Goal: Task Accomplishment & Management: Use online tool/utility

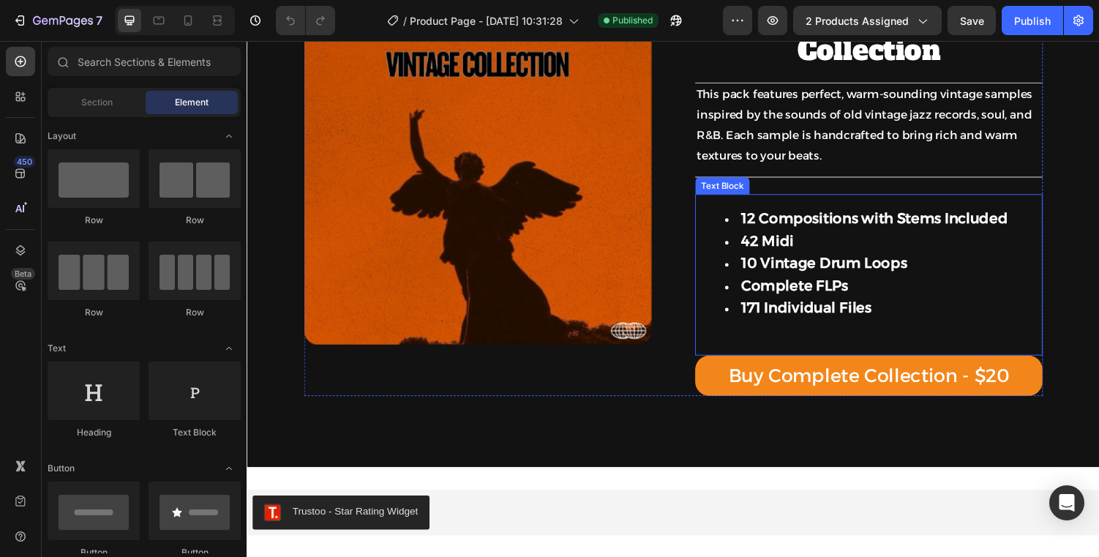
scroll to position [312, 0]
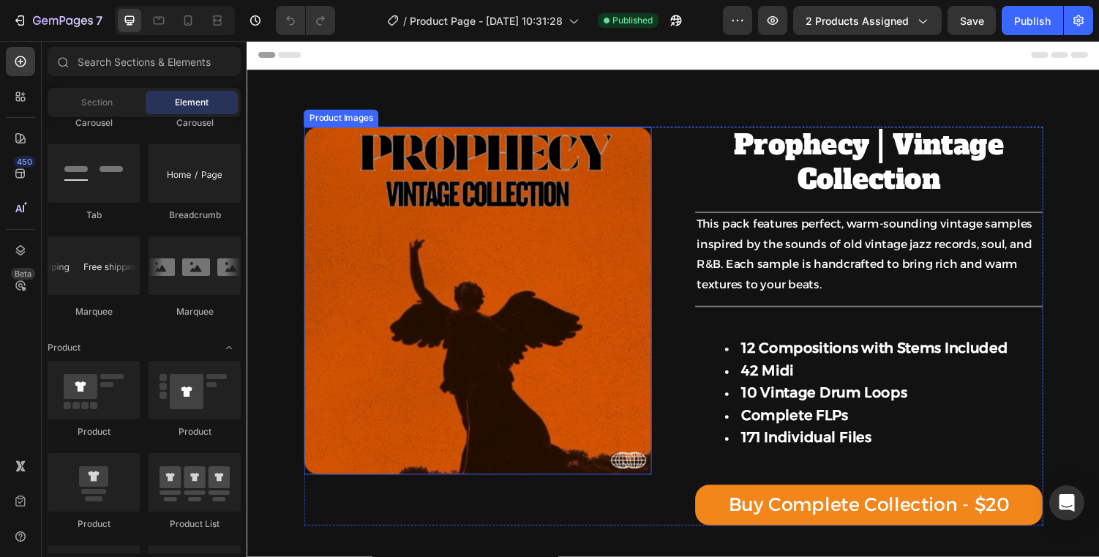
scroll to position [347, 0]
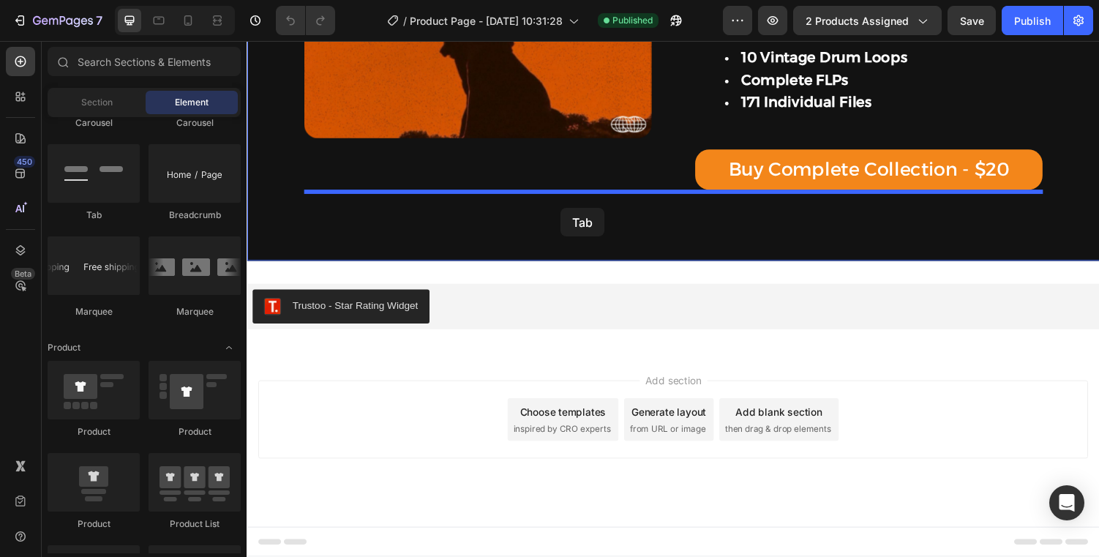
drag, startPoint x: 322, startPoint y: 219, endPoint x: 578, endPoint y: 209, distance: 256.2
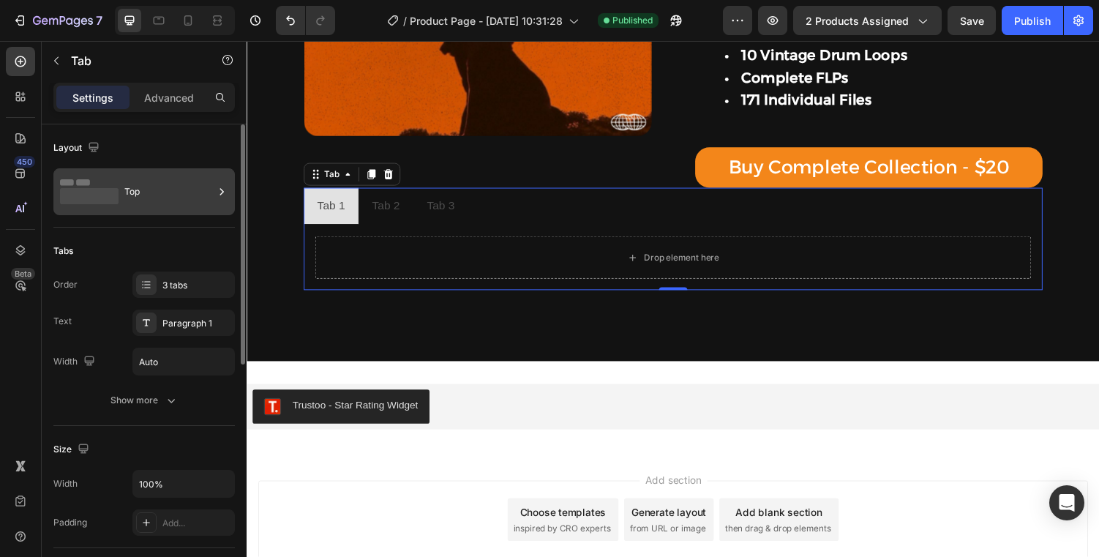
click at [117, 195] on rect at bounding box center [89, 196] width 59 height 16
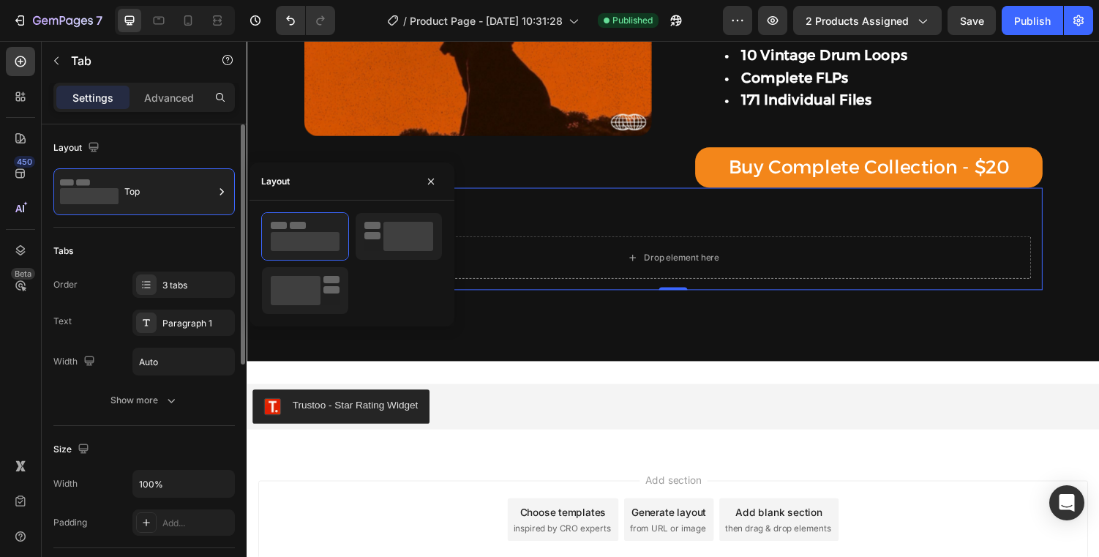
click at [149, 247] on div "Tabs" at bounding box center [143, 250] width 181 height 23
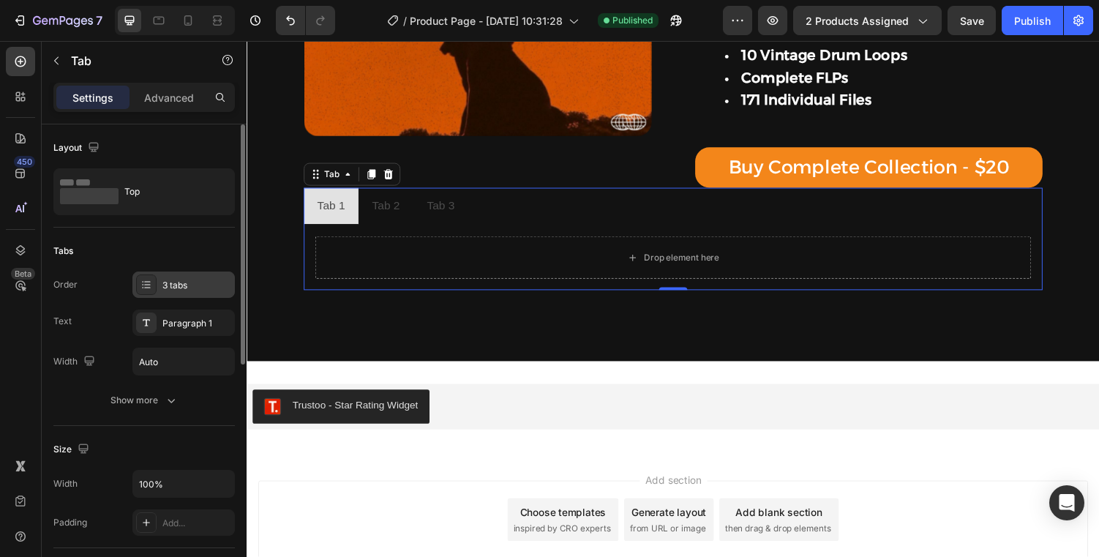
click at [168, 290] on div "3 tabs" at bounding box center [196, 285] width 69 height 13
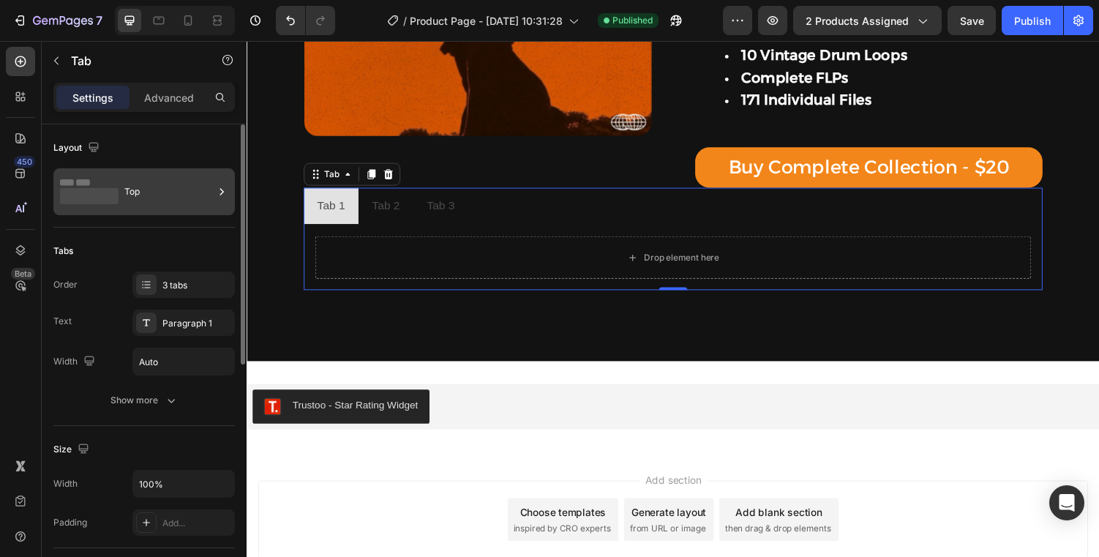
click at [163, 175] on div "Top" at bounding box center [168, 192] width 89 height 34
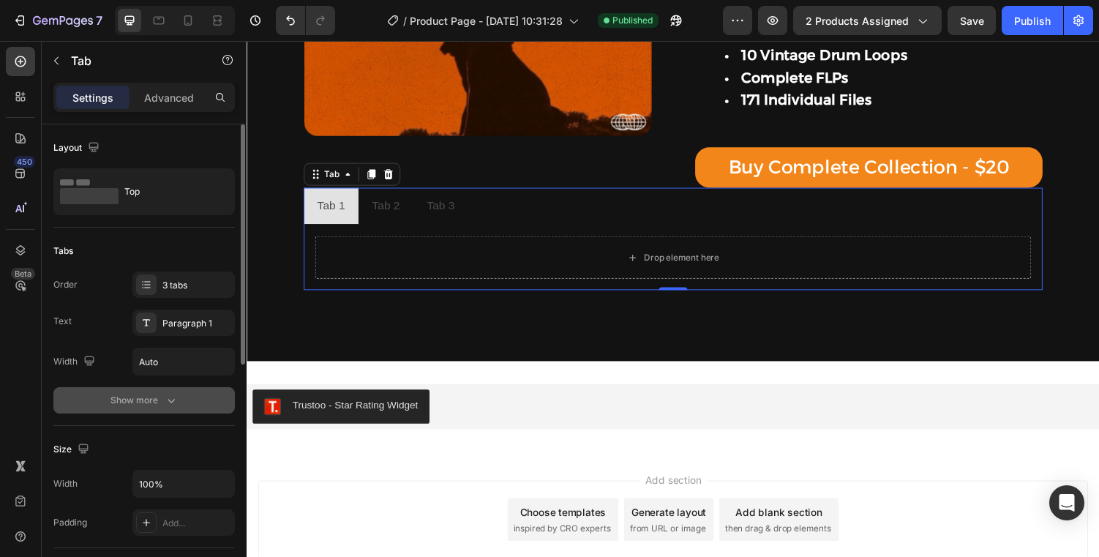
click at [176, 395] on icon "button" at bounding box center [171, 400] width 15 height 15
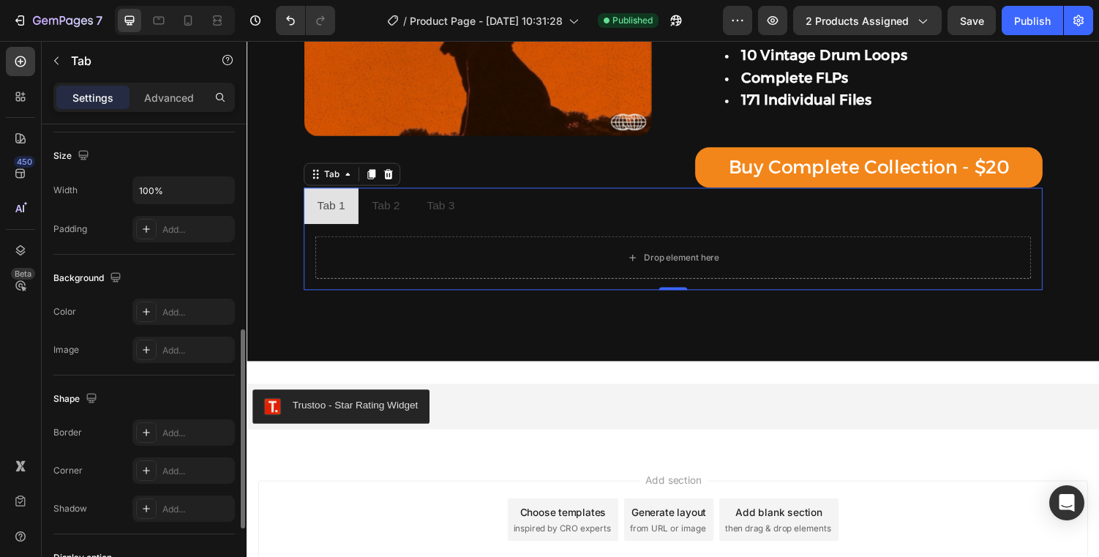
scroll to position [652, 0]
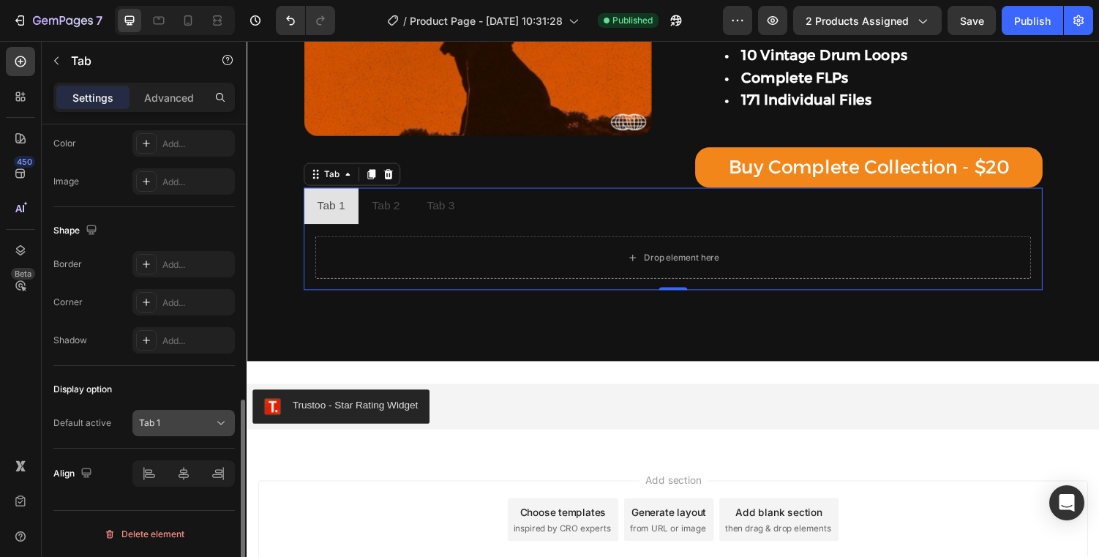
click at [197, 419] on div "Tab 1" at bounding box center [176, 422] width 75 height 13
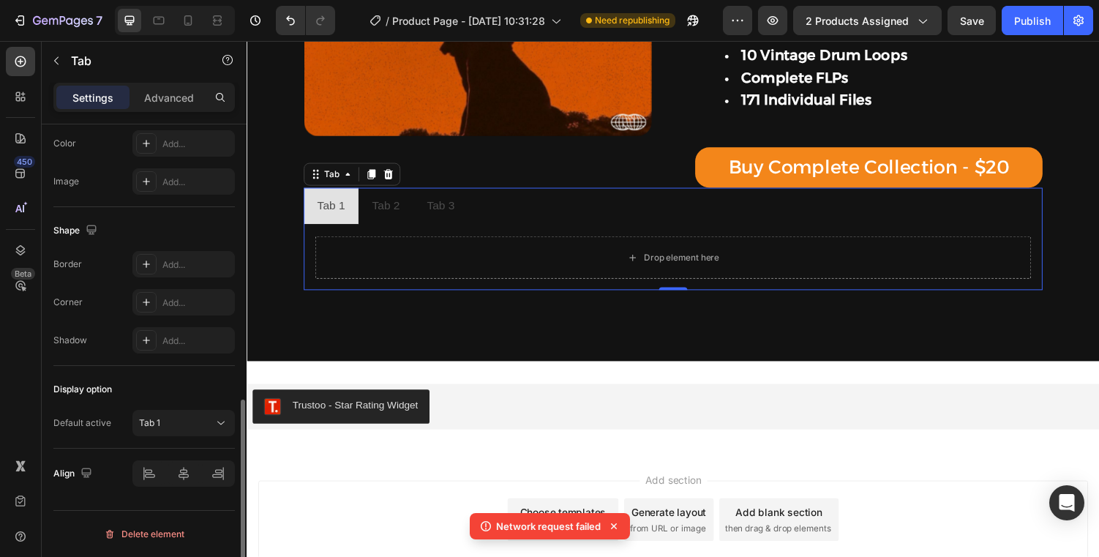
click at [192, 407] on div "Display option Default active Tab 1" at bounding box center [143, 407] width 181 height 83
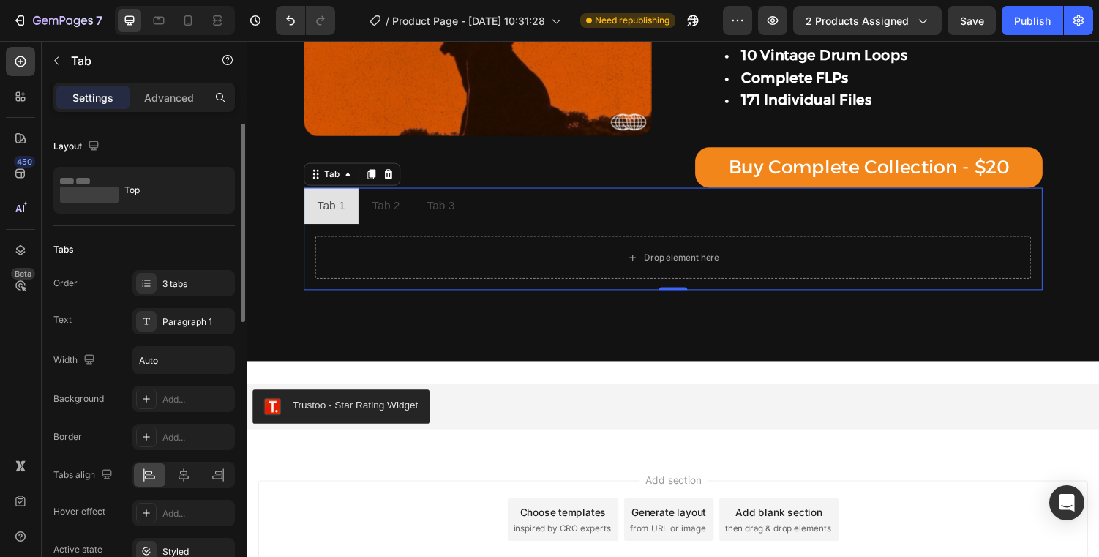
scroll to position [0, 0]
click at [165, 106] on div "Advanced" at bounding box center [168, 97] width 73 height 23
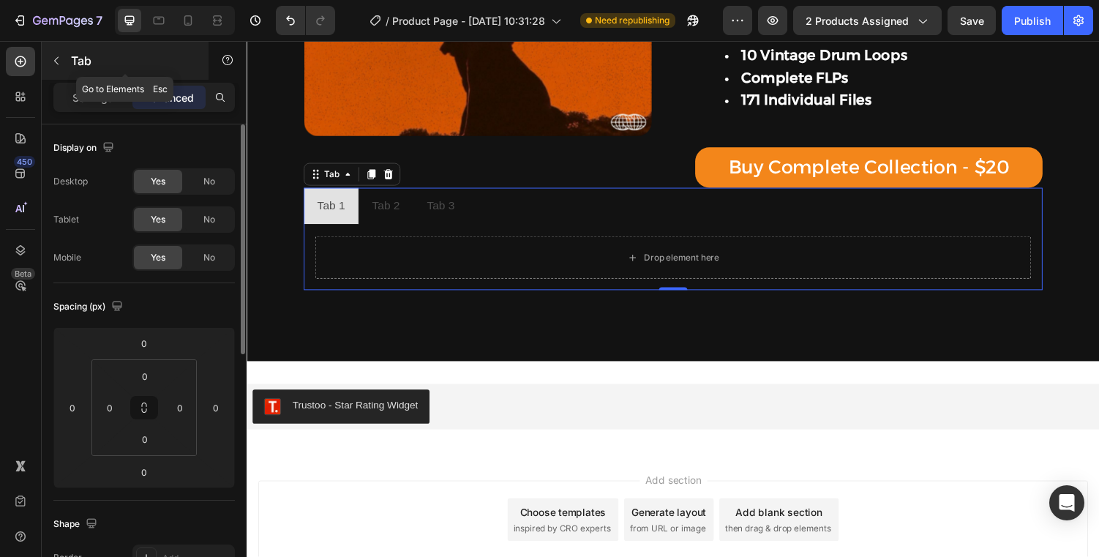
click at [81, 78] on div "Tab" at bounding box center [125, 61] width 167 height 38
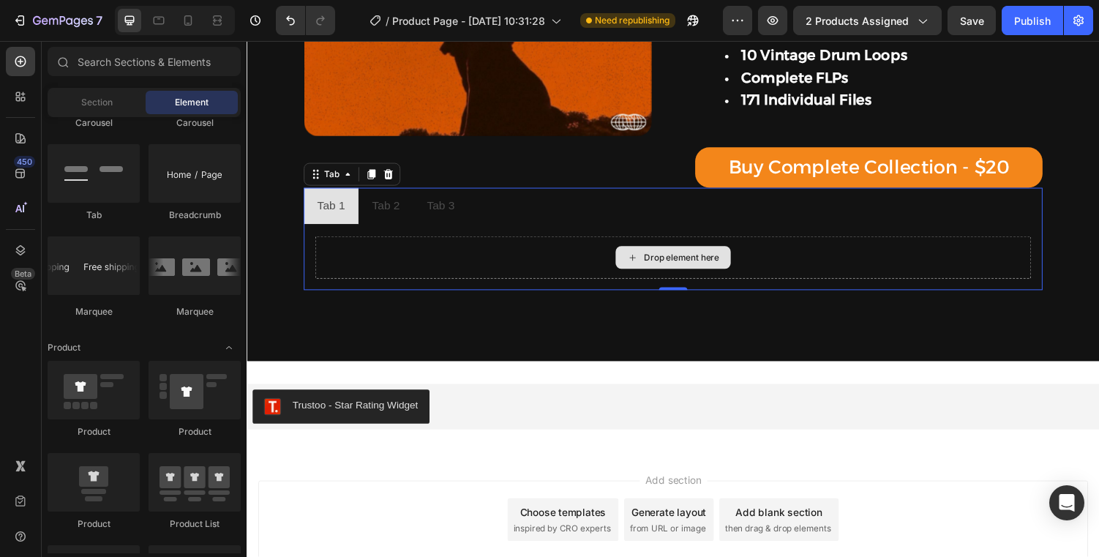
click at [427, 269] on div "Drop element here" at bounding box center [685, 264] width 737 height 44
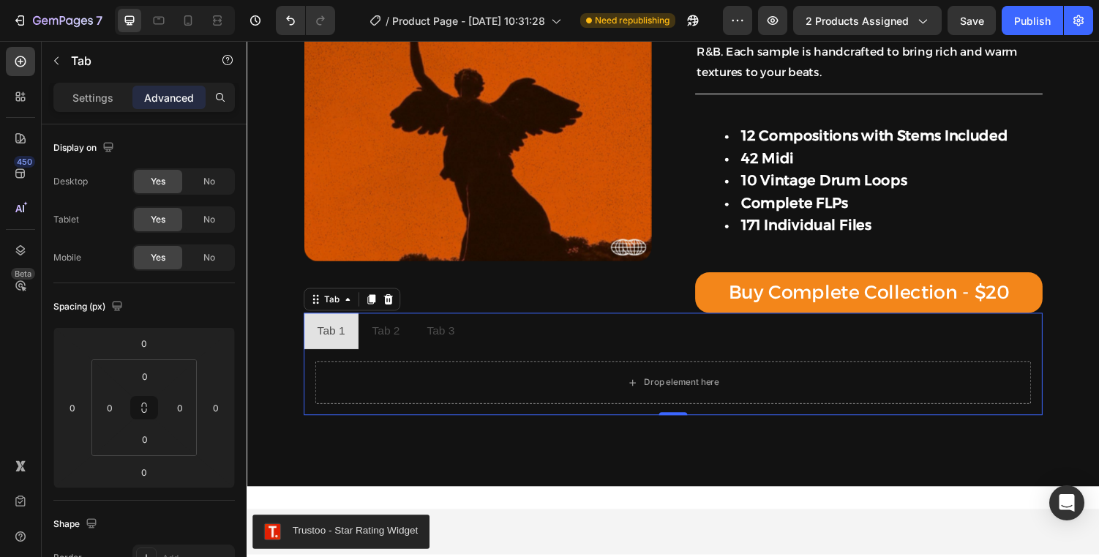
scroll to position [193, 0]
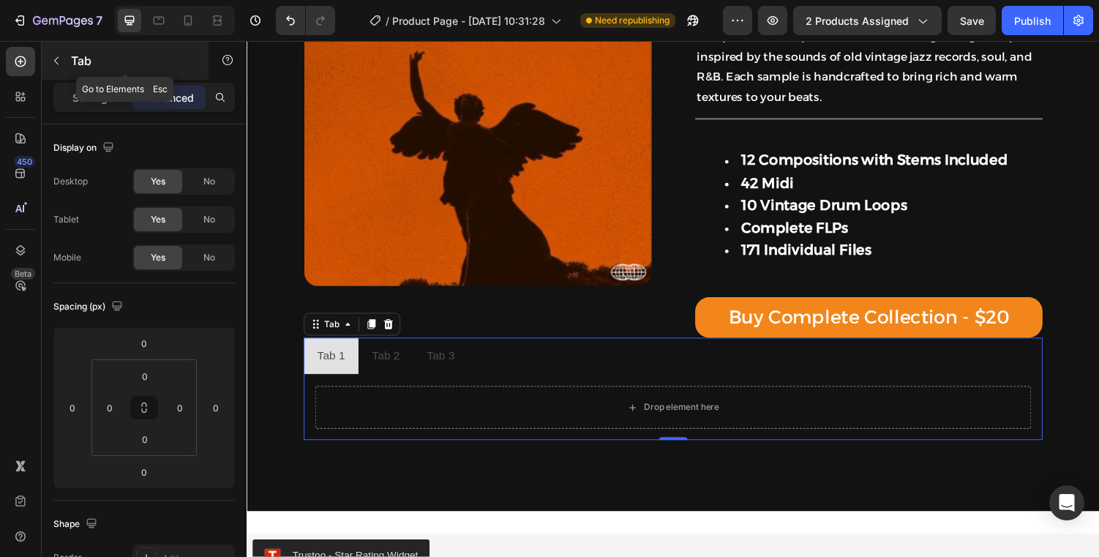
click at [83, 50] on div "Tab" at bounding box center [125, 61] width 167 height 38
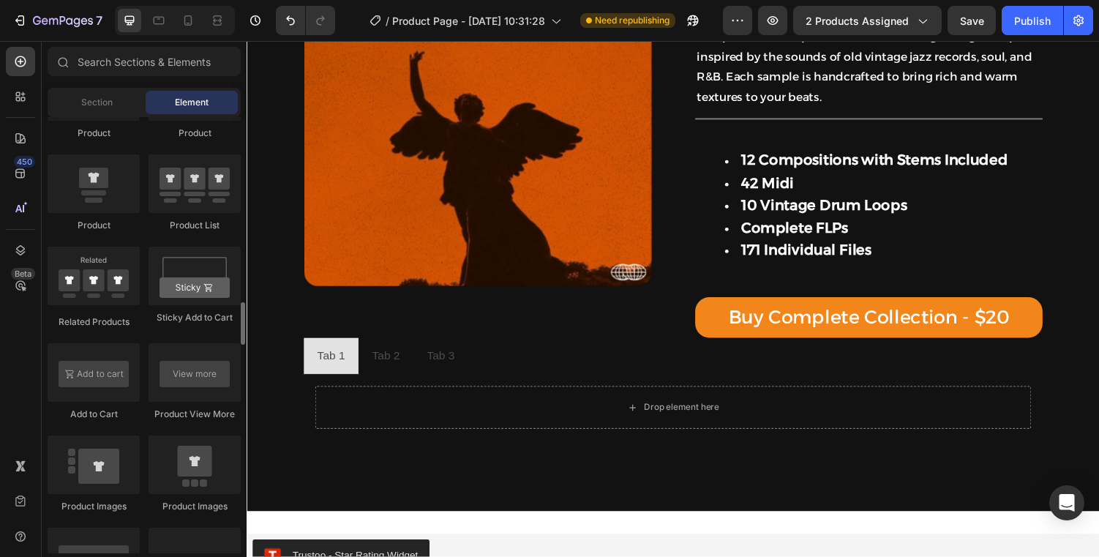
scroll to position [1922, 0]
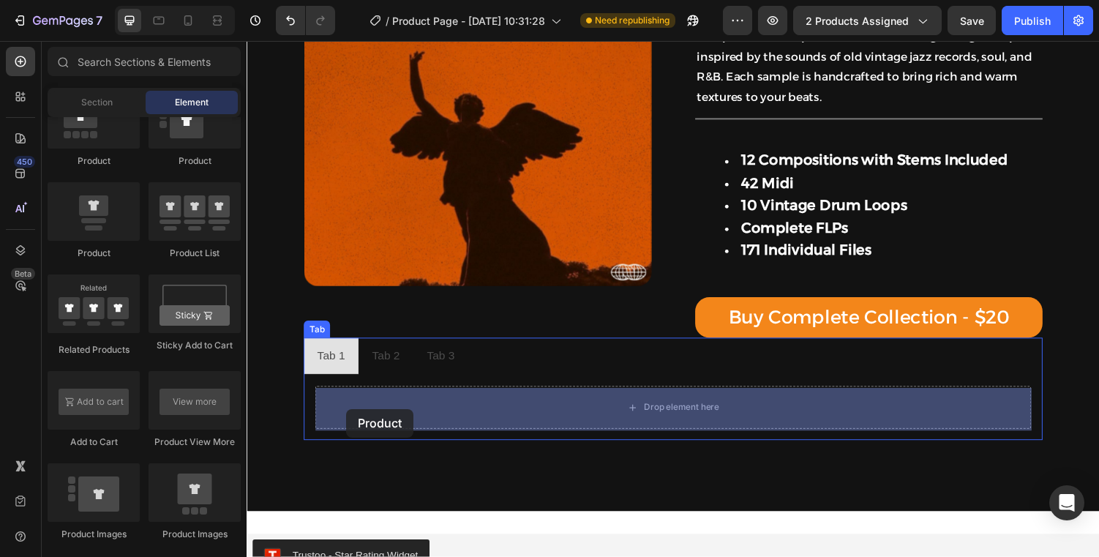
drag, startPoint x: 338, startPoint y: 280, endPoint x: 349, endPoint y: 420, distance: 140.1
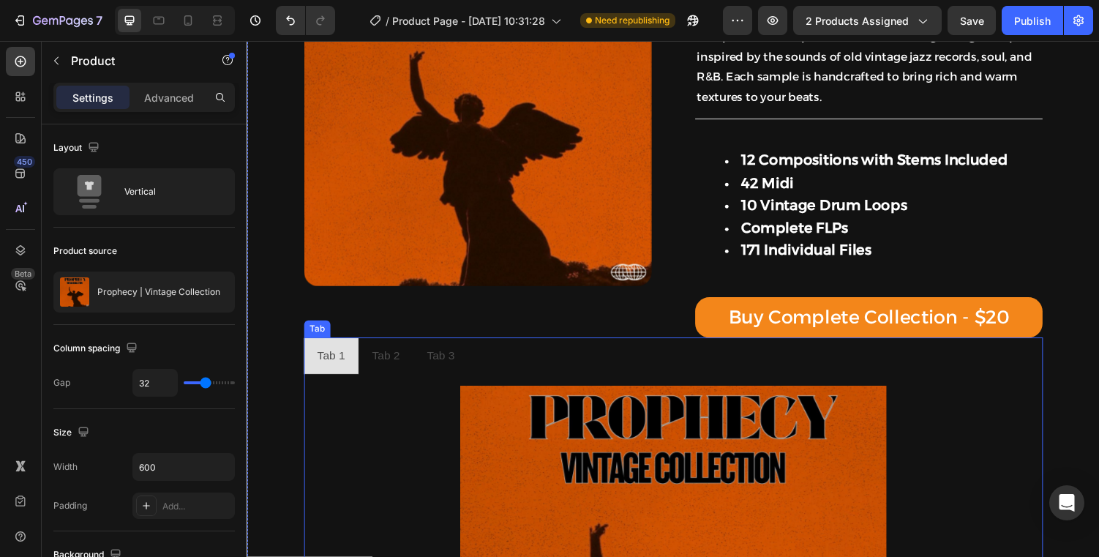
click at [387, 378] on div "Tab 2" at bounding box center [389, 366] width 33 height 26
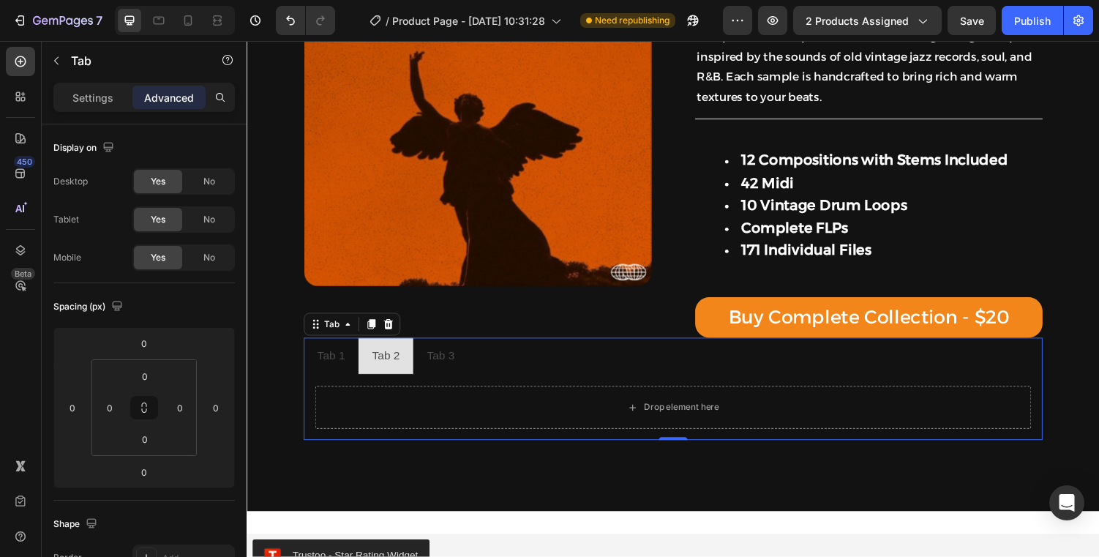
click at [85, 80] on div "Tab" at bounding box center [125, 62] width 167 height 42
click at [64, 65] on button "button" at bounding box center [56, 60] width 23 height 23
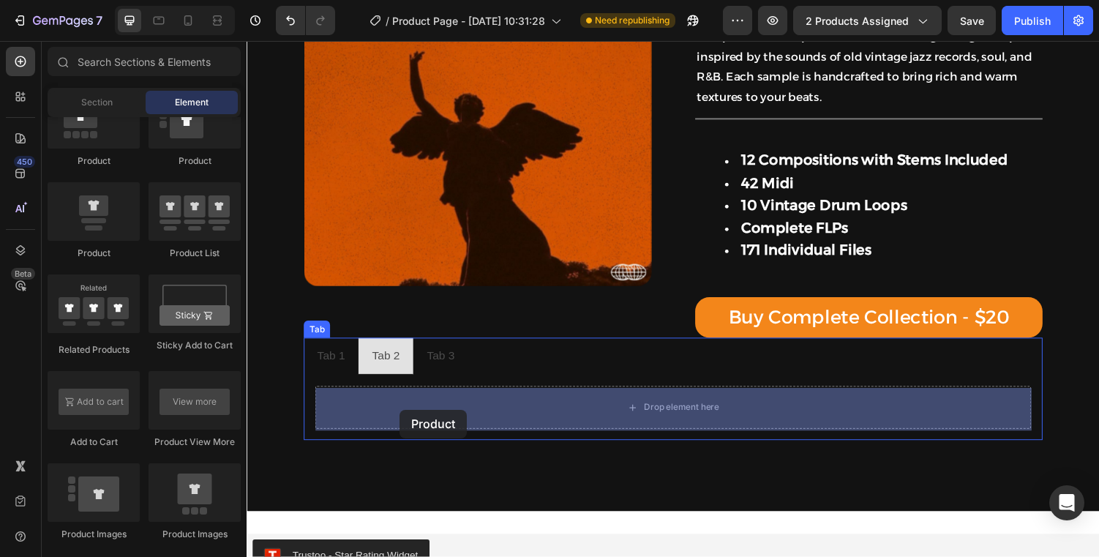
drag, startPoint x: 349, startPoint y: 183, endPoint x: 404, endPoint y: 421, distance: 244.0
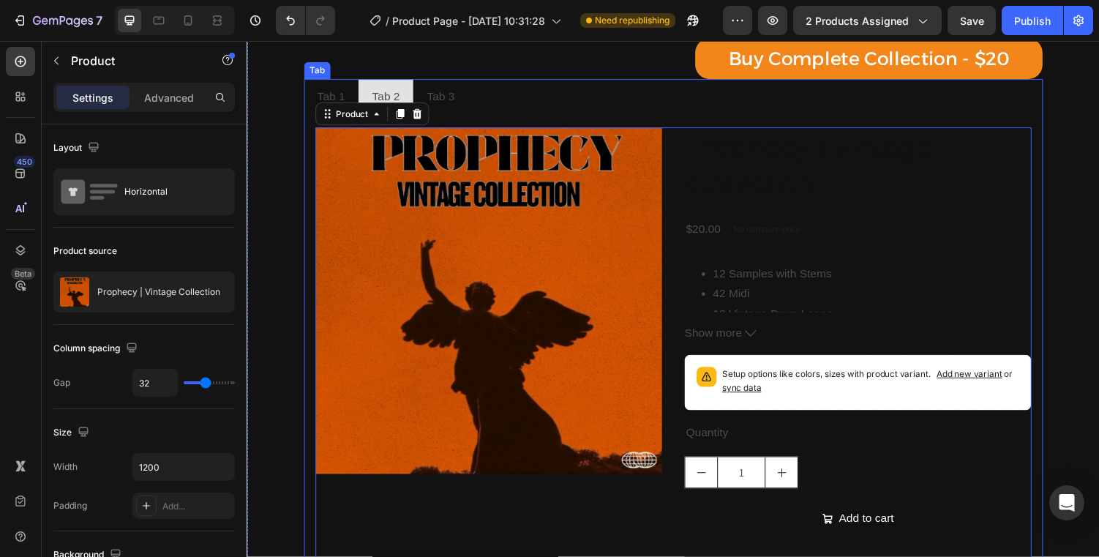
scroll to position [545, 0]
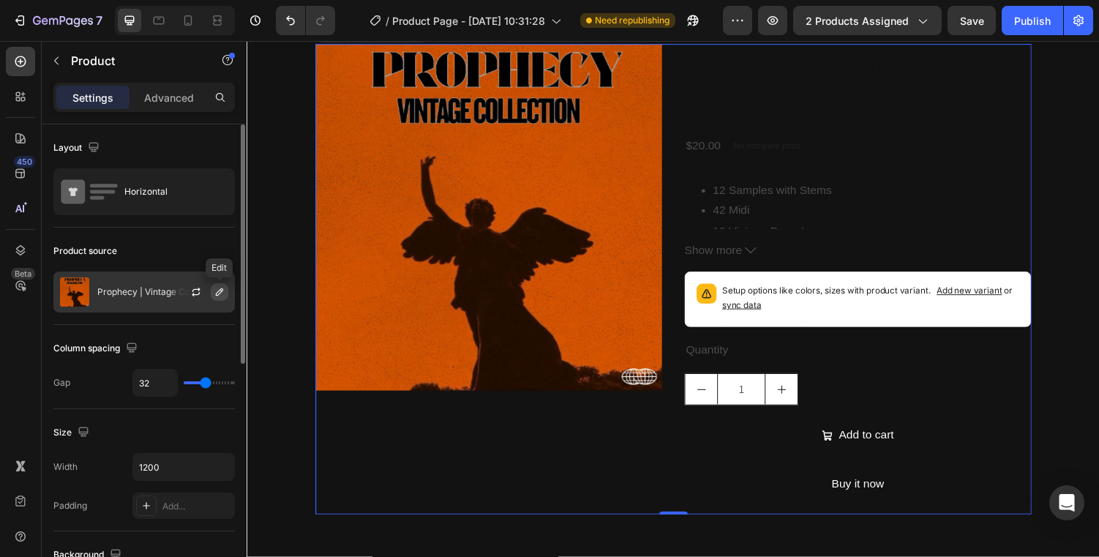
click at [217, 290] on icon "button" at bounding box center [220, 292] width 12 height 12
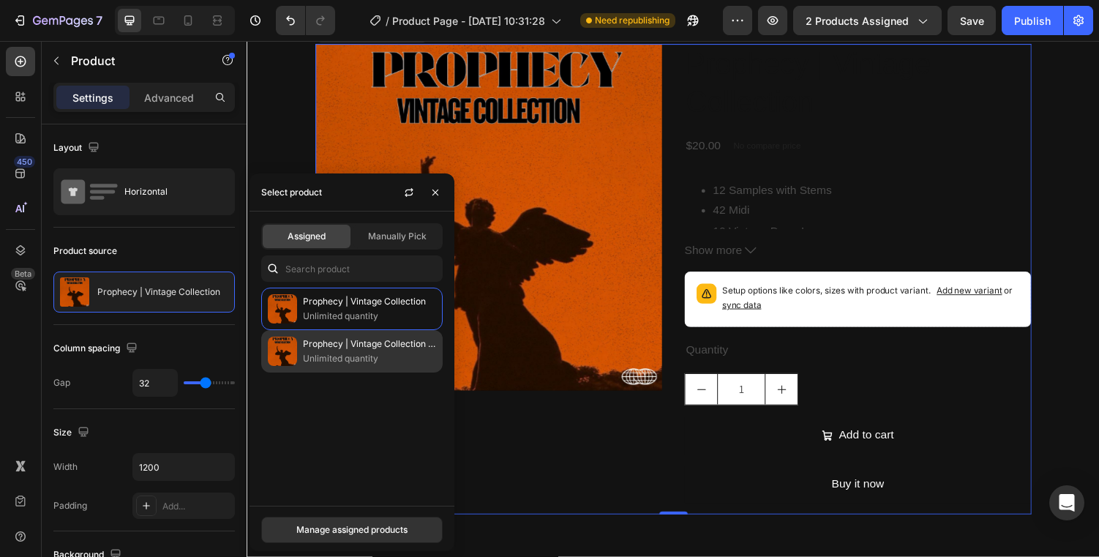
click at [318, 359] on p "Unlimited quantity" at bounding box center [369, 358] width 133 height 15
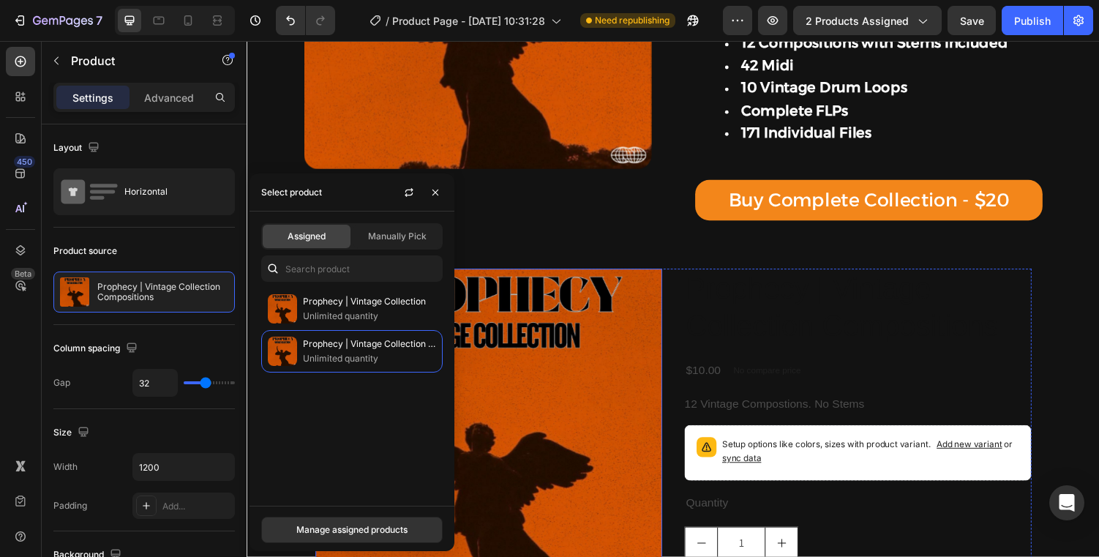
scroll to position [298, 0]
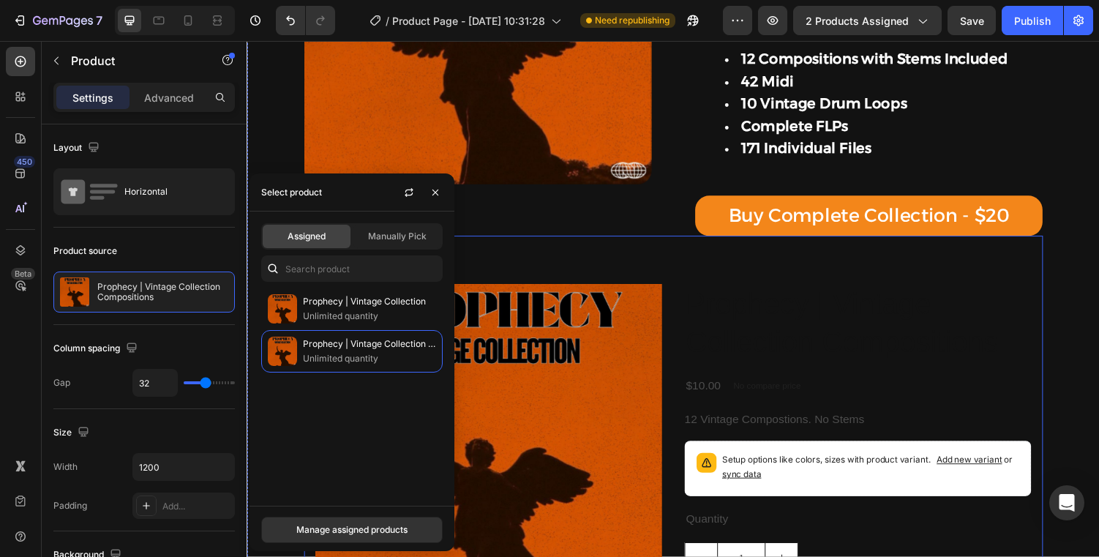
click at [593, 279] on ul "Tab 1 Tab 2 Tab 3" at bounding box center [685, 261] width 761 height 38
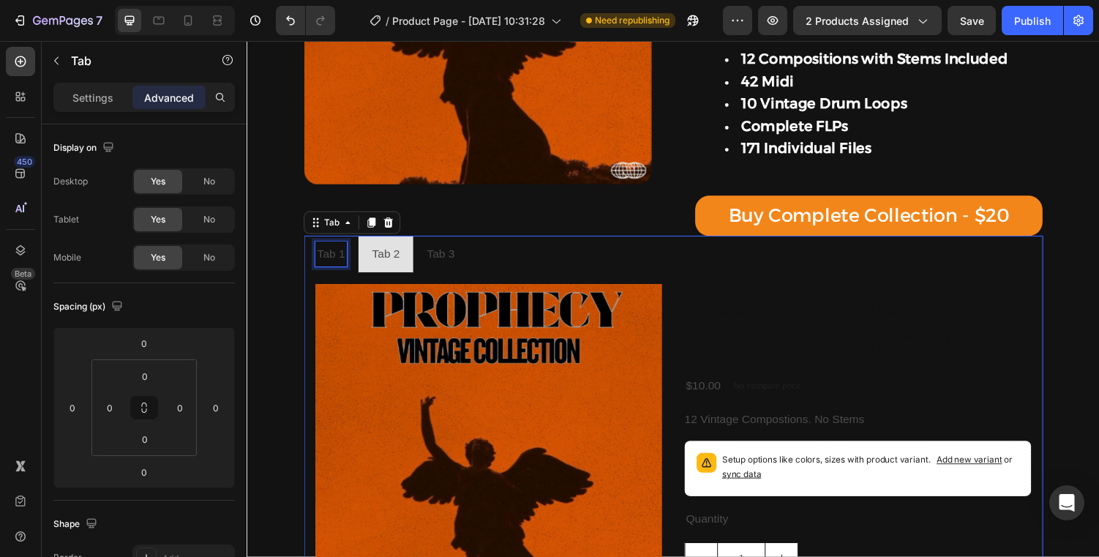
click at [337, 251] on div "Tab 1" at bounding box center [333, 261] width 33 height 26
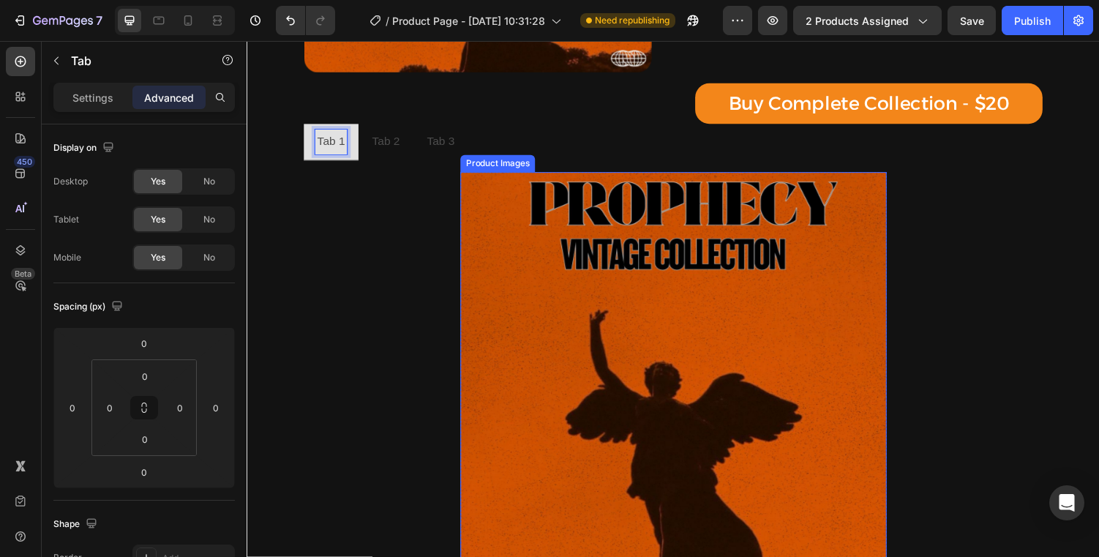
scroll to position [563, 0]
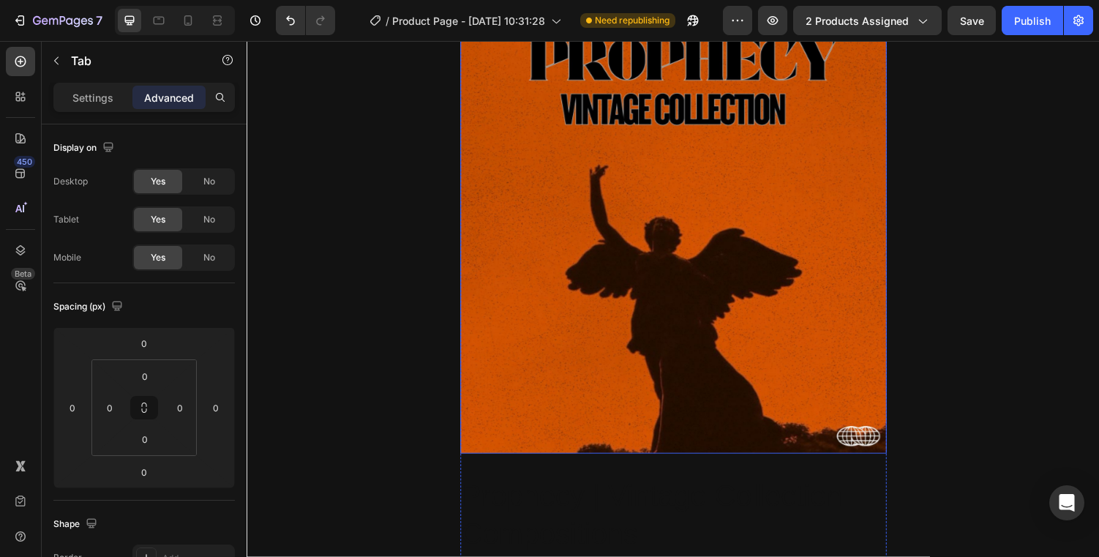
click at [568, 377] on img at bounding box center [685, 246] width 439 height 439
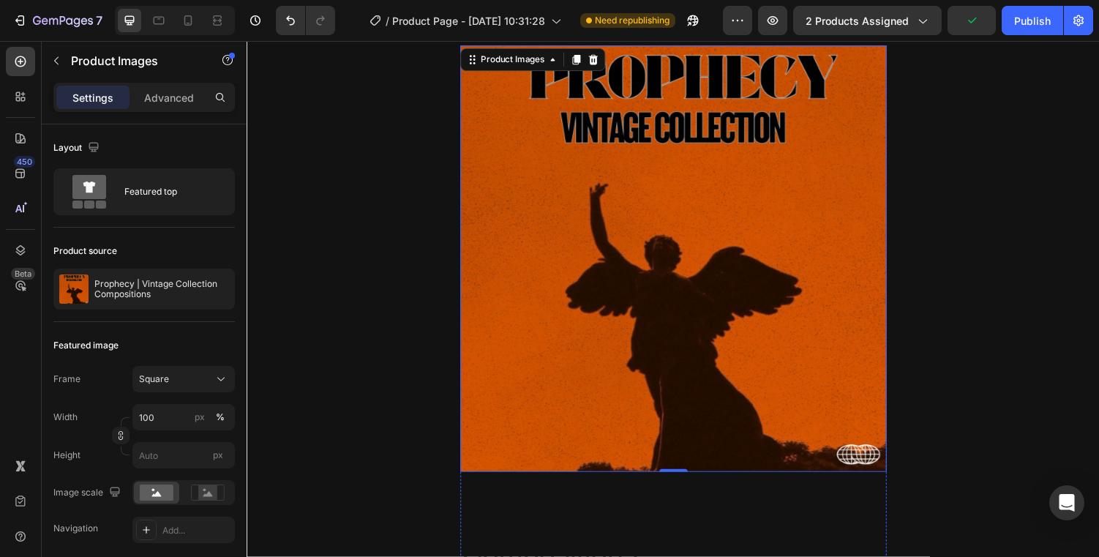
scroll to position [406, 0]
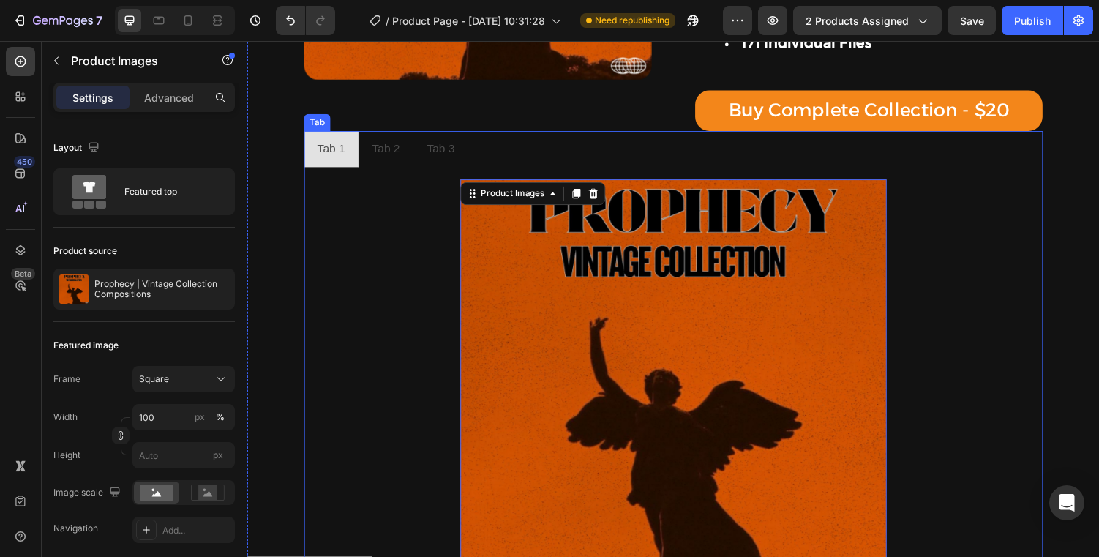
click at [402, 157] on p "Tab 2" at bounding box center [389, 152] width 29 height 21
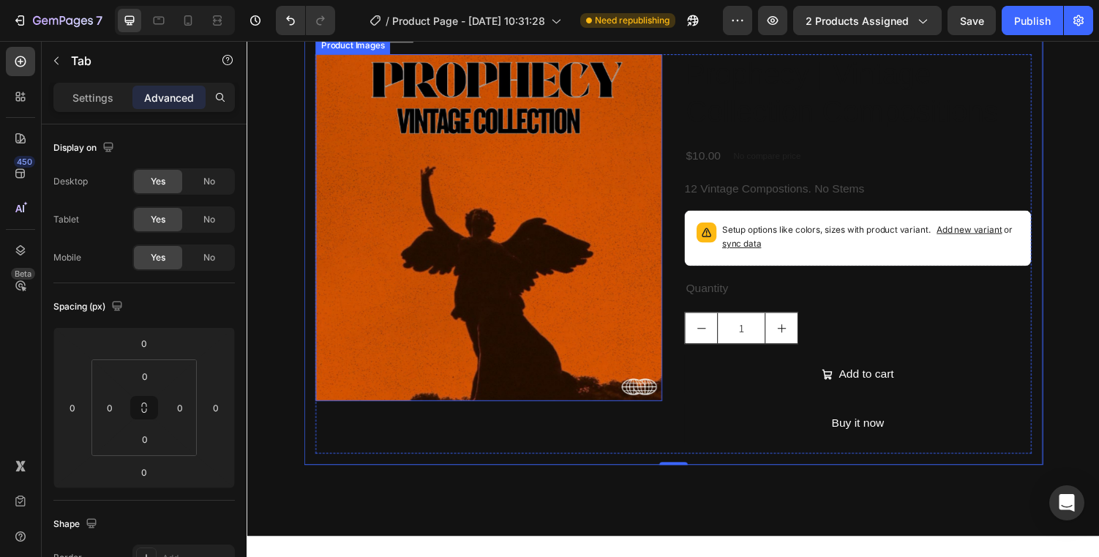
scroll to position [533, 0]
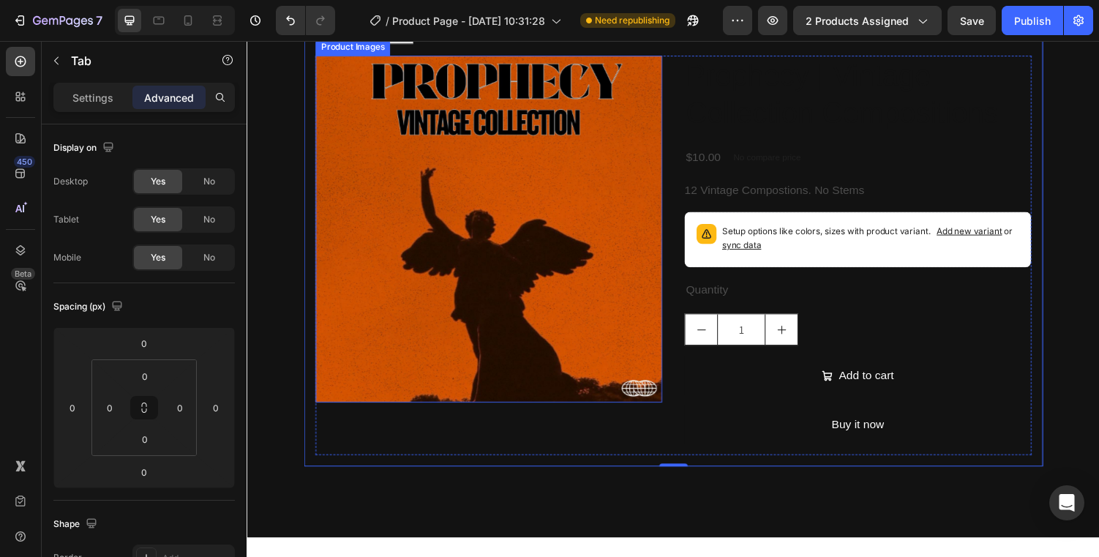
click at [411, 271] on img at bounding box center [495, 234] width 357 height 357
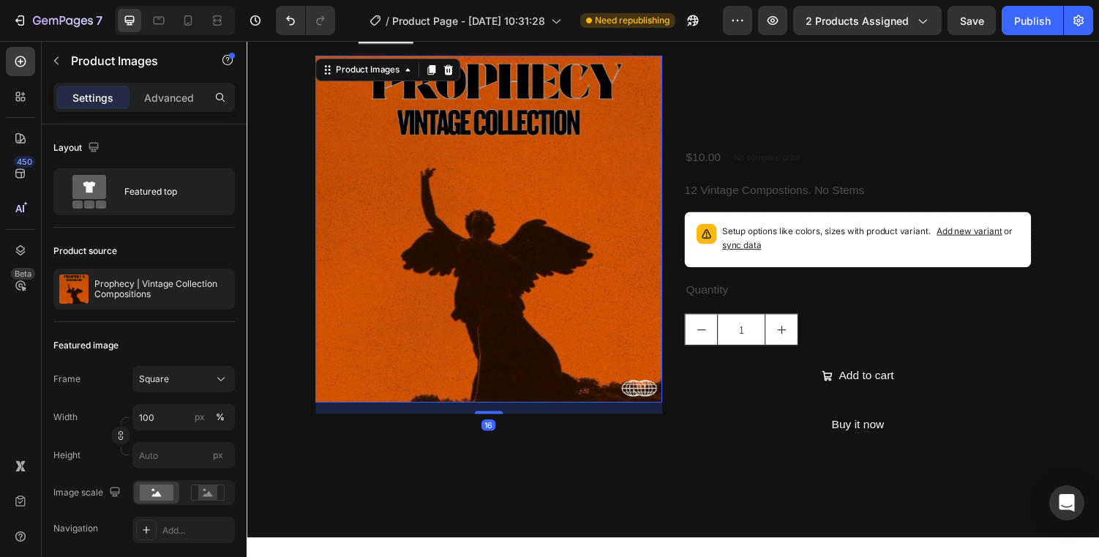
click at [663, 172] on img at bounding box center [495, 234] width 357 height 357
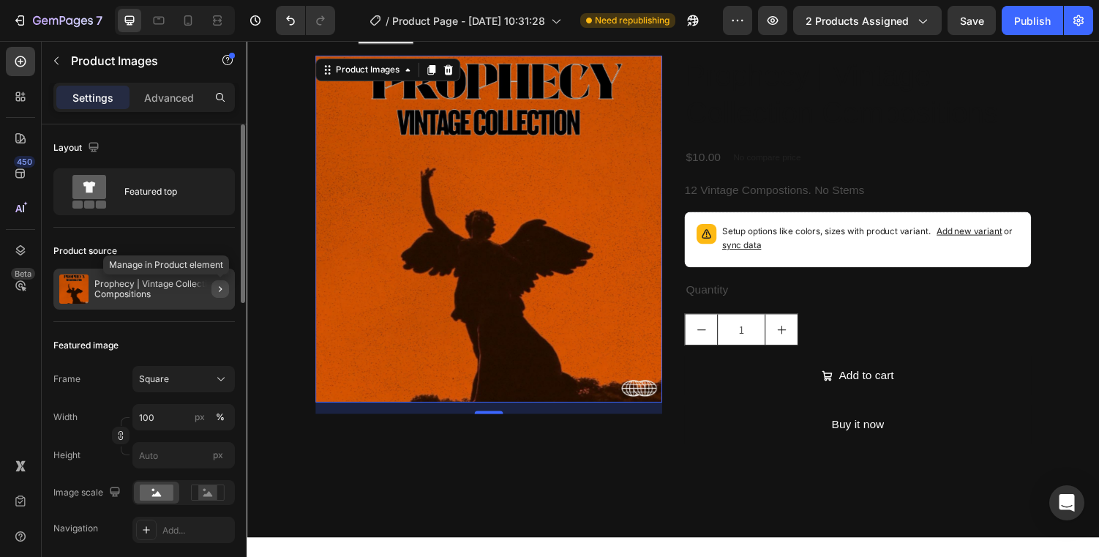
click at [221, 287] on icon "button" at bounding box center [220, 289] width 12 height 12
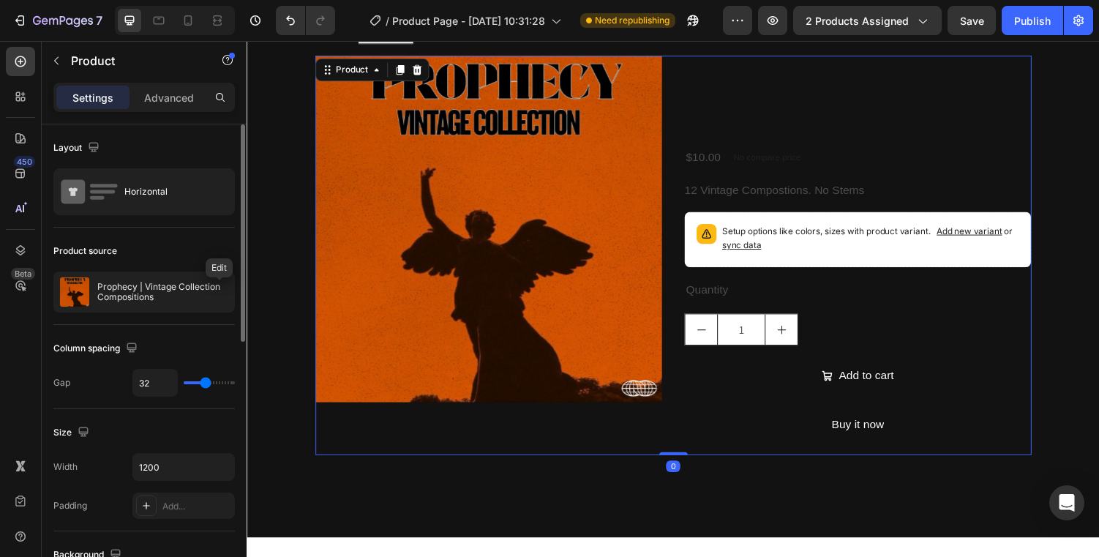
click at [0, 0] on icon "button" at bounding box center [0, 0] width 0 height 0
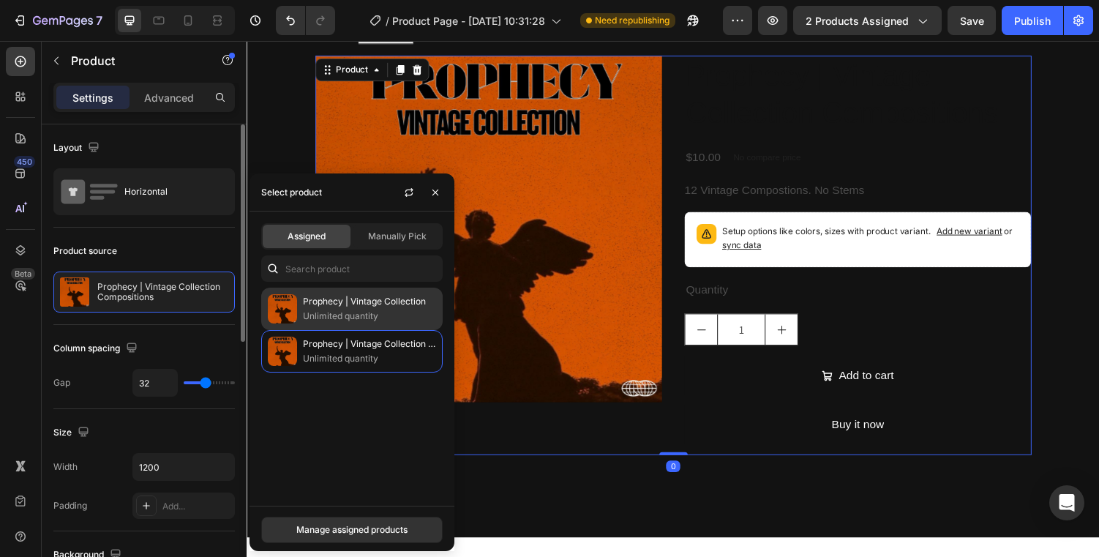
click at [353, 326] on div "Prophecy | Vintage Collection Unlimited quantity" at bounding box center [351, 308] width 181 height 42
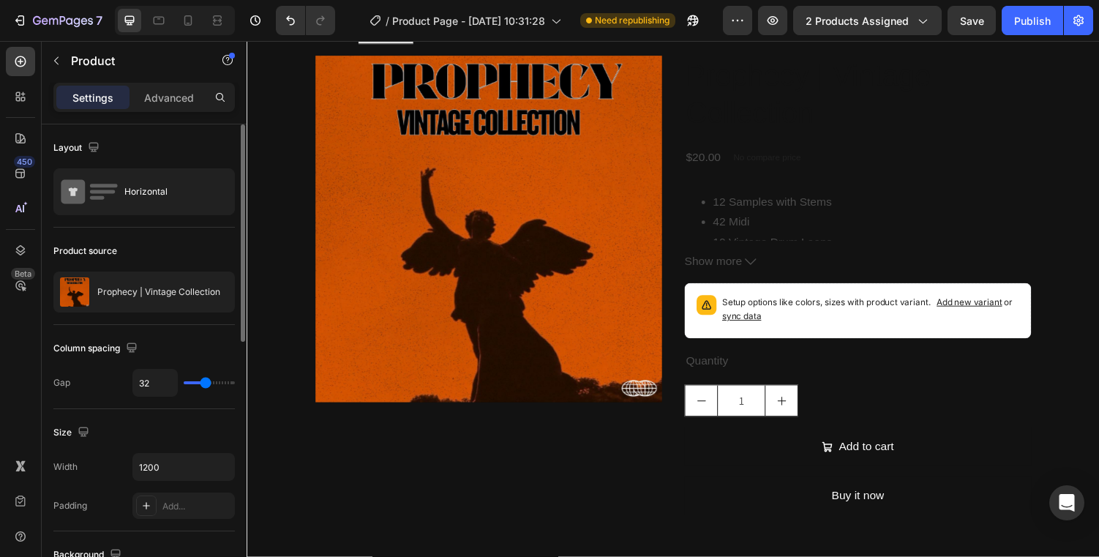
click at [715, 174] on div "Prophecy | Vintage Collection Product Title $20.00 Product Price Product Price …" at bounding box center [875, 298] width 357 height 484
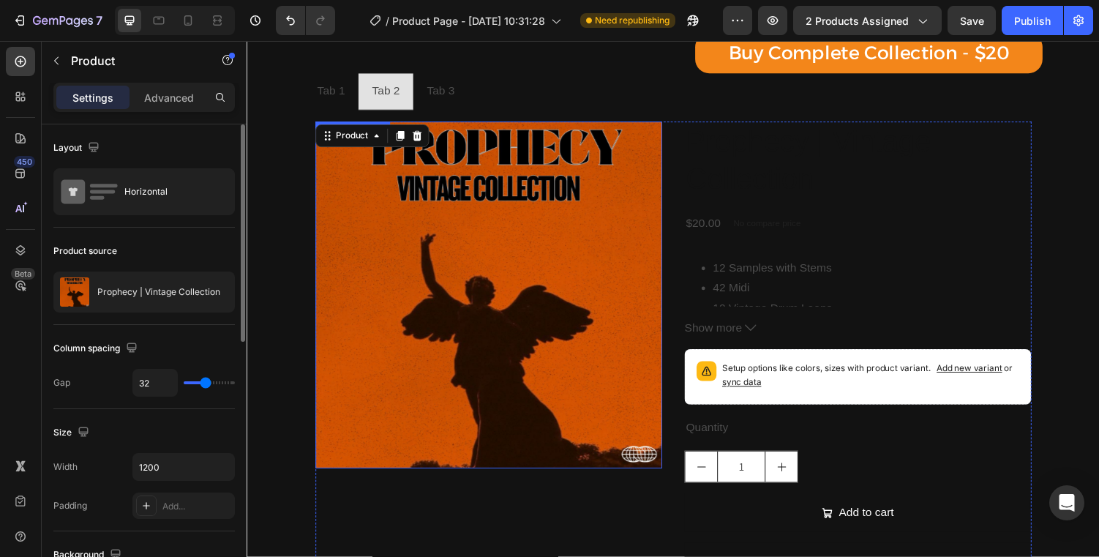
scroll to position [458, 0]
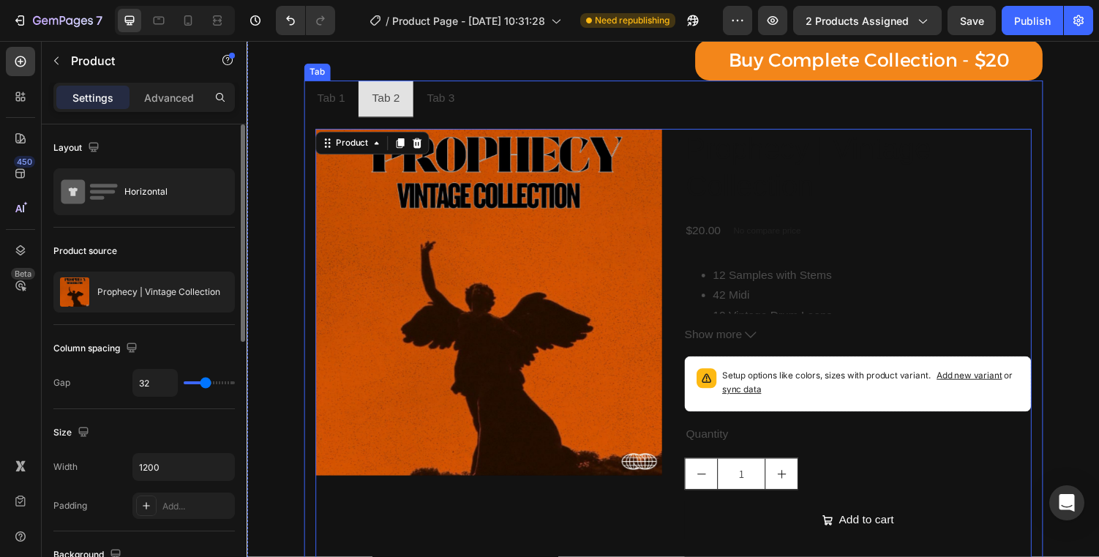
click at [343, 102] on div "Tab 1 Tab 2 Tab 3 Product Images Prophecy | Vintage Collection Product Title $2…" at bounding box center [685, 354] width 761 height 545
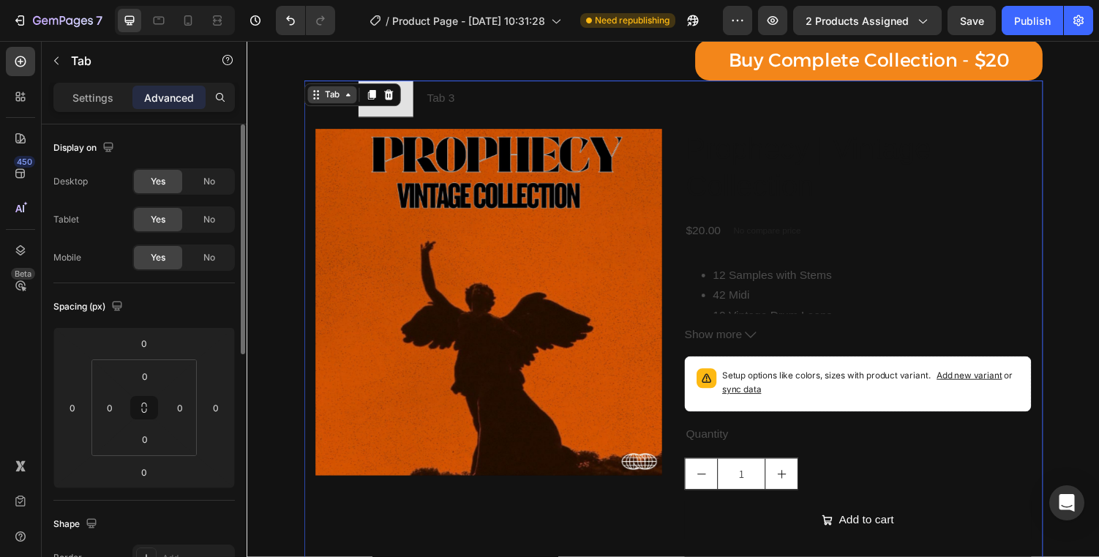
click at [343, 103] on div "Tab" at bounding box center [333, 96] width 21 height 13
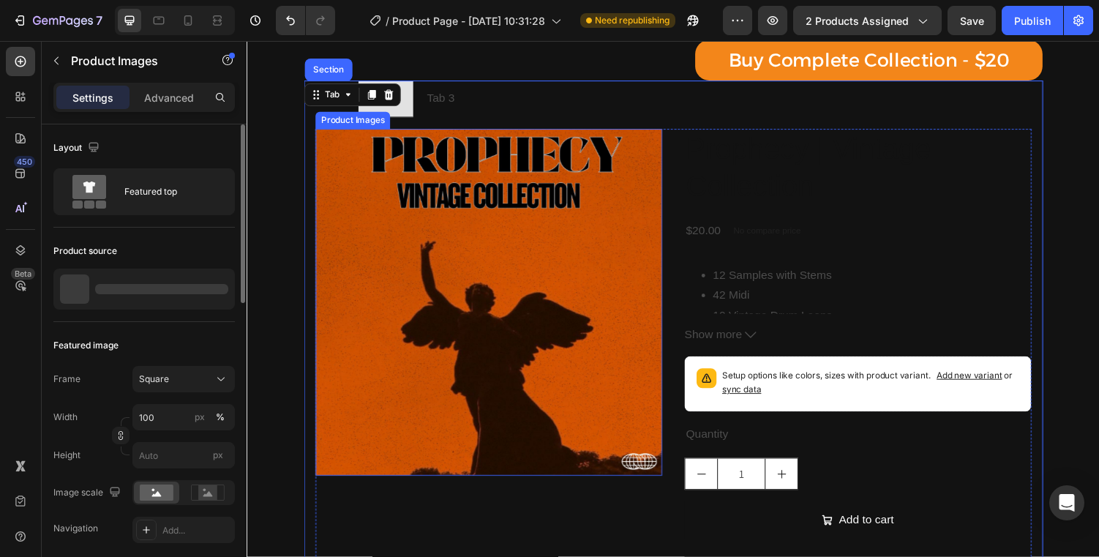
click at [345, 137] on img at bounding box center [495, 310] width 357 height 357
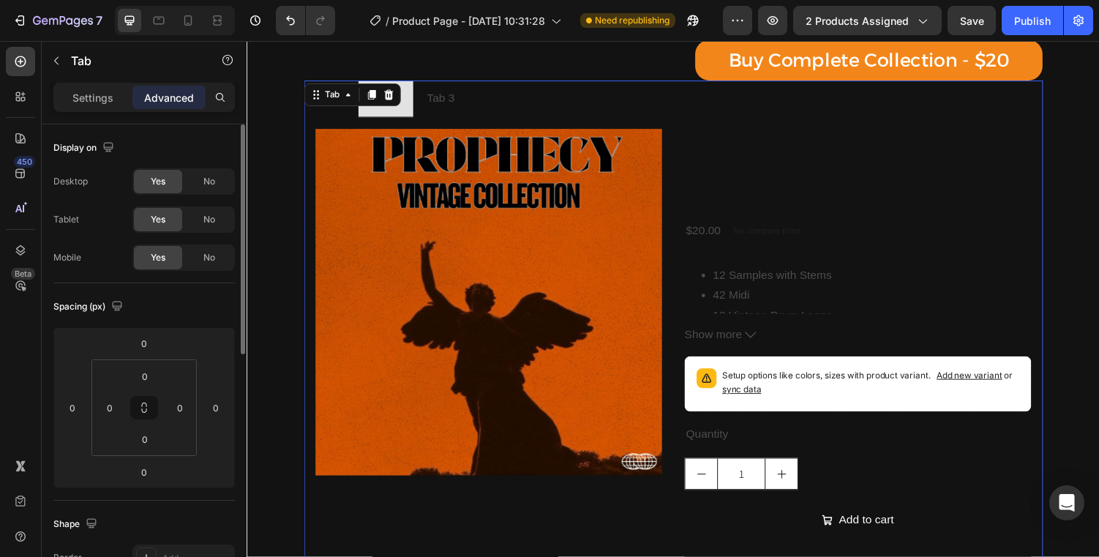
click at [336, 94] on div "Tab 1 Tab 2 Tab 3 Product Images Prophecy | Vintage Collection Product Title $2…" at bounding box center [685, 354] width 761 height 545
click at [336, 94] on div "Tab" at bounding box center [333, 96] width 21 height 13
click at [367, 124] on div "Product Images Prophecy | Vintage Collection Product Title $20.00 Product Price…" at bounding box center [685, 374] width 761 height 508
click at [400, 115] on li "Tab 2" at bounding box center [389, 101] width 56 height 38
click at [451, 130] on div "Product Images Prophecy | Vintage Collection Product Title $20.00 Product Price…" at bounding box center [685, 374] width 761 height 508
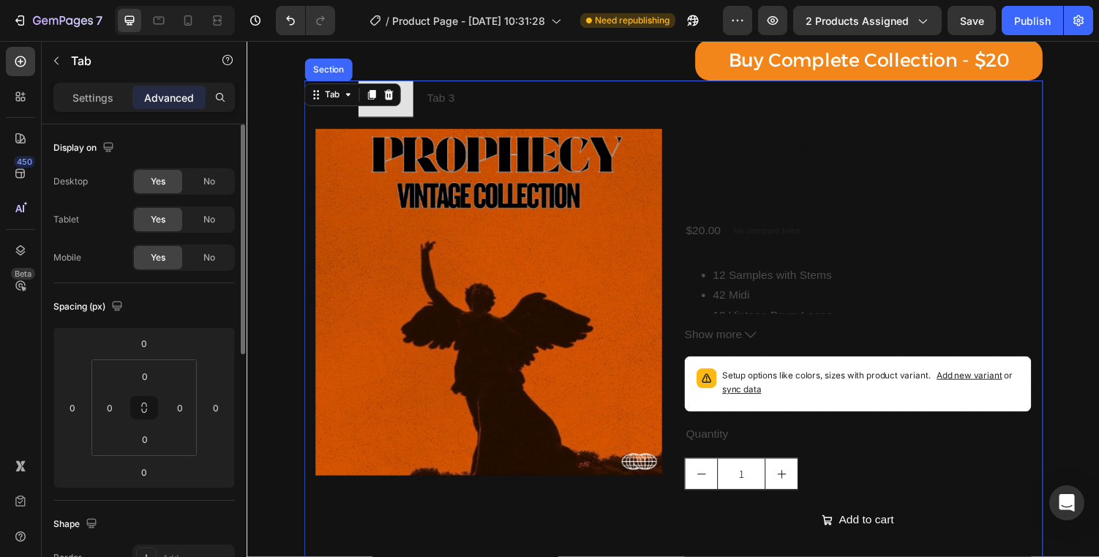
click at [456, 116] on li "Tab 3" at bounding box center [446, 101] width 56 height 38
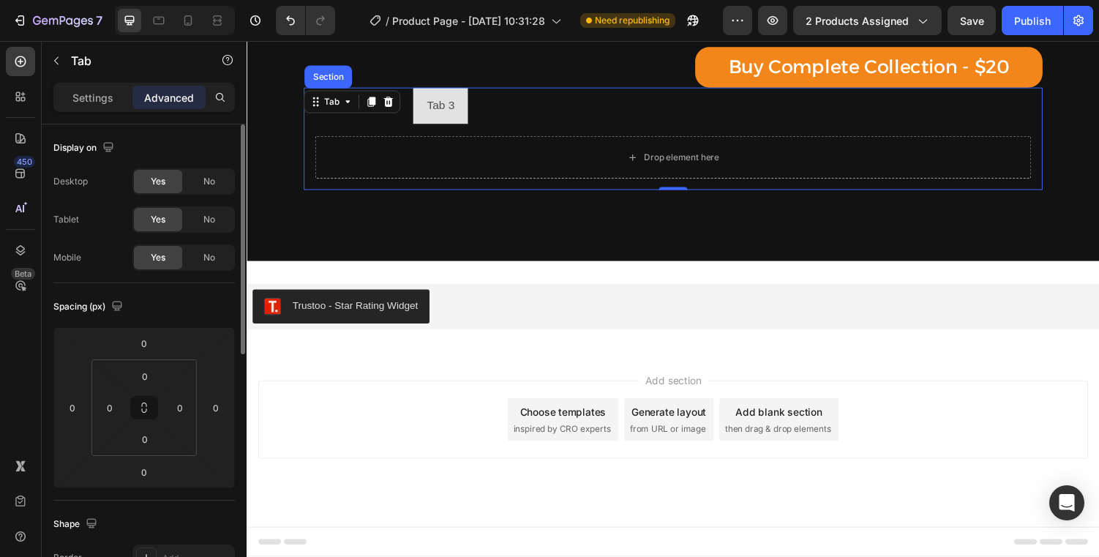
click at [351, 124] on li "Tab 1" at bounding box center [333, 108] width 56 height 38
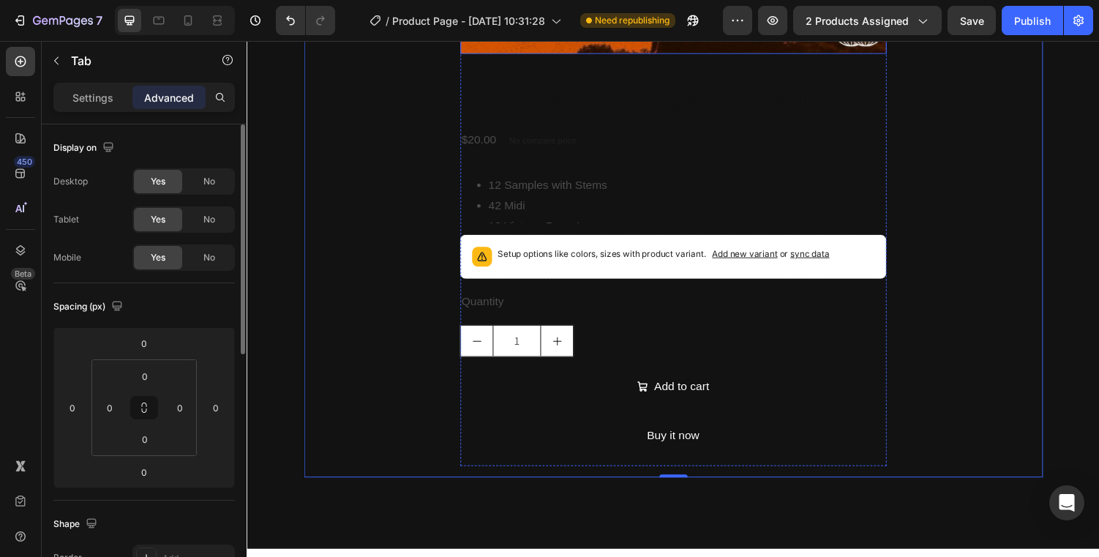
scroll to position [1123, 0]
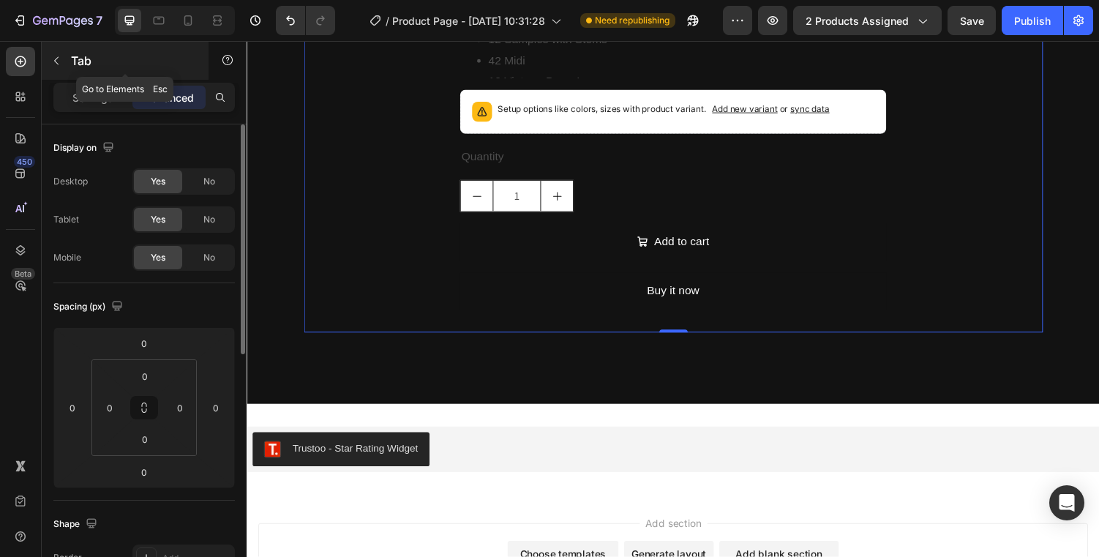
click at [89, 57] on p "Tab" at bounding box center [133, 61] width 124 height 18
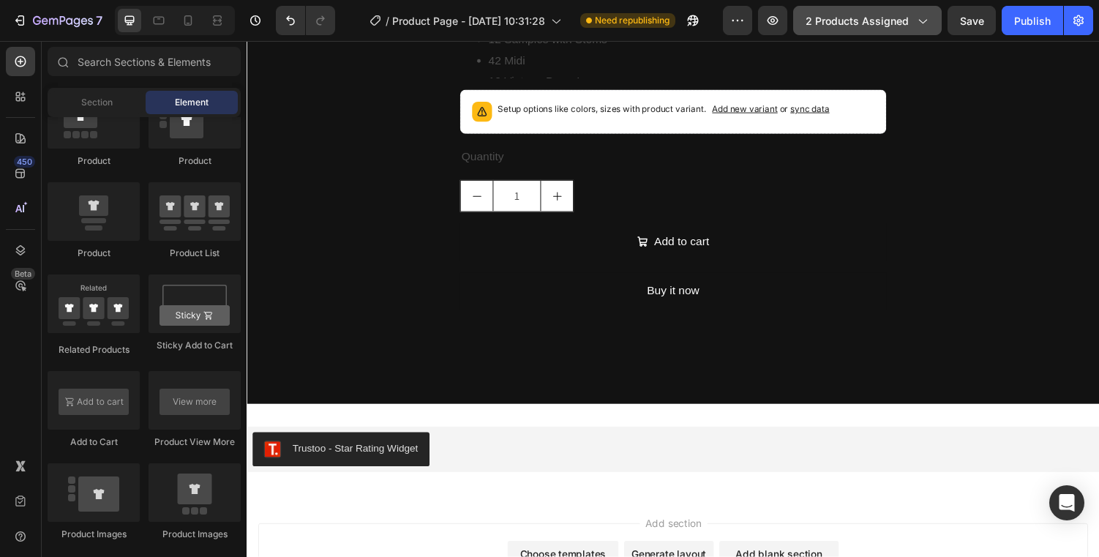
click at [861, 23] on span "2 products assigned" at bounding box center [856, 20] width 103 height 15
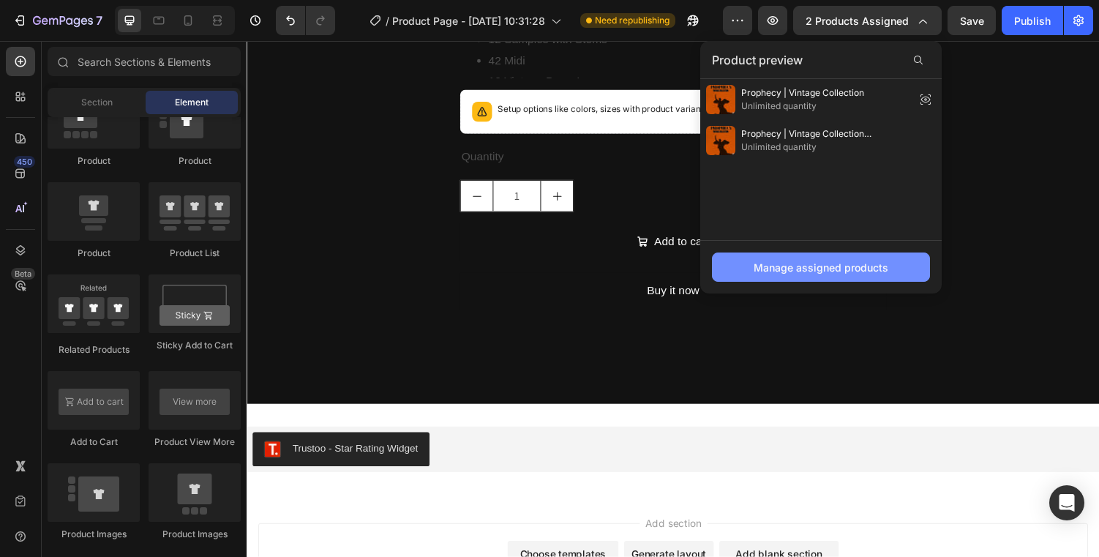
click at [855, 260] on div "Manage assigned products" at bounding box center [820, 267] width 135 height 15
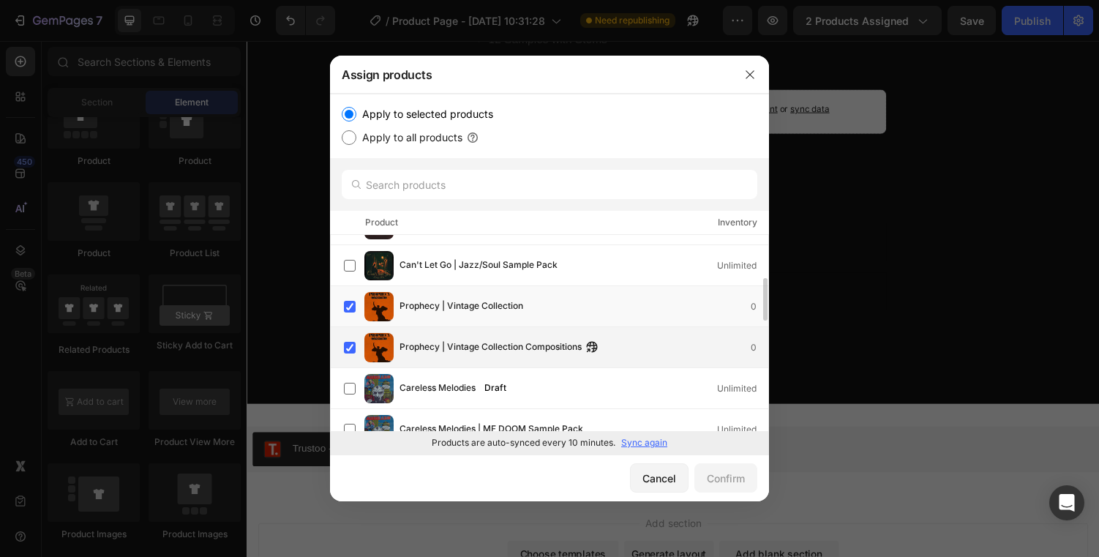
scroll to position [377, 0]
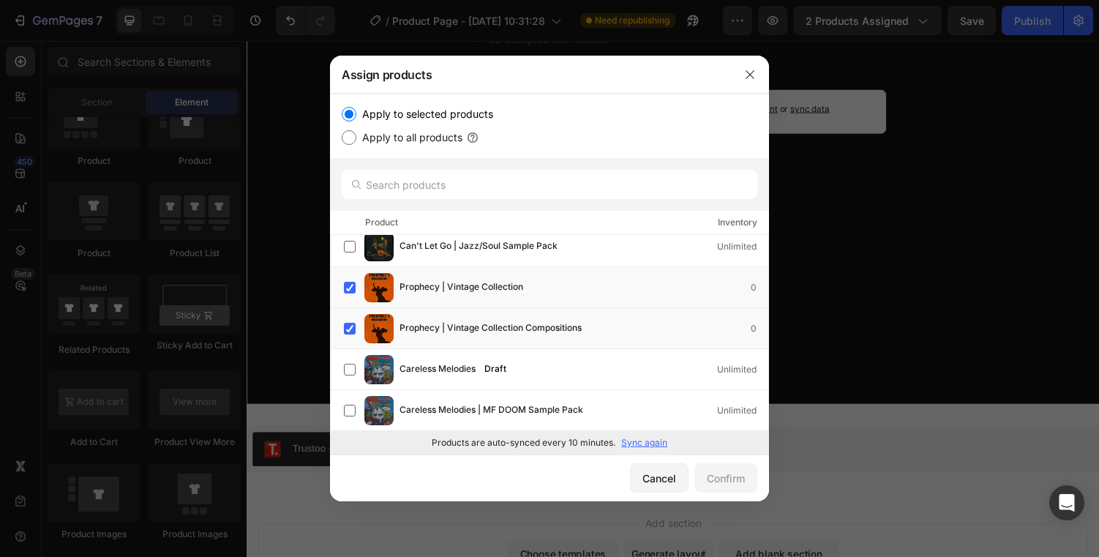
click at [764, 80] on div at bounding box center [750, 75] width 38 height 38
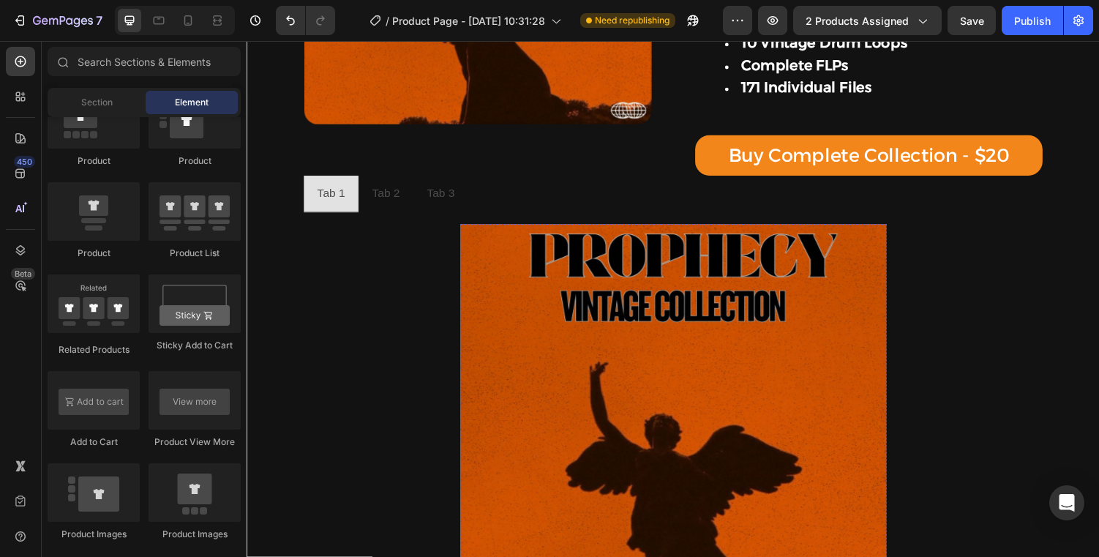
scroll to position [277, 0]
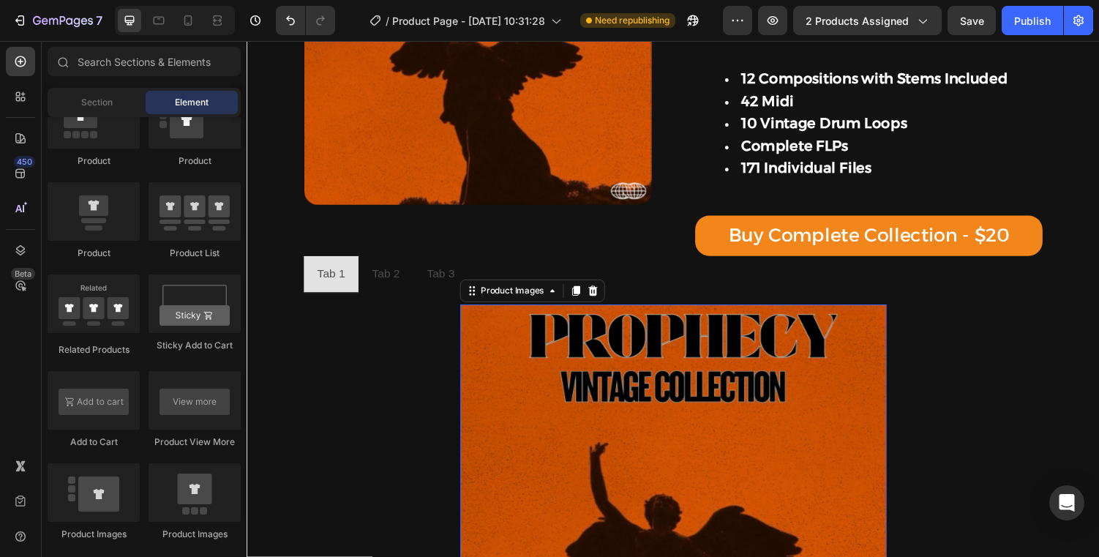
click at [504, 355] on img at bounding box center [685, 531] width 439 height 439
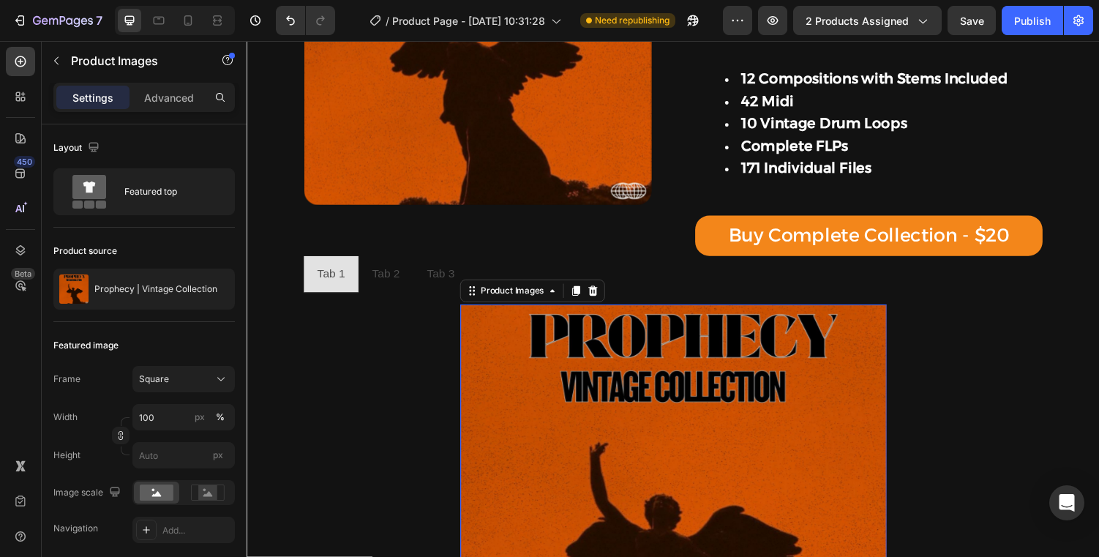
click at [600, 304] on icon at bounding box center [603, 298] width 10 height 10
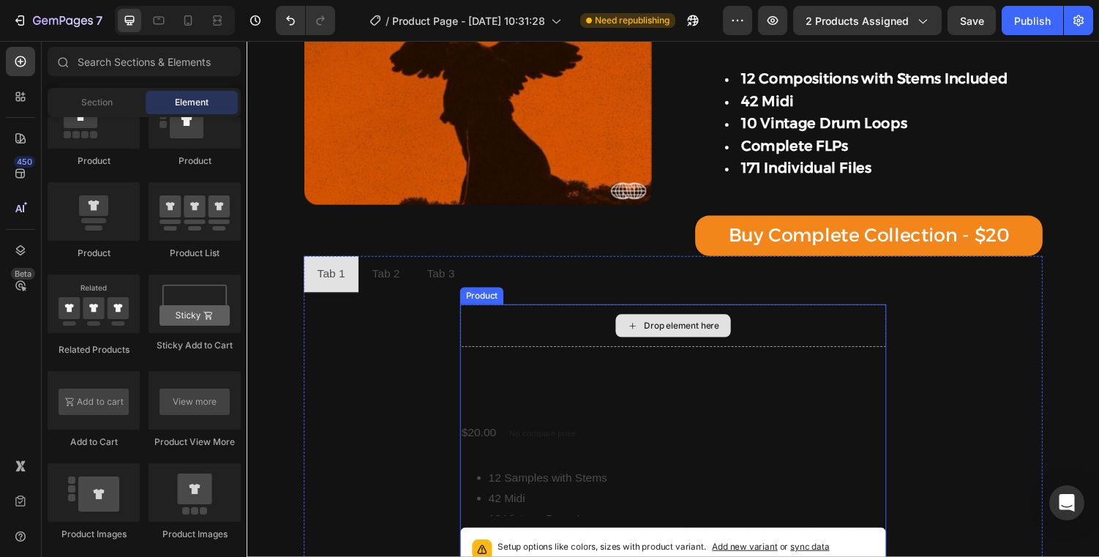
click at [559, 345] on div "Drop element here" at bounding box center [685, 334] width 439 height 44
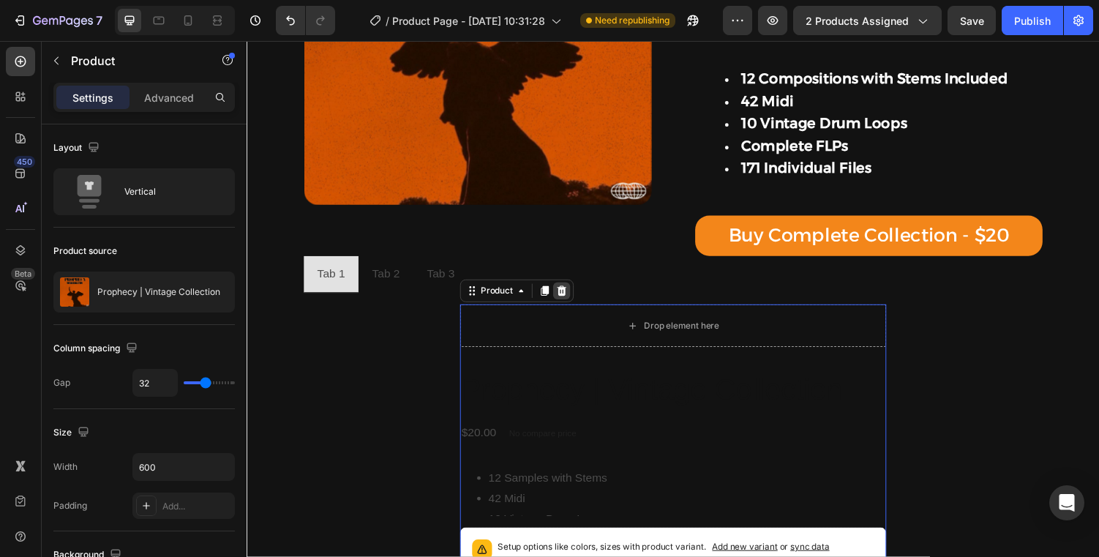
click at [571, 304] on icon at bounding box center [571, 298] width 10 height 10
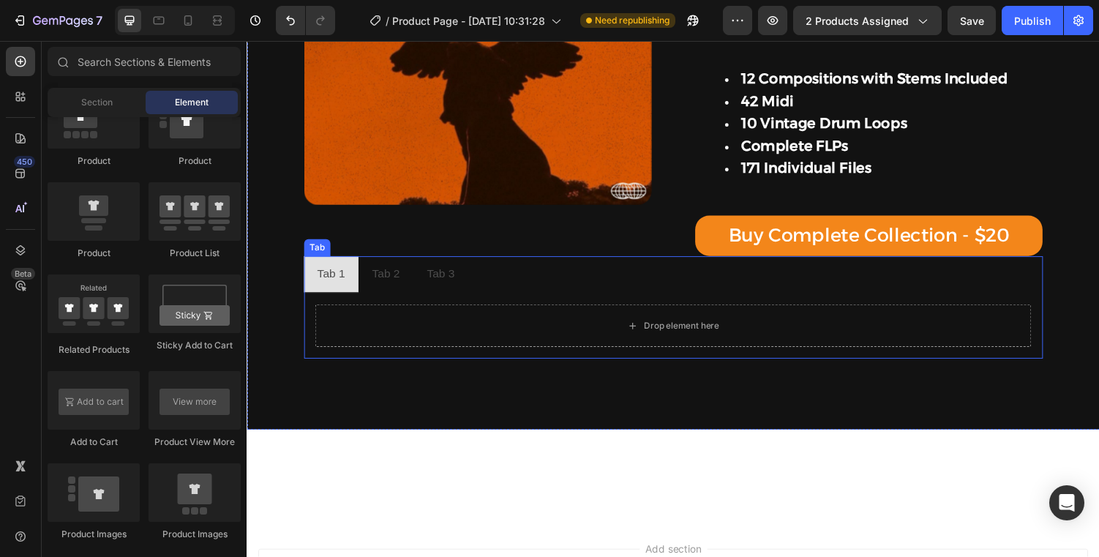
click at [393, 285] on p "Tab 2" at bounding box center [389, 281] width 29 height 21
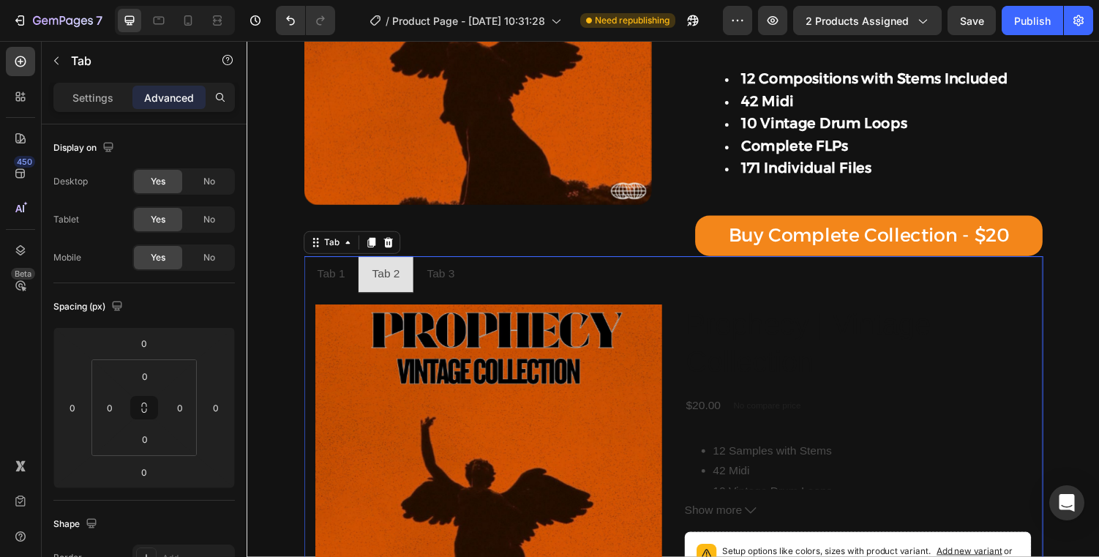
click at [509, 350] on img at bounding box center [495, 490] width 357 height 357
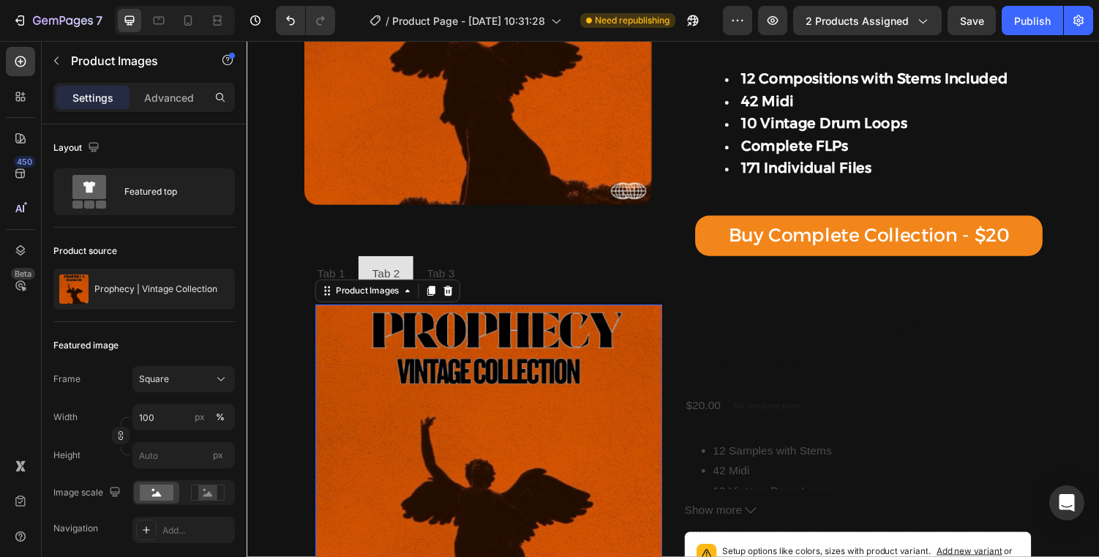
click at [448, 290] on div "Product Images" at bounding box center [391, 298] width 149 height 23
click at [457, 301] on icon at bounding box center [454, 298] width 10 height 10
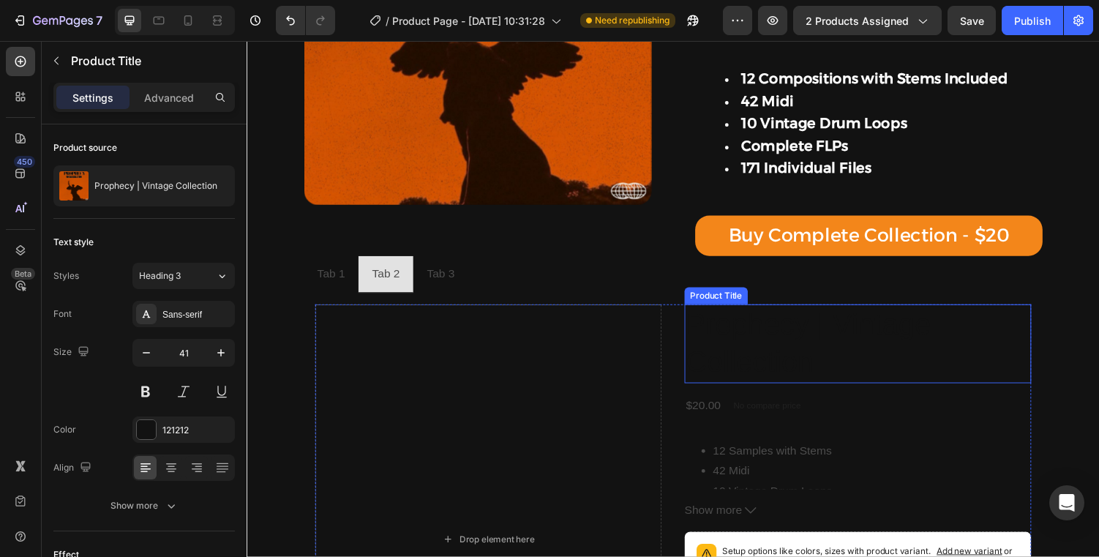
click at [699, 364] on h2 "Prophecy | Vintage Collection" at bounding box center [875, 352] width 357 height 81
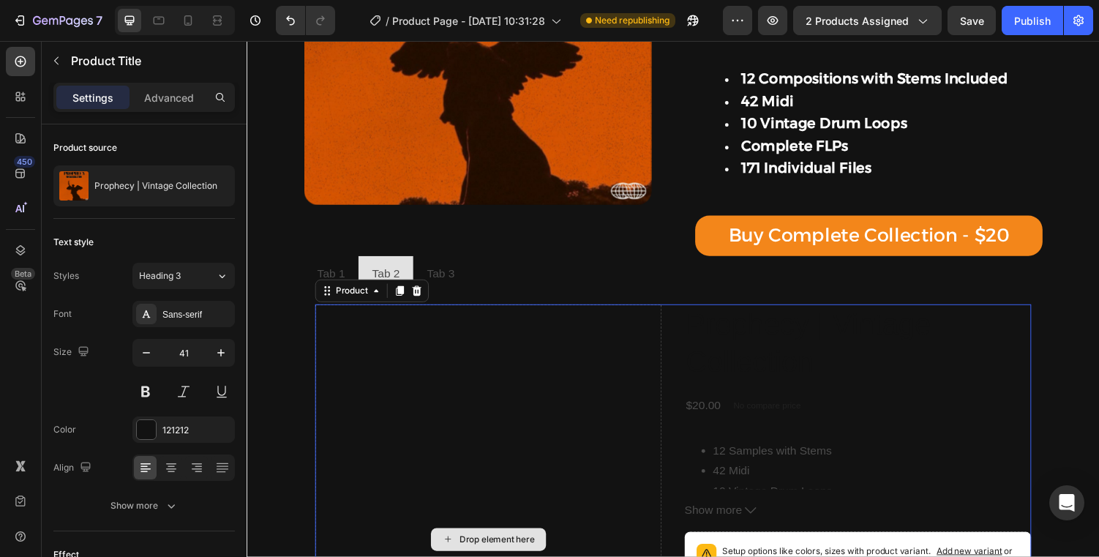
click at [647, 345] on div "Drop element here" at bounding box center [495, 554] width 357 height 484
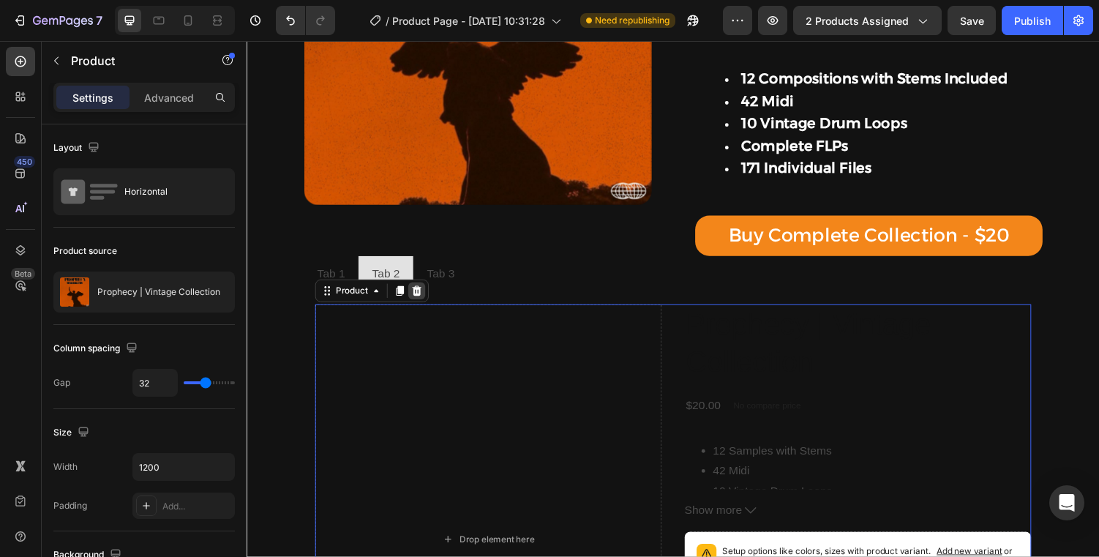
click at [420, 307] on div at bounding box center [422, 299] width 18 height 18
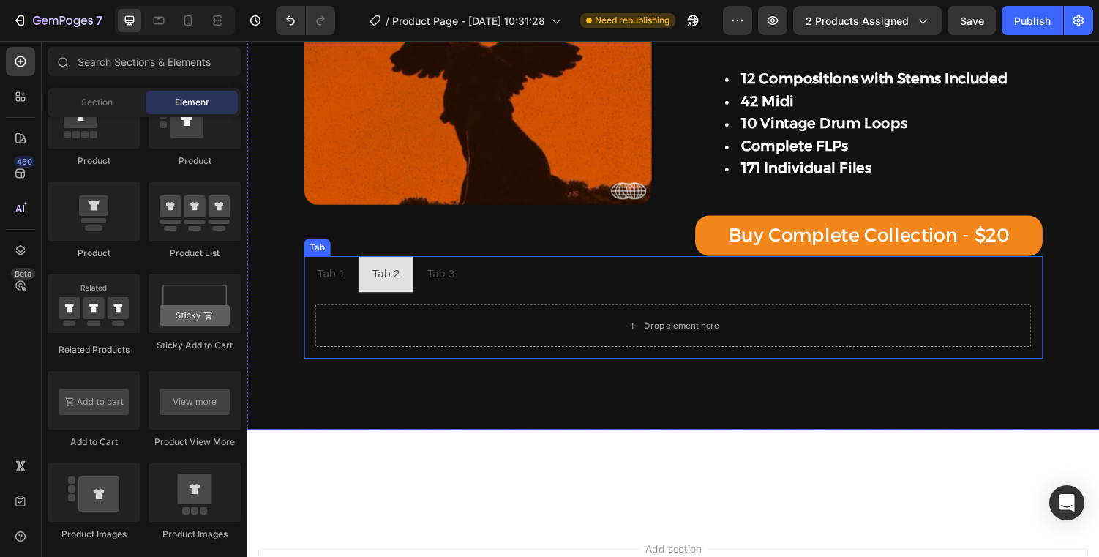
click at [347, 278] on p "Tab 1" at bounding box center [333, 281] width 29 height 21
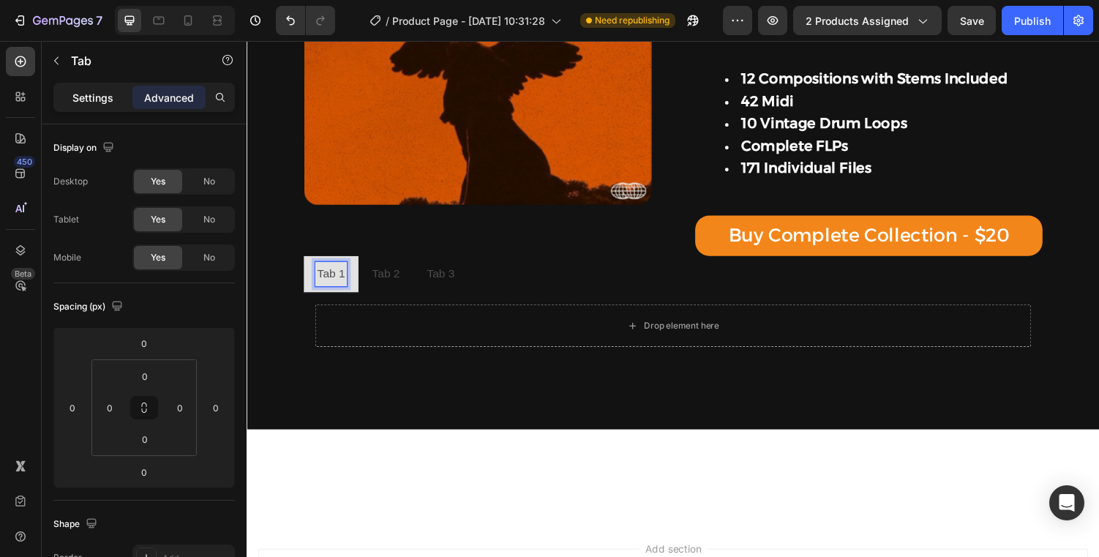
click at [87, 91] on p "Settings" at bounding box center [92, 97] width 41 height 15
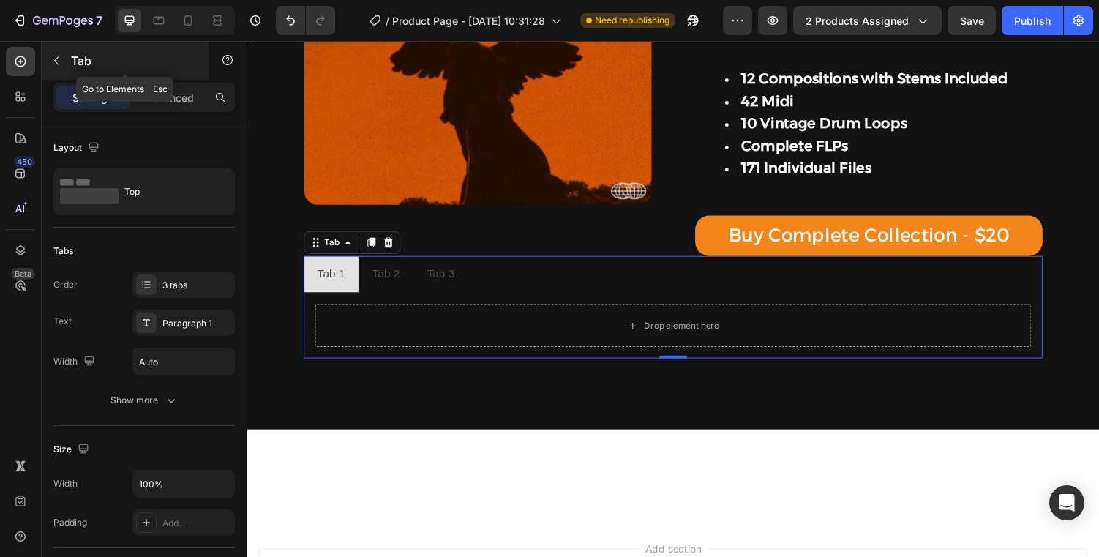
click at [73, 61] on p "Tab" at bounding box center [133, 61] width 124 height 18
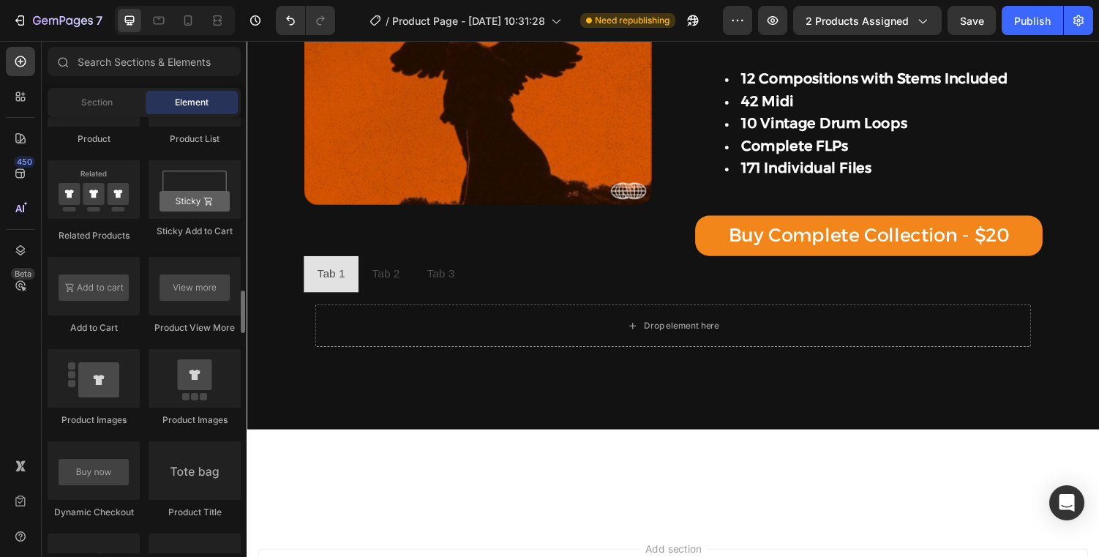
scroll to position [1997, 0]
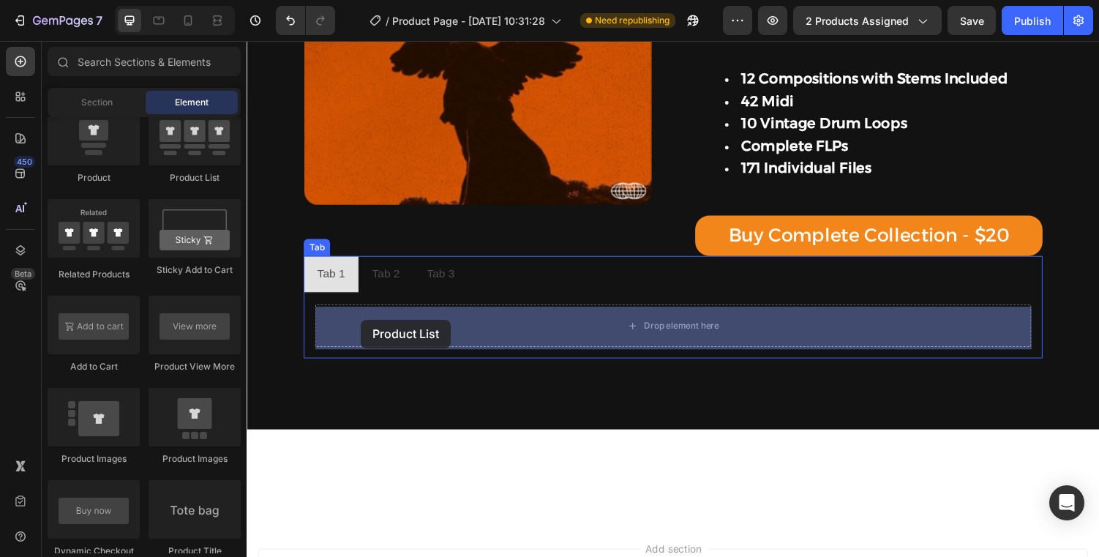
drag, startPoint x: 422, startPoint y: 195, endPoint x: 364, endPoint y: 328, distance: 145.1
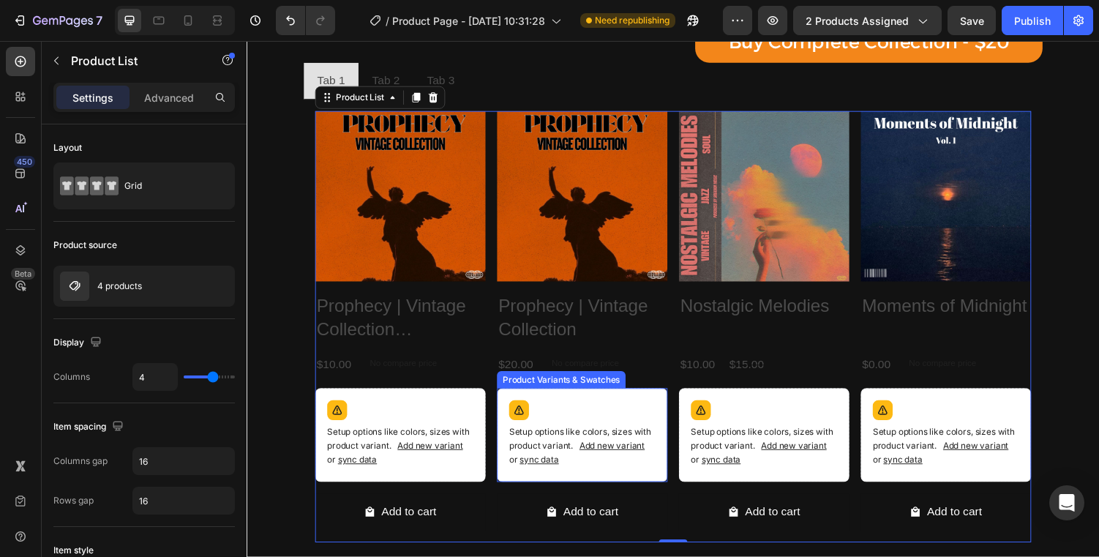
scroll to position [467, 0]
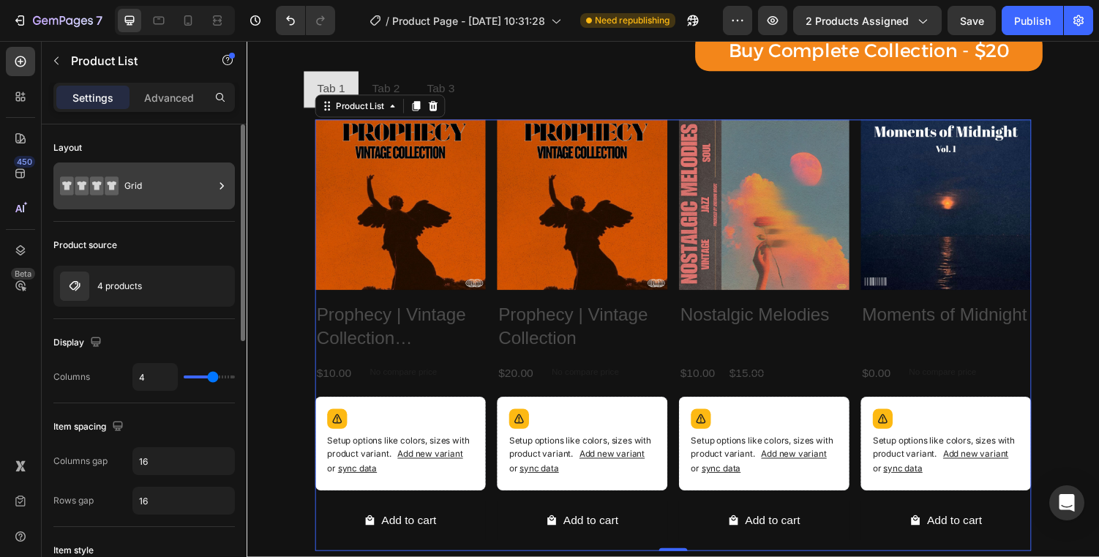
click at [171, 208] on div "Grid" at bounding box center [143, 185] width 181 height 47
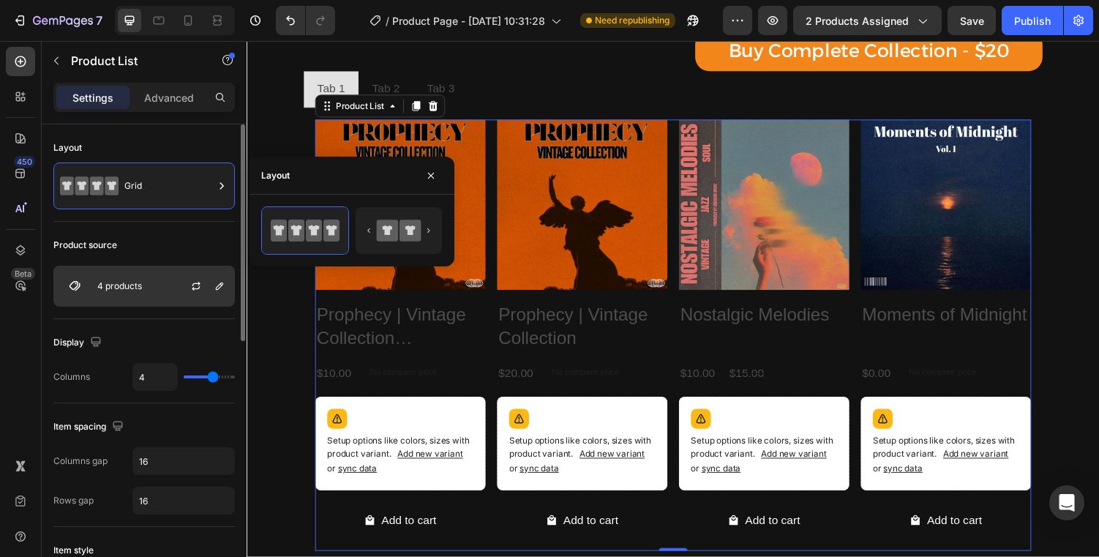
click at [167, 296] on div "4 products" at bounding box center [143, 286] width 181 height 41
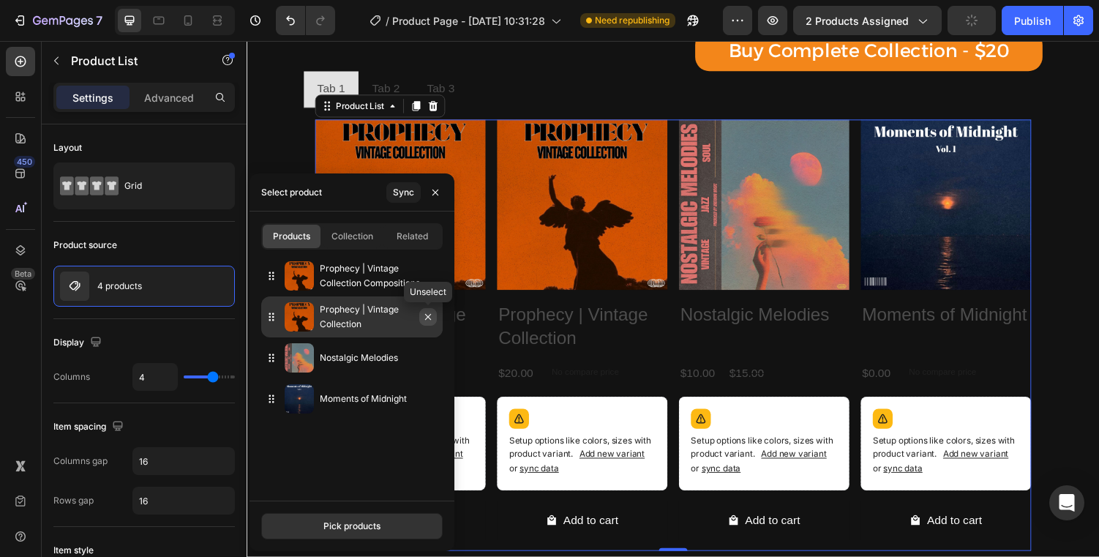
click at [425, 319] on icon "button" at bounding box center [428, 317] width 6 height 6
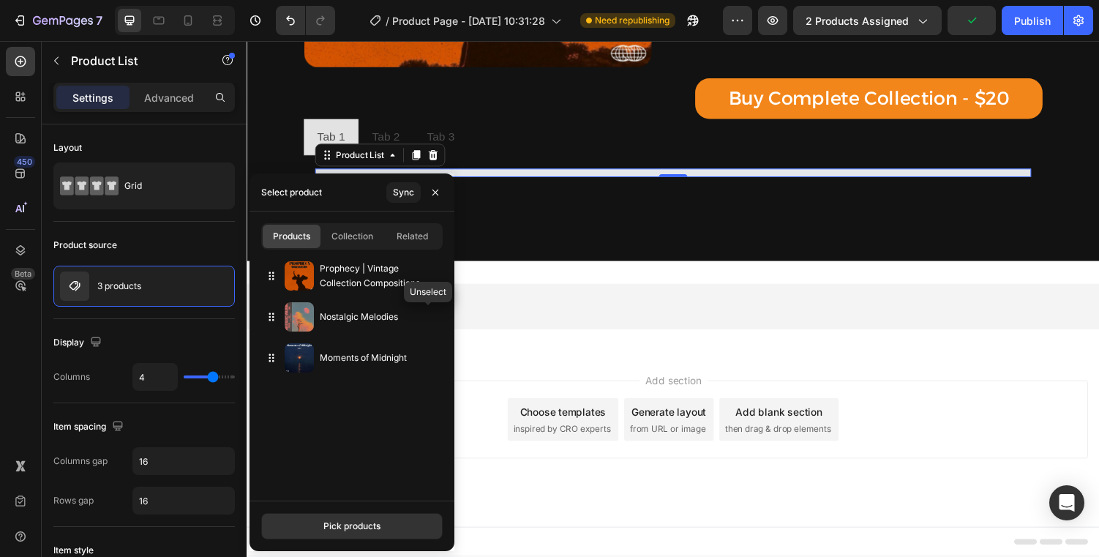
click at [0, 0] on icon "button" at bounding box center [0, 0] width 0 height 0
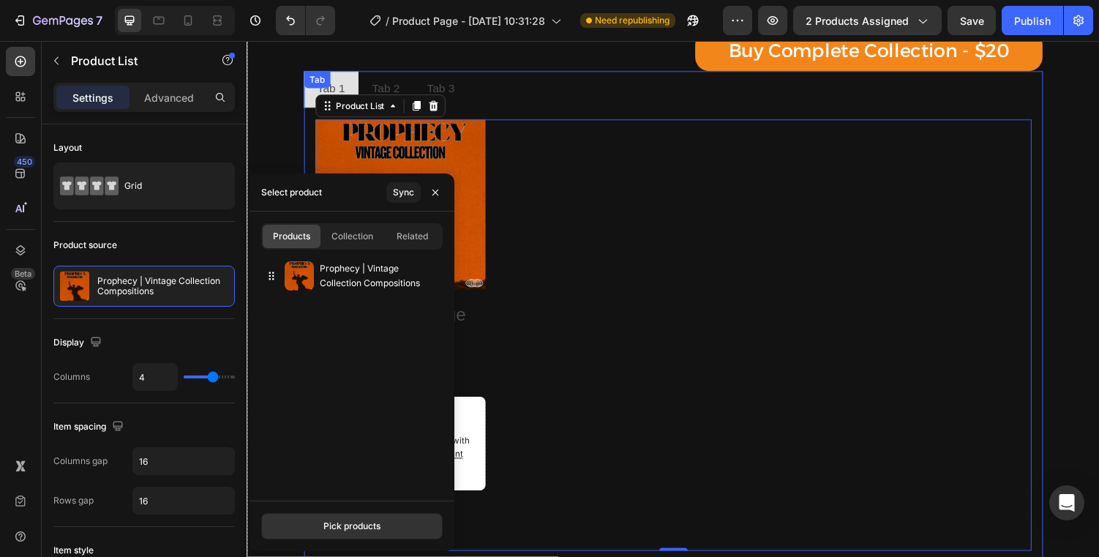
click at [393, 87] on div "Tab 1 Tab 2 Tab 3 Product Images Prophecy | Vintage Collection Compositions Pro…" at bounding box center [685, 324] width 761 height 505
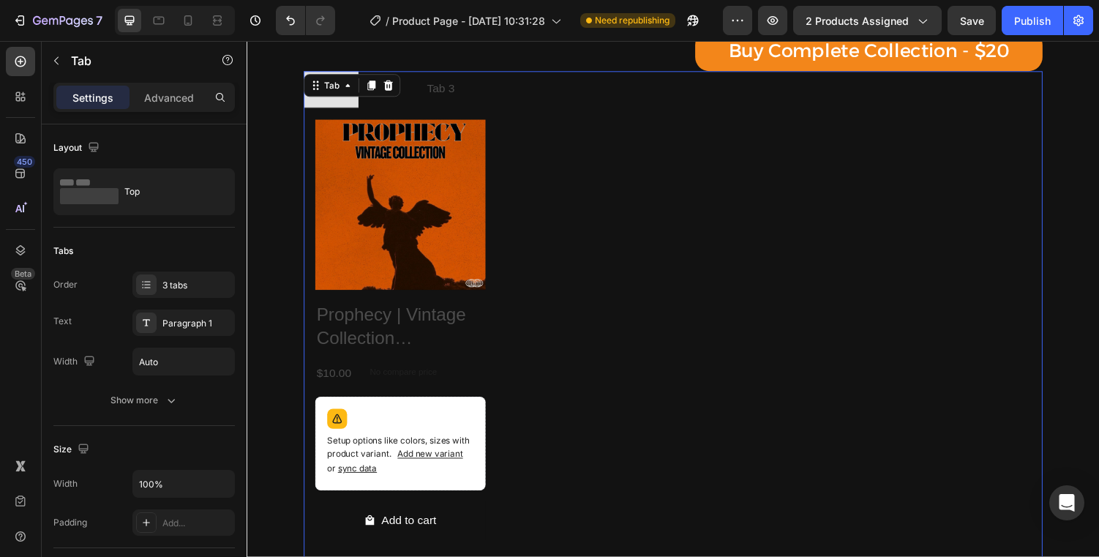
click at [402, 103] on div "Tab 2" at bounding box center [389, 91] width 33 height 26
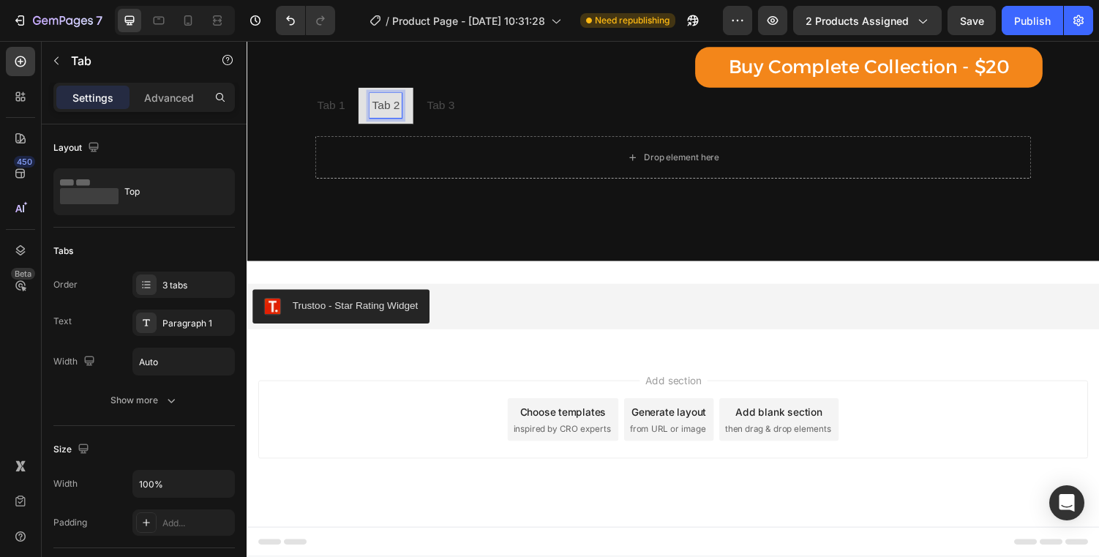
scroll to position [452, 0]
click at [75, 52] on p "Tab" at bounding box center [133, 61] width 124 height 18
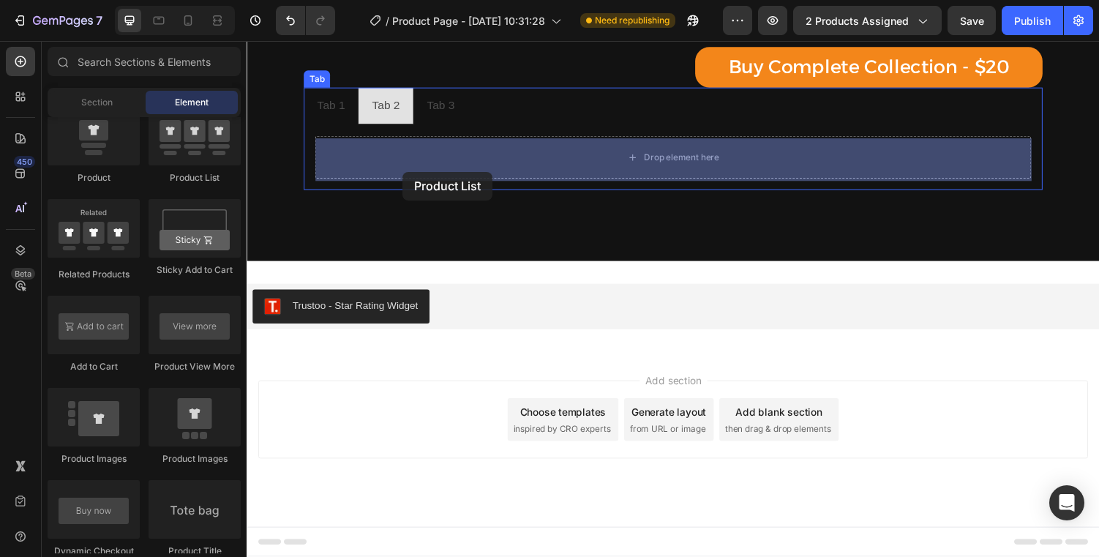
drag, startPoint x: 431, startPoint y: 199, endPoint x: 407, endPoint y: 175, distance: 34.1
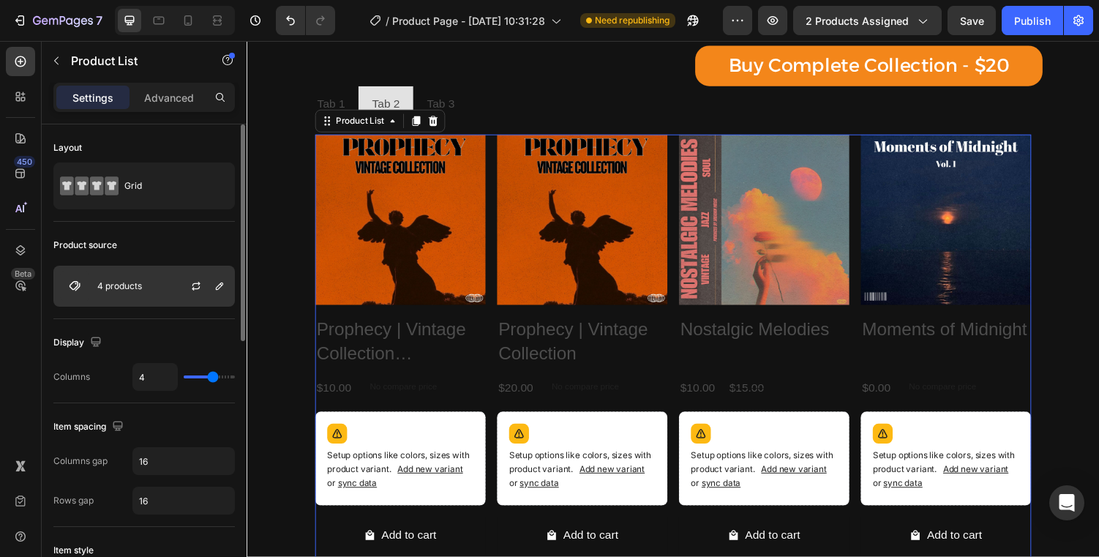
click at [164, 291] on div "4 products" at bounding box center [143, 286] width 181 height 41
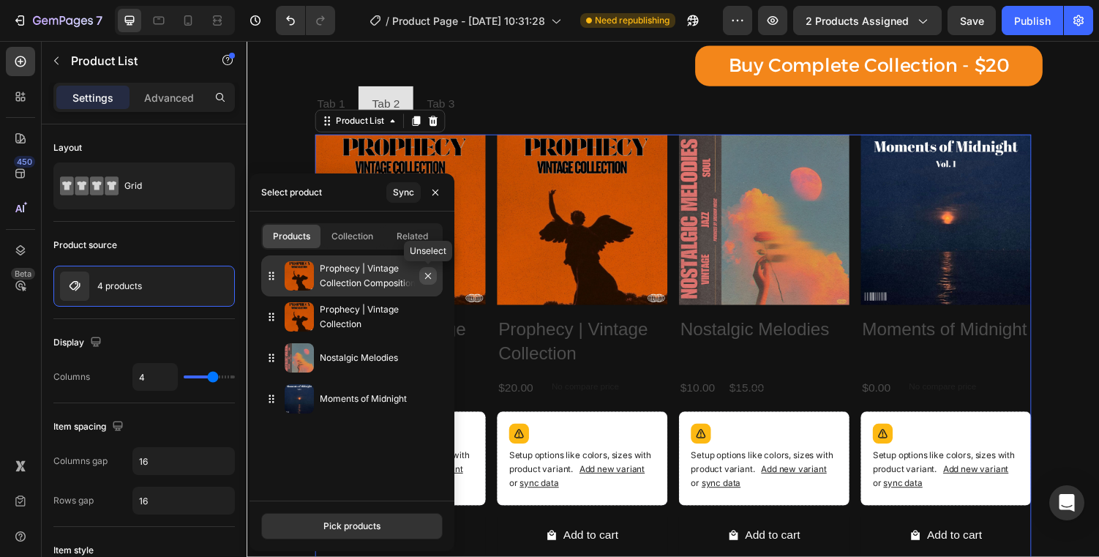
click at [426, 280] on icon "button" at bounding box center [428, 276] width 12 height 12
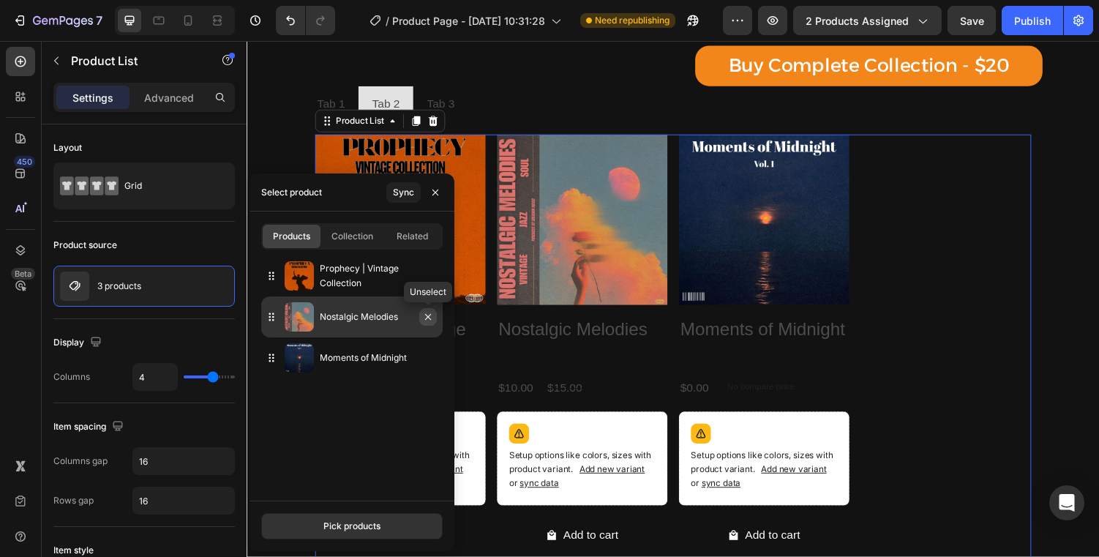
click at [429, 311] on icon "button" at bounding box center [428, 317] width 12 height 12
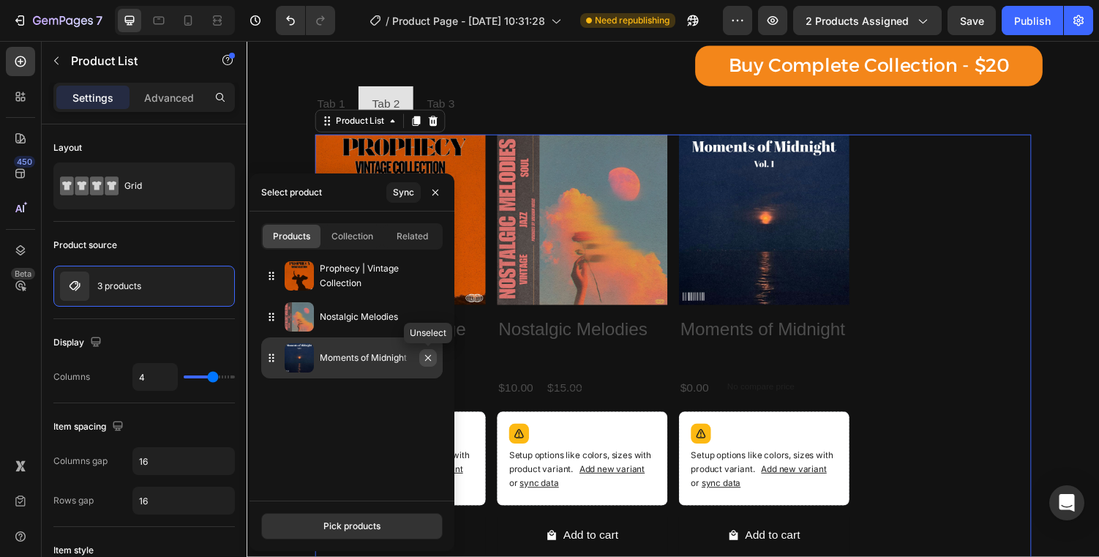
click at [428, 358] on icon "button" at bounding box center [428, 358] width 12 height 12
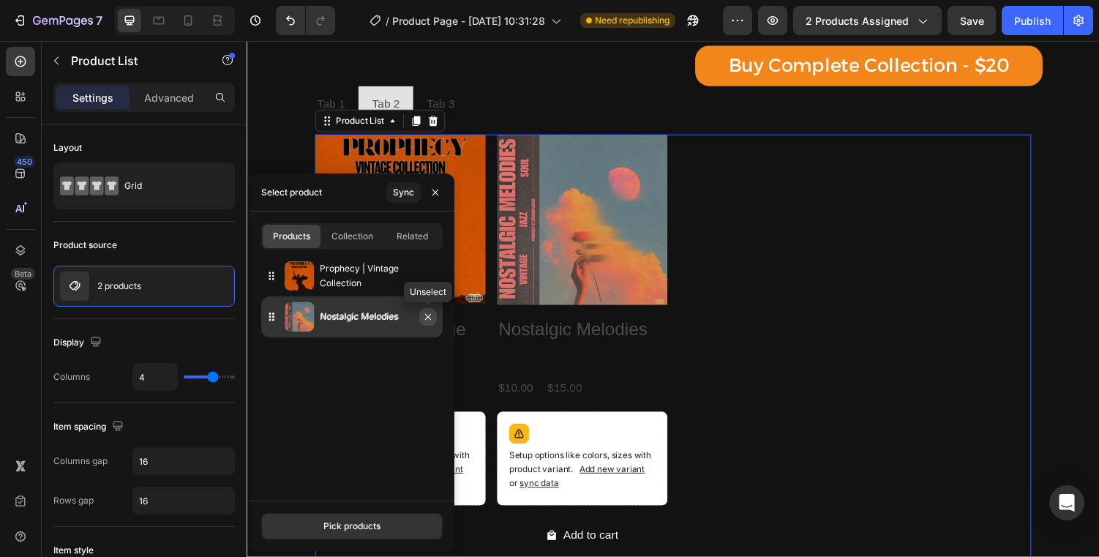
click at [425, 324] on button "button" at bounding box center [428, 317] width 18 height 18
click at [434, 320] on button "button" at bounding box center [428, 317] width 18 height 18
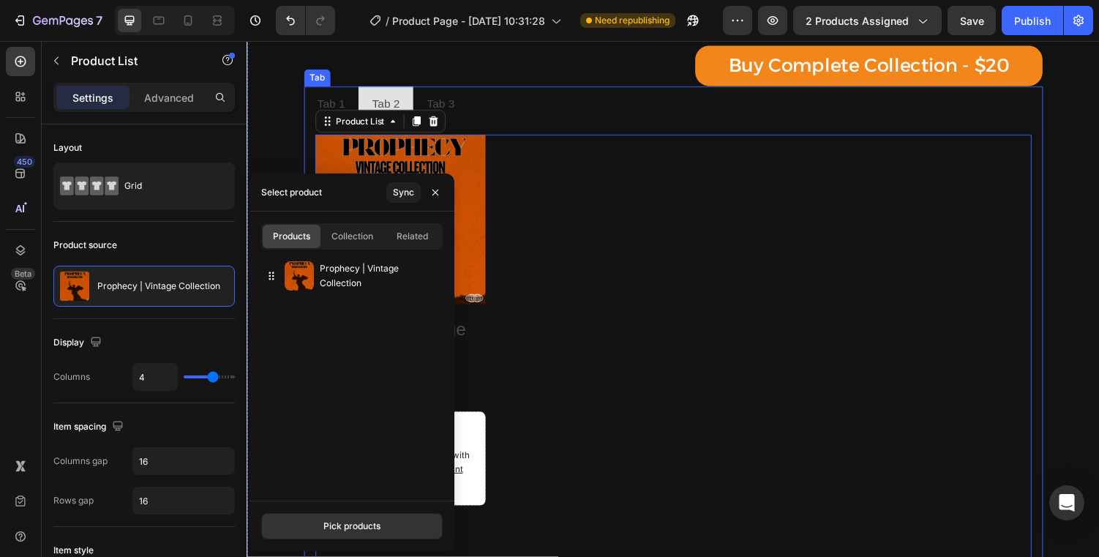
click at [347, 113] on div "Tab 1" at bounding box center [333, 107] width 33 height 26
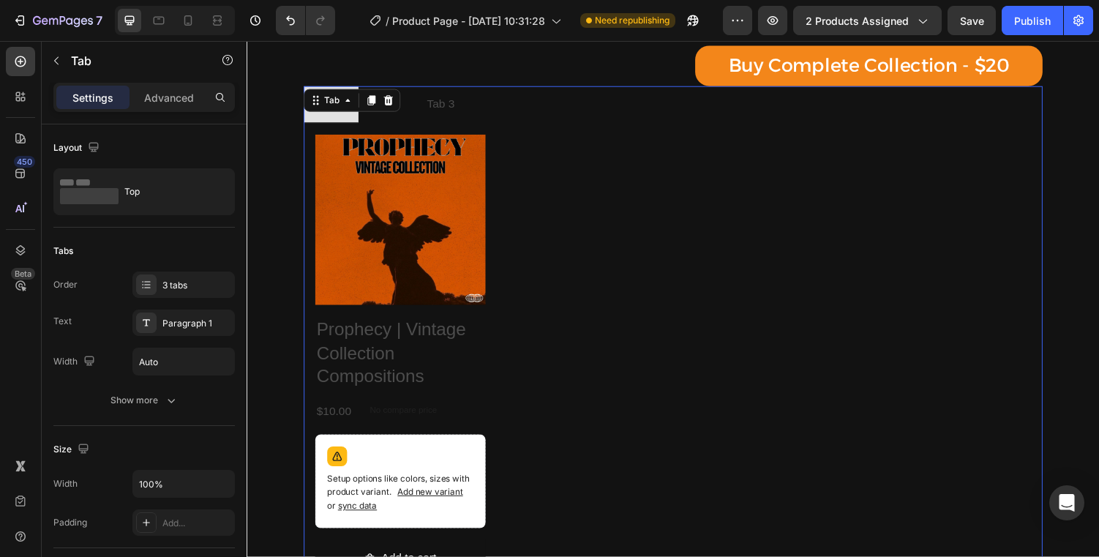
click at [347, 113] on div "Tab" at bounding box center [354, 102] width 99 height 23
click at [343, 114] on div "Tab" at bounding box center [354, 102] width 99 height 23
click at [377, 119] on div "Tab 2" at bounding box center [389, 107] width 33 height 26
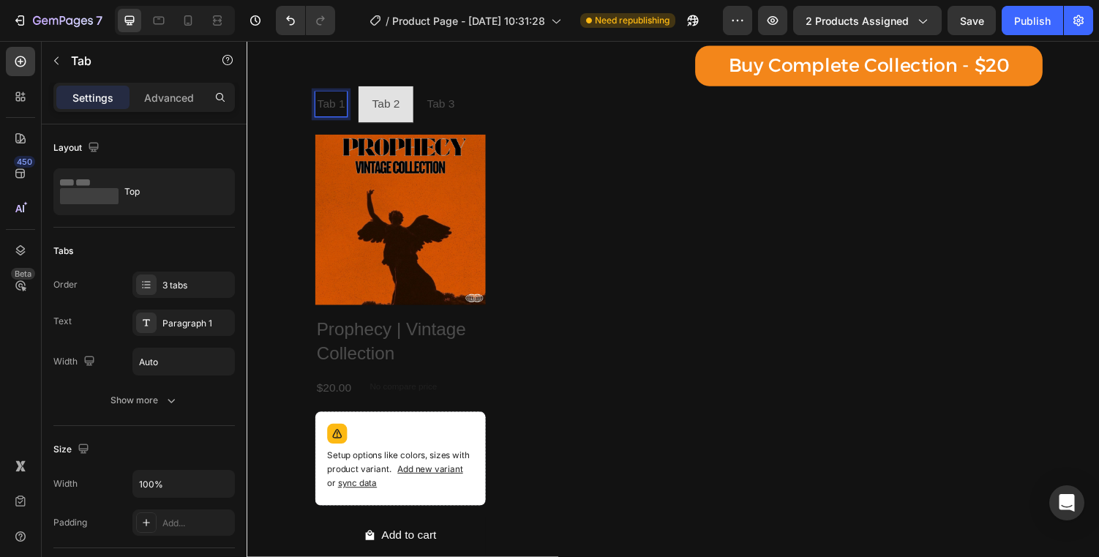
click at [339, 111] on p "Tab 1" at bounding box center [333, 106] width 29 height 21
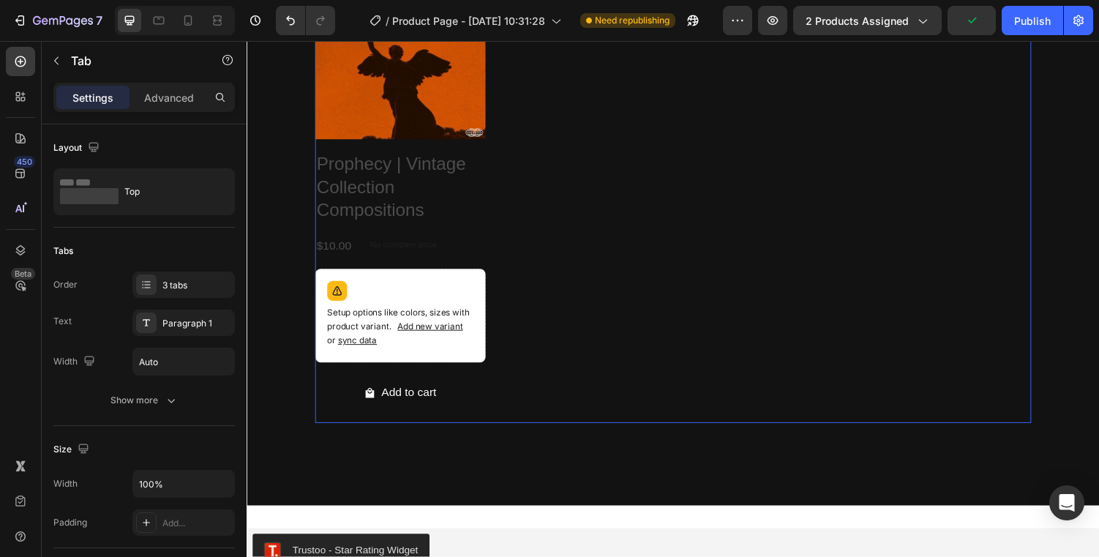
scroll to position [590, 0]
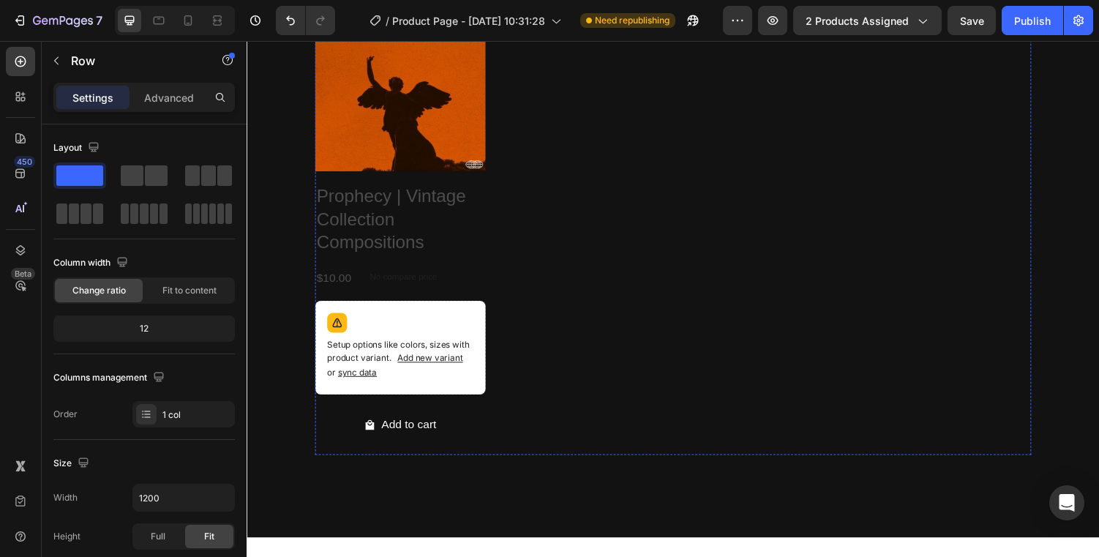
click at [435, 263] on div "Product Images Prophecy | Vintage Collection Compositions Product Title $10.00 …" at bounding box center [405, 233] width 176 height 467
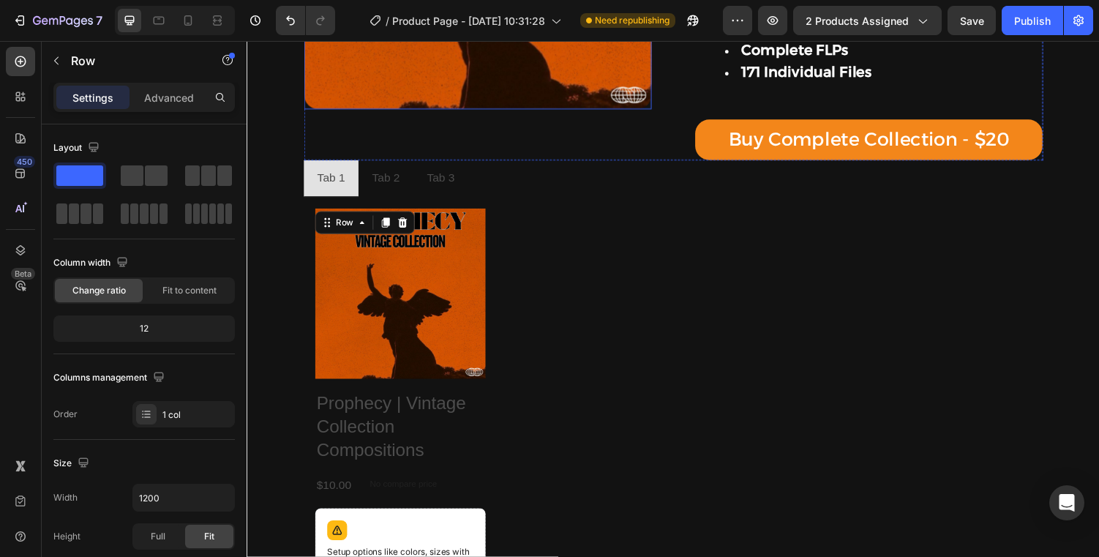
scroll to position [377, 0]
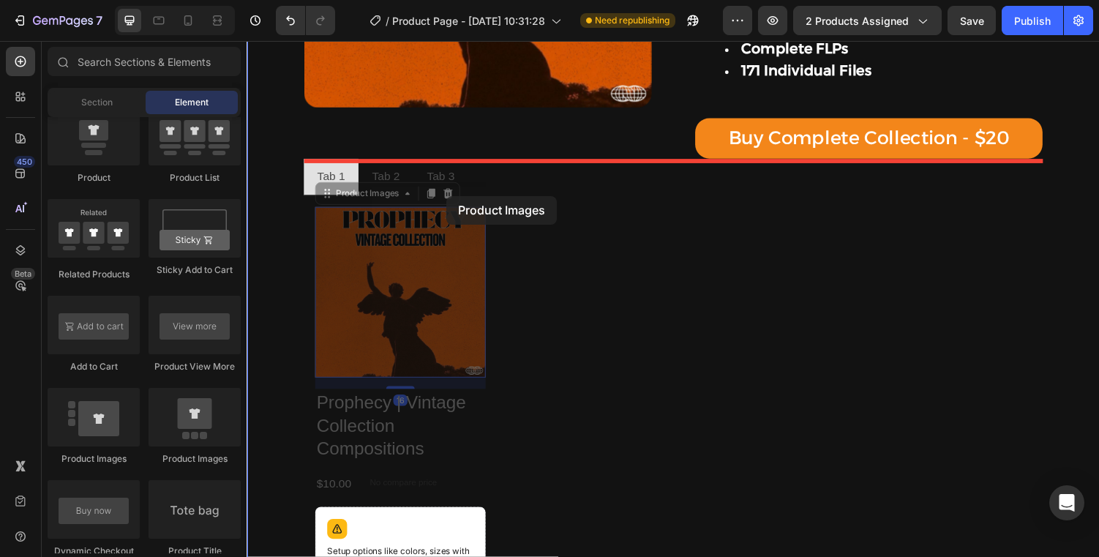
click at [452, 200] on div at bounding box center [686, 366] width 878 height 1405
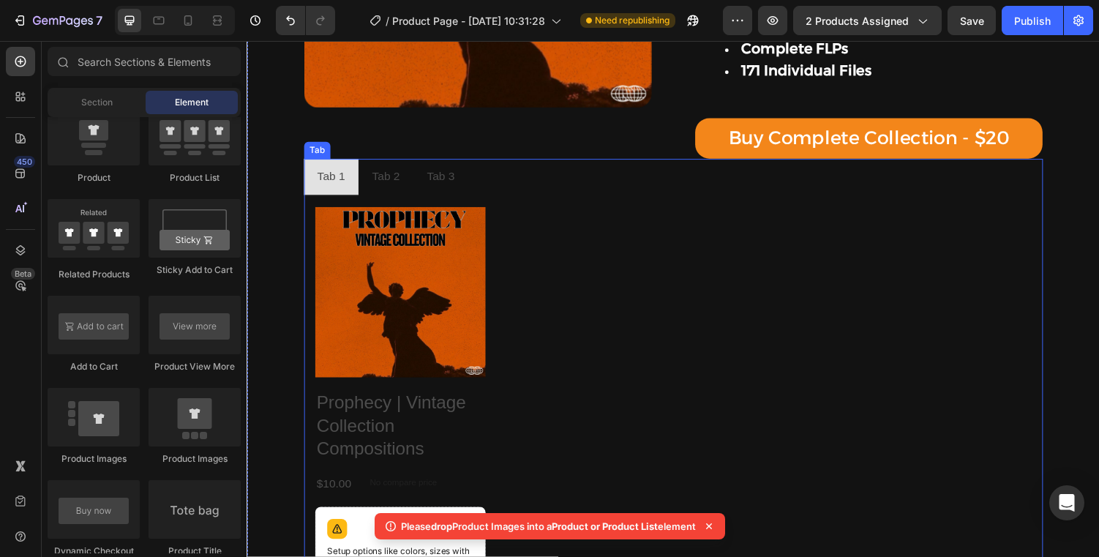
click at [462, 251] on img at bounding box center [405, 300] width 176 height 176
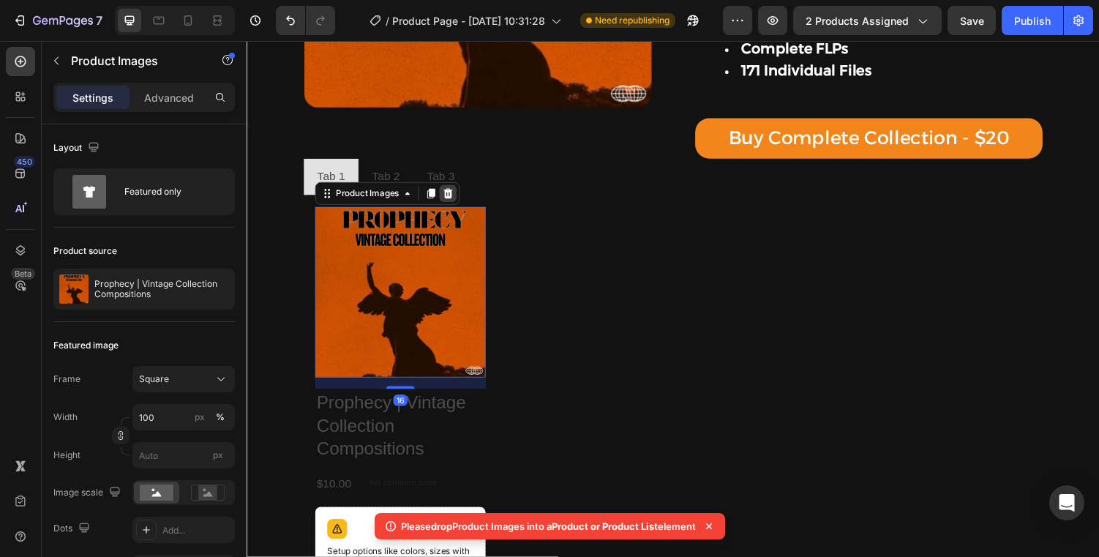
click at [452, 197] on icon at bounding box center [454, 198] width 10 height 10
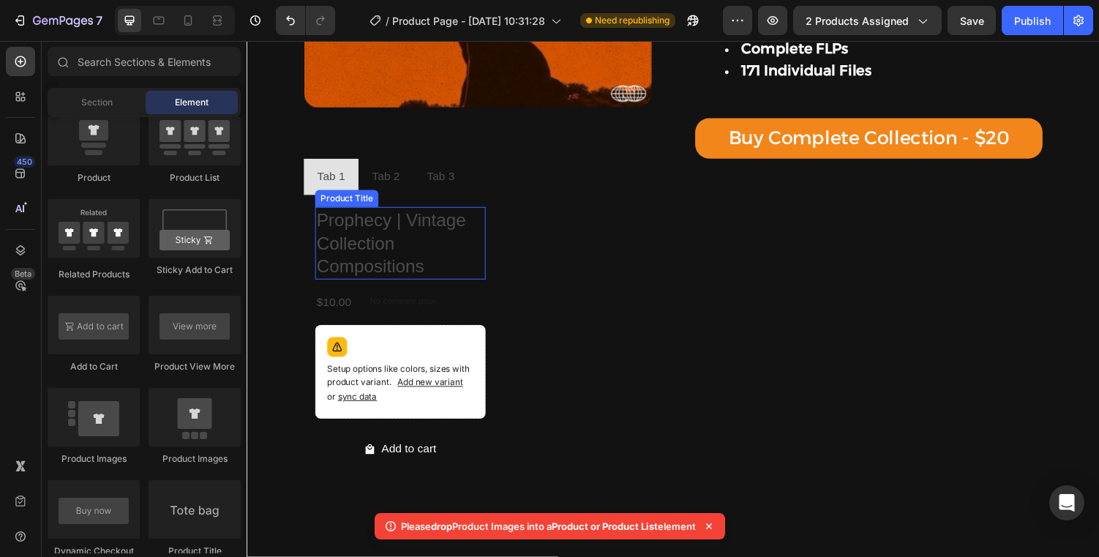
click at [412, 253] on h2 "Prophecy | Vintage Collection Compositions" at bounding box center [405, 249] width 176 height 75
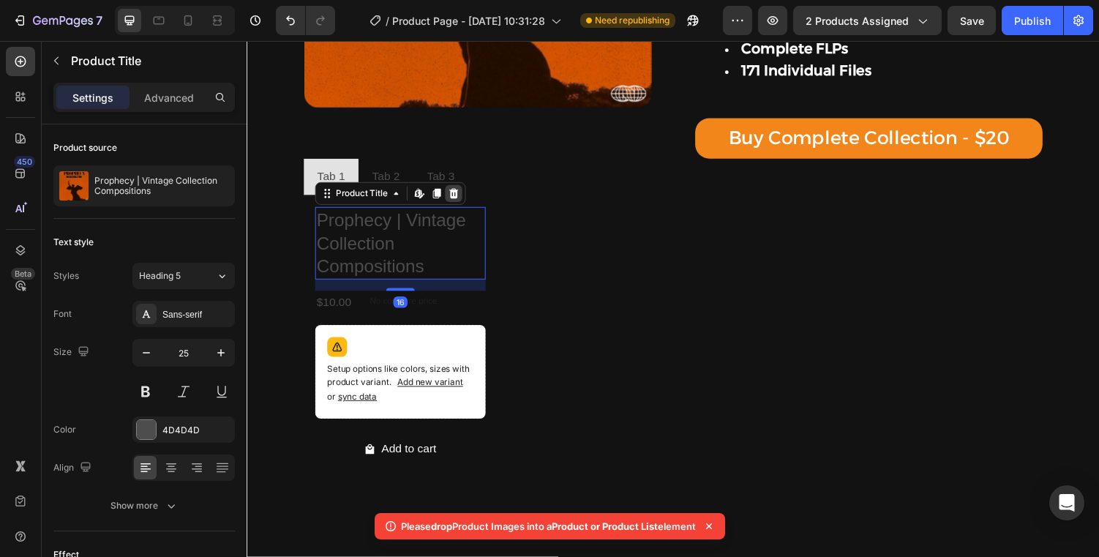
click at [456, 200] on icon at bounding box center [460, 198] width 10 height 10
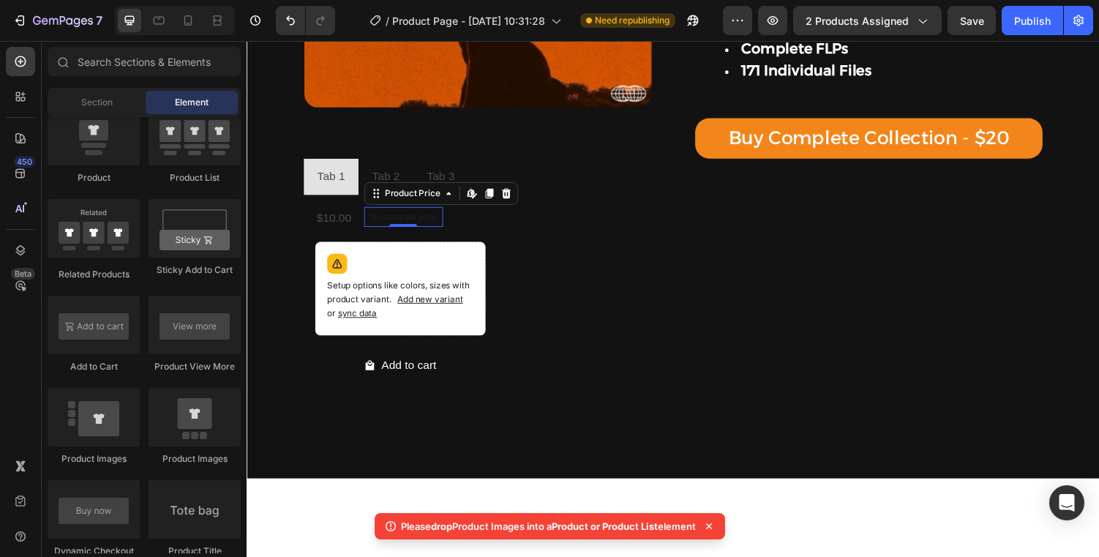
click at [369, 227] on div "No compare price" at bounding box center [407, 222] width 81 height 20
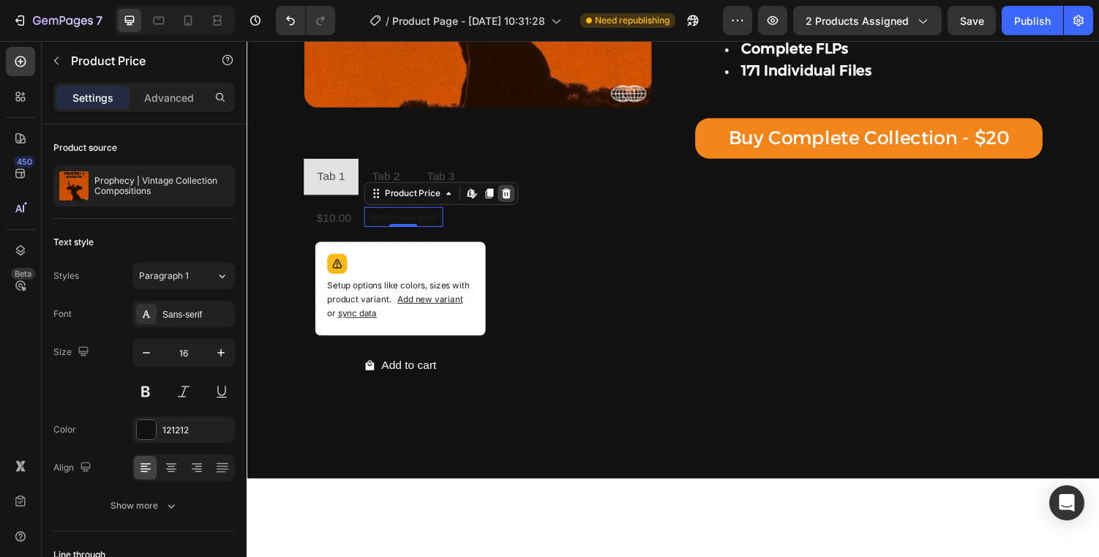
click at [512, 199] on icon at bounding box center [513, 198] width 10 height 10
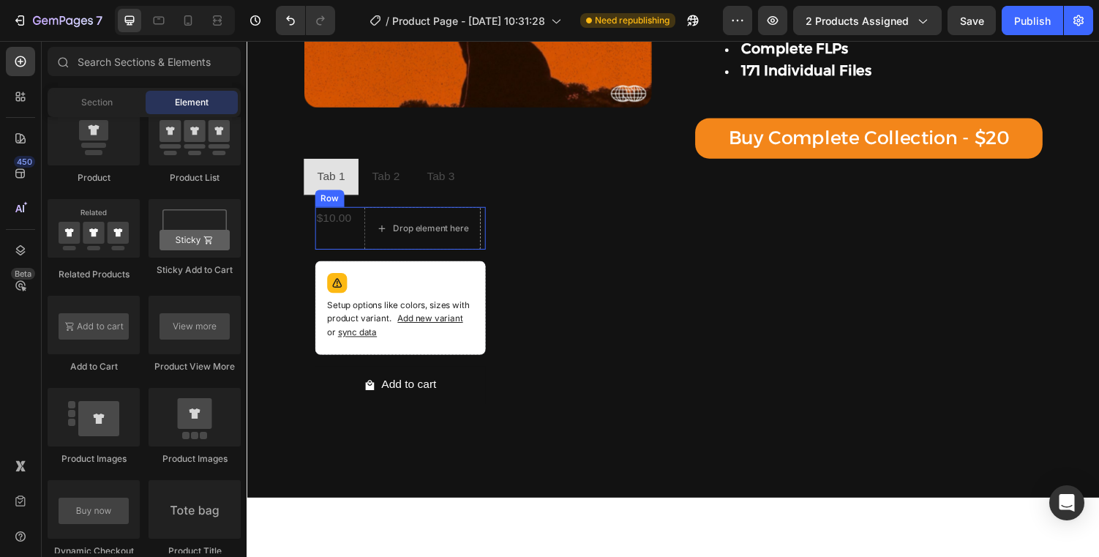
click at [361, 231] on div "$10.00 Product Price Product Price Drop element here Row" at bounding box center [405, 234] width 176 height 44
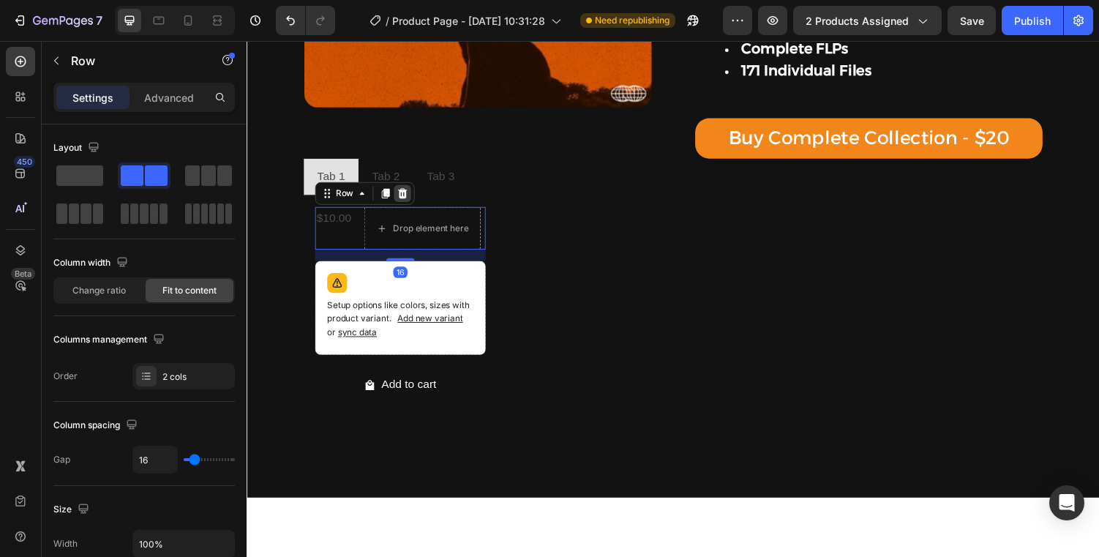
click at [410, 199] on icon at bounding box center [407, 198] width 10 height 10
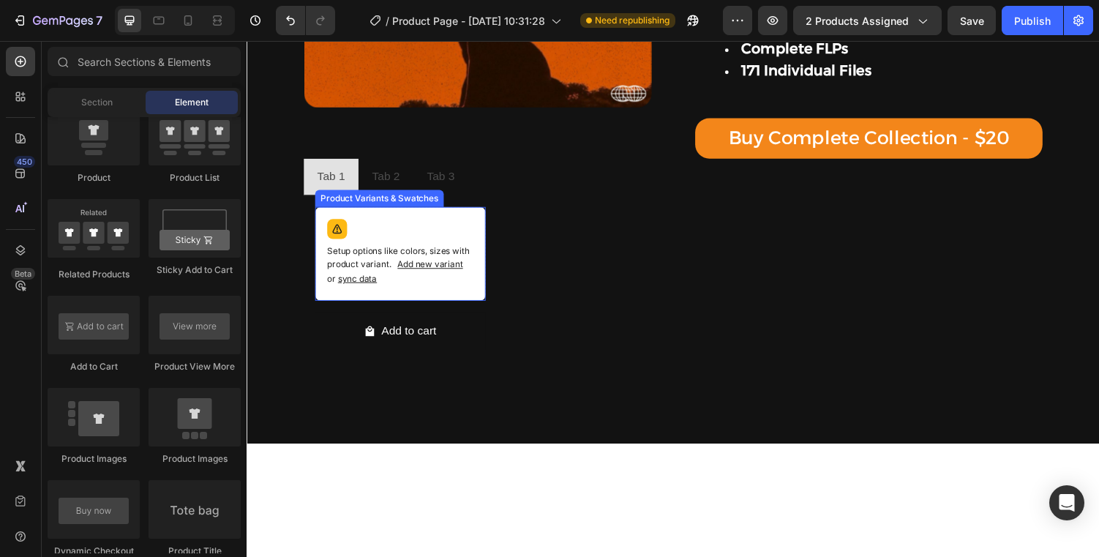
click at [432, 230] on div "Setup options like colors, sizes with product variant. Add new variant or sync …" at bounding box center [404, 260] width 162 height 83
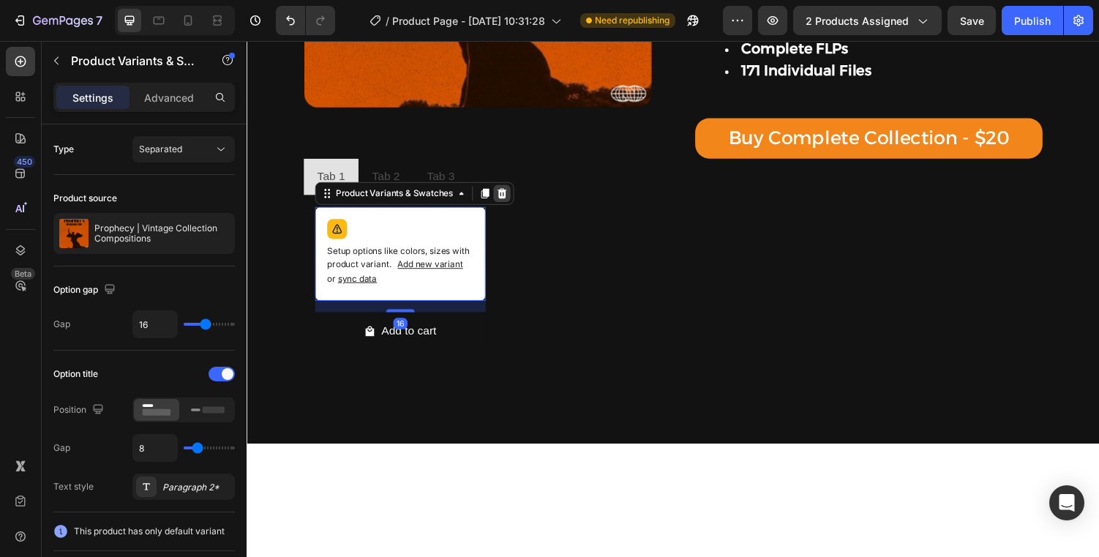
click at [512, 202] on icon at bounding box center [510, 198] width 10 height 10
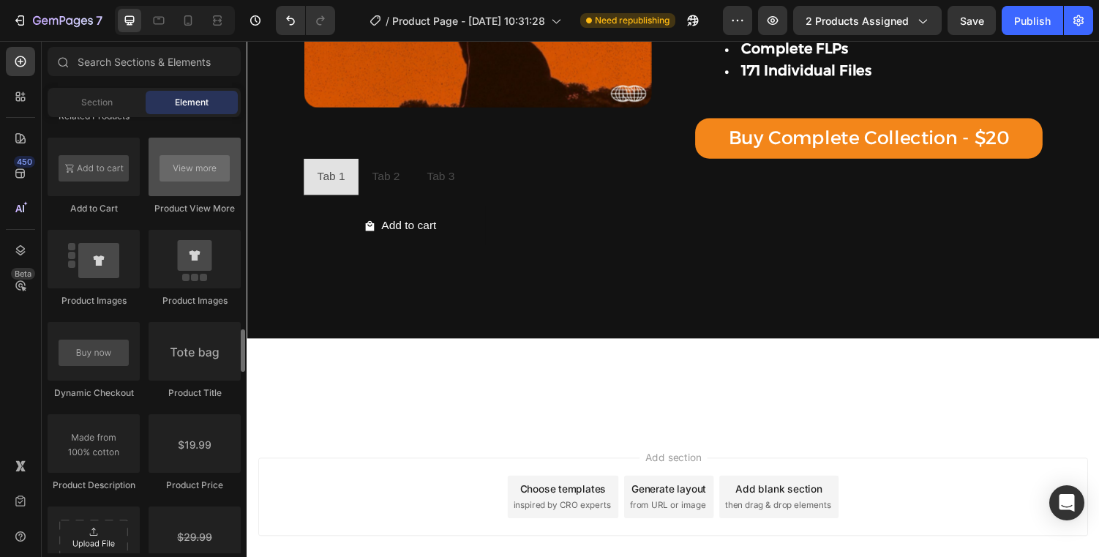
scroll to position [2282, 0]
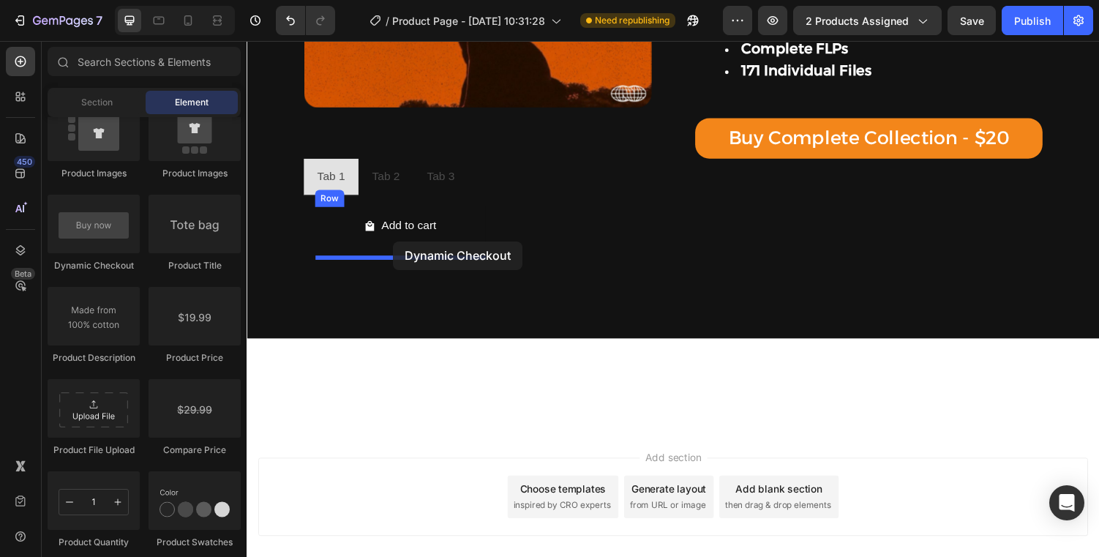
drag, startPoint x: 341, startPoint y: 282, endPoint x: 396, endPoint y: 251, distance: 63.9
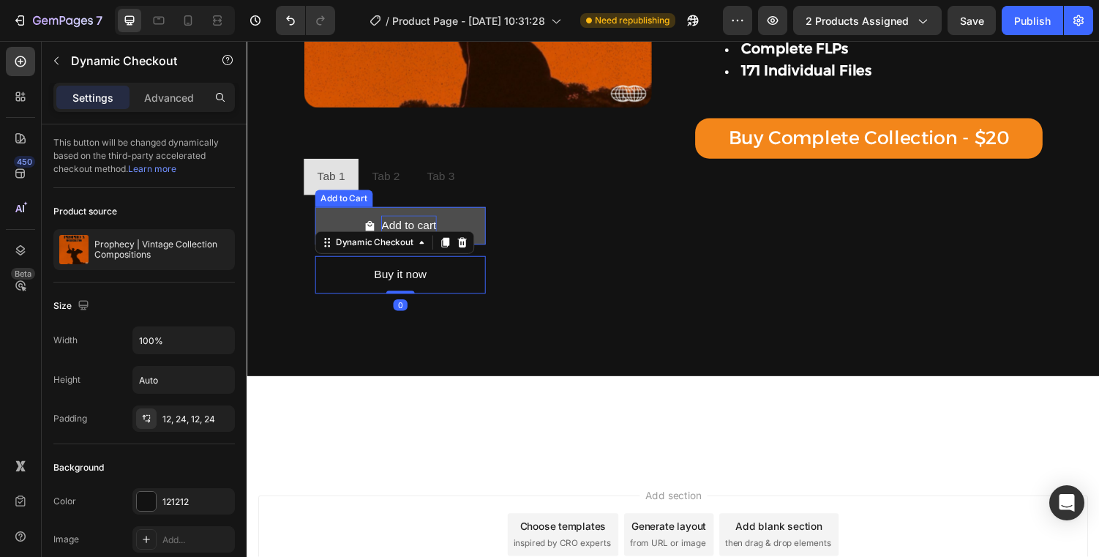
click at [402, 227] on div "Add to cart" at bounding box center [413, 231] width 56 height 21
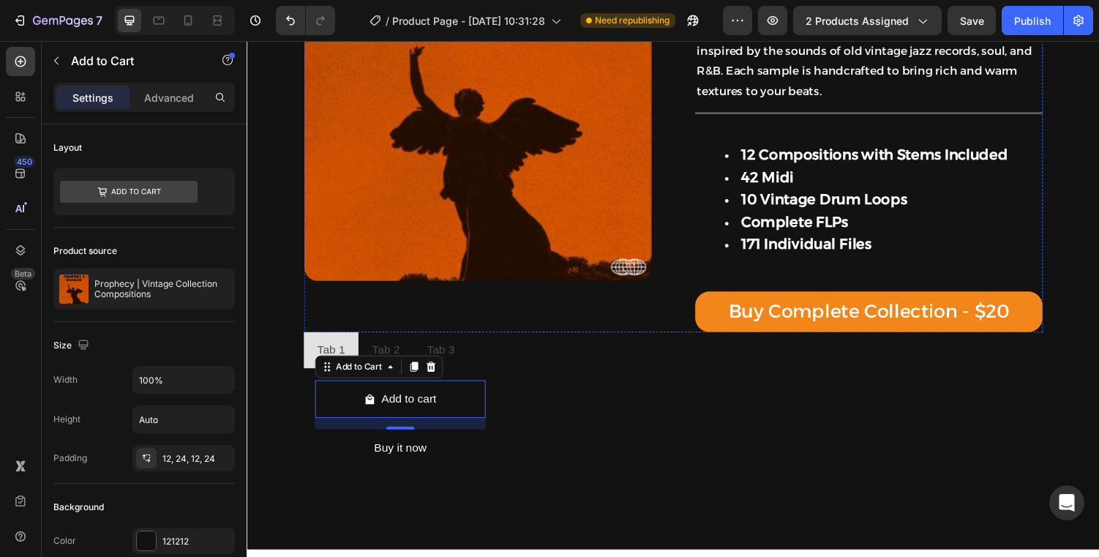
scroll to position [314, 0]
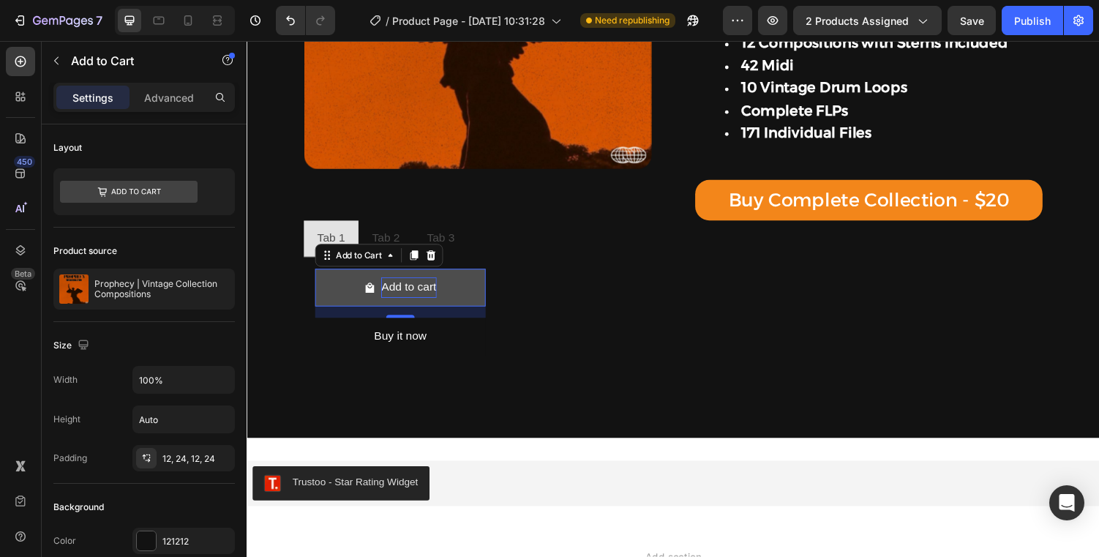
click at [399, 298] on div "Add to cart" at bounding box center [413, 295] width 56 height 21
click at [399, 298] on p "Add to cart" at bounding box center [413, 295] width 56 height 21
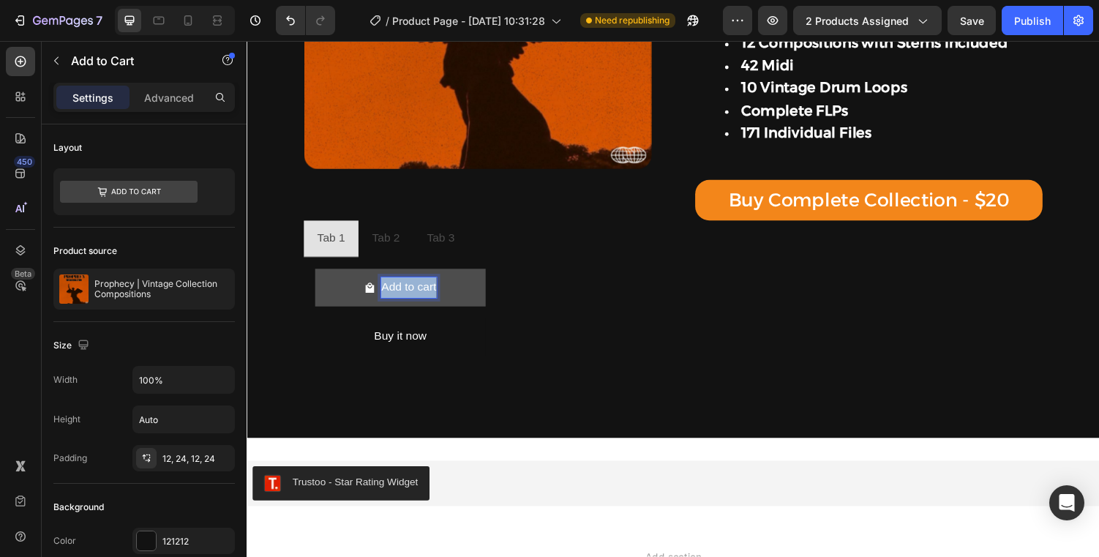
click at [399, 298] on p "Add to cart" at bounding box center [413, 295] width 56 height 21
click at [317, 276] on button "Buy" at bounding box center [405, 295] width 176 height 39
click at [317, 276] on button "Buy Prophecy" at bounding box center [405, 295] width 176 height 39
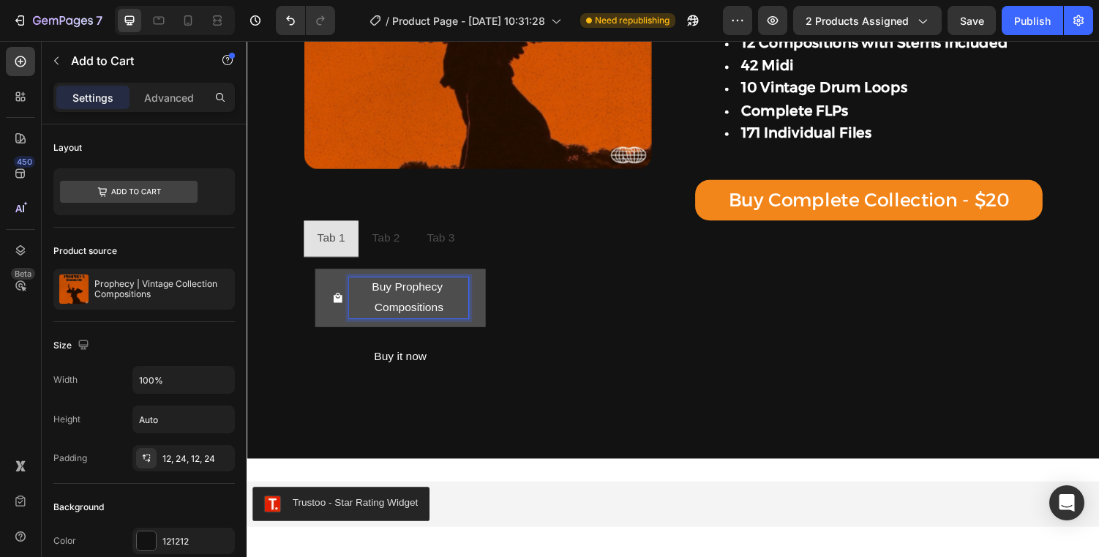
click at [317, 276] on button "Buy Prophecy Compositions" at bounding box center [405, 306] width 176 height 60
click at [317, 276] on button "Buy Prophecy Compositions -" at bounding box center [405, 306] width 176 height 60
click at [317, 276] on button "Buy Prophecy Compositions" at bounding box center [405, 306] width 176 height 60
click at [317, 276] on button "Buy Prophecy Compositions -" at bounding box center [405, 306] width 176 height 60
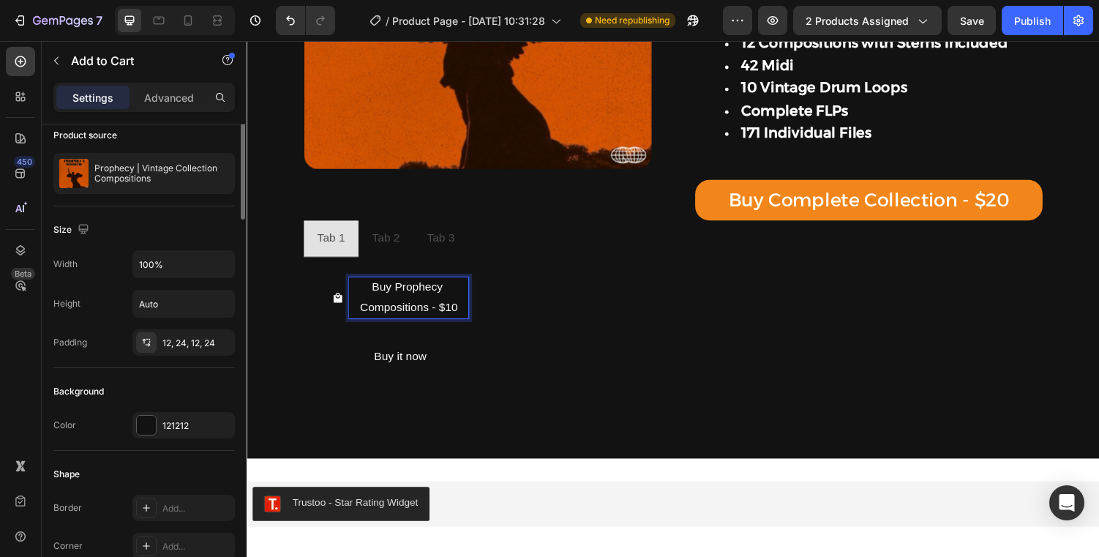
scroll to position [159, 0]
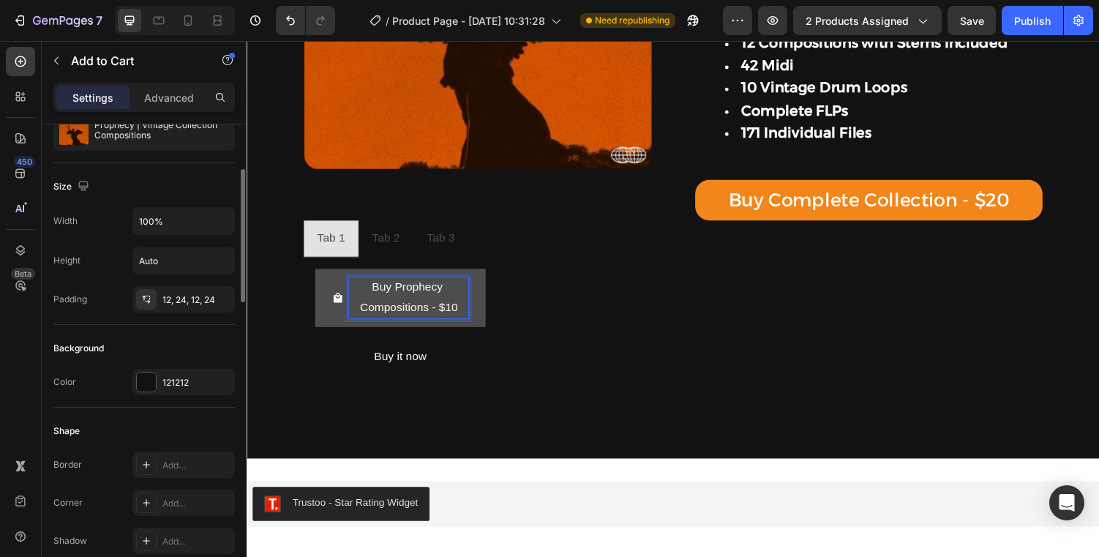
click at [340, 294] on span "Buy Prophecy Compositions - $10" at bounding box center [340, 306] width 12 height 42
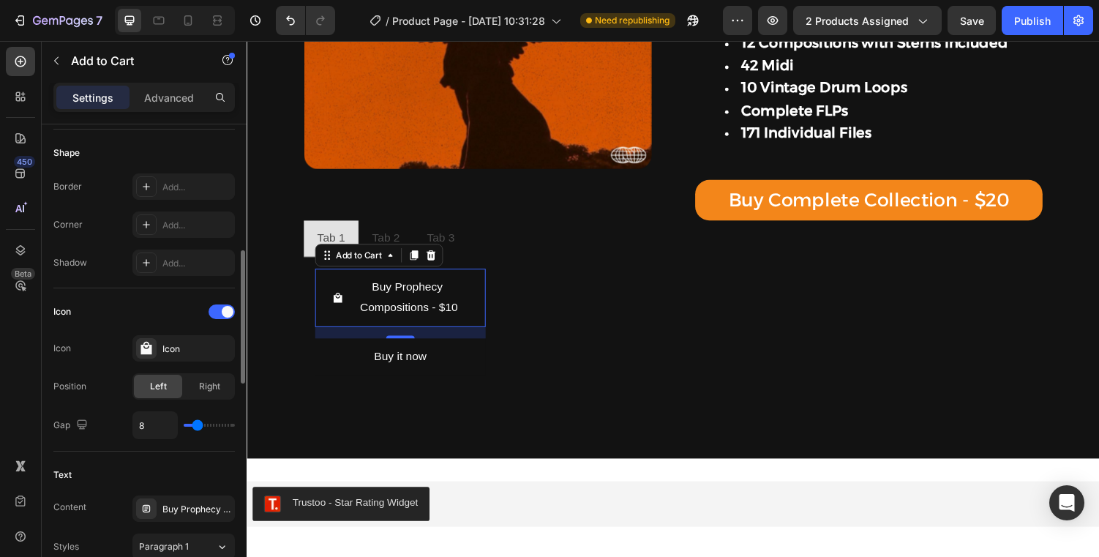
scroll to position [439, 0]
click at [216, 308] on div at bounding box center [221, 309] width 26 height 15
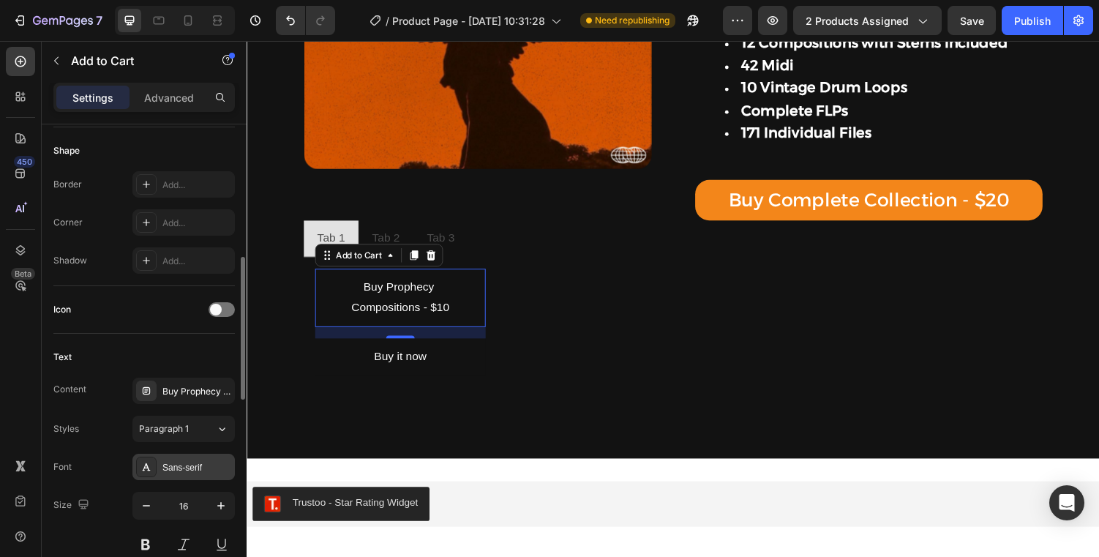
click at [189, 478] on div "Sans-serif" at bounding box center [183, 467] width 102 height 26
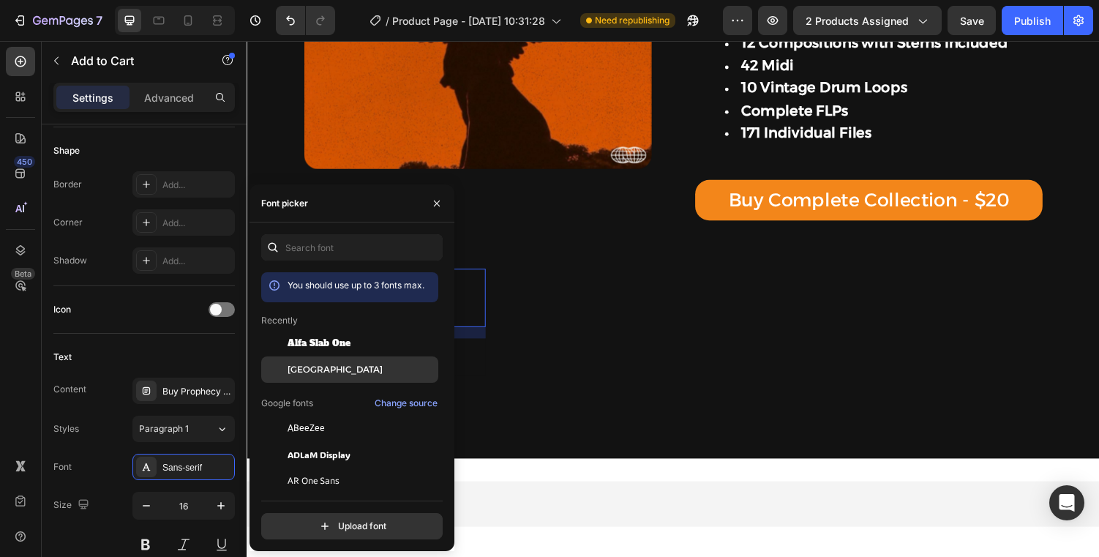
click at [327, 376] on div "[GEOGRAPHIC_DATA]" at bounding box center [349, 369] width 177 height 26
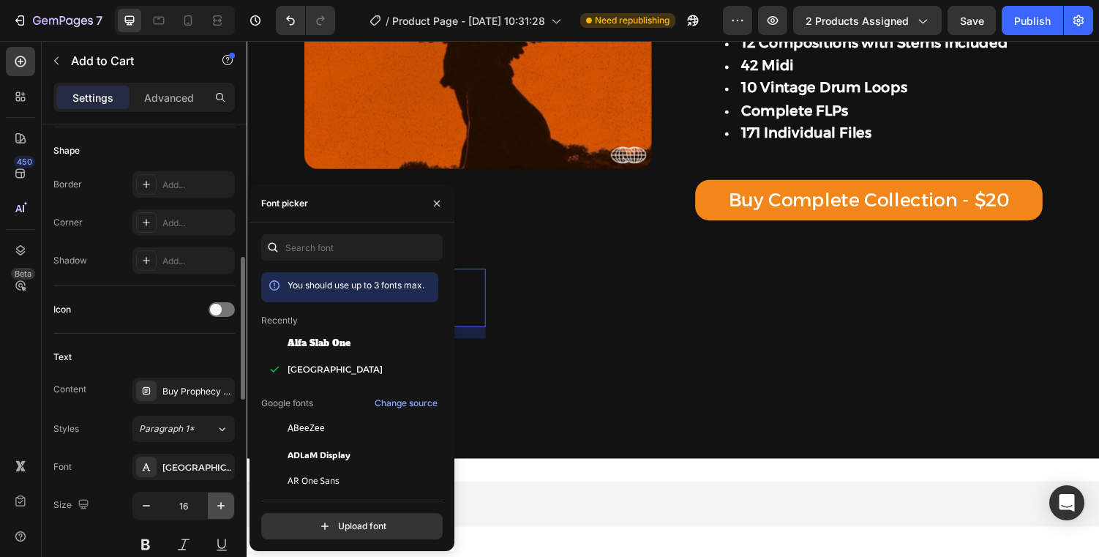
click at [216, 503] on icon "button" at bounding box center [221, 505] width 15 height 15
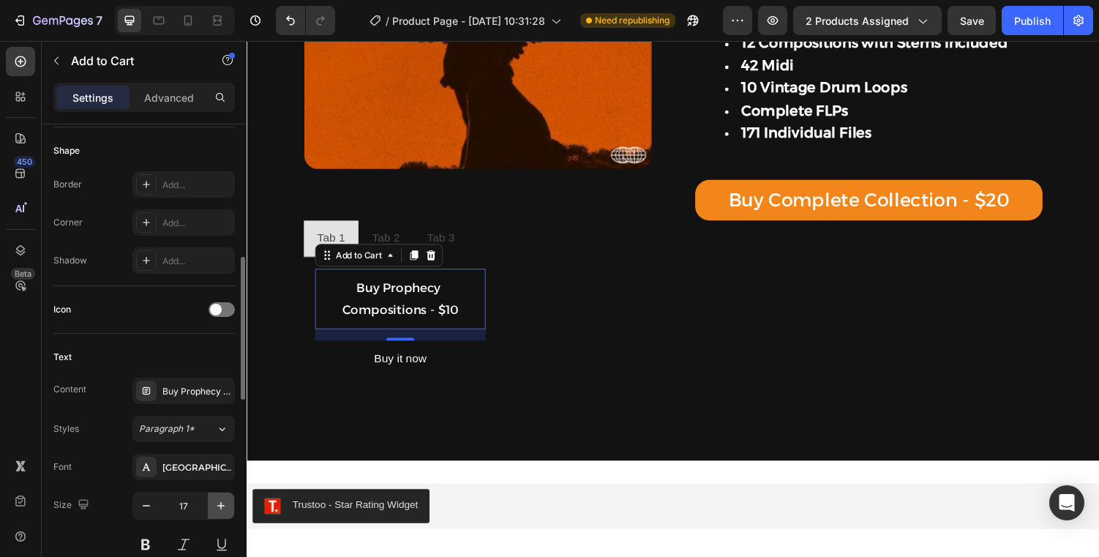
click at [216, 503] on icon "button" at bounding box center [221, 505] width 15 height 15
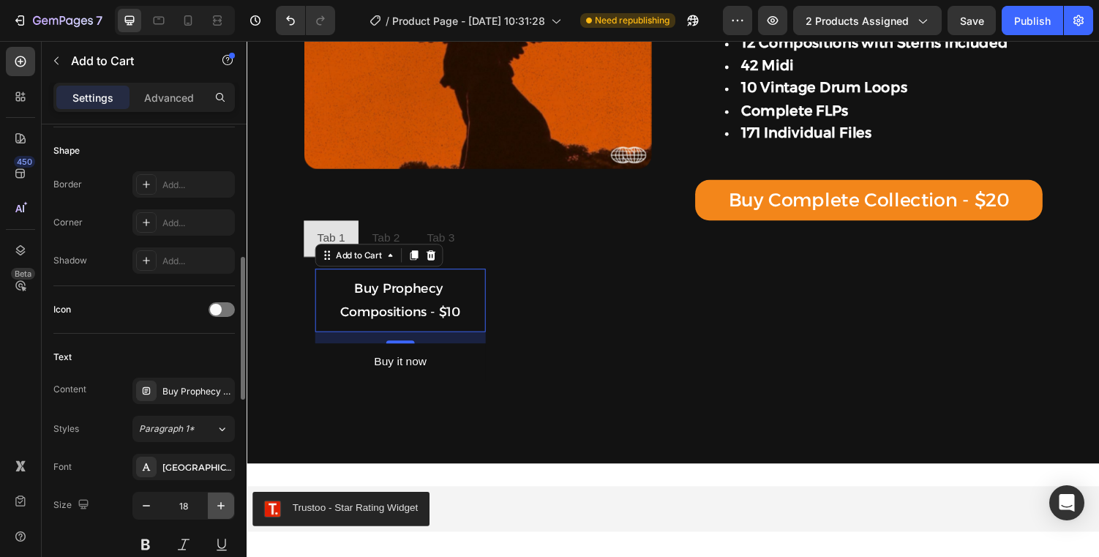
click at [216, 503] on icon "button" at bounding box center [221, 505] width 15 height 15
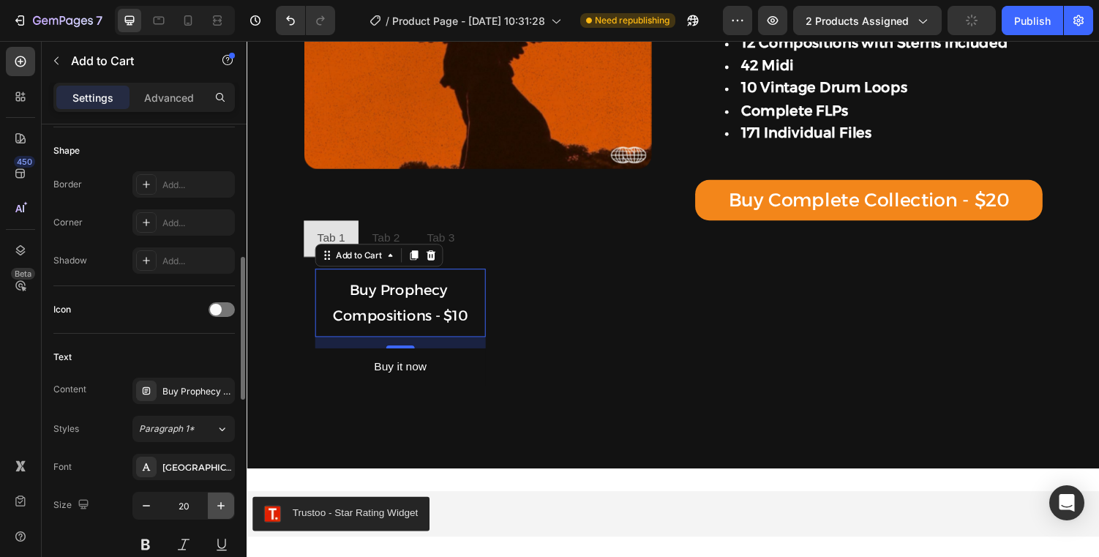
click at [216, 503] on icon "button" at bounding box center [221, 505] width 15 height 15
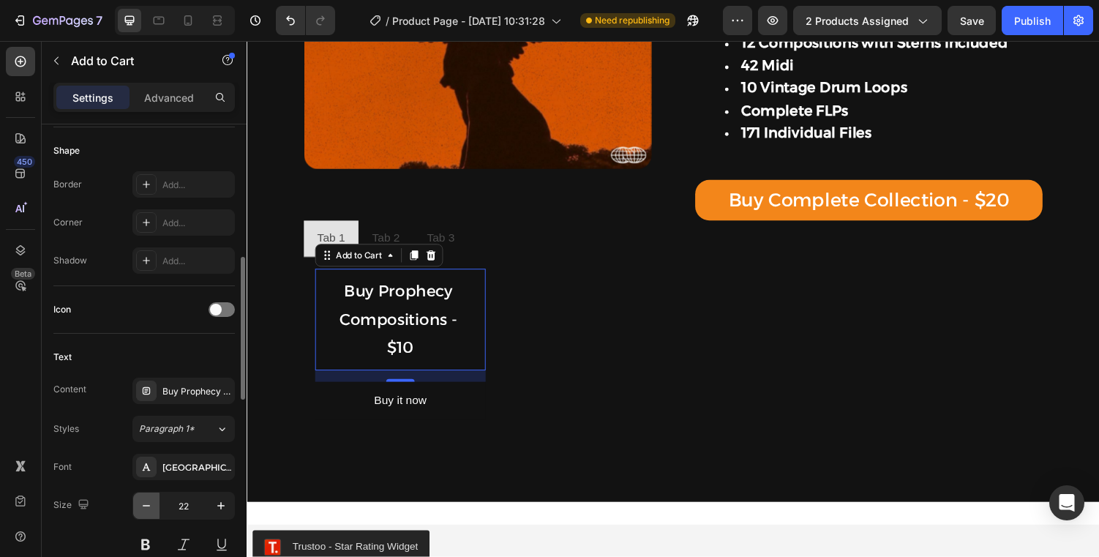
click at [149, 511] on icon "button" at bounding box center [146, 505] width 15 height 15
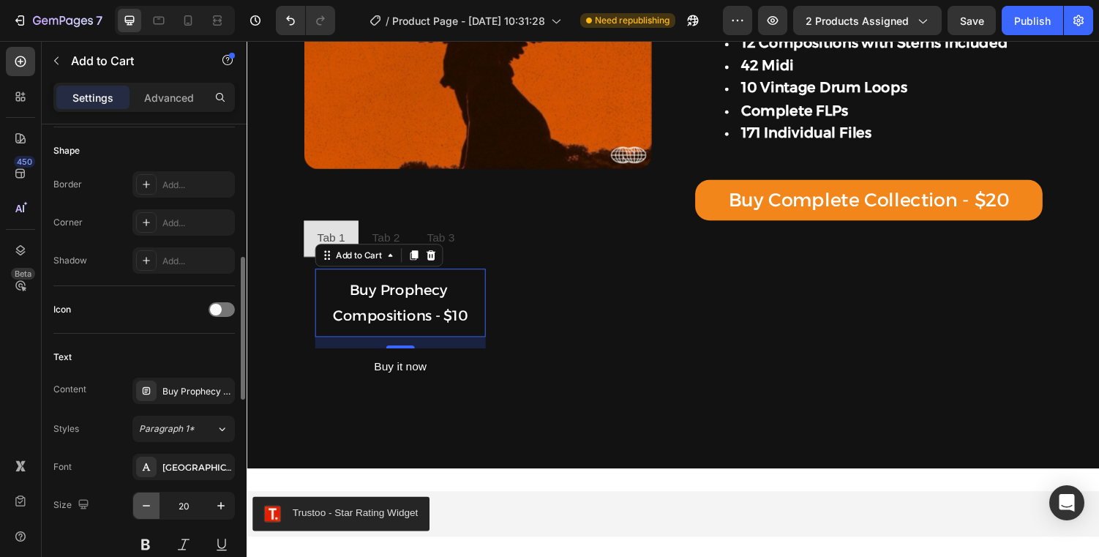
click at [149, 511] on icon "button" at bounding box center [146, 505] width 15 height 15
type input "19"
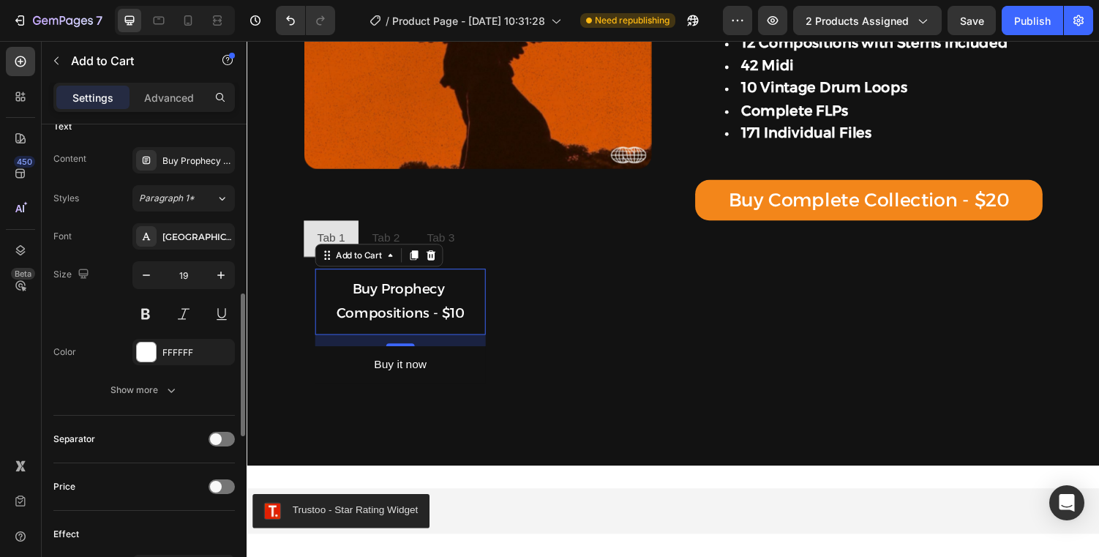
scroll to position [693, 0]
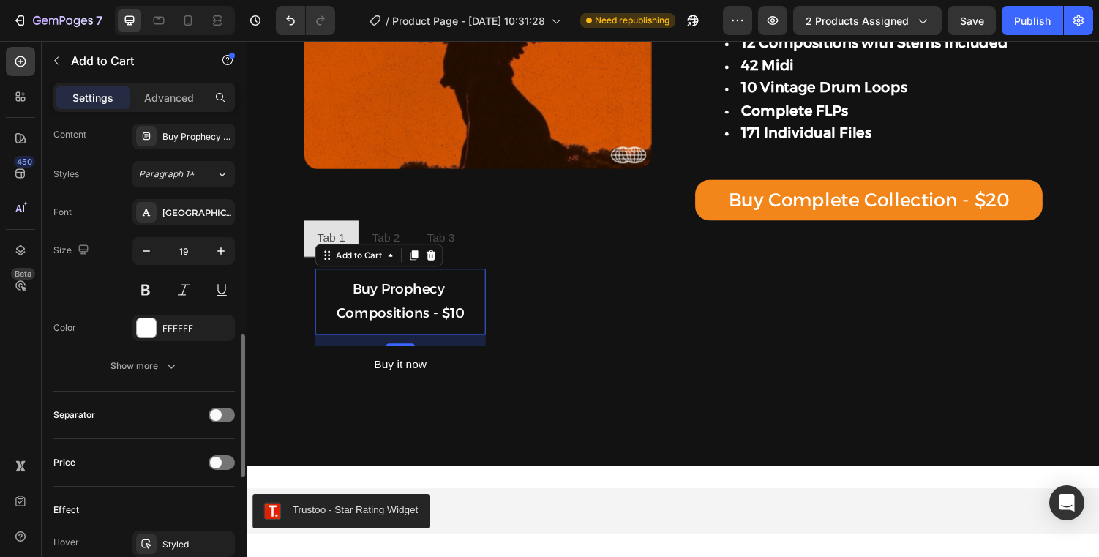
click at [182, 374] on button "Show more" at bounding box center [143, 366] width 181 height 26
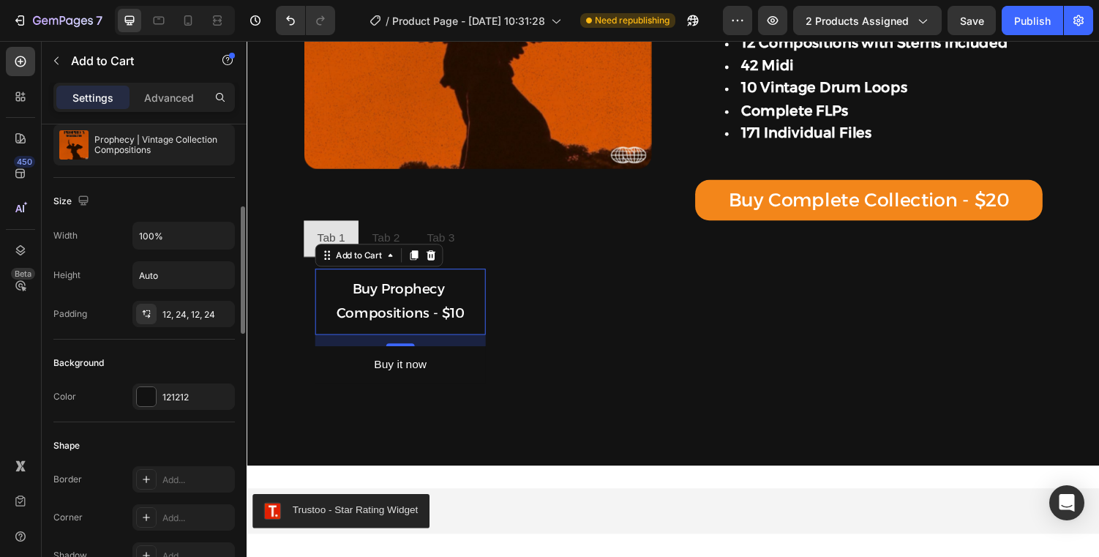
scroll to position [178, 0]
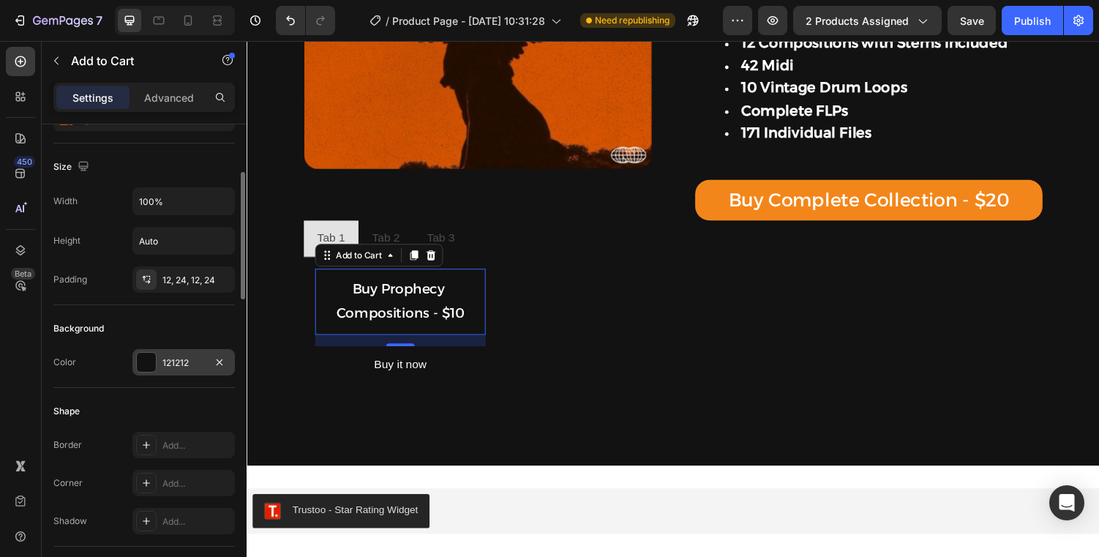
click at [159, 363] on div "121212" at bounding box center [183, 362] width 102 height 26
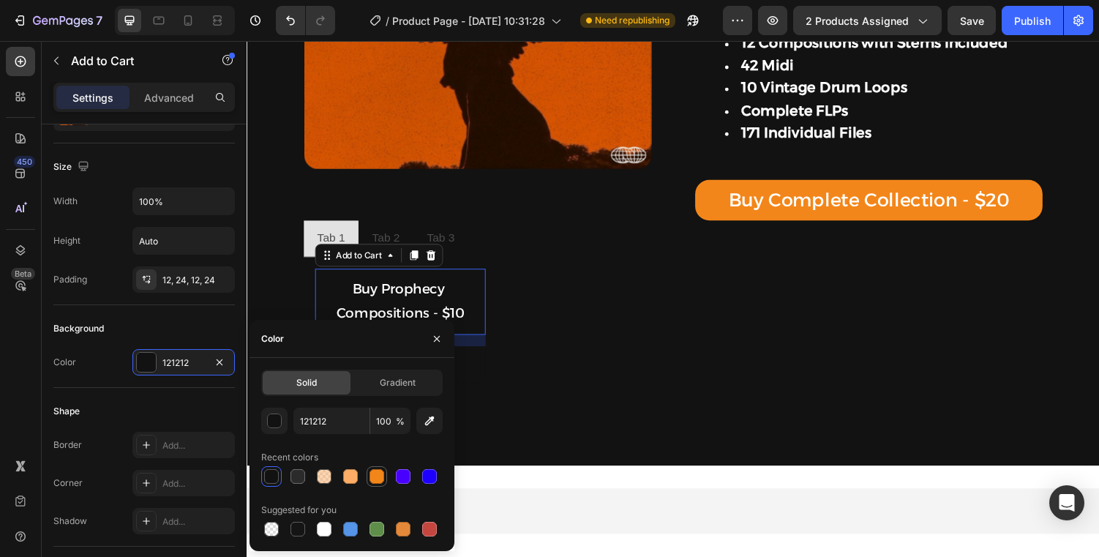
click at [372, 468] on div at bounding box center [377, 476] width 18 height 18
type input "F3861A"
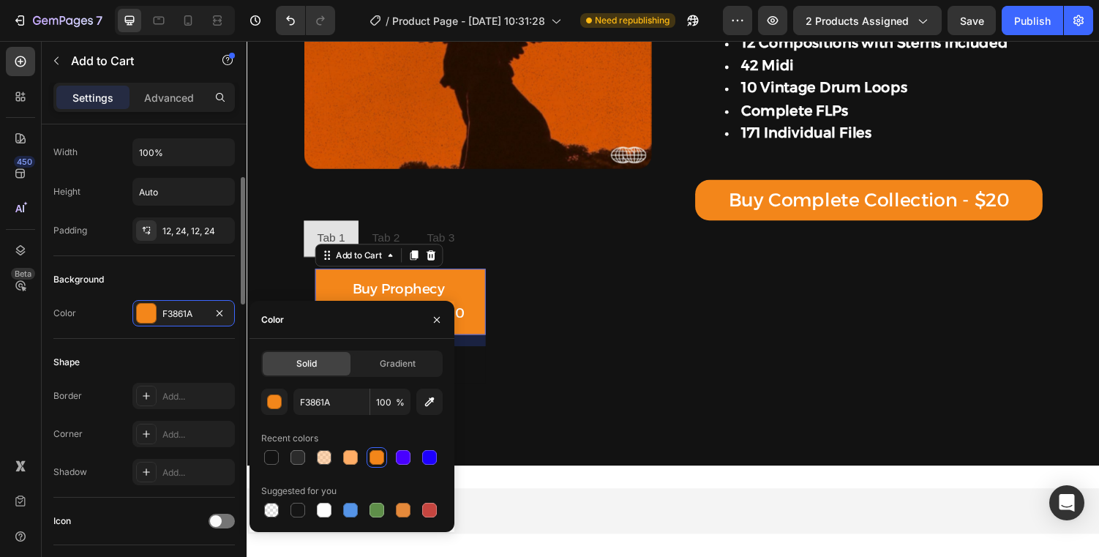
scroll to position [241, 0]
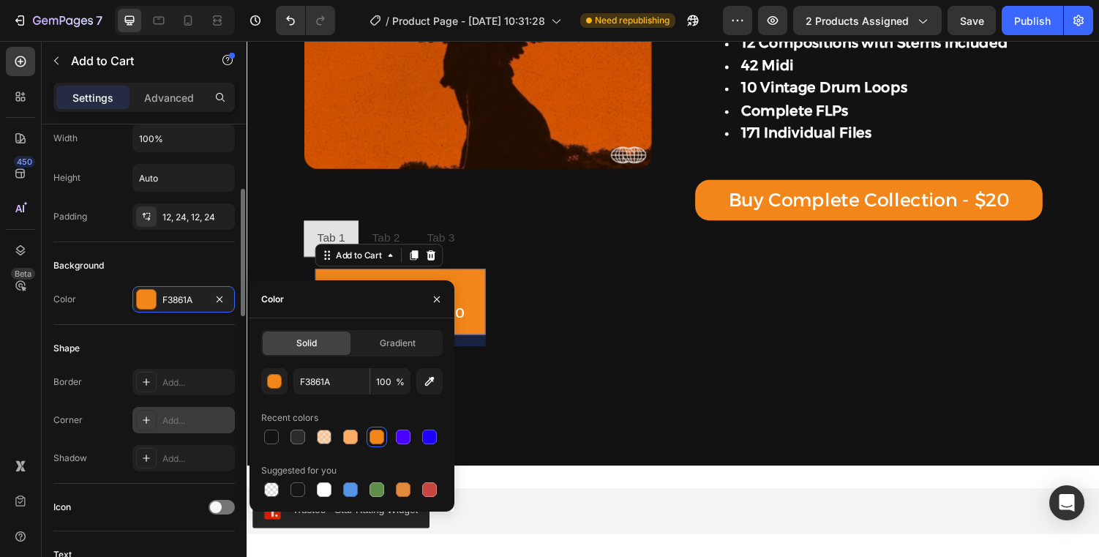
click at [155, 420] on div at bounding box center [146, 420] width 20 height 20
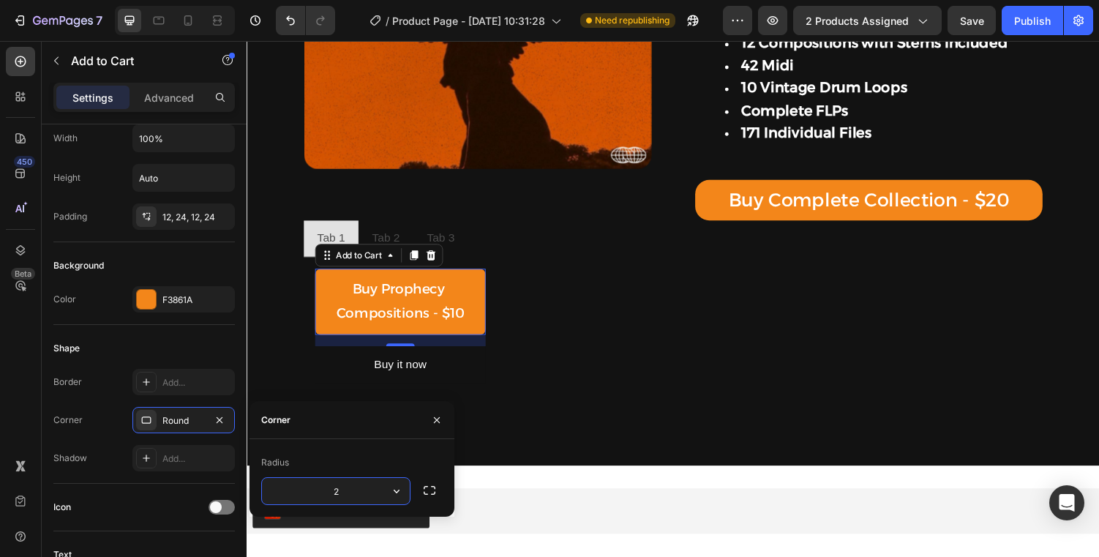
type input "20"
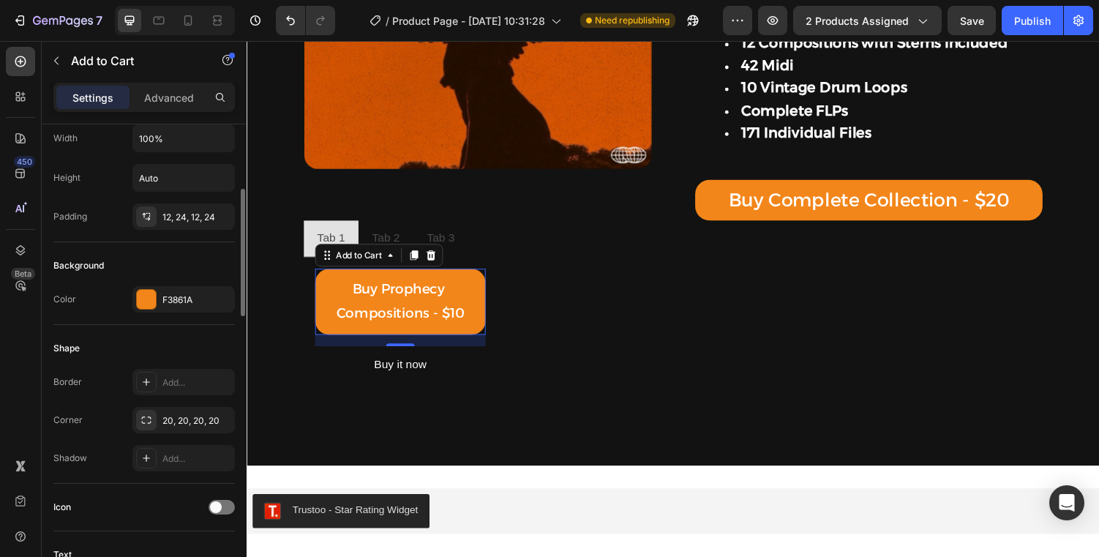
click at [127, 345] on div "Shape" at bounding box center [143, 347] width 181 height 23
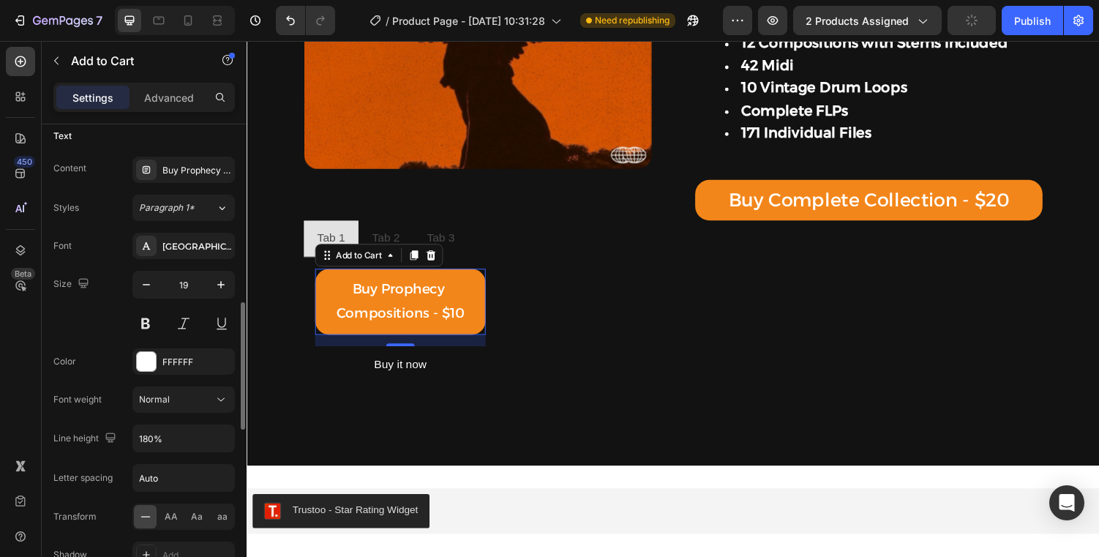
scroll to position [675, 0]
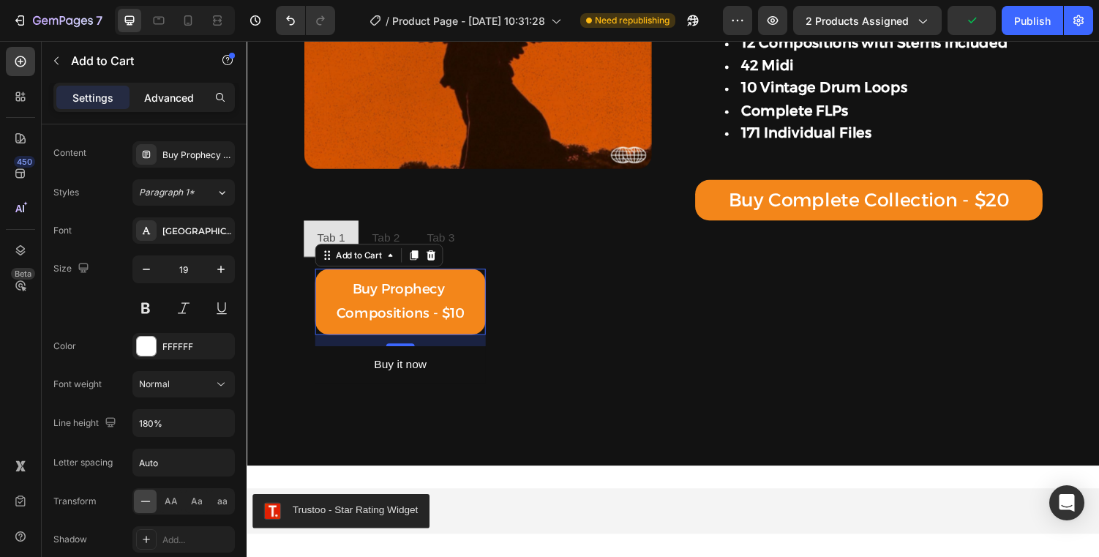
click at [170, 99] on p "Advanced" at bounding box center [169, 97] width 50 height 15
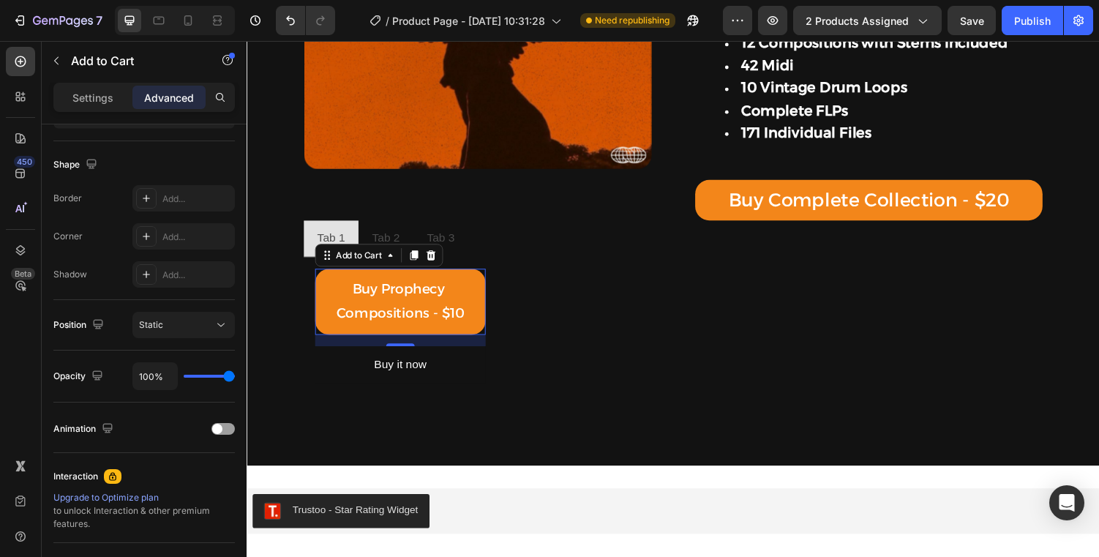
scroll to position [0, 0]
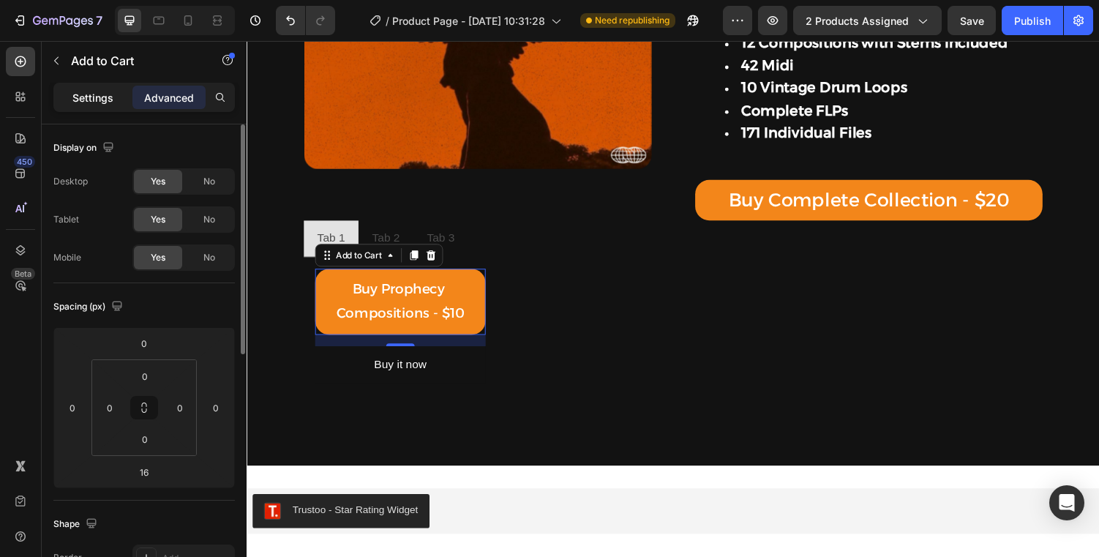
click at [89, 89] on div "Settings" at bounding box center [92, 97] width 73 height 23
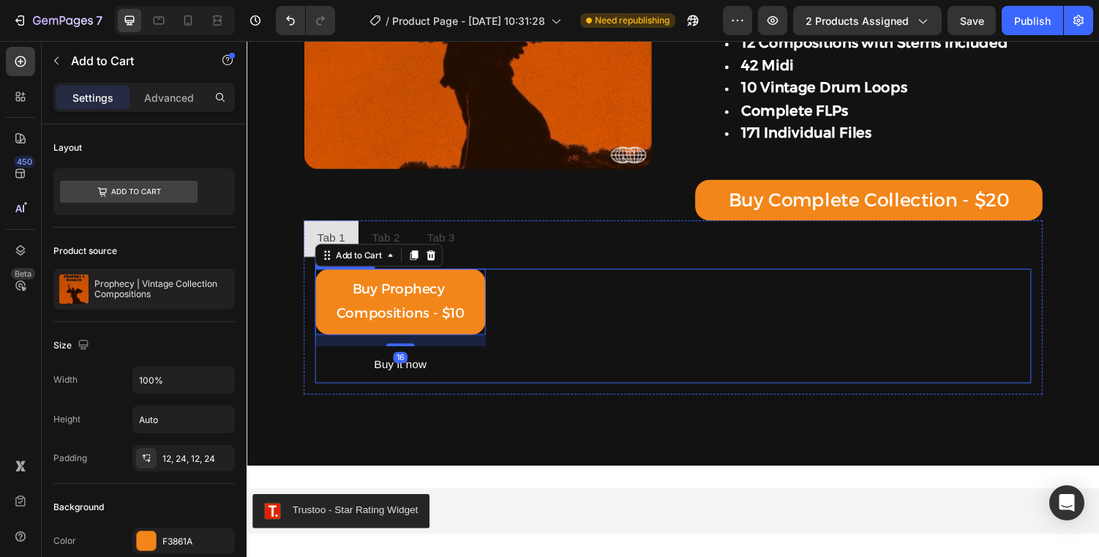
click at [582, 286] on div "Buy Prophecy Compositions - $10 Add to Cart 16 Buy it now Dynamic Checkout Row …" at bounding box center [685, 335] width 737 height 118
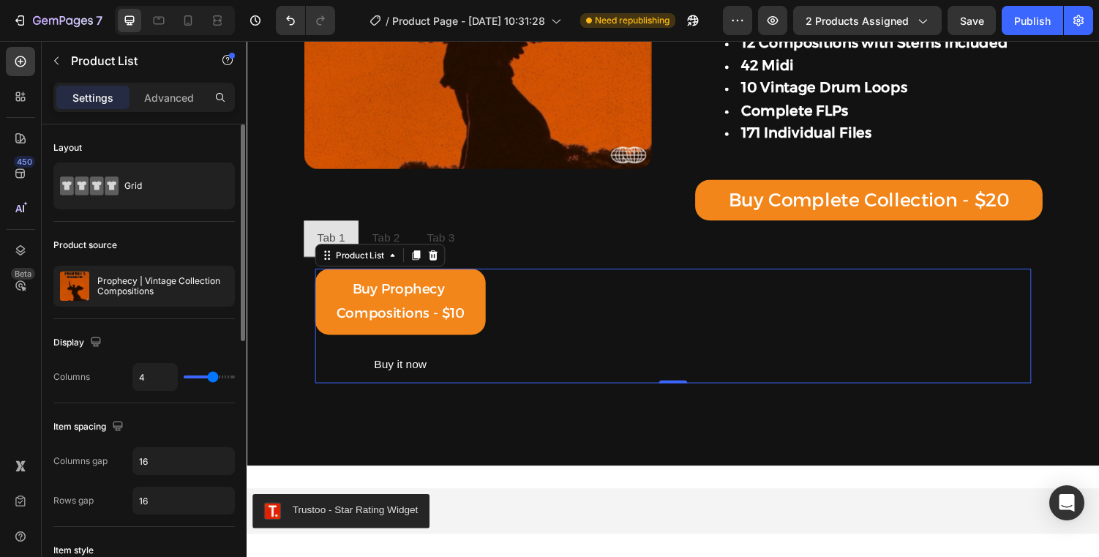
type input "3"
type input "2"
type input "1"
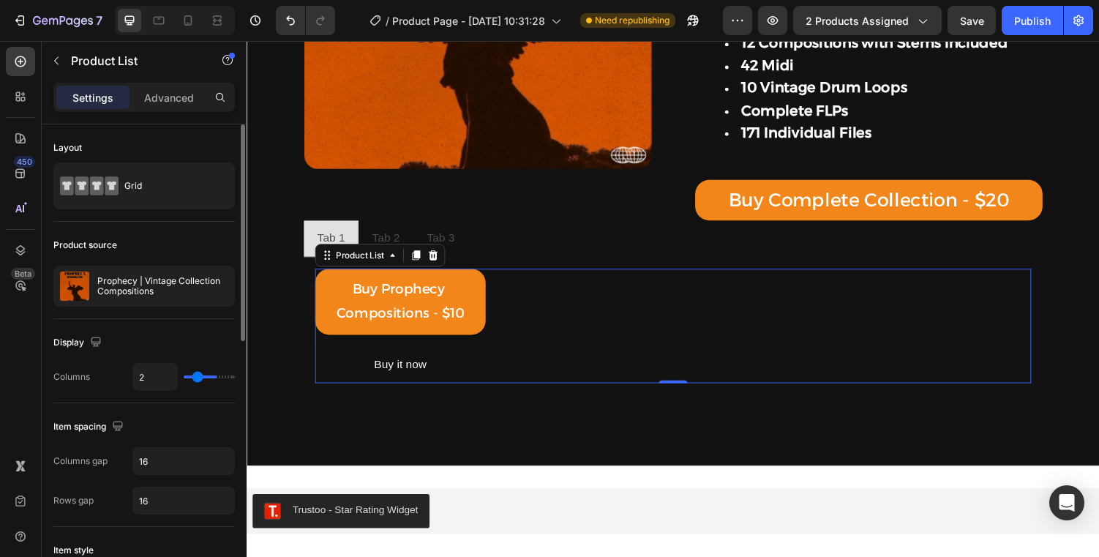
type input "1"
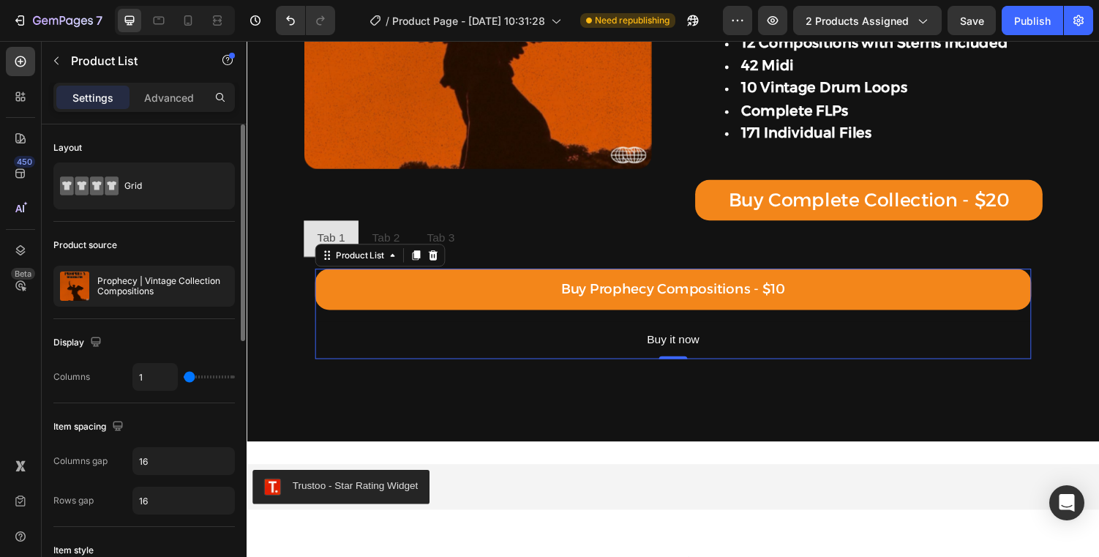
type input "2"
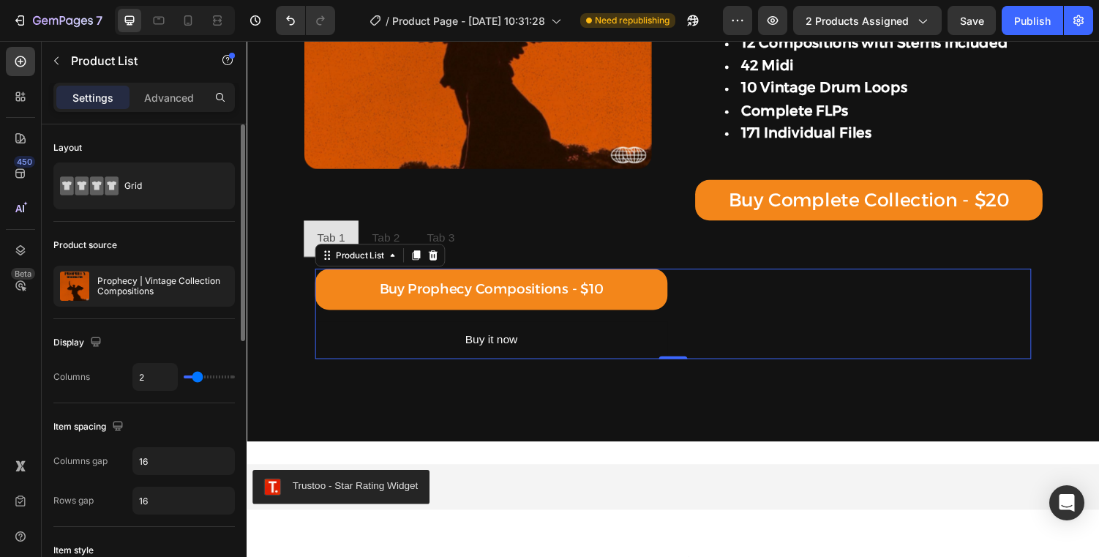
drag, startPoint x: 209, startPoint y: 377, endPoint x: 199, endPoint y: 374, distance: 10.9
type input "2"
click at [199, 375] on input "range" at bounding box center [209, 376] width 51 height 3
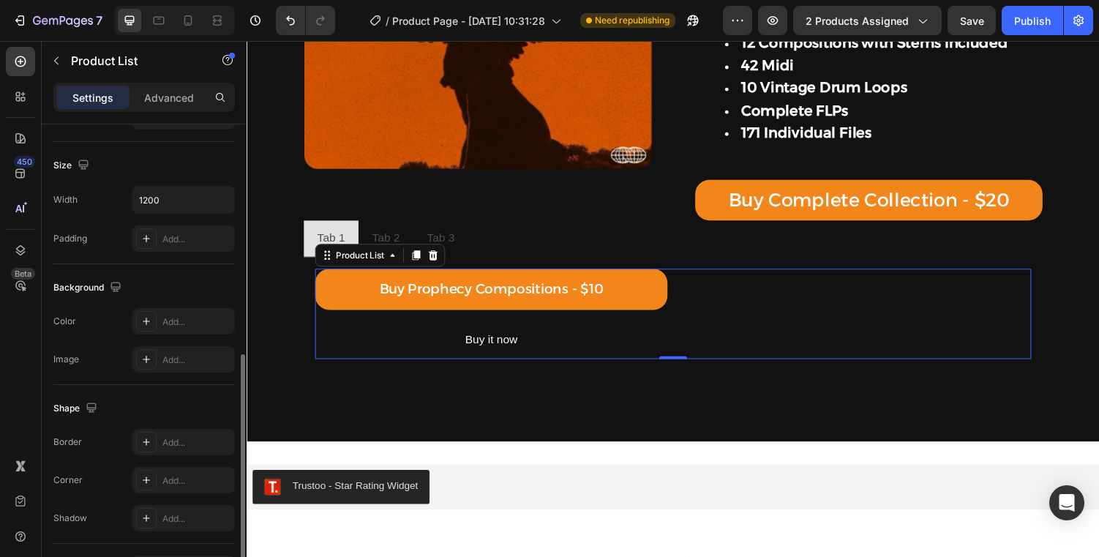
scroll to position [563, 0]
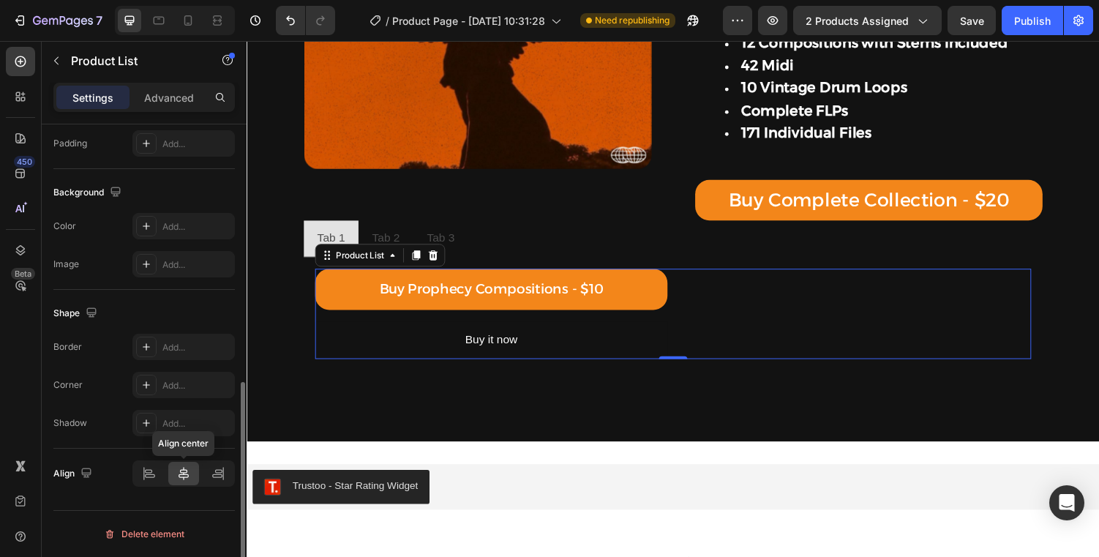
click at [181, 473] on icon at bounding box center [183, 473] width 15 height 15
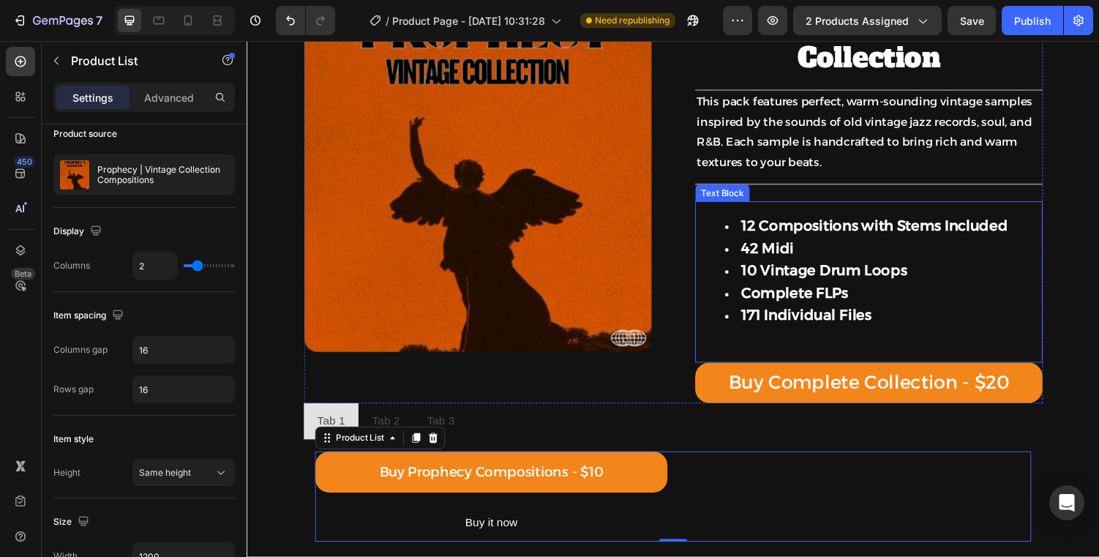
scroll to position [108, 0]
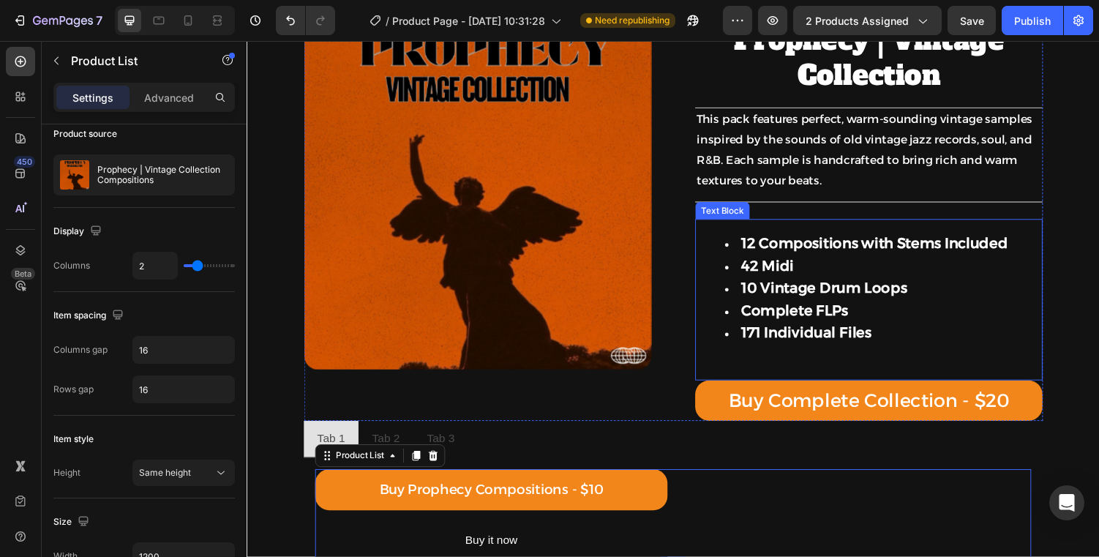
click at [769, 277] on strong "42 Midi" at bounding box center [783, 273] width 54 height 18
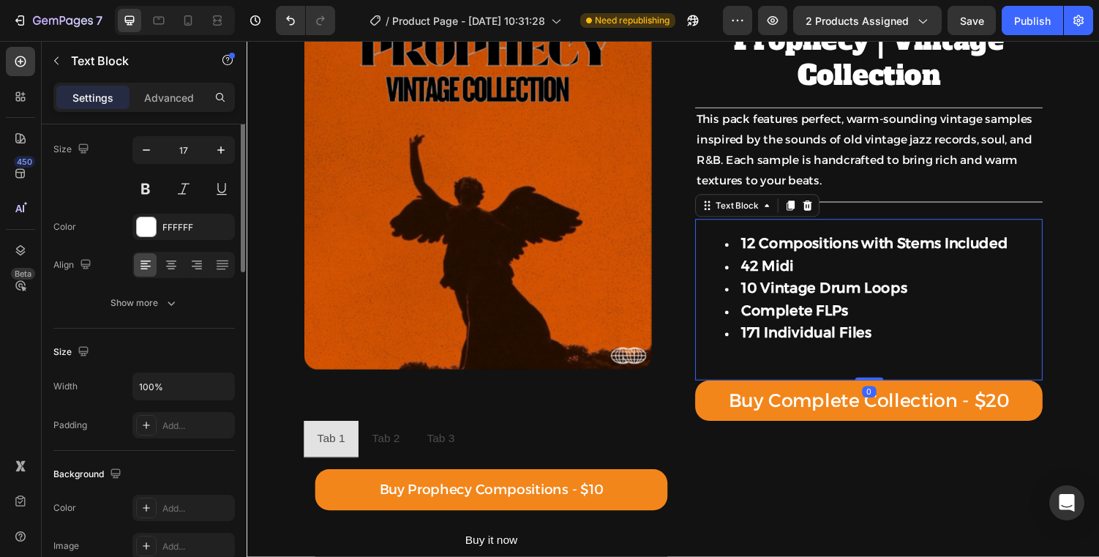
scroll to position [0, 0]
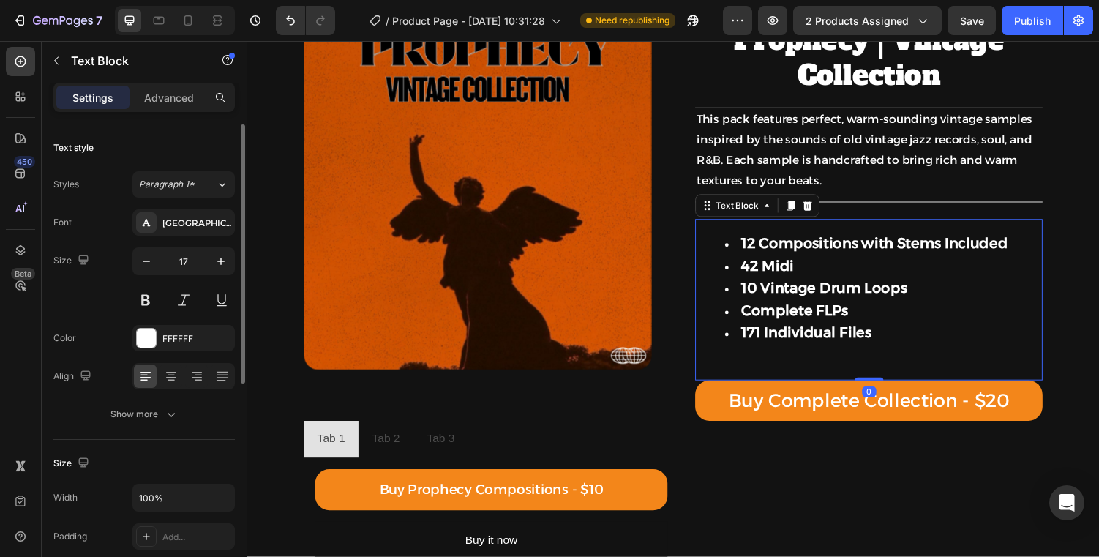
click at [754, 247] on li "12 Compositions with Stems Included" at bounding box center [902, 249] width 326 height 23
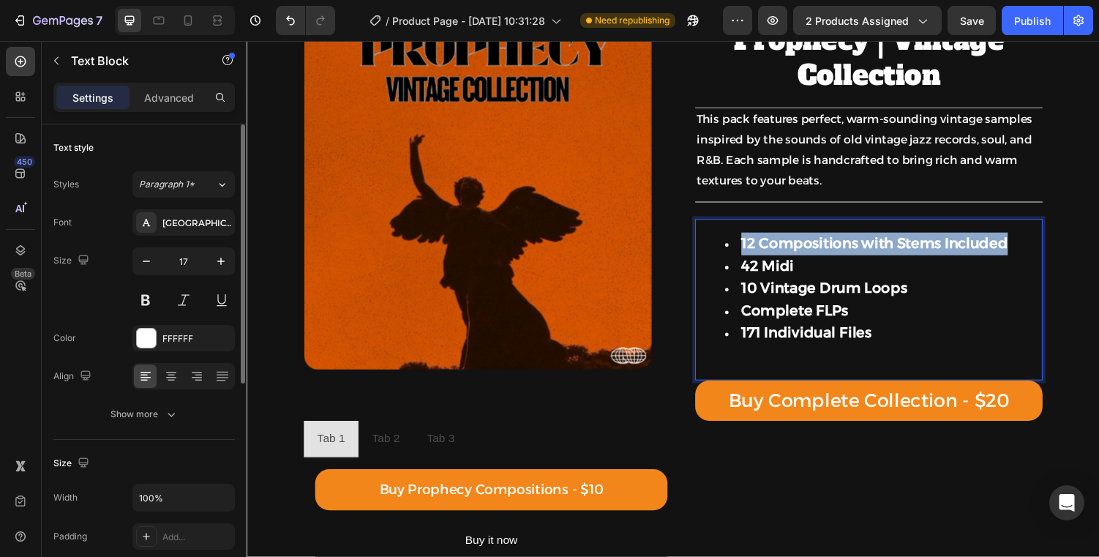
click at [754, 247] on li "12 Compositions with Stems Included" at bounding box center [902, 249] width 326 height 23
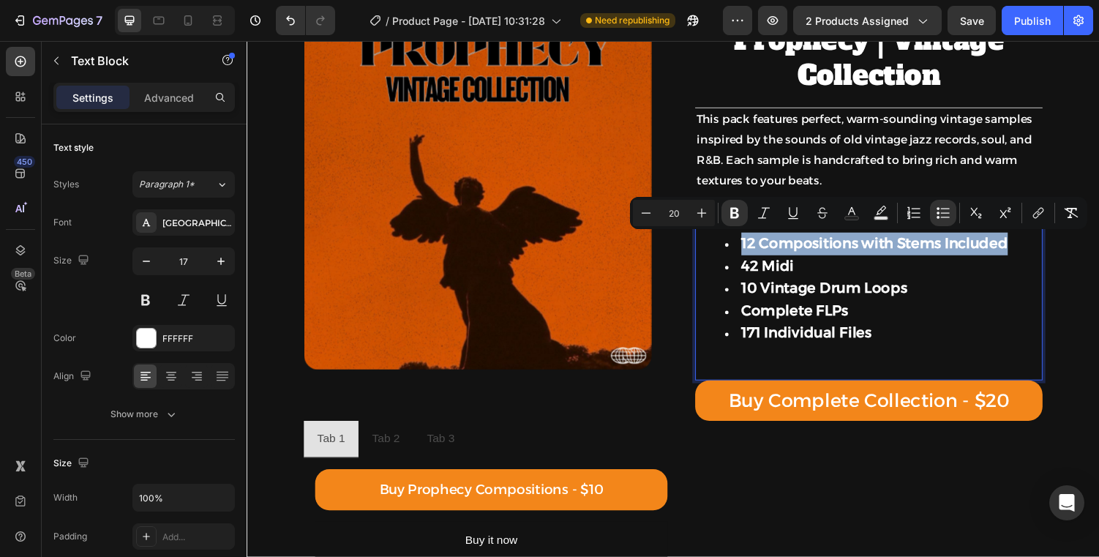
copy strong "12 Compositions with Stems Included"
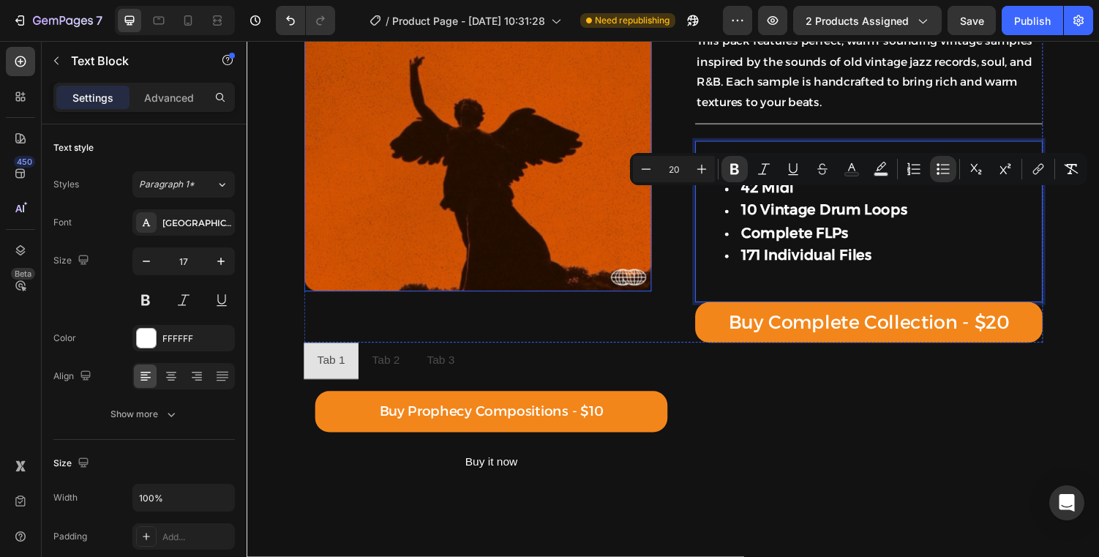
scroll to position [221, 0]
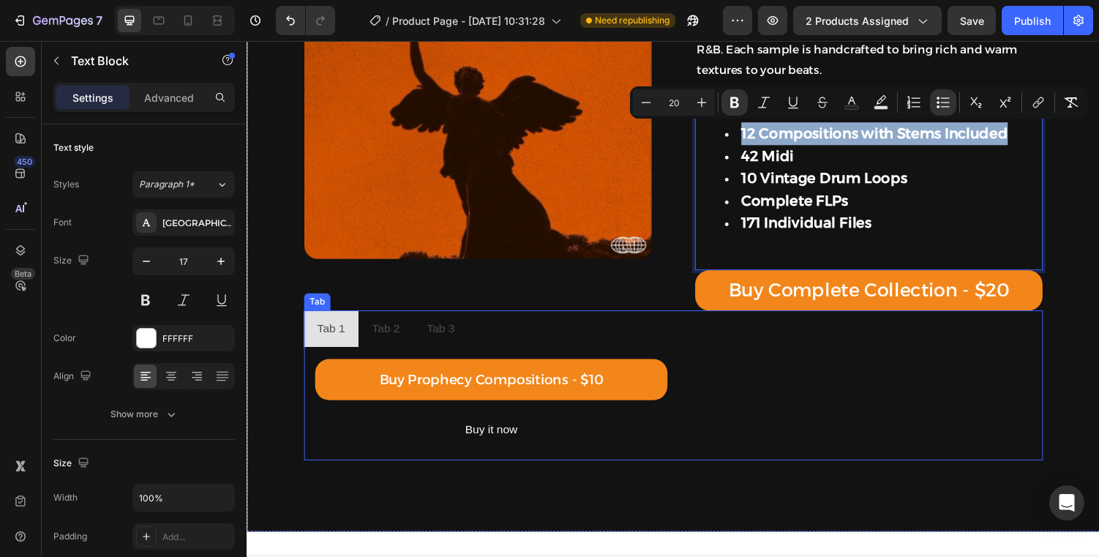
click at [505, 334] on ul "Tab 1 Tab 2 Tab 3" at bounding box center [685, 338] width 761 height 38
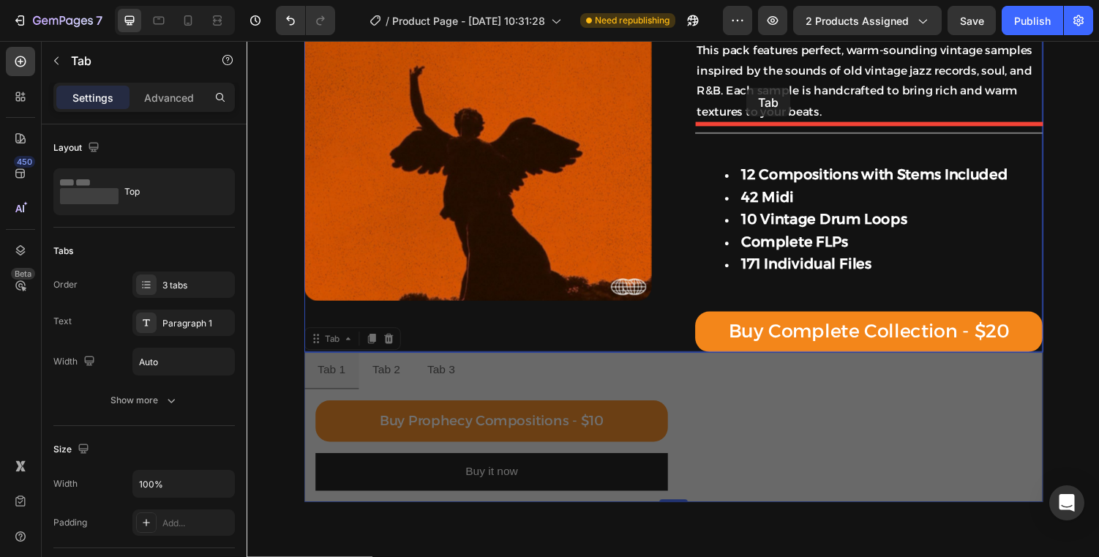
scroll to position [165, 0]
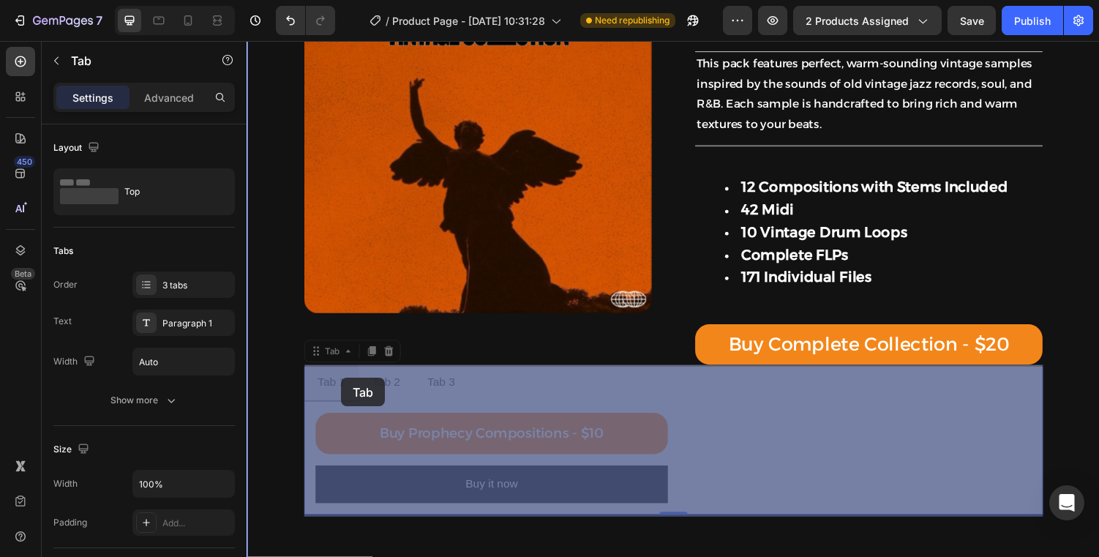
drag, startPoint x: 328, startPoint y: 312, endPoint x: 341, endPoint y: 387, distance: 76.4
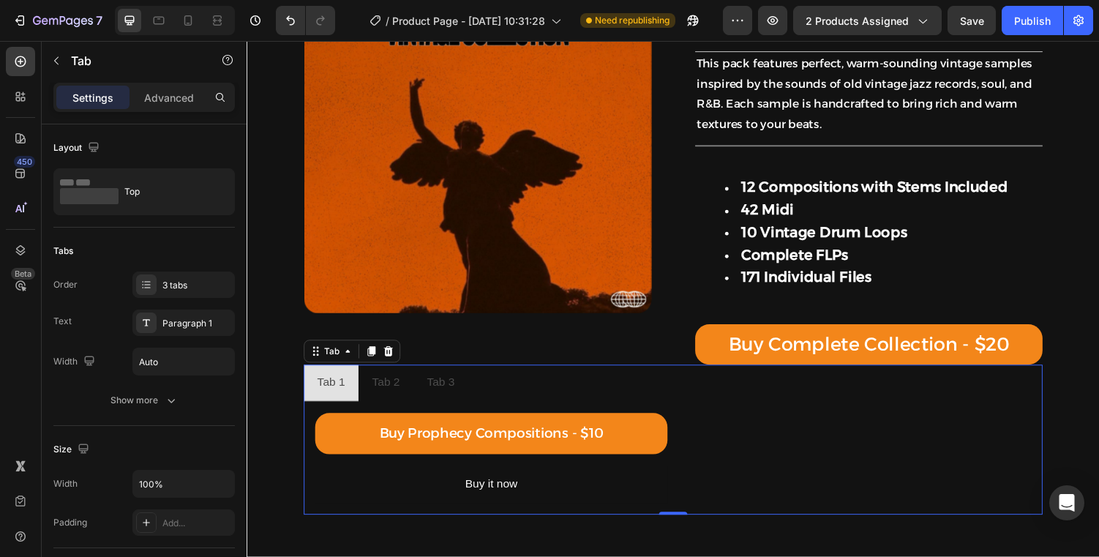
click at [772, 398] on ul "Tab 1 Tab 2 Tab 3" at bounding box center [685, 394] width 761 height 38
click at [732, 500] on div "Buy Prophecy Compositions - $10 Add to Cart Buy it now Dynamic Checkout Row Pro…" at bounding box center [685, 470] width 737 height 93
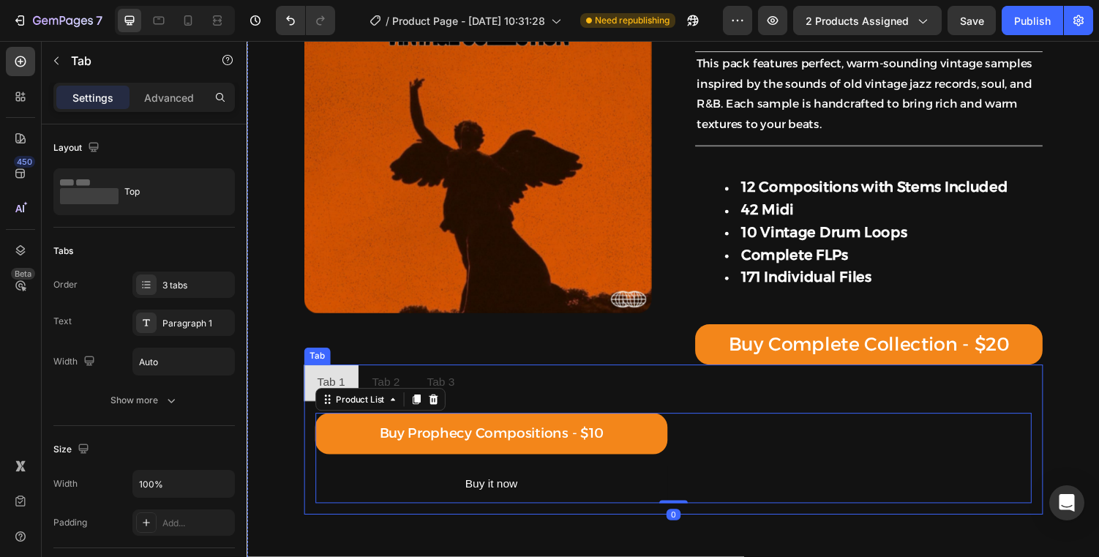
click at [345, 380] on li "Tab 1" at bounding box center [333, 394] width 56 height 38
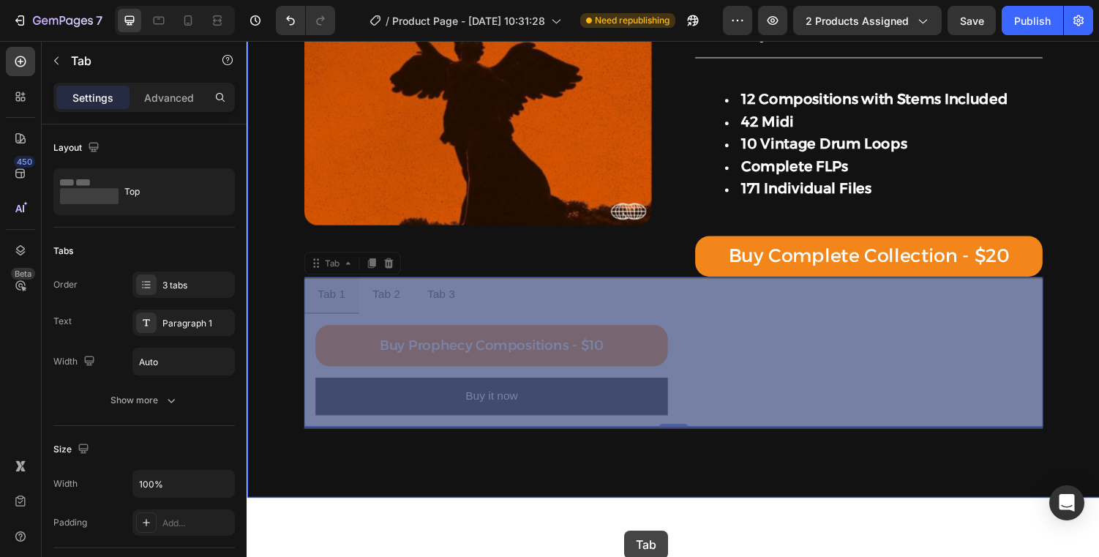
scroll to position [269, 0]
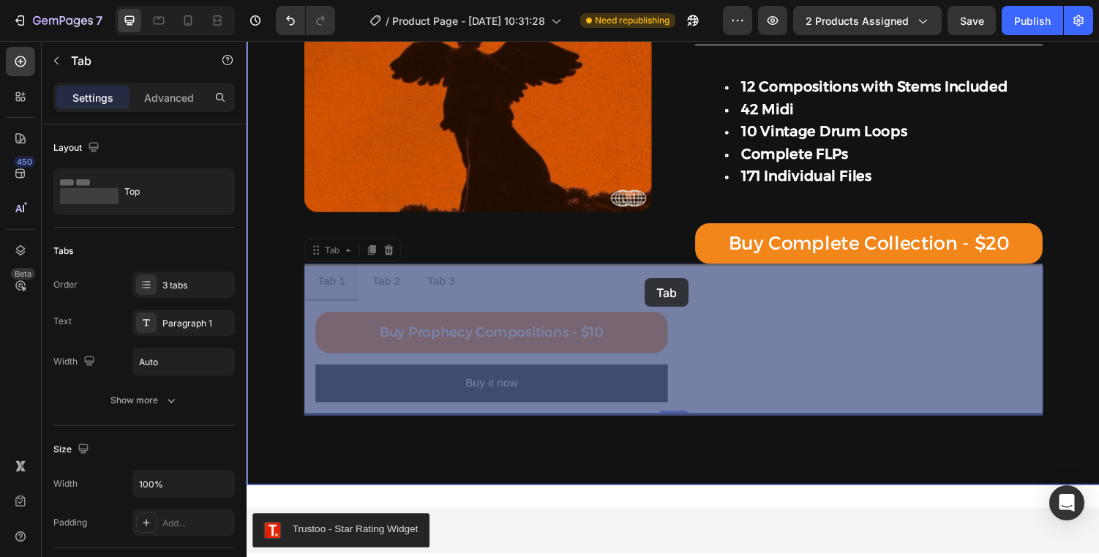
drag, startPoint x: 315, startPoint y: 433, endPoint x: 654, endPoint y: 285, distance: 369.8
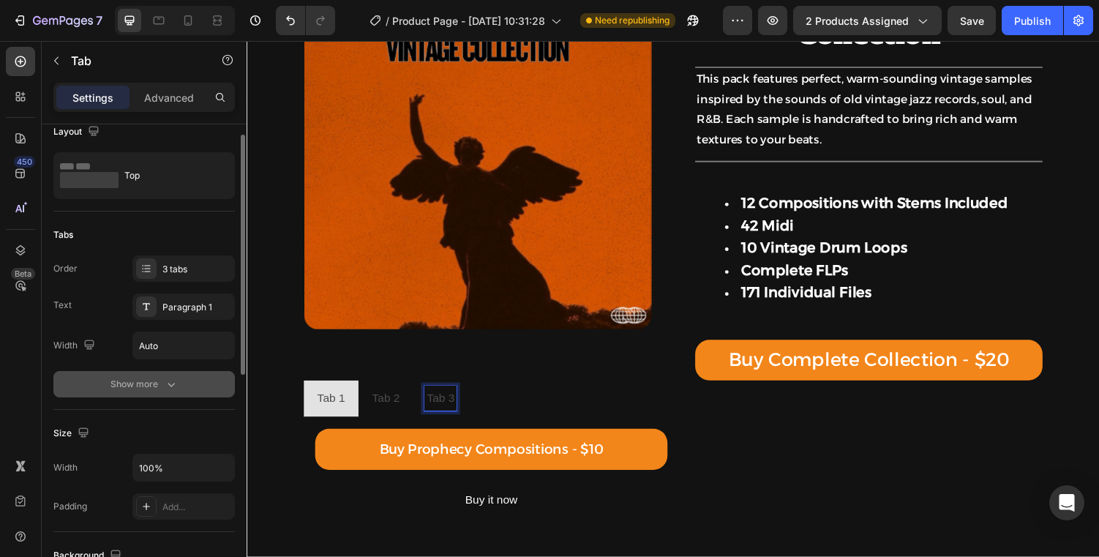
scroll to position [18, 0]
click at [182, 280] on div "Order 3 tabs Text Paragraph 1 Width Auto" at bounding box center [143, 306] width 181 height 104
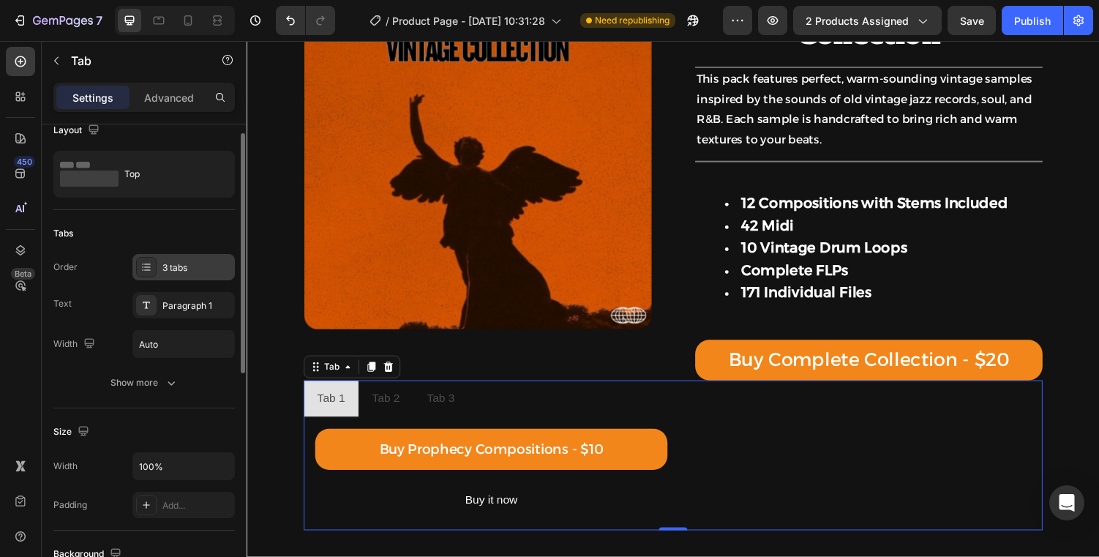
click at [185, 271] on div "3 tabs" at bounding box center [196, 267] width 69 height 13
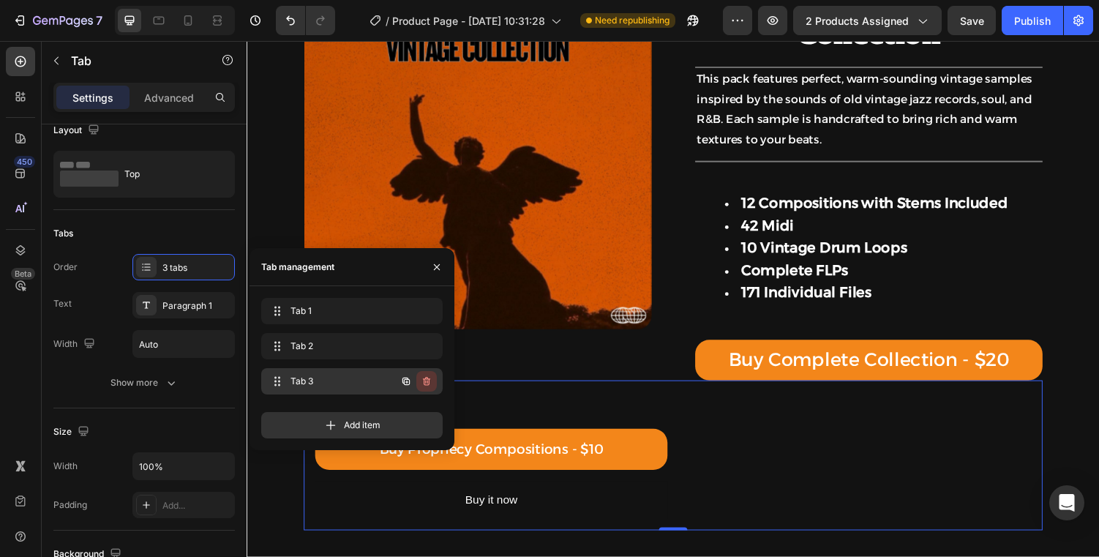
click at [429, 382] on icon "button" at bounding box center [427, 381] width 12 height 12
click at [422, 381] on div "Delete" at bounding box center [416, 381] width 27 height 13
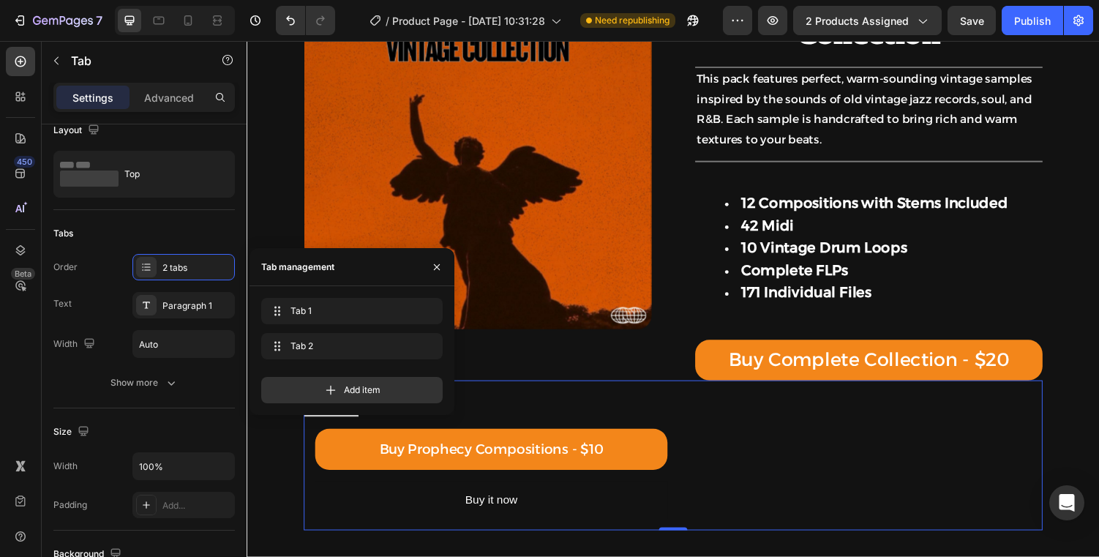
click at [497, 406] on ul "Tab 1 Tab 2" at bounding box center [685, 410] width 761 height 38
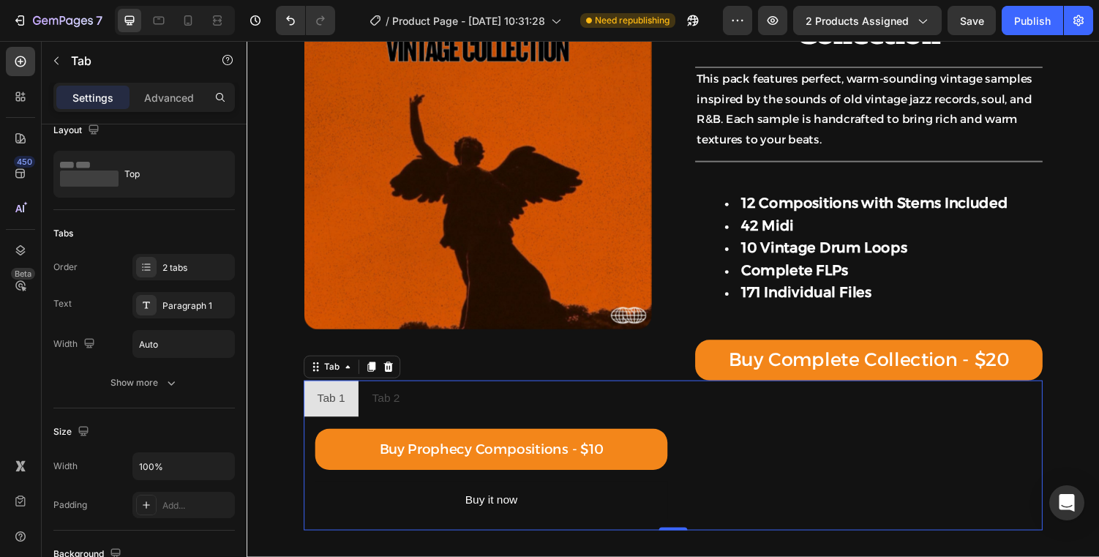
click at [305, 404] on li "Tab 1" at bounding box center [333, 410] width 56 height 38
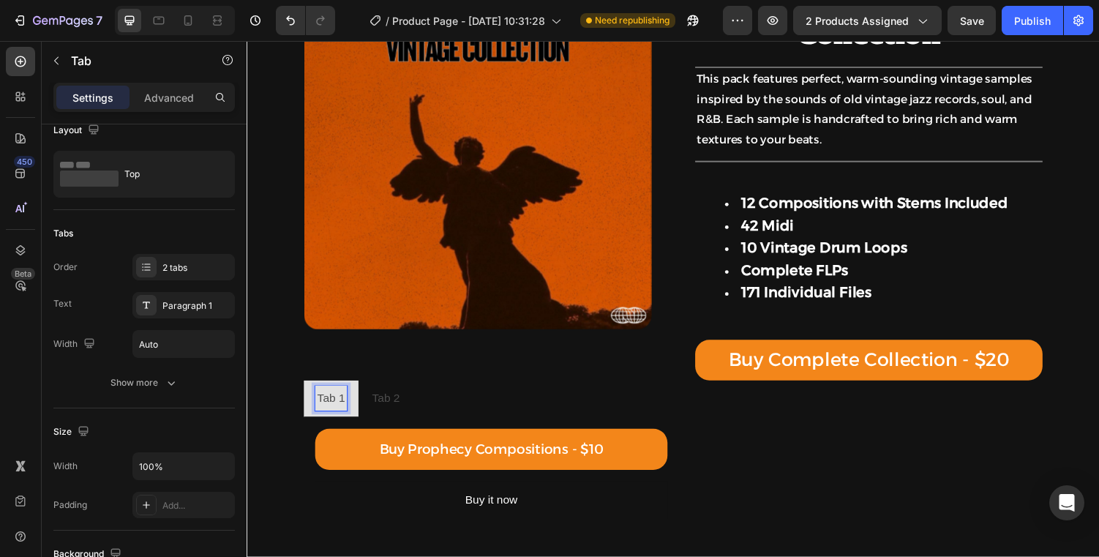
click at [327, 405] on p "Tab 1" at bounding box center [333, 409] width 29 height 21
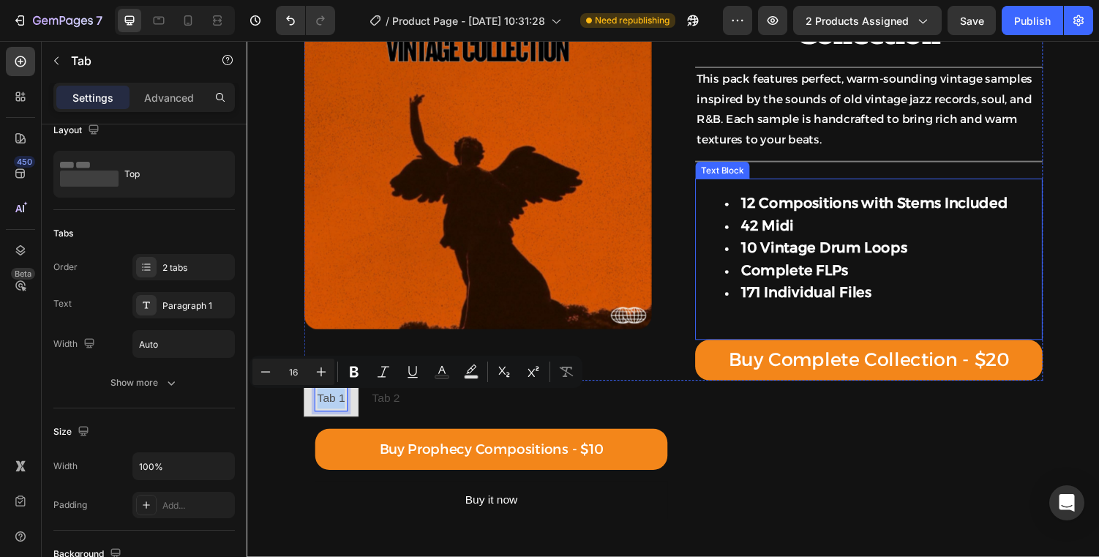
click at [805, 208] on strong "12 Compositions with Stems Included" at bounding box center [893, 208] width 274 height 18
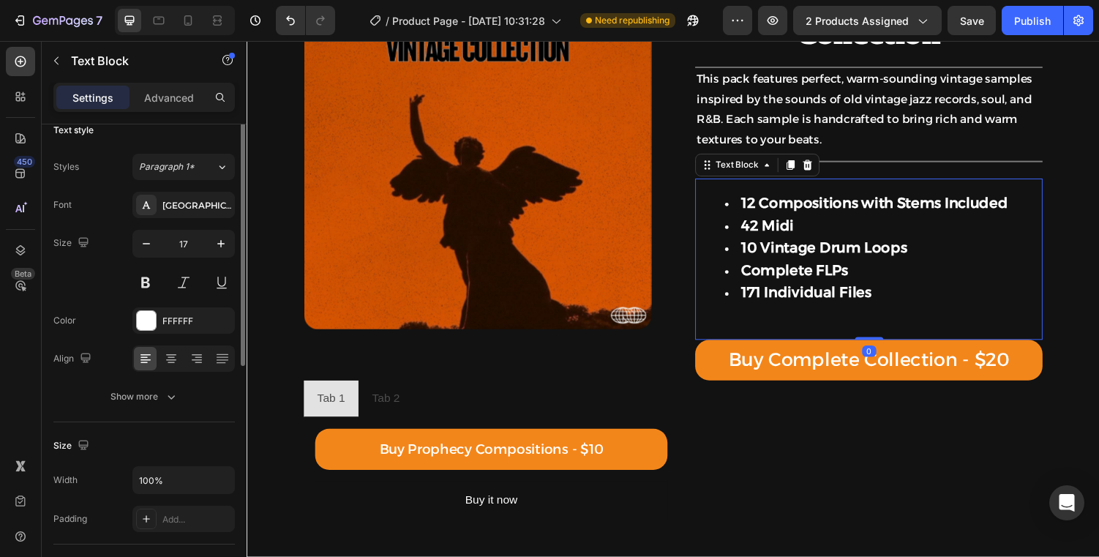
scroll to position [0, 0]
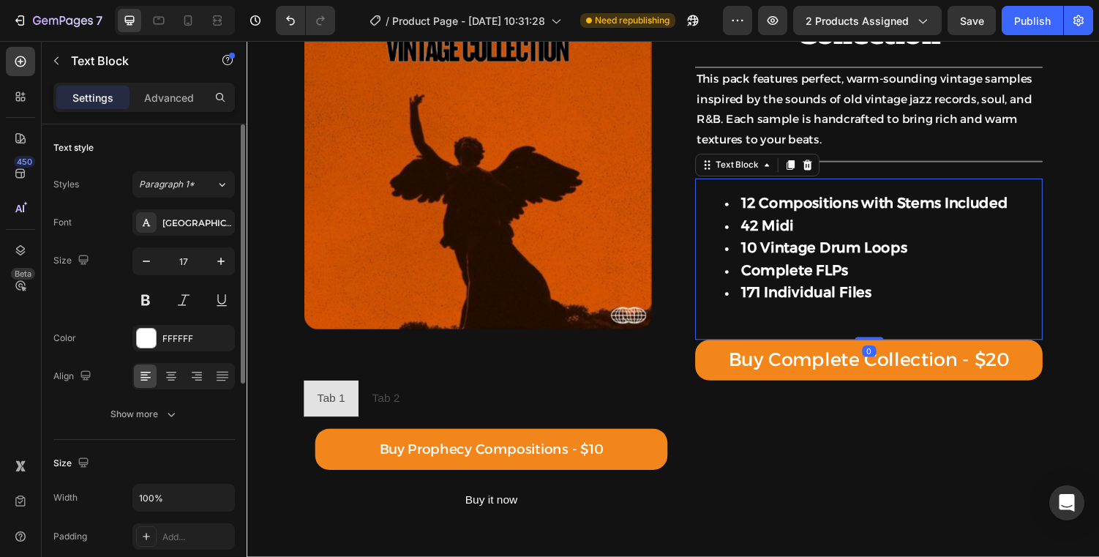
click at [805, 208] on strong "12 Compositions with Stems Included" at bounding box center [893, 208] width 274 height 18
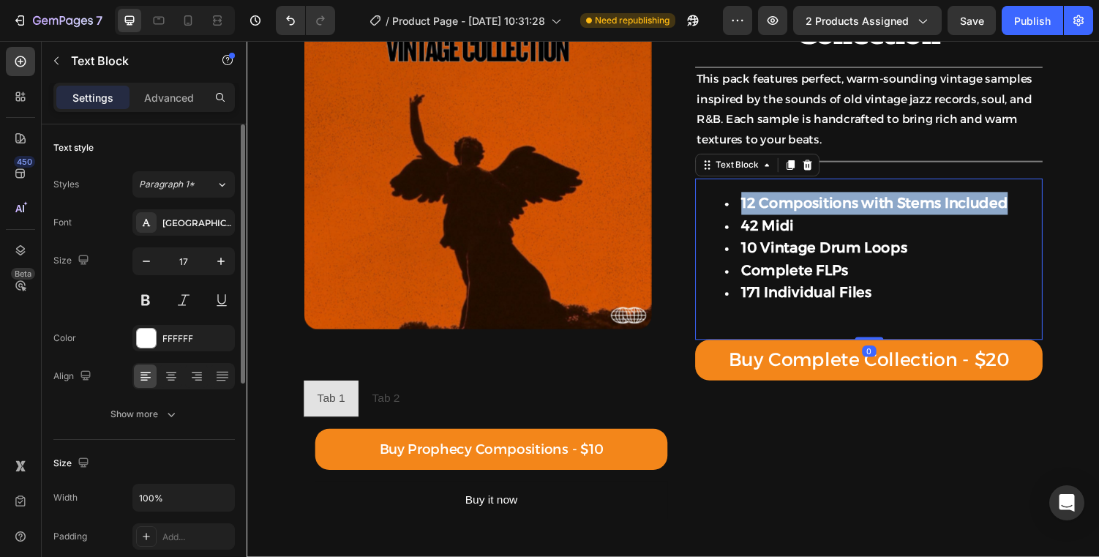
click at [805, 208] on strong "12 Compositions with Stems Included" at bounding box center [893, 208] width 274 height 18
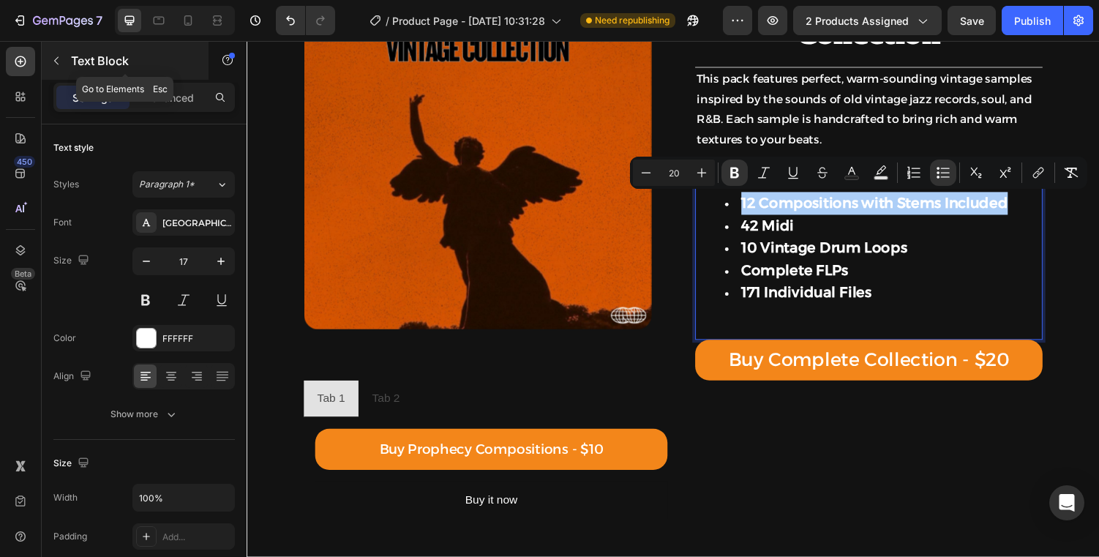
click at [99, 76] on div "Text Block" at bounding box center [125, 61] width 167 height 38
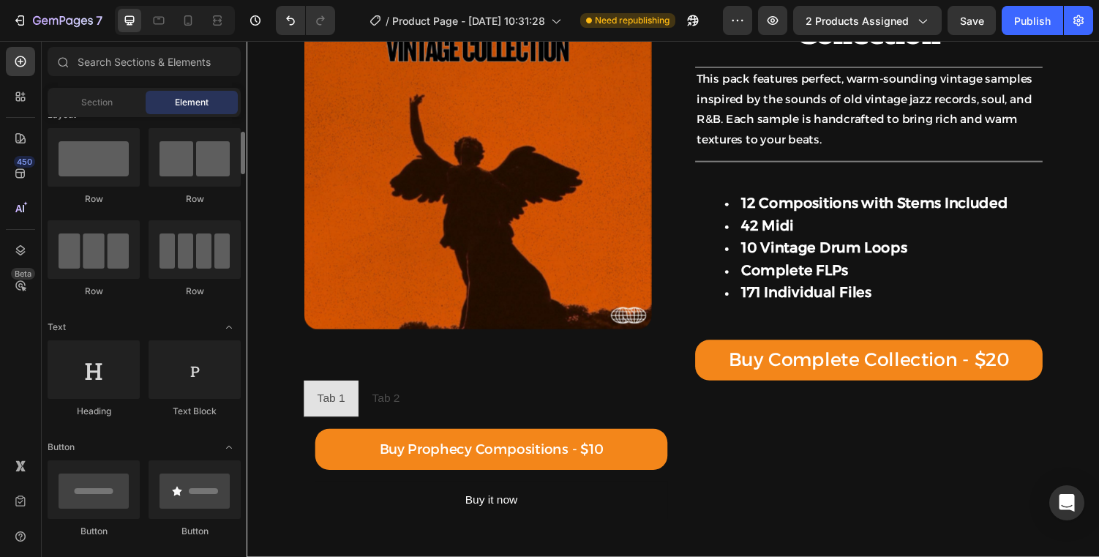
scroll to position [34, 0]
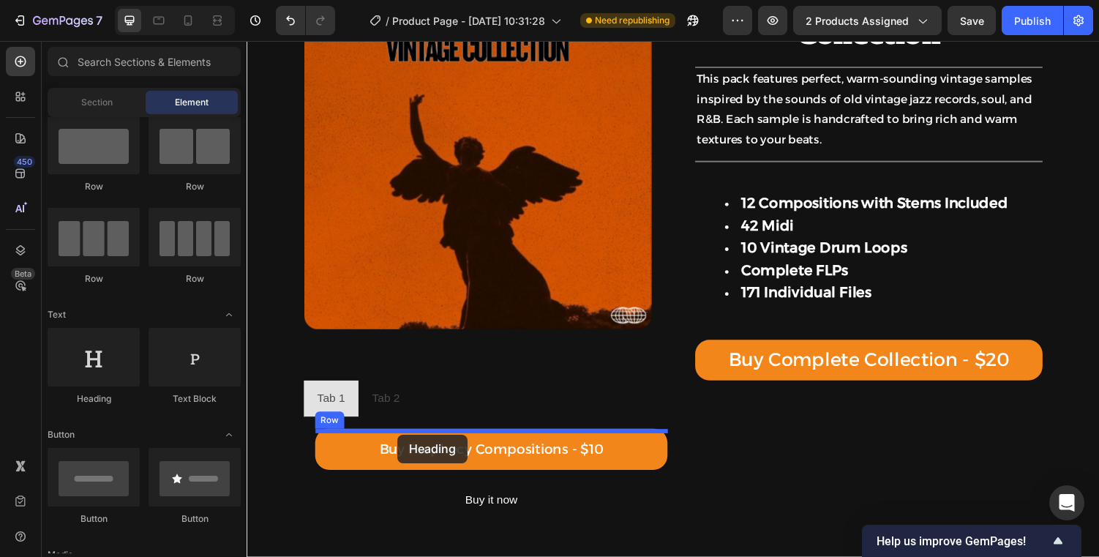
drag, startPoint x: 349, startPoint y: 418, endPoint x: 402, endPoint y: 445, distance: 58.9
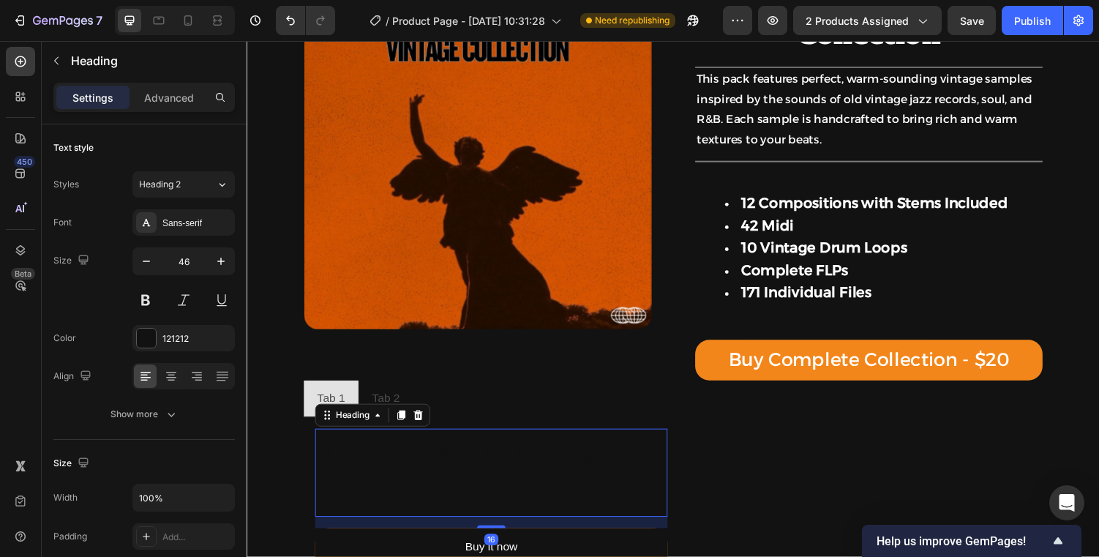
click at [399, 467] on h2 "Your heading text goes here" at bounding box center [498, 485] width 363 height 91
click at [399, 467] on p "Your heading text goes here" at bounding box center [498, 486] width 360 height 88
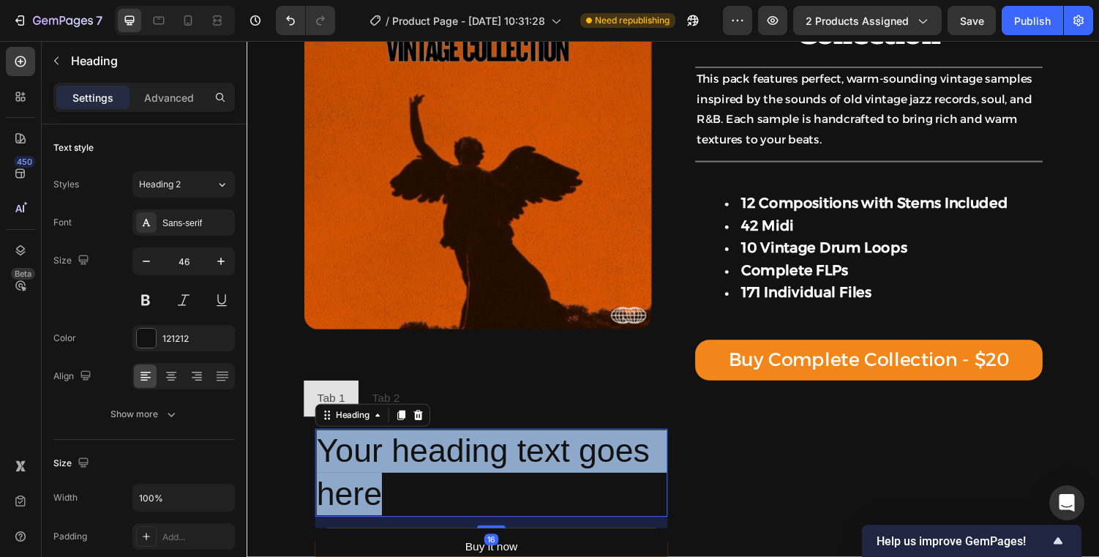
click at [399, 467] on p "Your heading text goes here" at bounding box center [498, 486] width 360 height 88
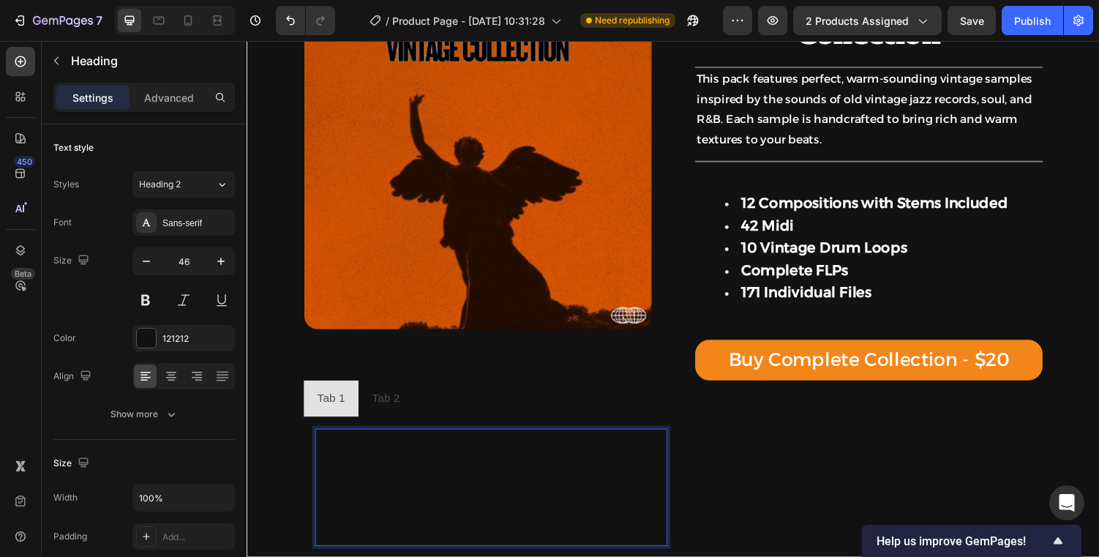
click at [454, 472] on h2 "12 Compositions with Stems Included" at bounding box center [498, 500] width 363 height 121
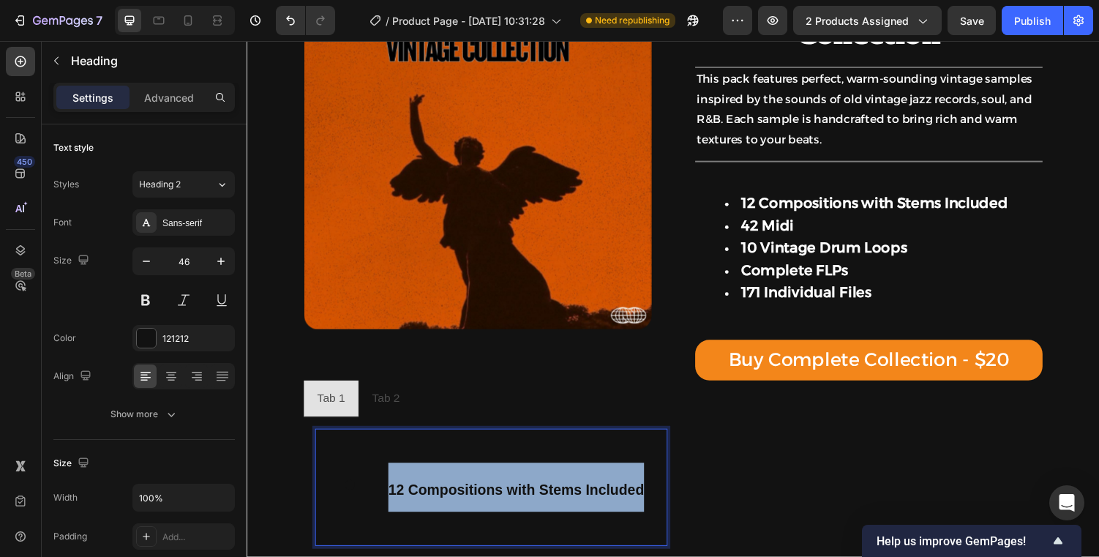
click at [454, 472] on h2 "12 Compositions with Stems Included" at bounding box center [498, 500] width 363 height 121
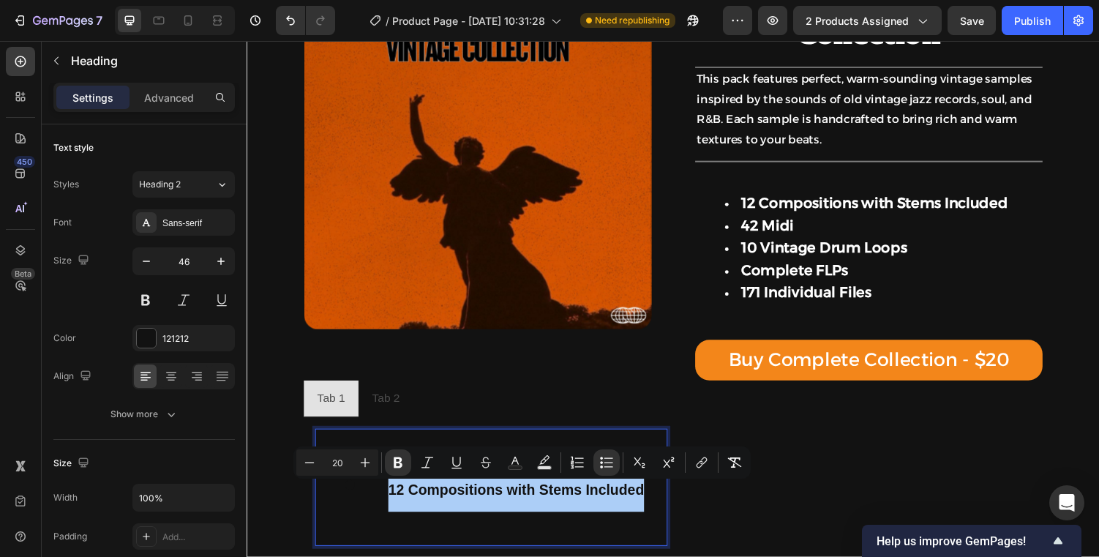
click at [448, 459] on button "Underline" at bounding box center [456, 462] width 26 height 26
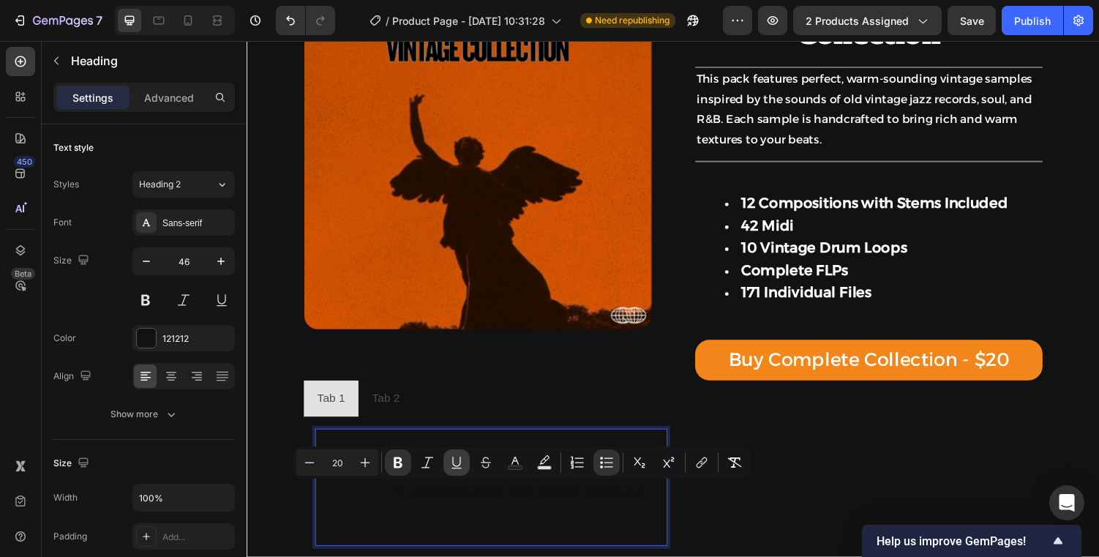
click at [455, 465] on icon "Editor contextual toolbar" at bounding box center [456, 462] width 15 height 15
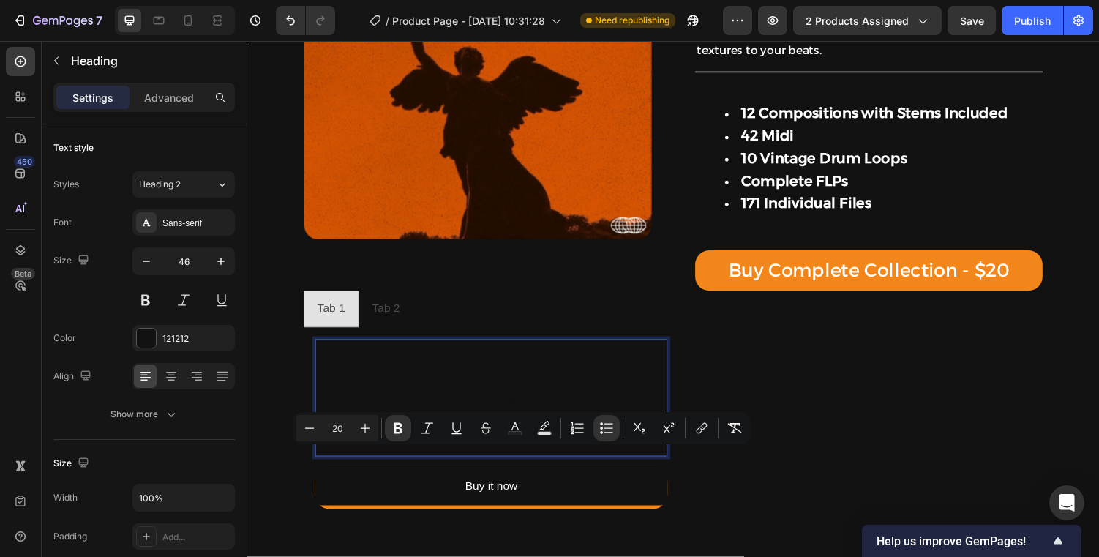
scroll to position [251, 0]
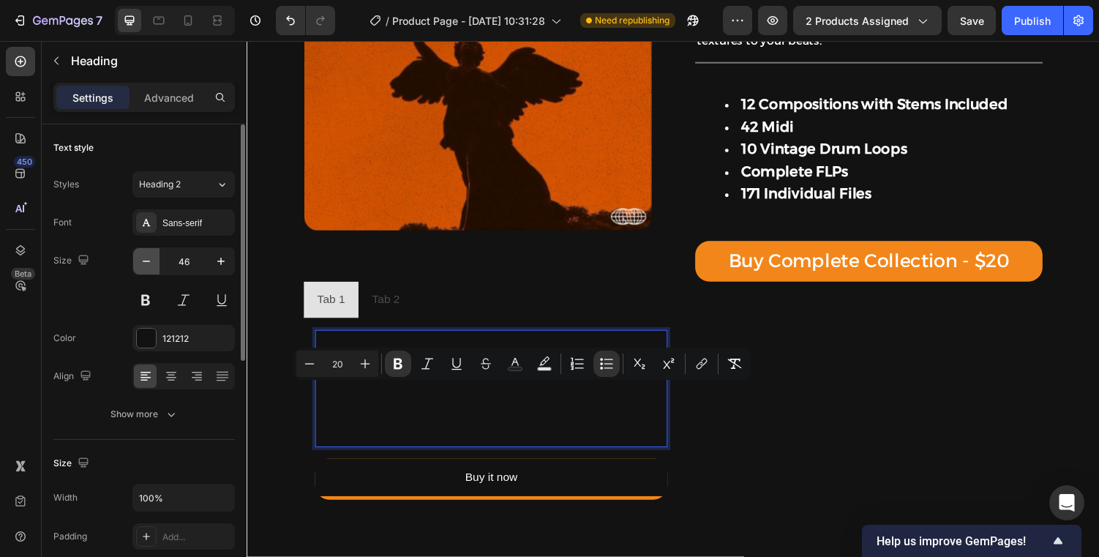
click at [141, 253] on button "button" at bounding box center [146, 261] width 26 height 26
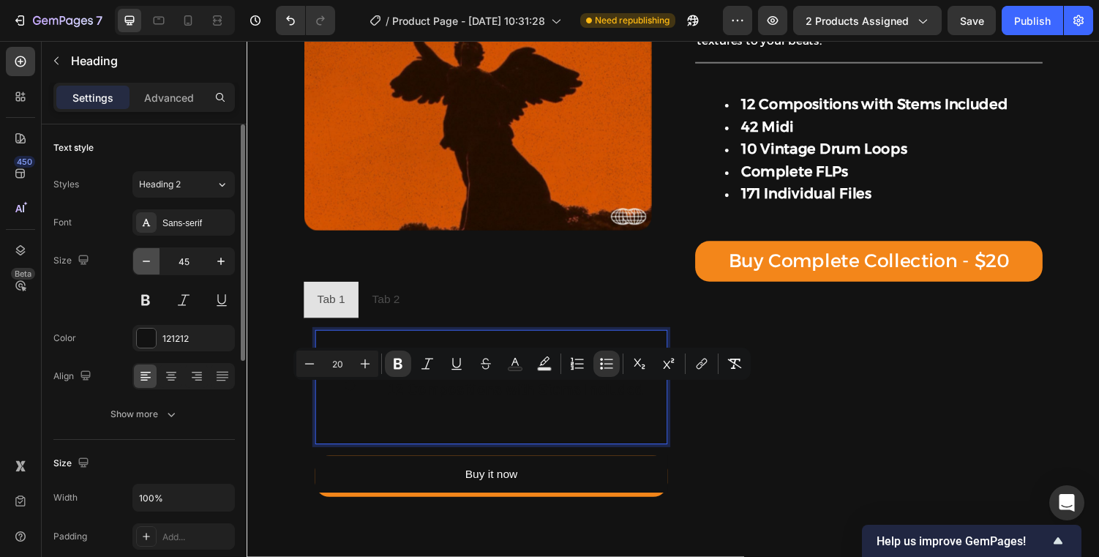
click at [141, 253] on button "button" at bounding box center [146, 261] width 26 height 26
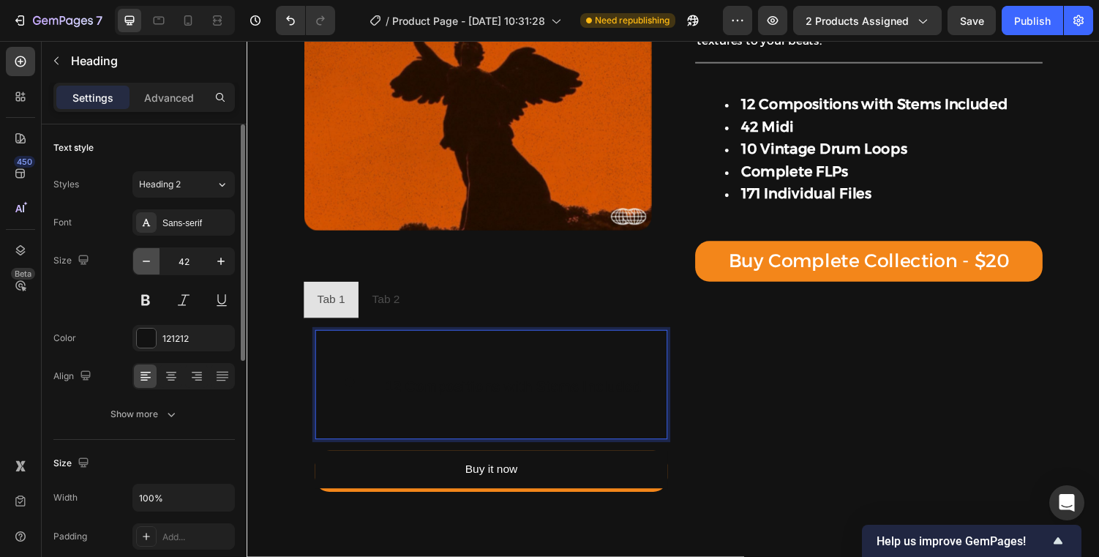
click at [141, 253] on button "button" at bounding box center [146, 261] width 26 height 26
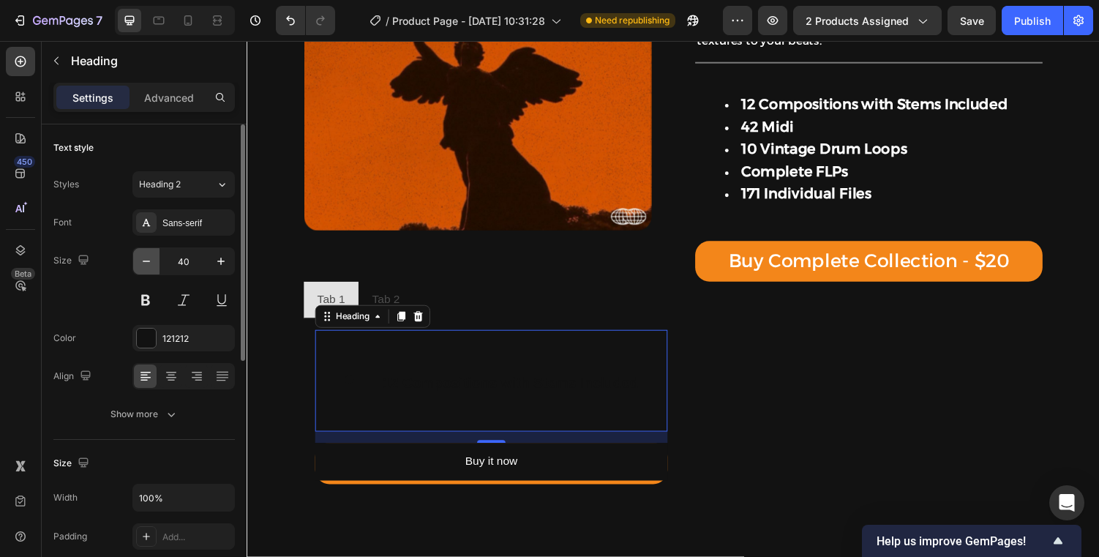
click at [141, 255] on button "button" at bounding box center [146, 261] width 26 height 26
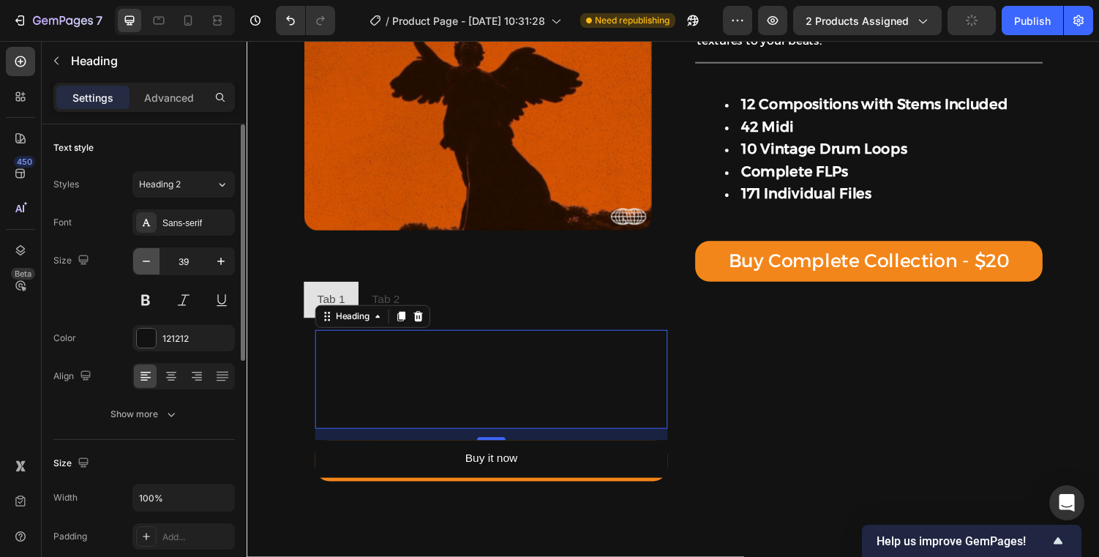
click at [141, 255] on icon "button" at bounding box center [146, 261] width 15 height 15
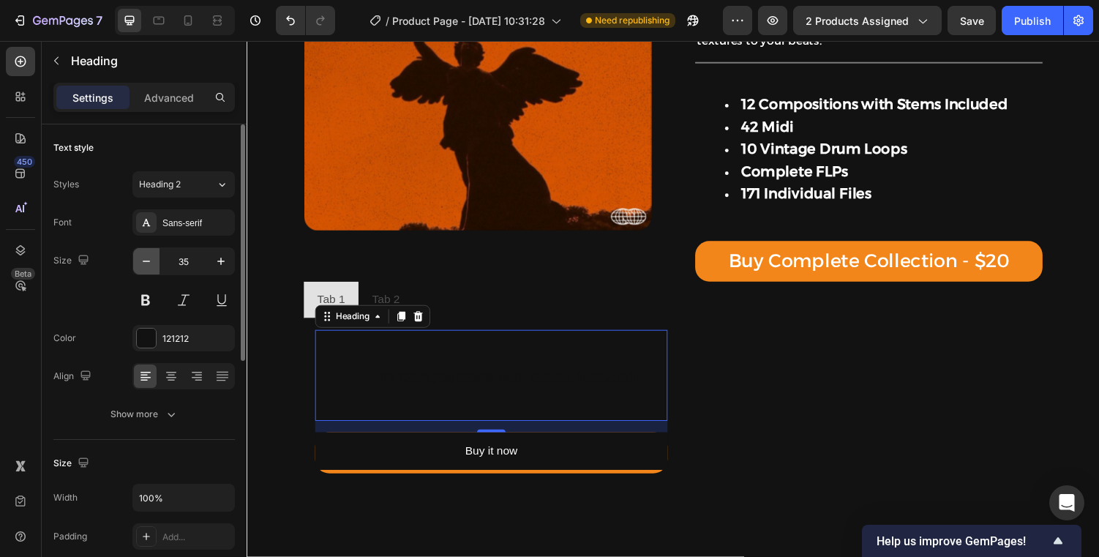
click at [141, 255] on icon "button" at bounding box center [146, 261] width 15 height 15
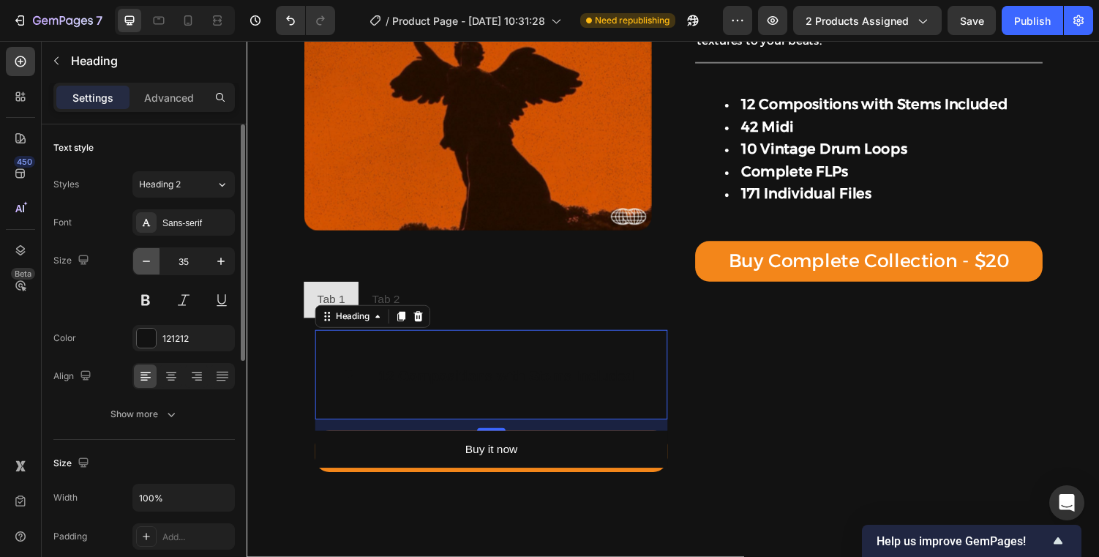
click at [141, 255] on icon "button" at bounding box center [146, 261] width 15 height 15
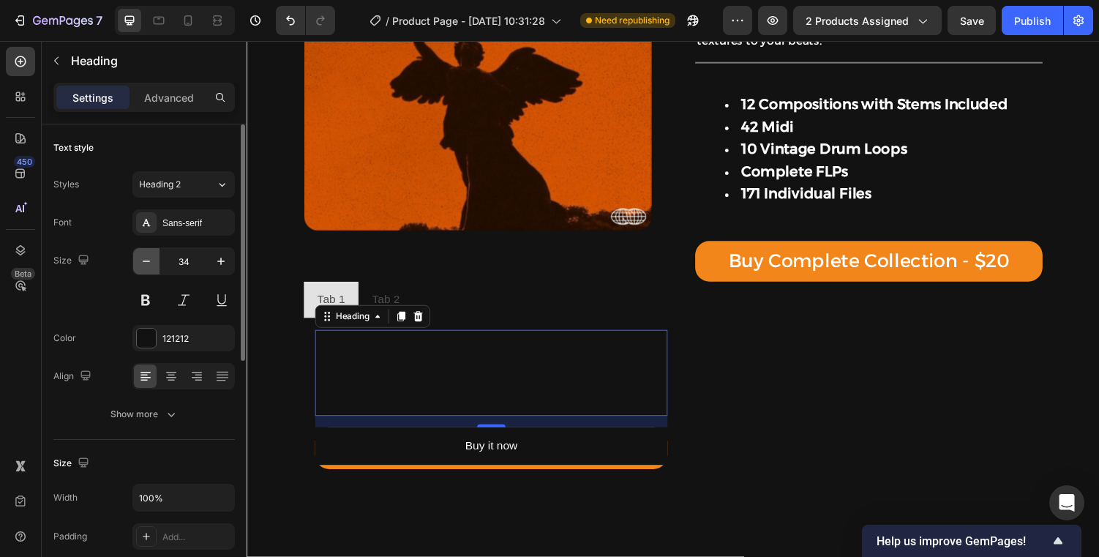
click at [141, 255] on icon "button" at bounding box center [146, 261] width 15 height 15
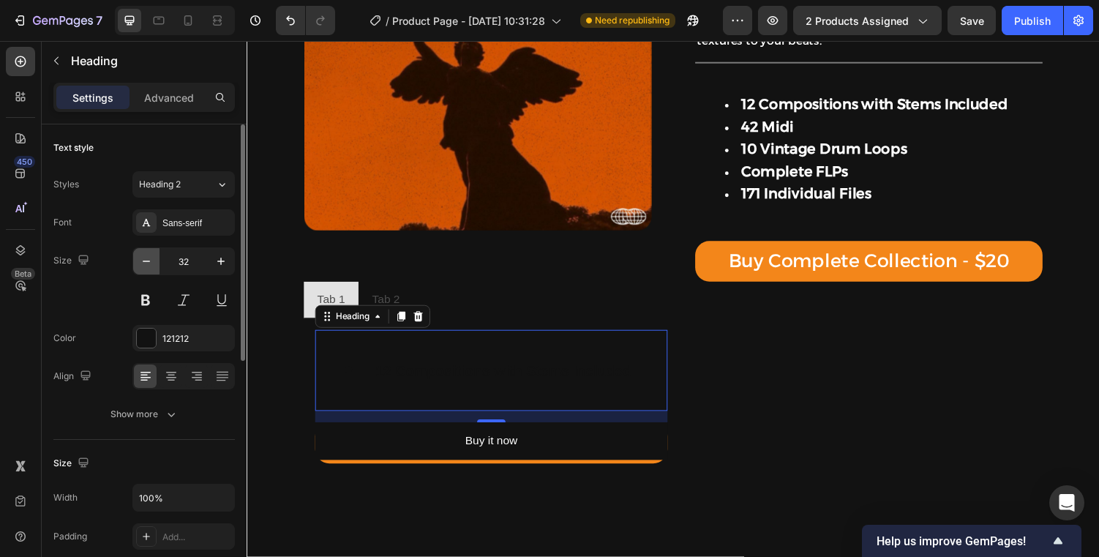
click at [141, 255] on icon "button" at bounding box center [146, 261] width 15 height 15
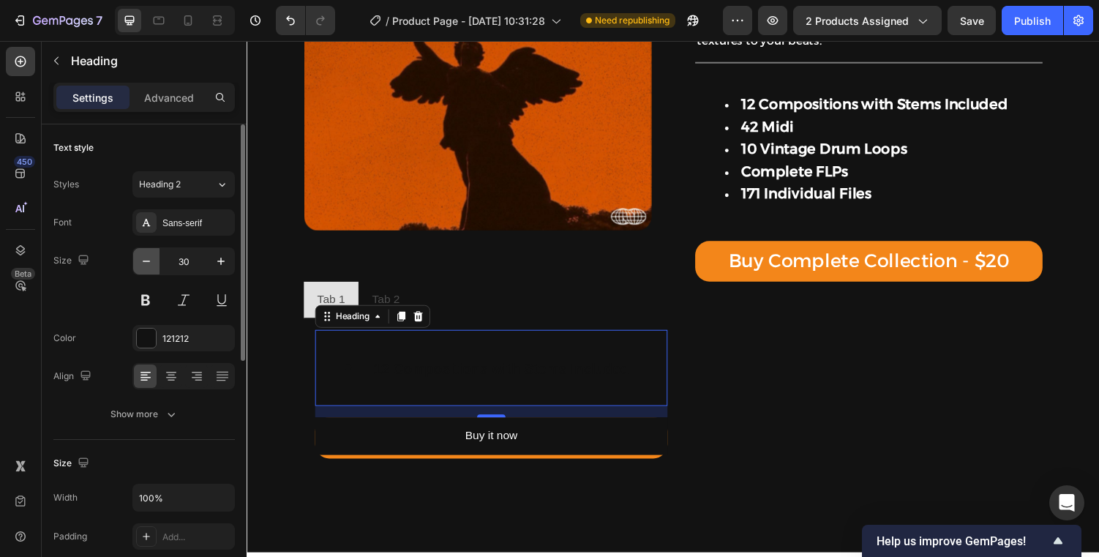
click at [141, 255] on icon "button" at bounding box center [146, 261] width 15 height 15
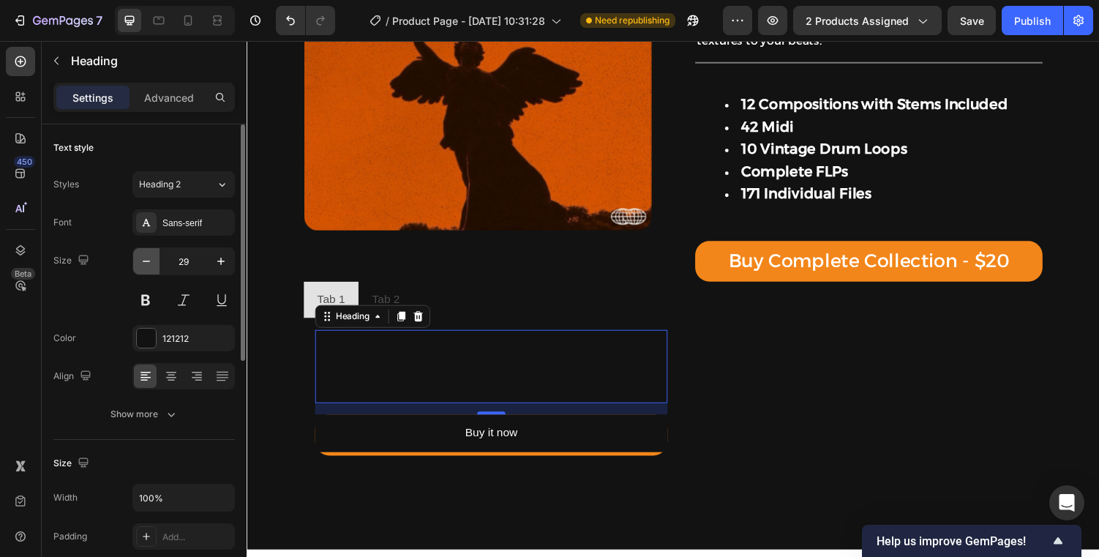
click at [141, 255] on icon "button" at bounding box center [146, 261] width 15 height 15
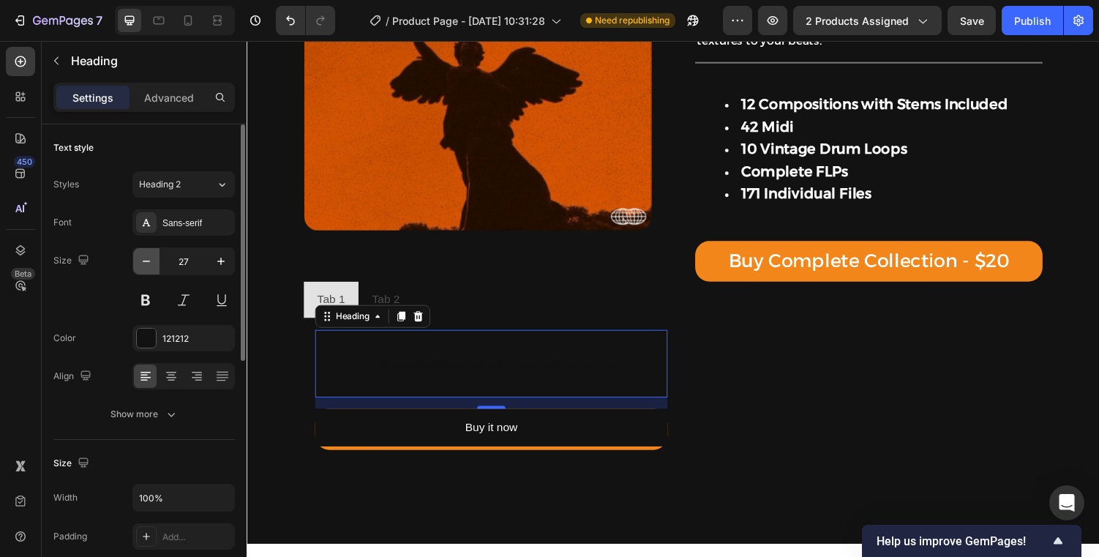
click at [141, 255] on icon "button" at bounding box center [146, 261] width 15 height 15
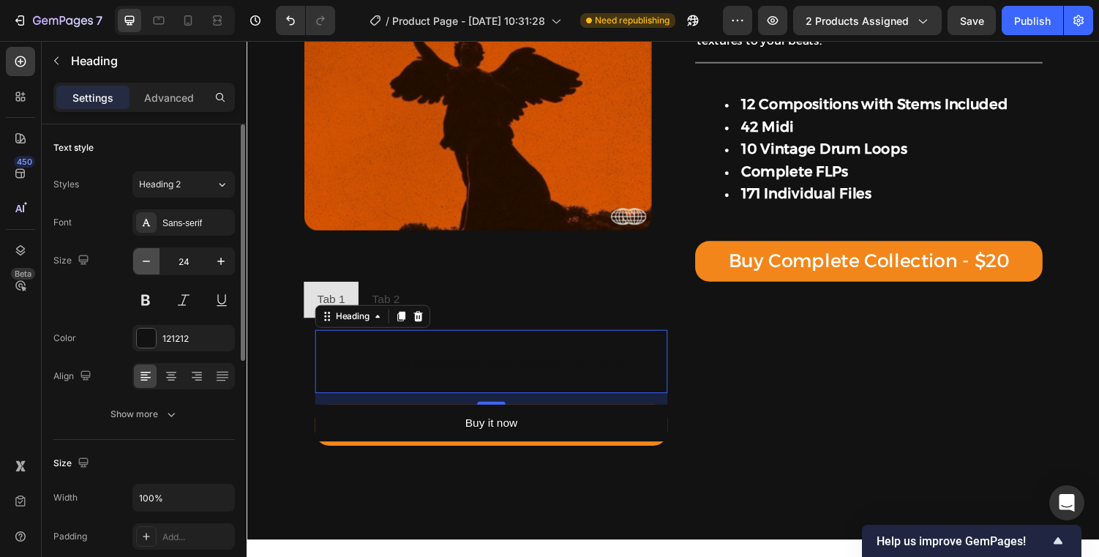
click at [141, 255] on icon "button" at bounding box center [146, 261] width 15 height 15
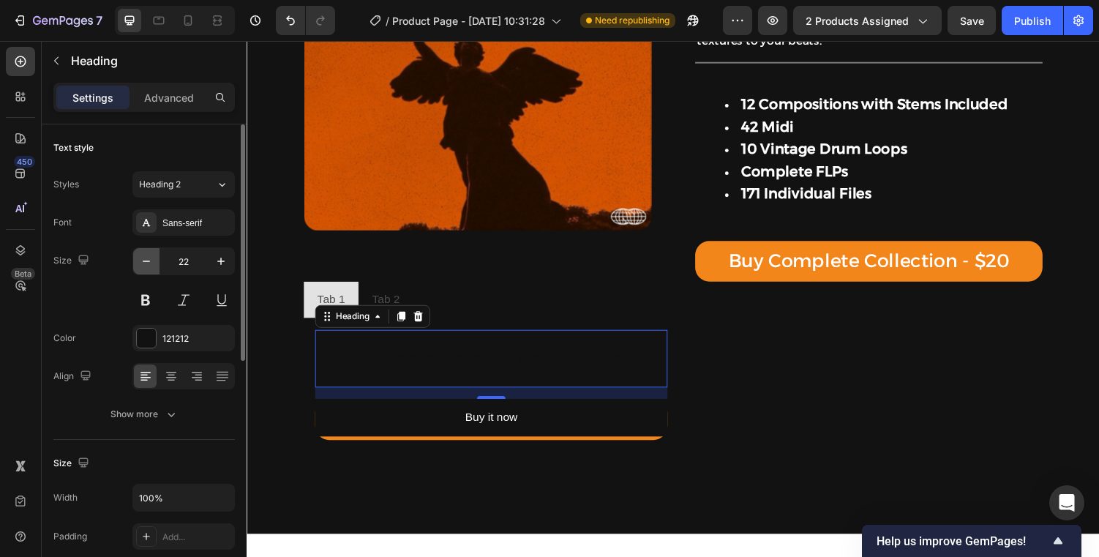
click at [141, 255] on icon "button" at bounding box center [146, 261] width 15 height 15
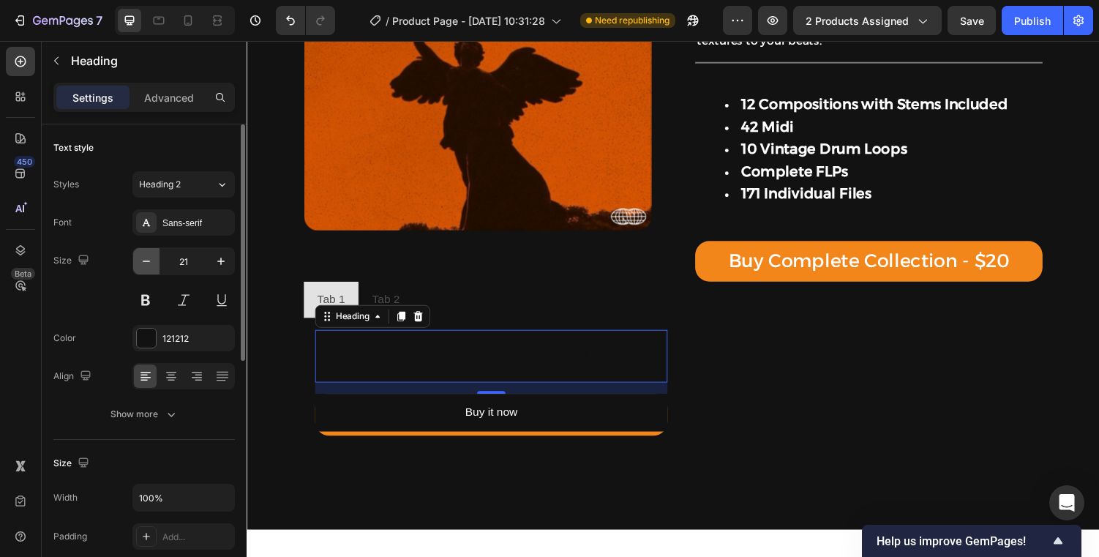
click at [141, 255] on icon "button" at bounding box center [146, 261] width 15 height 15
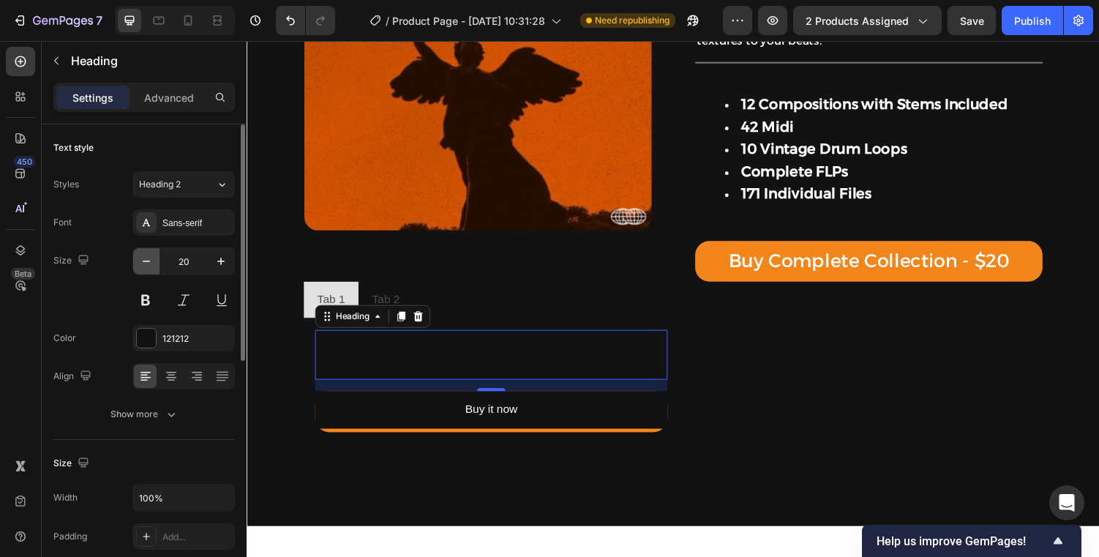
type input "19"
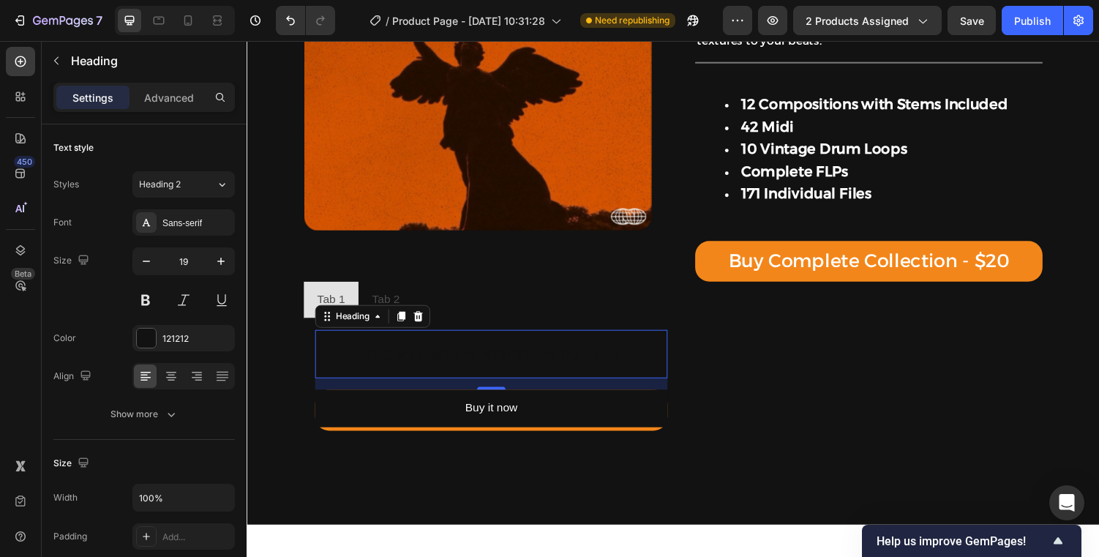
click at [427, 354] on h2 "12 Compositions with Stems Included" at bounding box center [498, 364] width 363 height 50
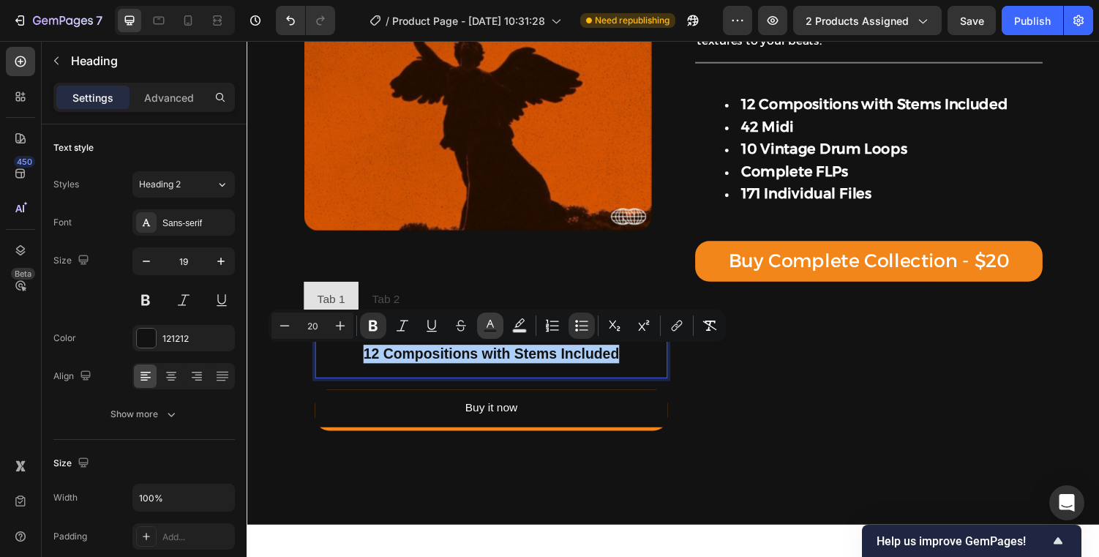
click at [489, 319] on icon "Editor contextual toolbar" at bounding box center [490, 325] width 15 height 15
type input "121212"
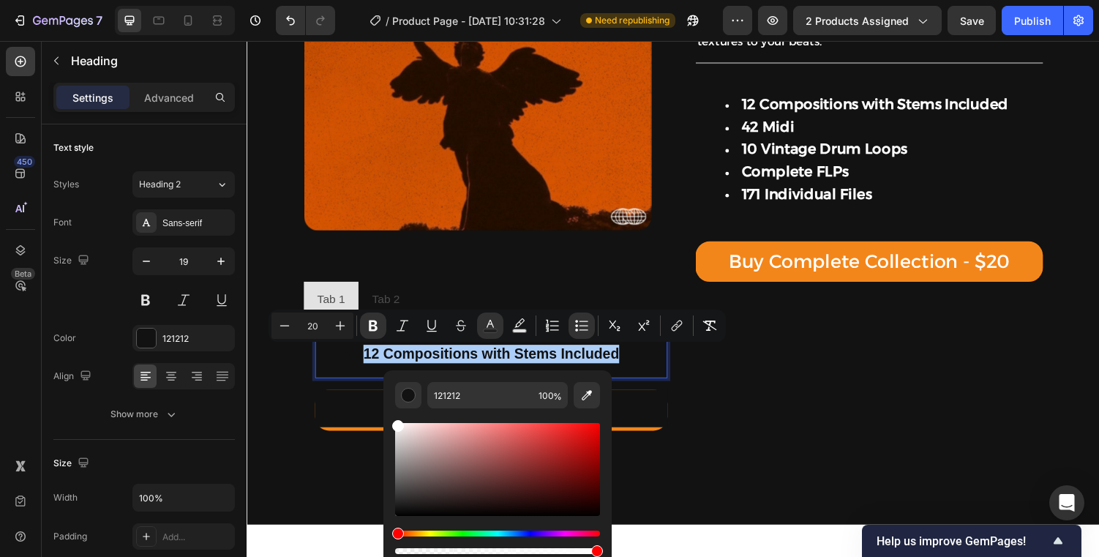
drag, startPoint x: 418, startPoint y: 512, endPoint x: 385, endPoint y: 375, distance: 141.6
click at [385, 375] on div "121212 100 %" at bounding box center [497, 463] width 228 height 187
type input "FFFFFF"
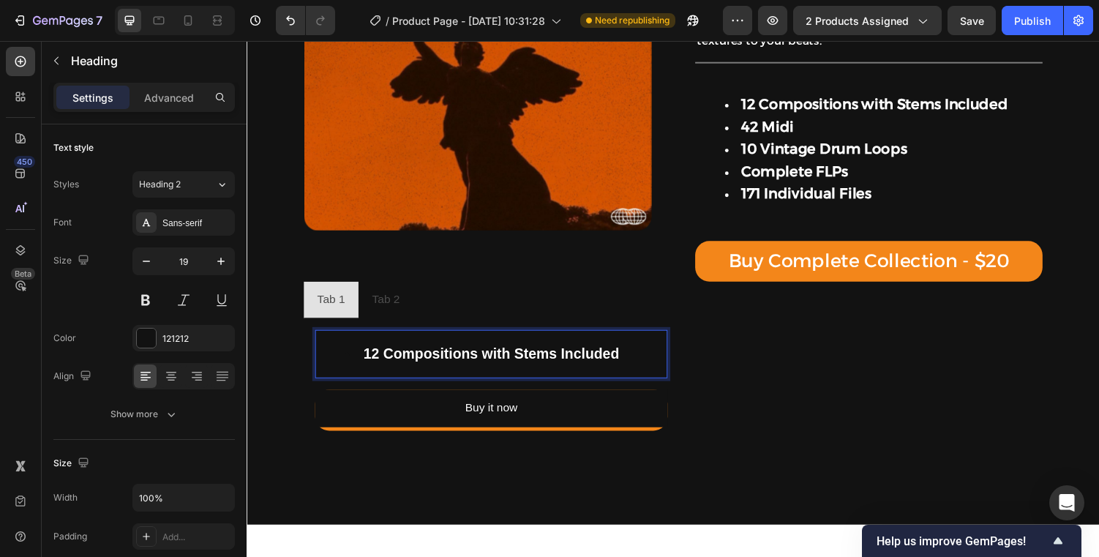
click at [347, 369] on li "12 Compositions with Stems Included" at bounding box center [512, 363] width 331 height 19
click at [374, 365] on strong "12 Compositions with Stems Included" at bounding box center [497, 363] width 263 height 16
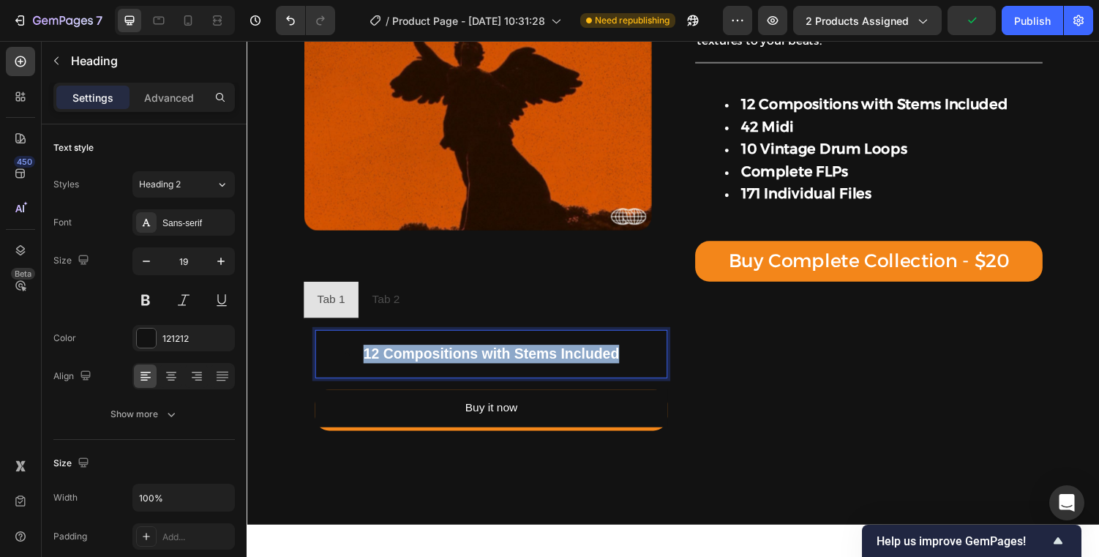
click at [374, 365] on strong "12 Compositions with Stems Included" at bounding box center [497, 363] width 263 height 16
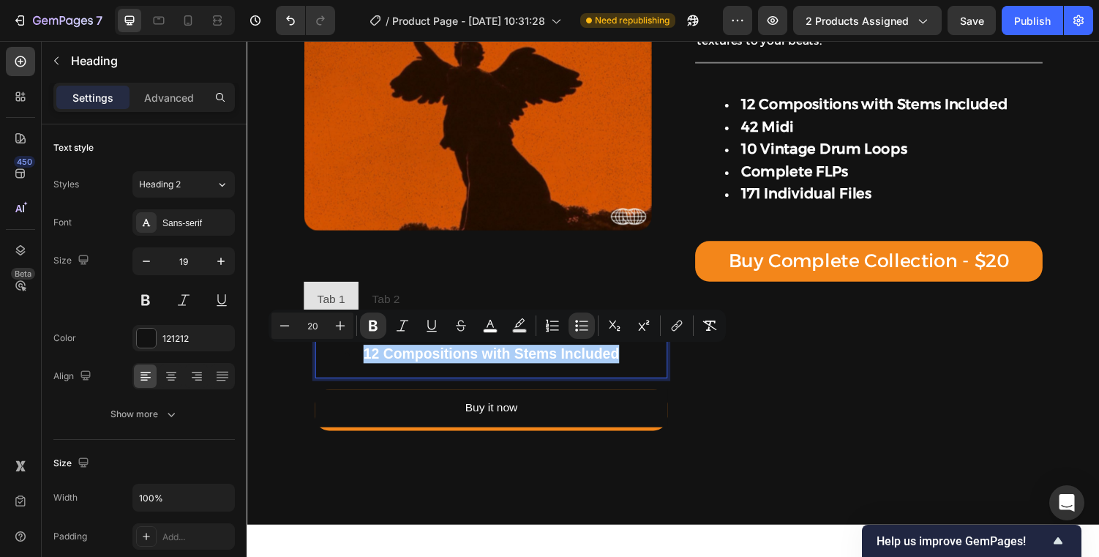
click at [595, 319] on div "Minus 20 Plus Bold Italic Underline Strikethrough color Text Background Color N…" at bounding box center [496, 325] width 451 height 26
click at [586, 319] on icon "Editor contextual toolbar" at bounding box center [581, 325] width 15 height 15
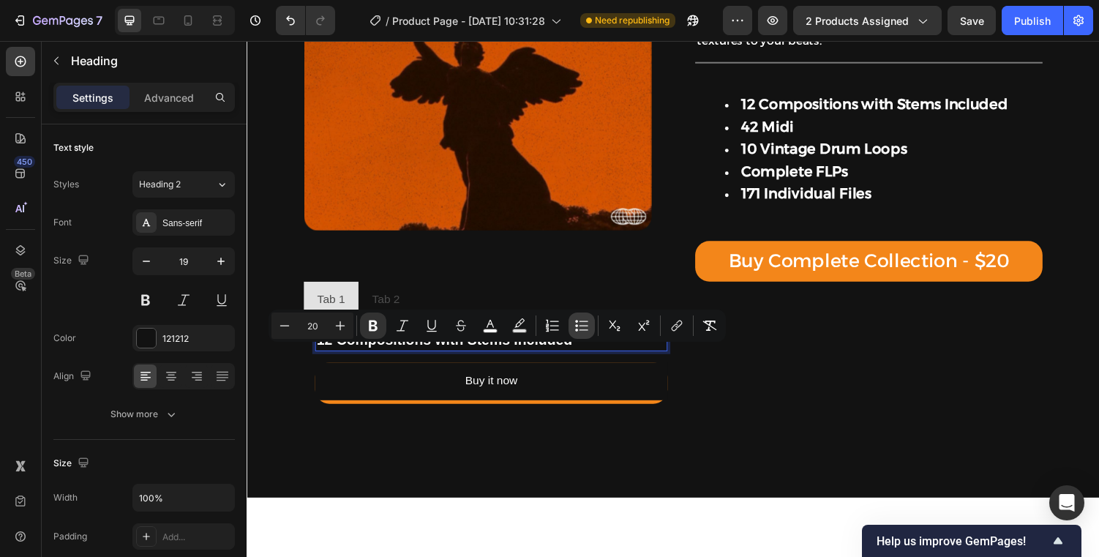
click at [586, 319] on icon "Editor contextual toolbar" at bounding box center [581, 325] width 15 height 15
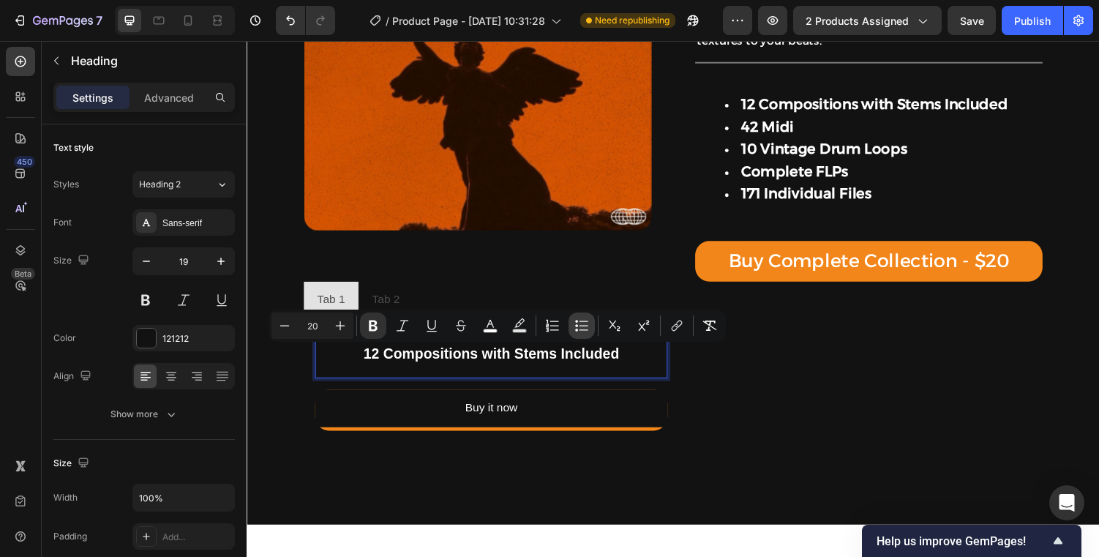
click at [585, 319] on icon "Editor contextual toolbar" at bounding box center [581, 325] width 15 height 15
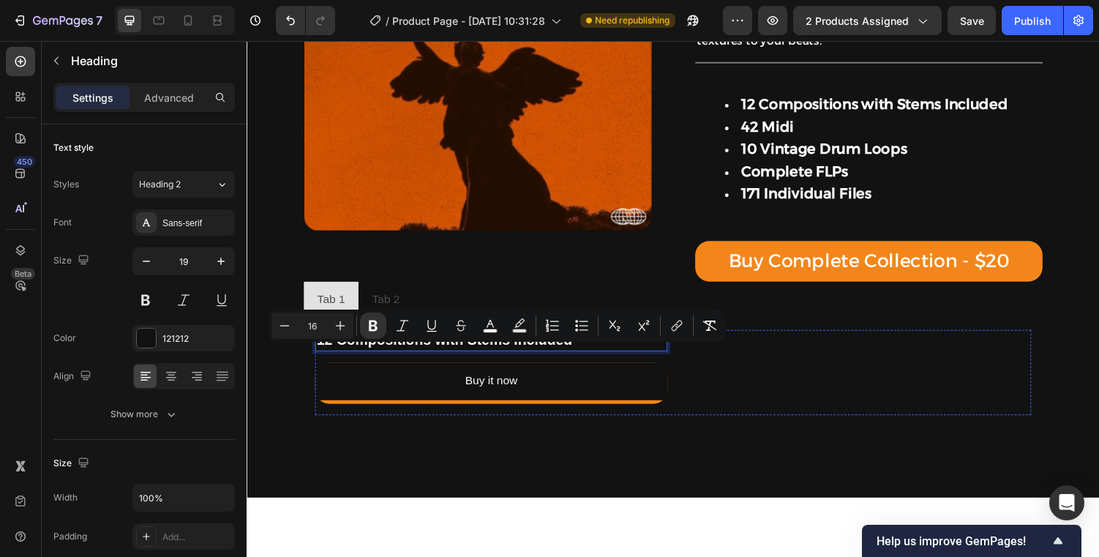
click at [509, 372] on div "12 Compositions with Stems Included Heading 16 Buy Prophecy Compositions - $10 …" at bounding box center [498, 383] width 363 height 88
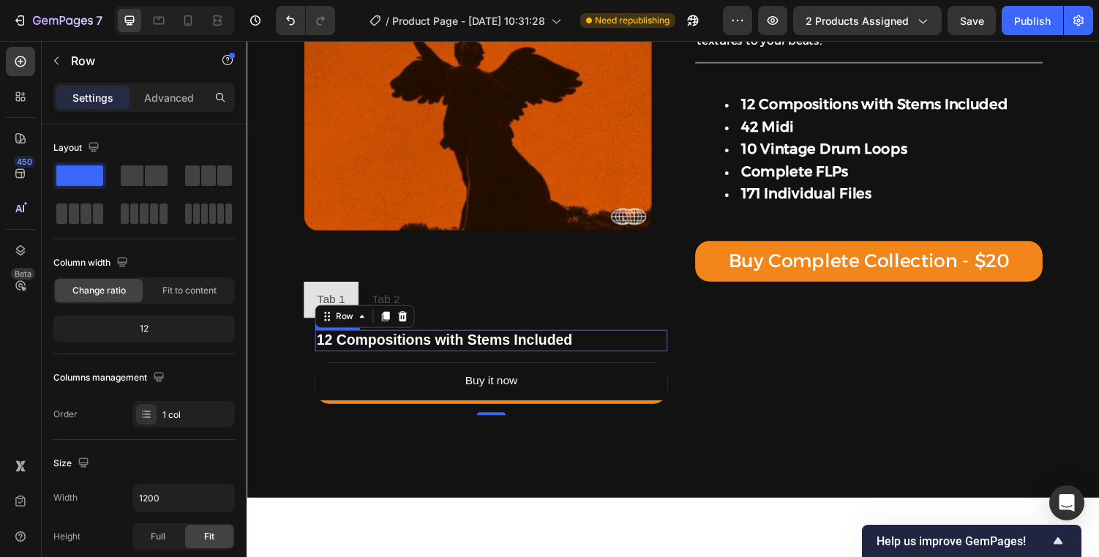
click at [546, 356] on strong "12 Compositions with Stems Included" at bounding box center [449, 349] width 263 height 16
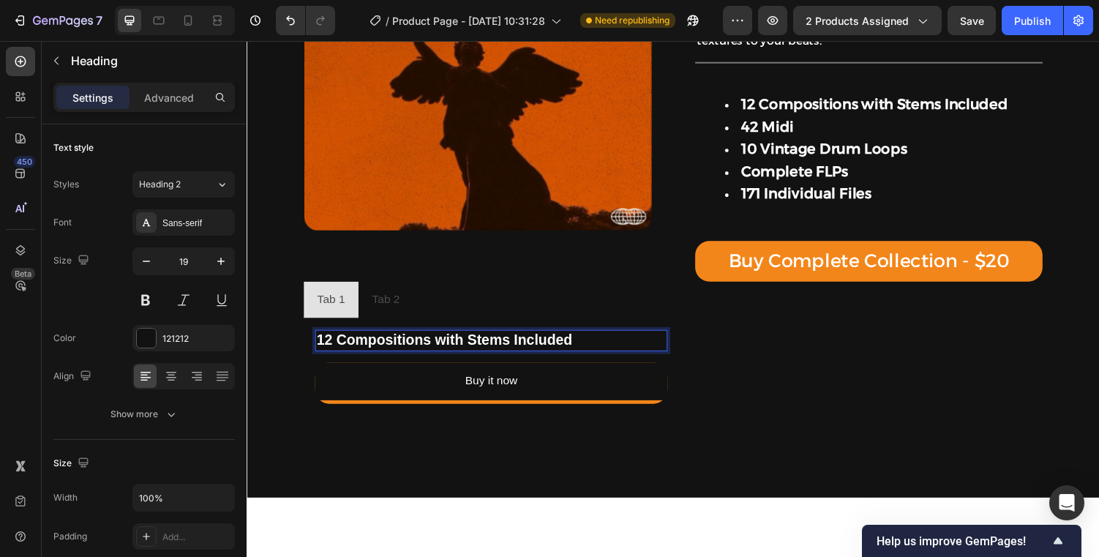
click at [576, 351] on strong "12 Compositions with Stems Included" at bounding box center [449, 349] width 263 height 16
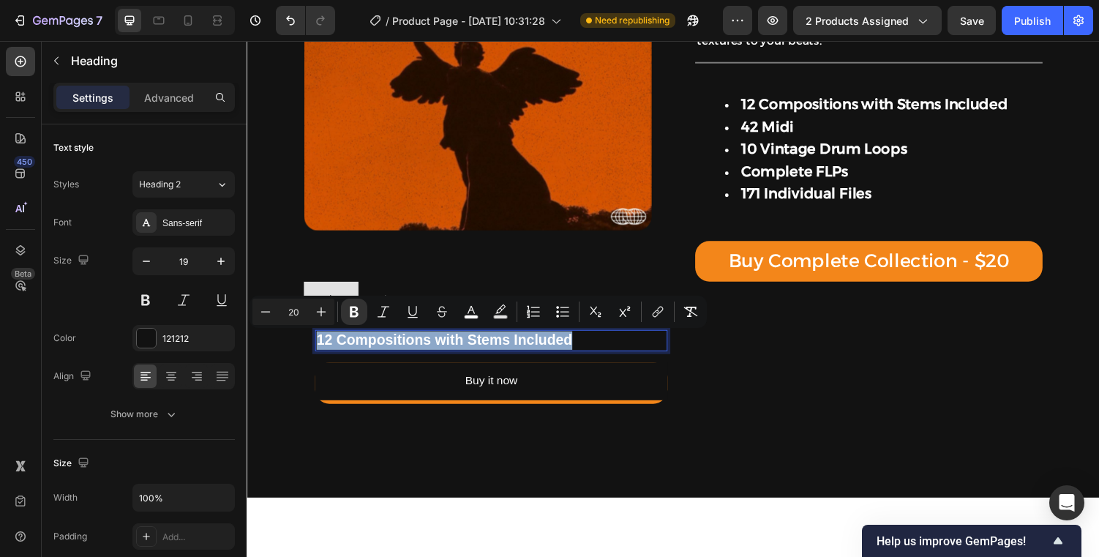
click at [576, 351] on strong "12 Compositions with Stems Included" at bounding box center [449, 349] width 263 height 16
click at [590, 347] on p "12 Compositions with Stems Included" at bounding box center [498, 349] width 360 height 19
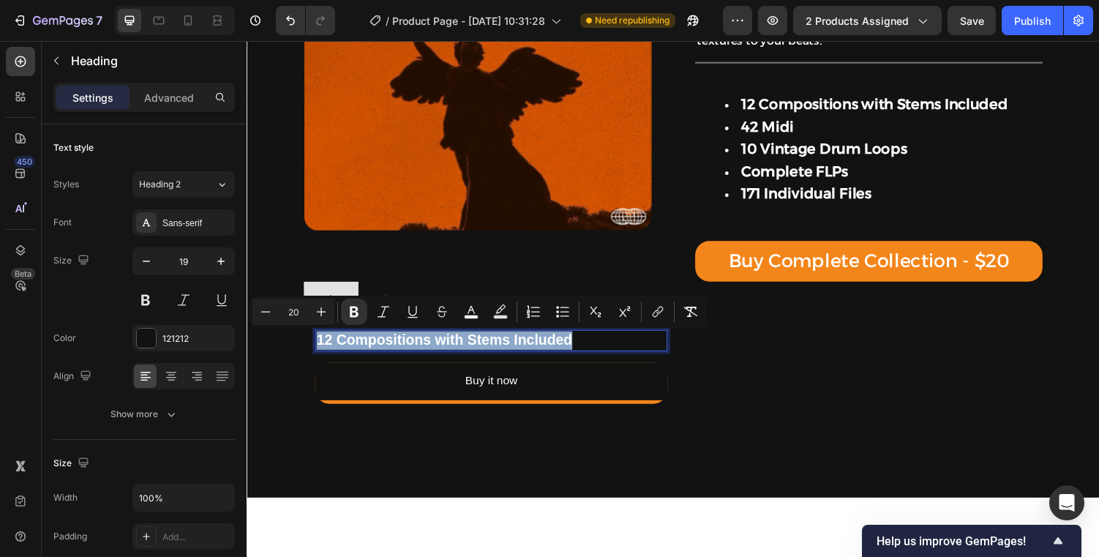
click at [590, 347] on p "12 Compositions with Stems Included" at bounding box center [498, 349] width 360 height 19
click at [513, 356] on strong "12 Compositions with Stems Included" at bounding box center [449, 349] width 263 height 16
click at [492, 353] on strong "12 Compositions with Stems Included" at bounding box center [449, 349] width 263 height 16
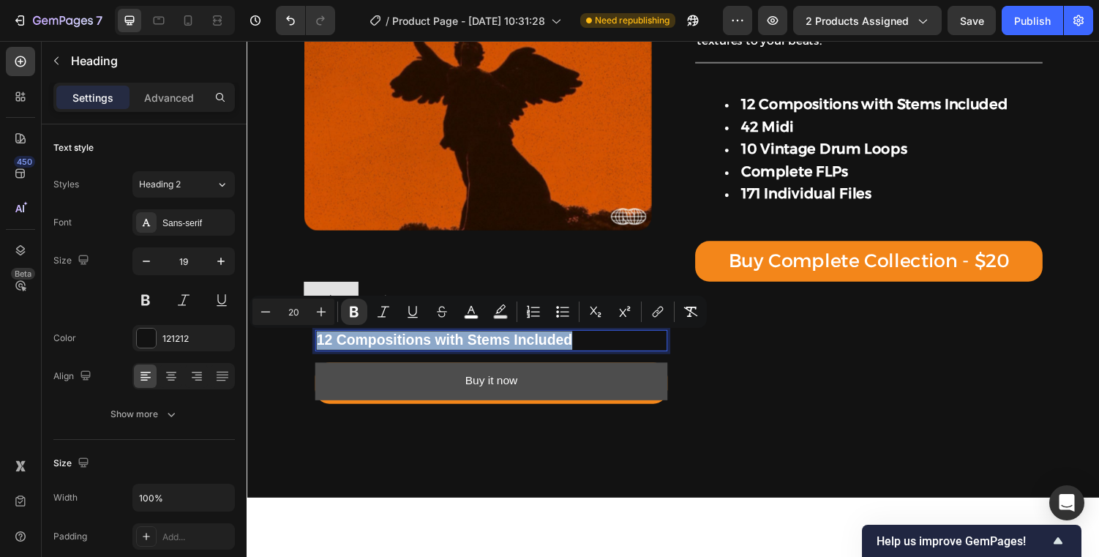
click at [491, 377] on button "Buy it now" at bounding box center [498, 391] width 363 height 39
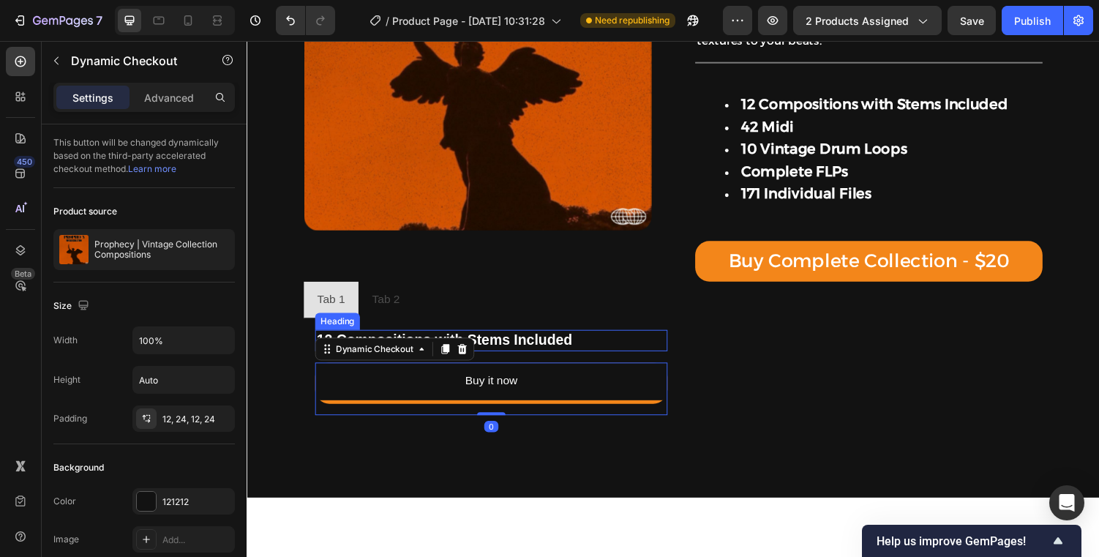
click at [537, 342] on strong "12 Compositions with Stems Included" at bounding box center [449, 349] width 263 height 16
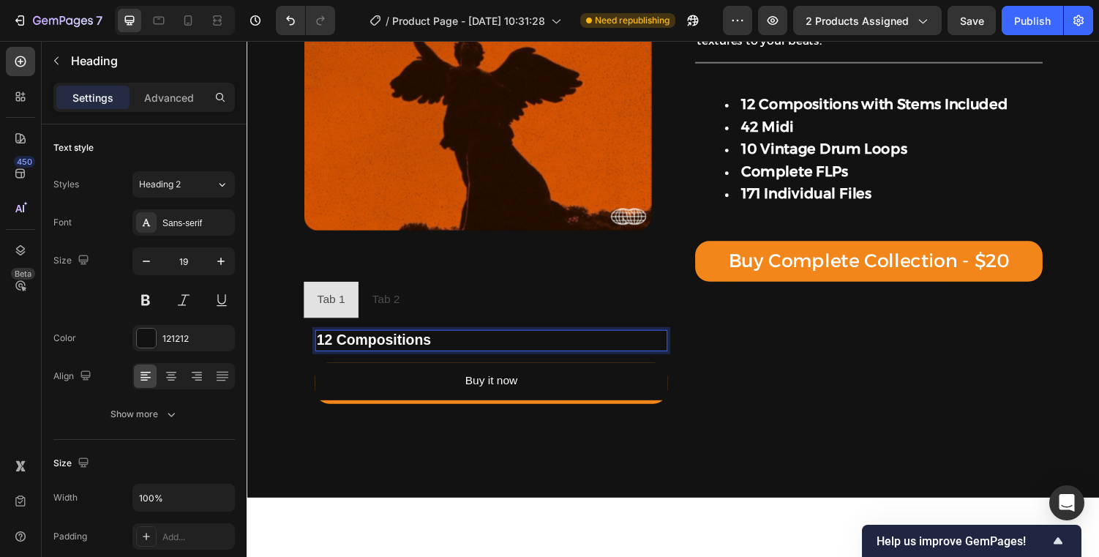
click at [584, 348] on p "12 Compositions" at bounding box center [498, 349] width 360 height 19
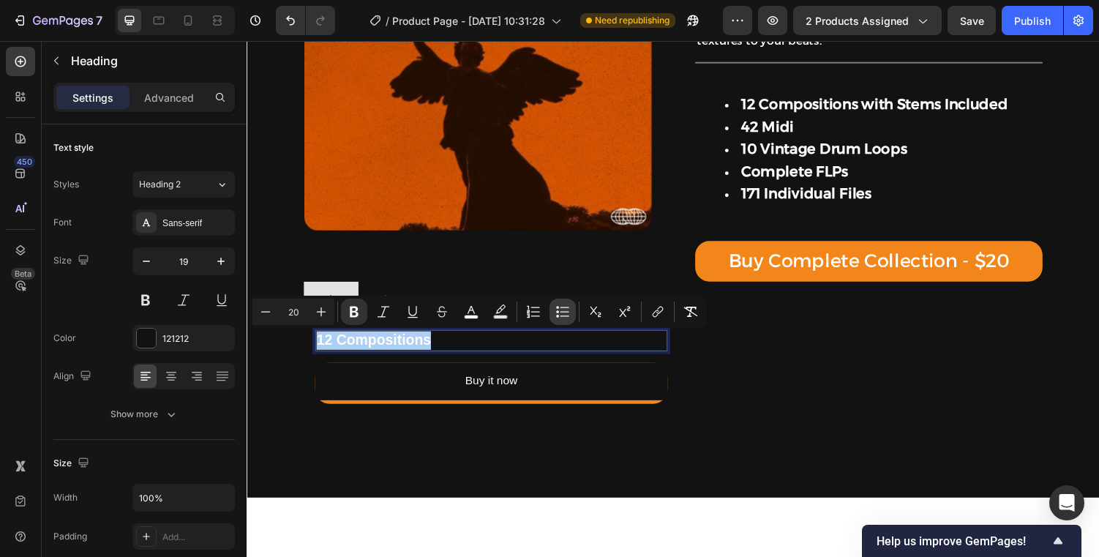
click at [558, 315] on icon "Editor contextual toolbar" at bounding box center [562, 311] width 15 height 15
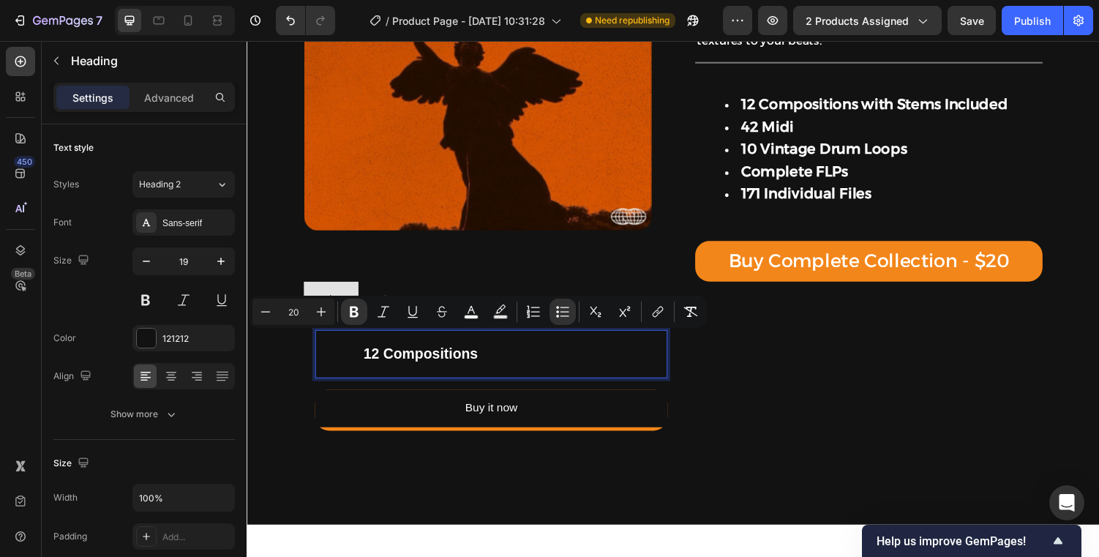
click at [509, 372] on li "12 Compositions" at bounding box center [512, 363] width 331 height 19
click at [507, 371] on li "12 Compositions" at bounding box center [512, 363] width 331 height 19
click at [463, 358] on strong "12 Compositions" at bounding box center [425, 363] width 118 height 16
click at [443, 369] on strong "12 Compositions" at bounding box center [425, 363] width 118 height 16
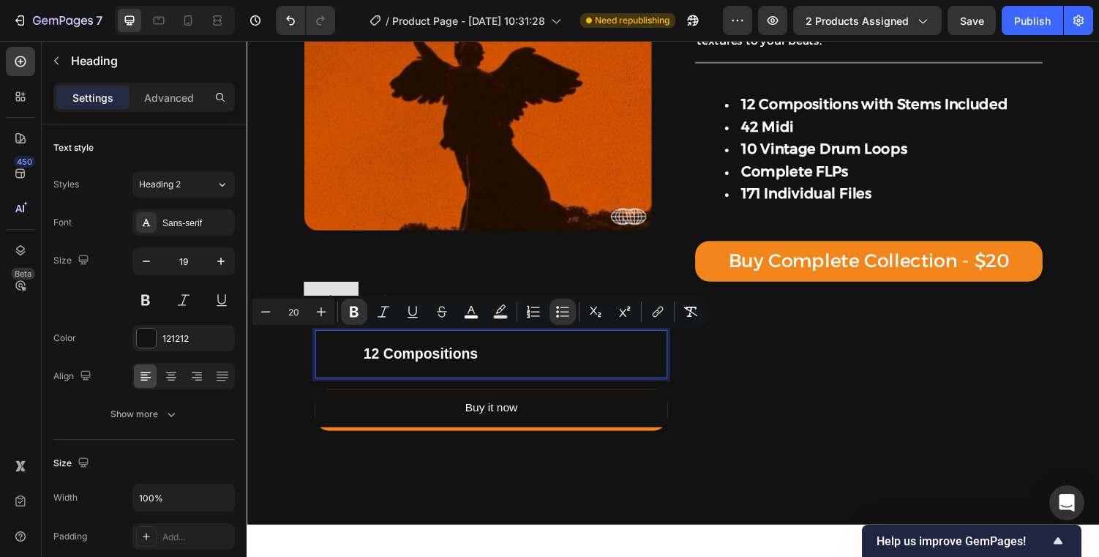
click at [443, 369] on strong "12 Compositions" at bounding box center [425, 363] width 118 height 16
click at [411, 368] on strong "12 Compositions" at bounding box center [425, 363] width 118 height 16
click at [414, 386] on h2 "12 Compositions" at bounding box center [498, 364] width 363 height 50
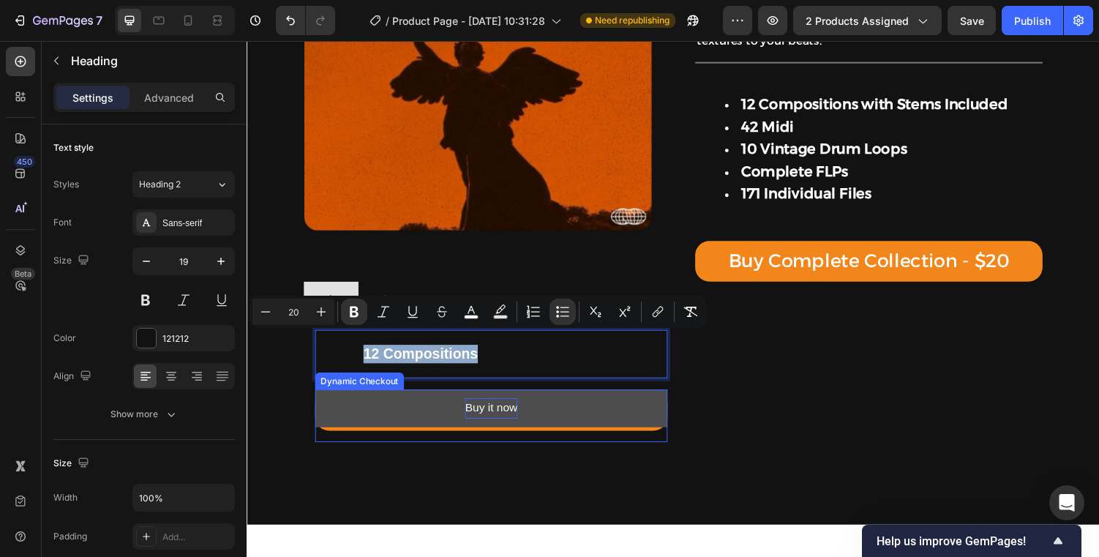
click at [473, 423] on div "Buy it now" at bounding box center [498, 419] width 54 height 21
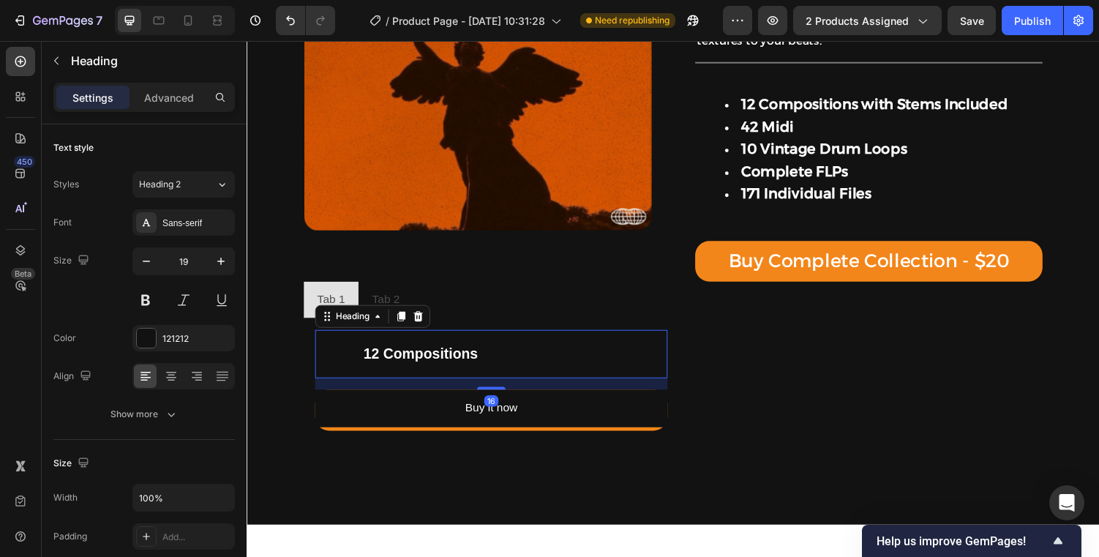
click at [510, 362] on li "⁠⁠⁠⁠⁠⁠⁠ 12 Compositions" at bounding box center [512, 363] width 331 height 19
click at [505, 362] on li "12 Compositions" at bounding box center [512, 363] width 331 height 19
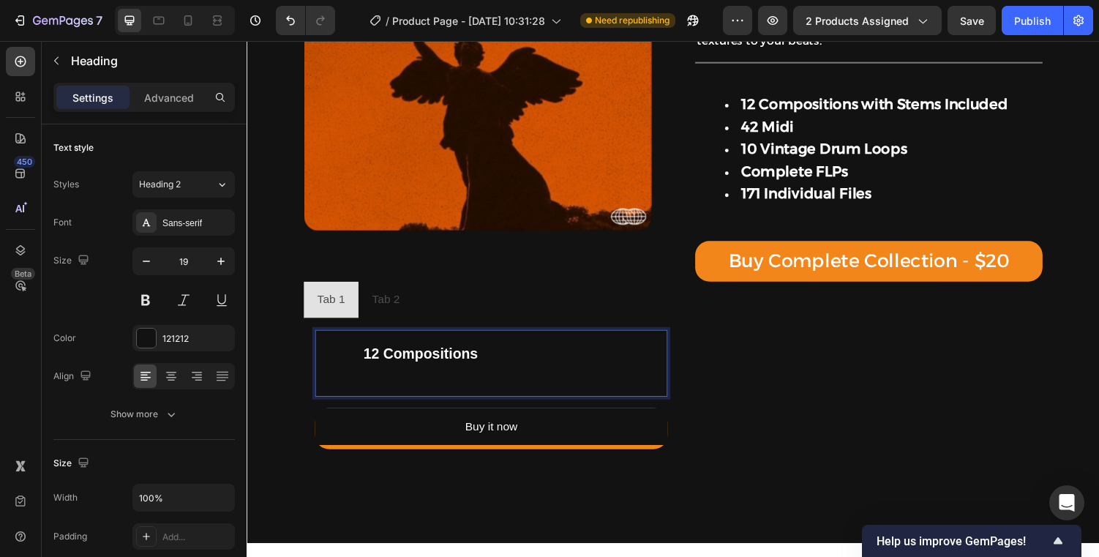
click at [505, 362] on li "12 Compositions ⁠⁠⁠⁠⁠⁠⁠" at bounding box center [512, 372] width 331 height 37
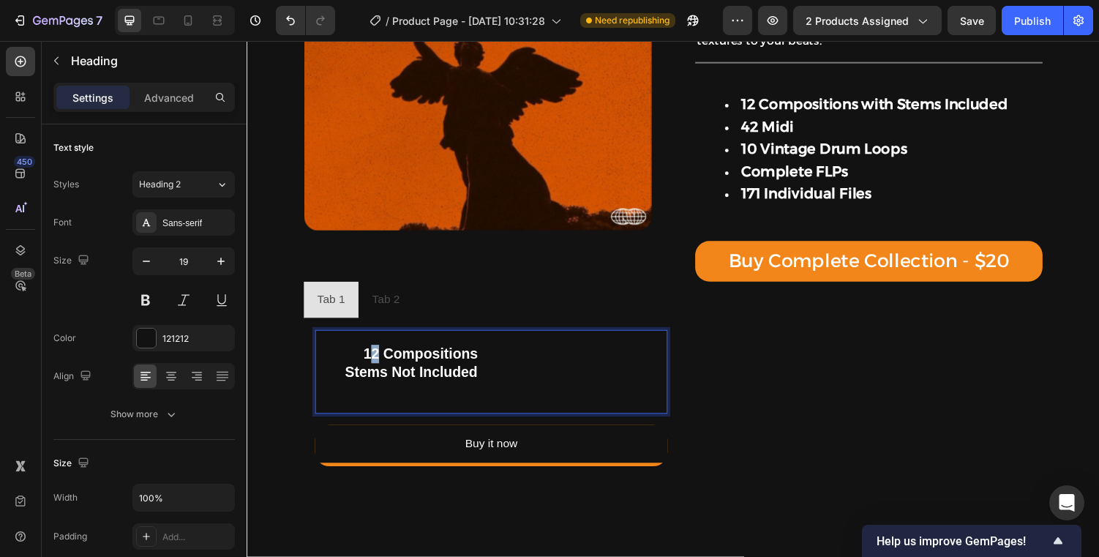
click at [379, 359] on strong "12 Compositions" at bounding box center [425, 363] width 118 height 16
click at [358, 359] on li "12 Compositions Stems Not Included" at bounding box center [512, 382] width 331 height 56
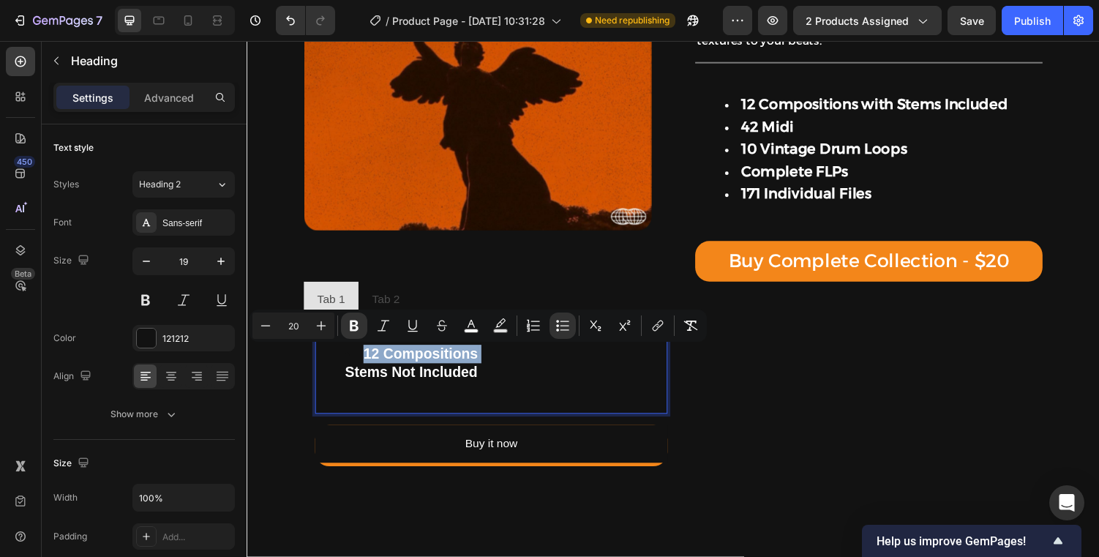
click at [358, 361] on li "12 Compositions Stems Not Included" at bounding box center [512, 382] width 331 height 56
click at [495, 369] on li "12 Compositions Stems Not Included" at bounding box center [512, 382] width 331 height 56
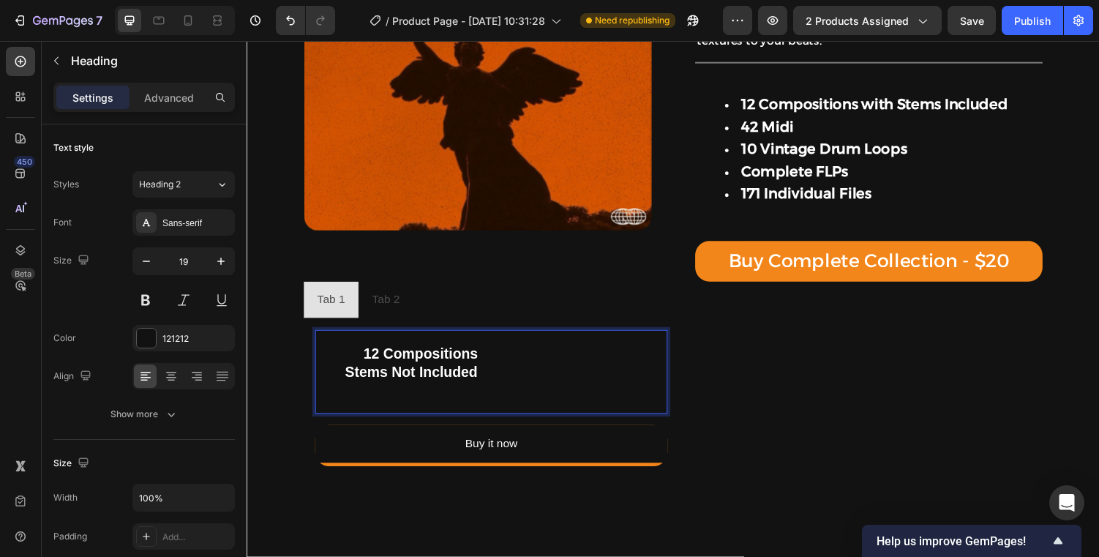
click at [460, 373] on li "12 Compositions Stems Not Included" at bounding box center [512, 382] width 331 height 56
click at [459, 388] on strong "Stems Not Included" at bounding box center [415, 382] width 137 height 16
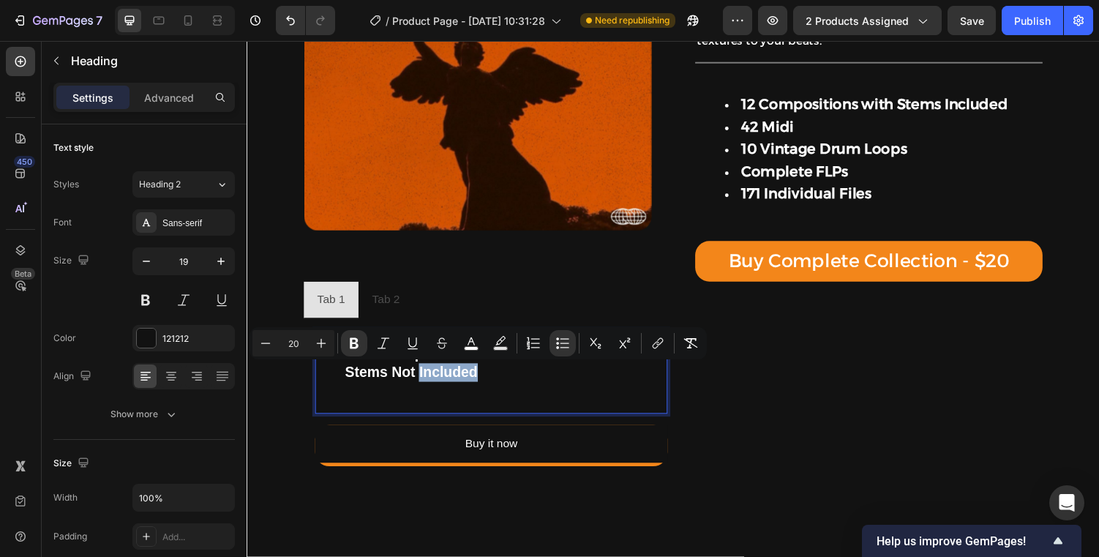
click at [461, 387] on strong "Stems Not Included" at bounding box center [415, 382] width 137 height 16
click at [533, 336] on icon "Editor contextual toolbar" at bounding box center [533, 343] width 15 height 15
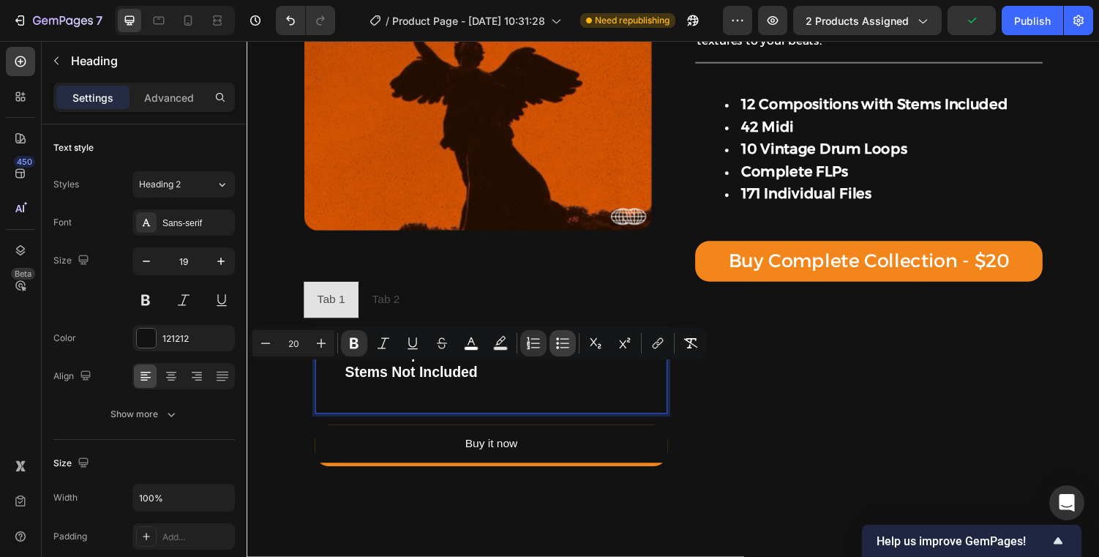
click at [557, 340] on icon "Editor contextual toolbar" at bounding box center [562, 343] width 15 height 15
click at [407, 393] on li "12 Compositions Stems Not Included" at bounding box center [512, 382] width 331 height 56
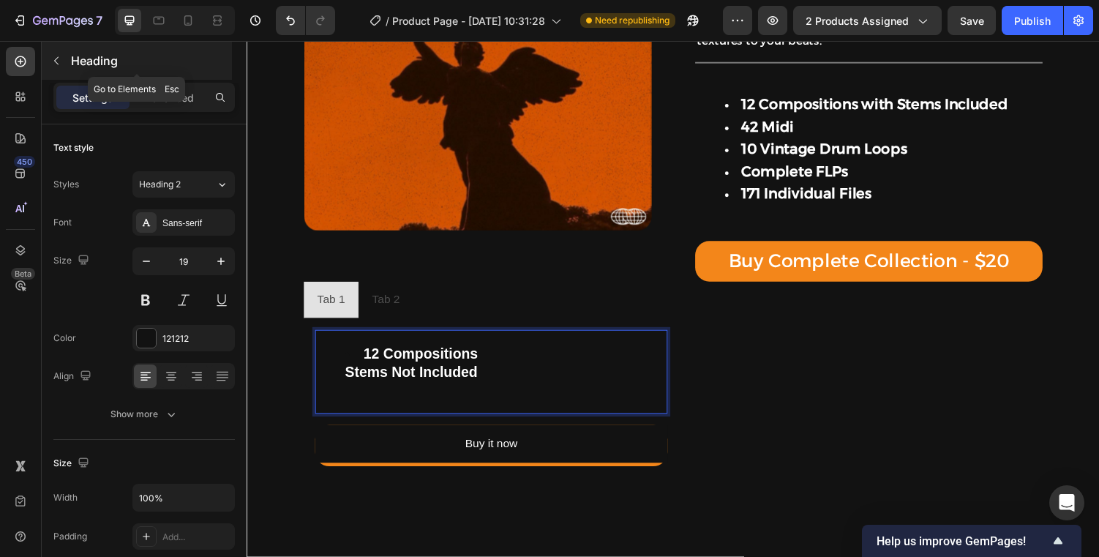
click at [88, 53] on p "Heading" at bounding box center [150, 61] width 158 height 18
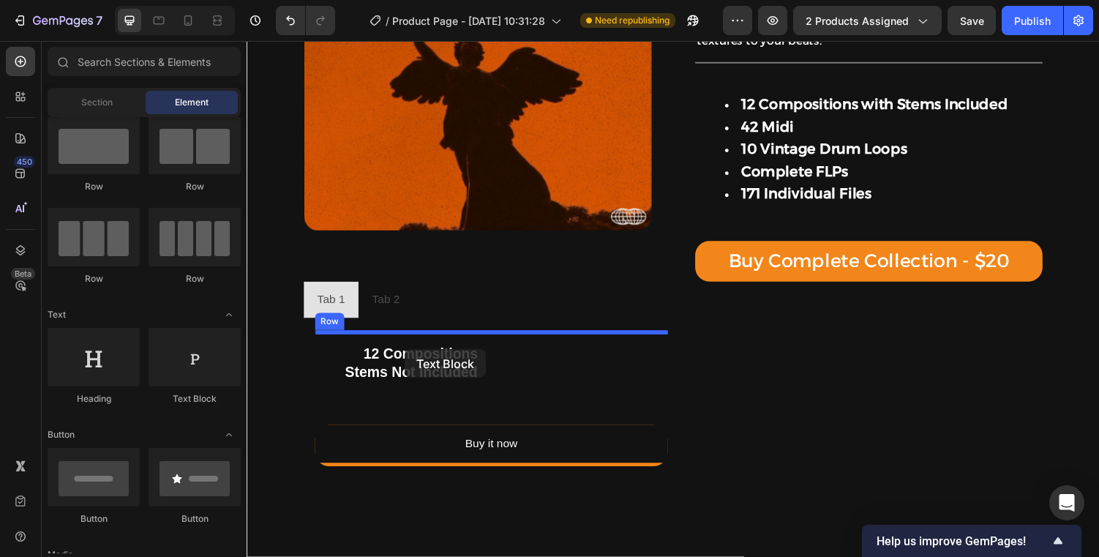
drag, startPoint x: 446, startPoint y: 418, endPoint x: 413, endPoint y: 356, distance: 71.0
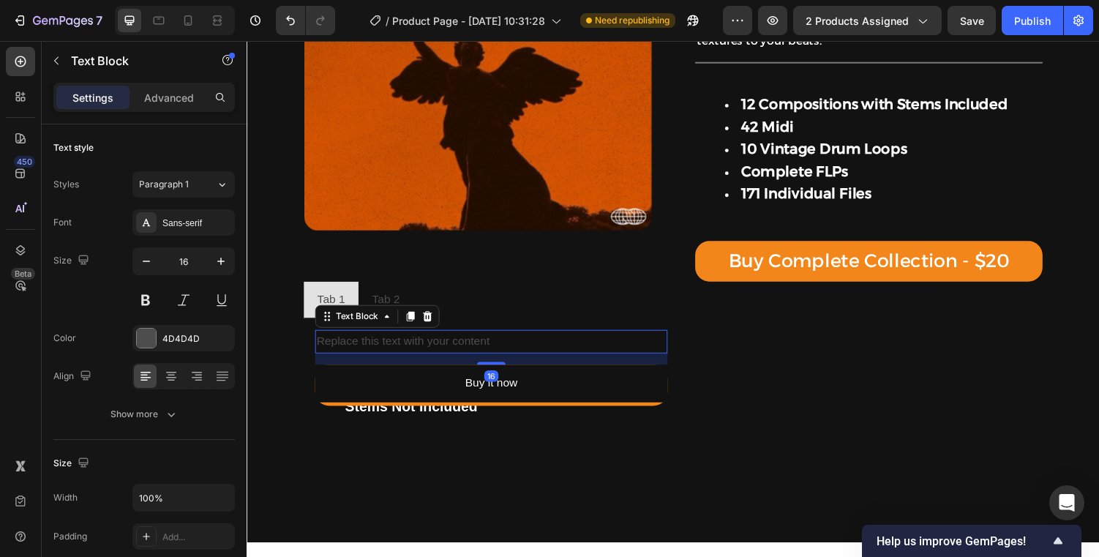
click at [437, 351] on div "Replace this text with your content" at bounding box center [498, 351] width 363 height 24
click at [437, 351] on p "Replace this text with your content" at bounding box center [498, 350] width 360 height 21
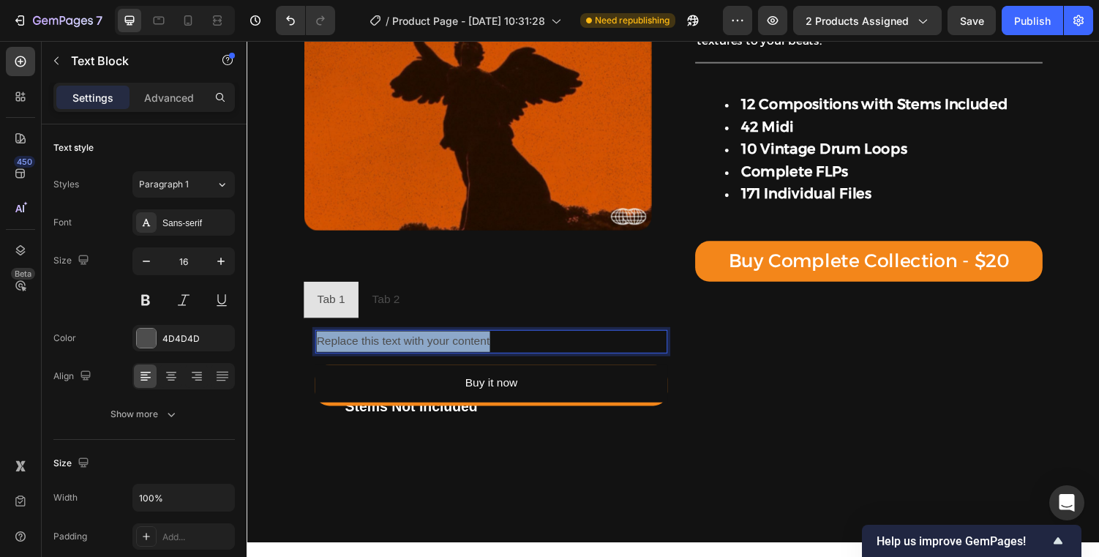
click at [437, 351] on p "Replace this text with your content" at bounding box center [498, 350] width 360 height 21
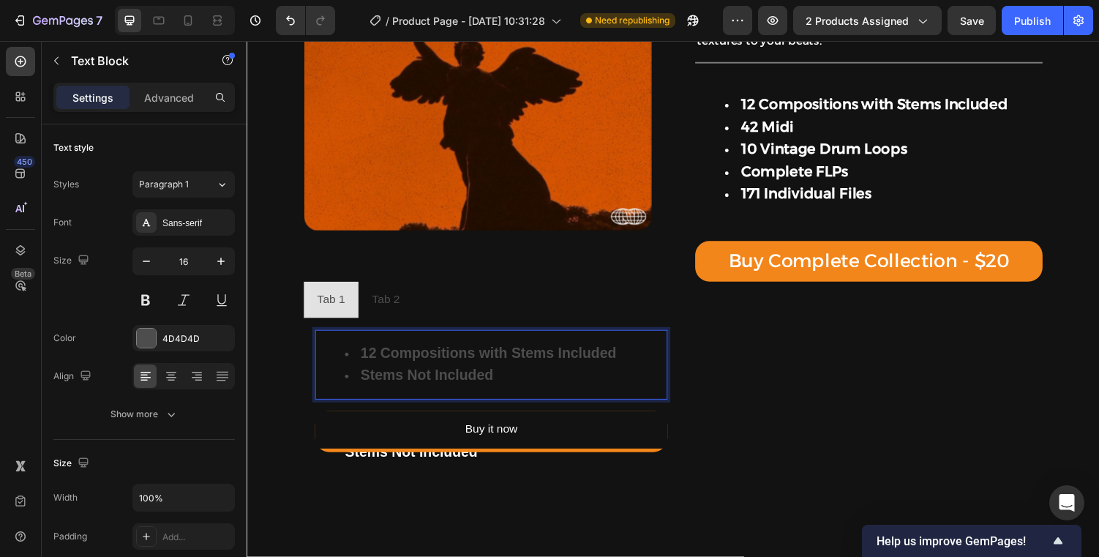
click at [445, 367] on strong "12 Compositions with Stems Included" at bounding box center [495, 362] width 263 height 16
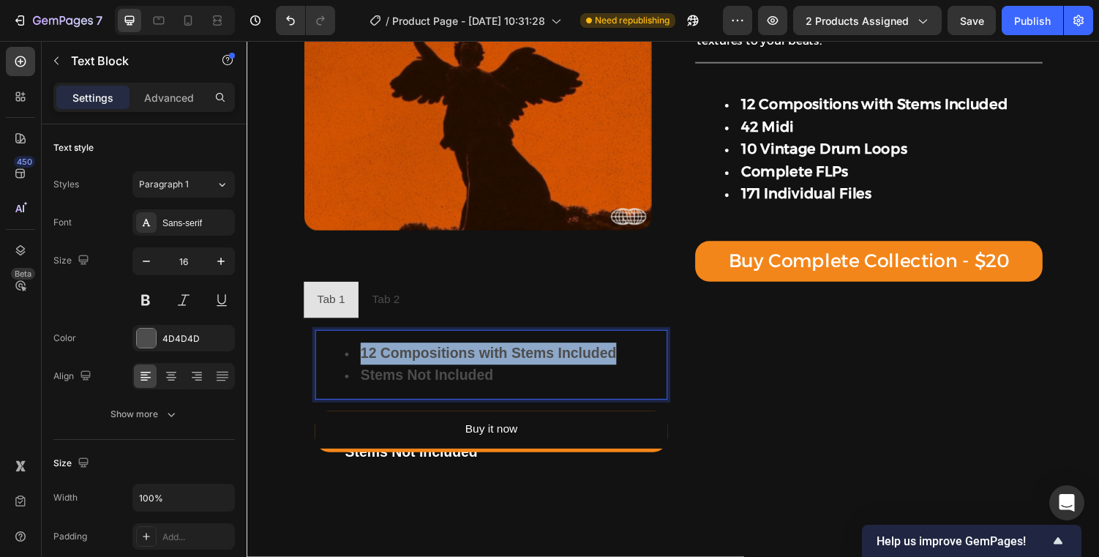
click at [445, 367] on strong "12 Compositions with Stems Included" at bounding box center [495, 362] width 263 height 16
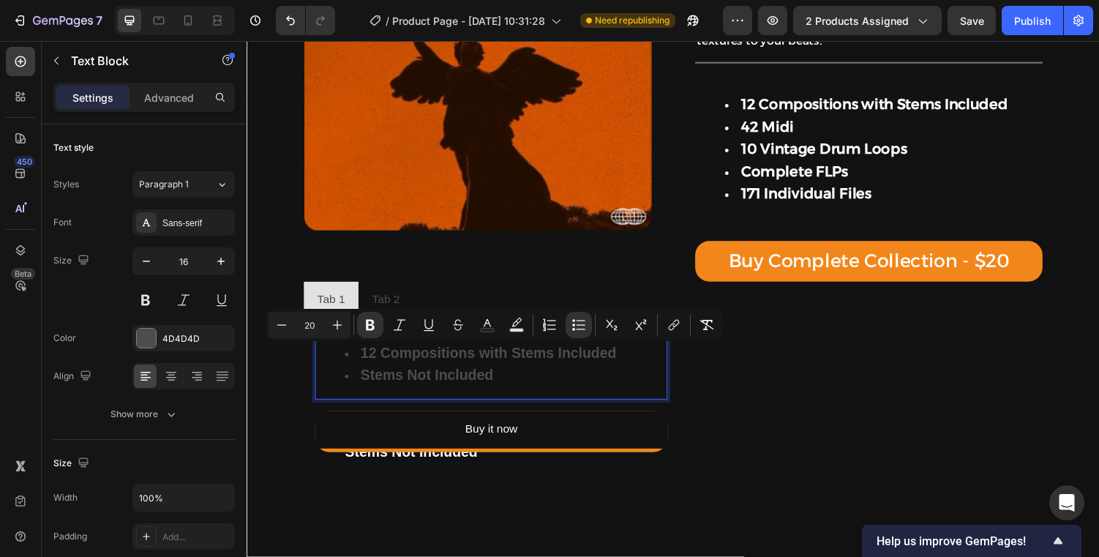
click at [487, 377] on strong "Stems Not Included" at bounding box center [432, 385] width 137 height 16
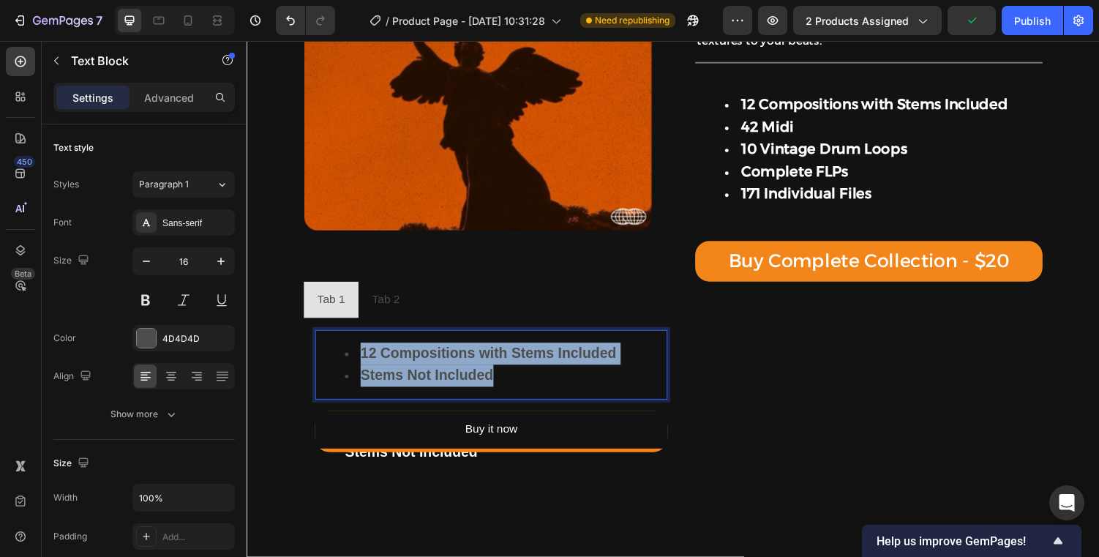
drag, startPoint x: 503, startPoint y: 377, endPoint x: 332, endPoint y: 364, distance: 170.9
click at [332, 364] on ul "12 Compositions with Stems Included Stems Not Included" at bounding box center [498, 374] width 360 height 45
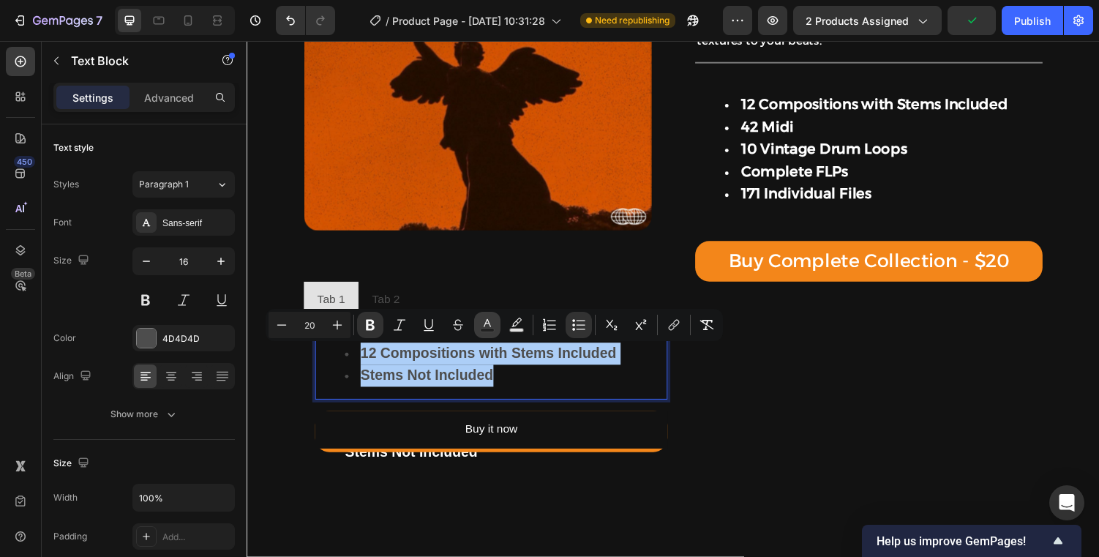
click at [478, 328] on button "Text Color" at bounding box center [487, 325] width 26 height 26
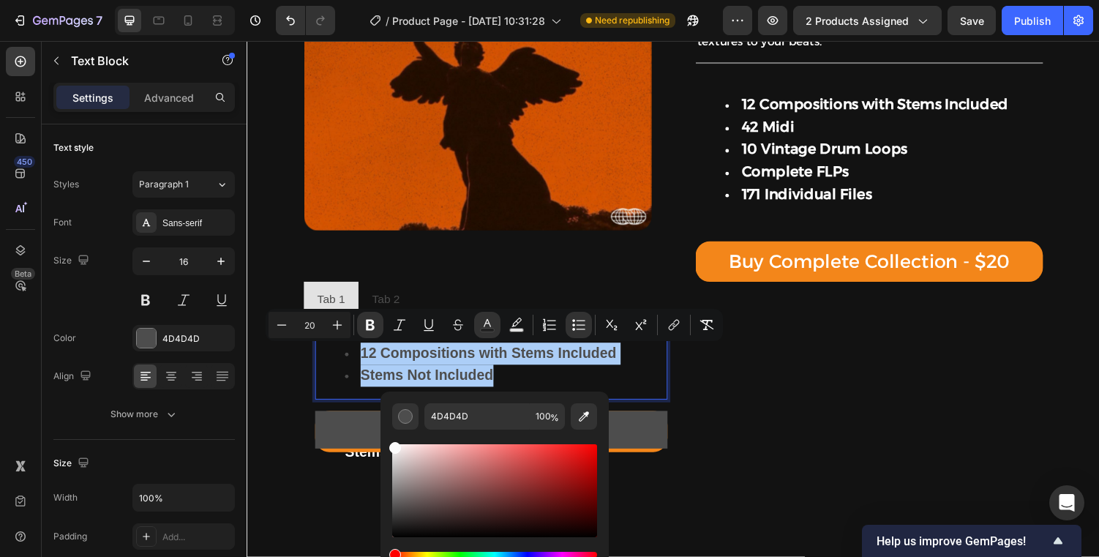
drag, startPoint x: 663, startPoint y: 514, endPoint x: 378, endPoint y: 431, distance: 296.3
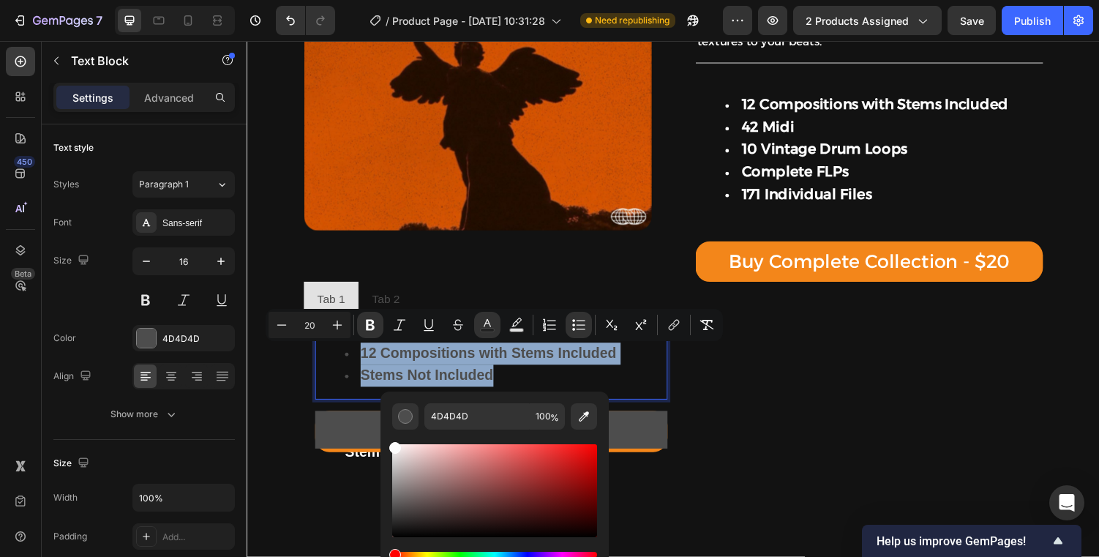
type input "FCFCFC"
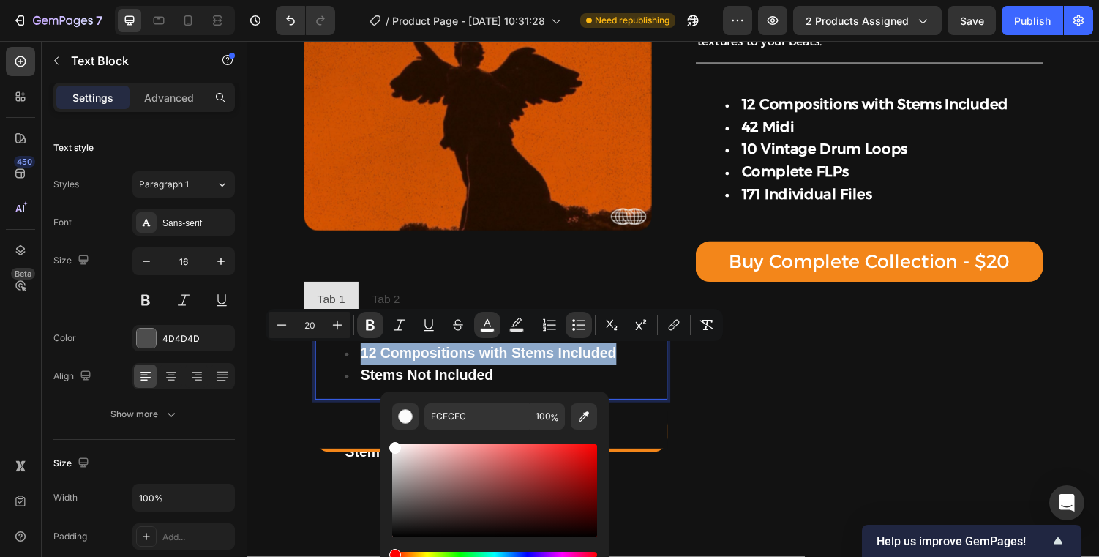
click at [357, 369] on li "12 Compositions with Stems Included" at bounding box center [512, 363] width 331 height 23
click at [577, 326] on icon "Editor contextual toolbar" at bounding box center [578, 324] width 15 height 15
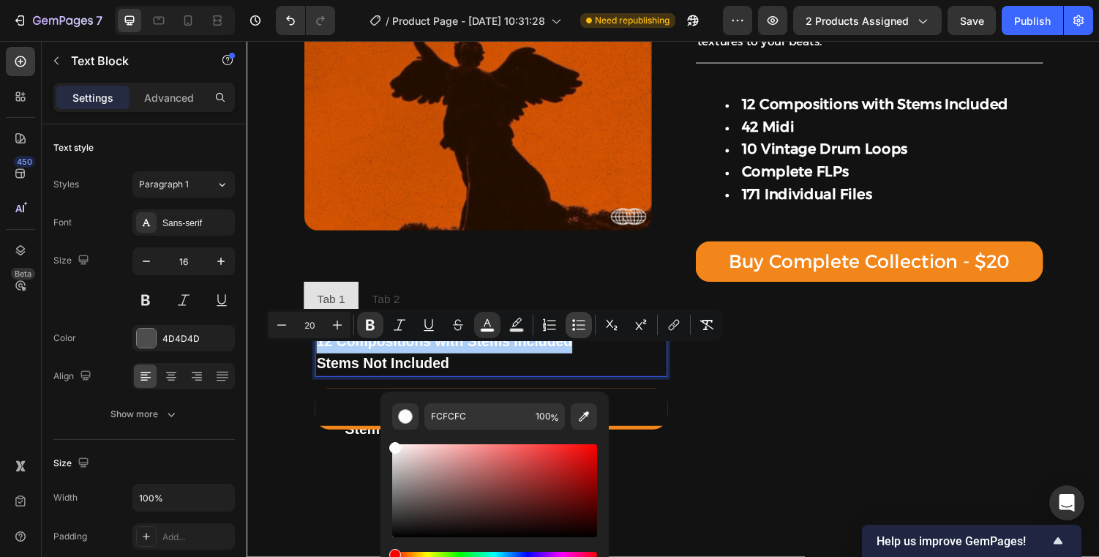
click at [577, 326] on icon "Editor contextual toolbar" at bounding box center [578, 324] width 15 height 15
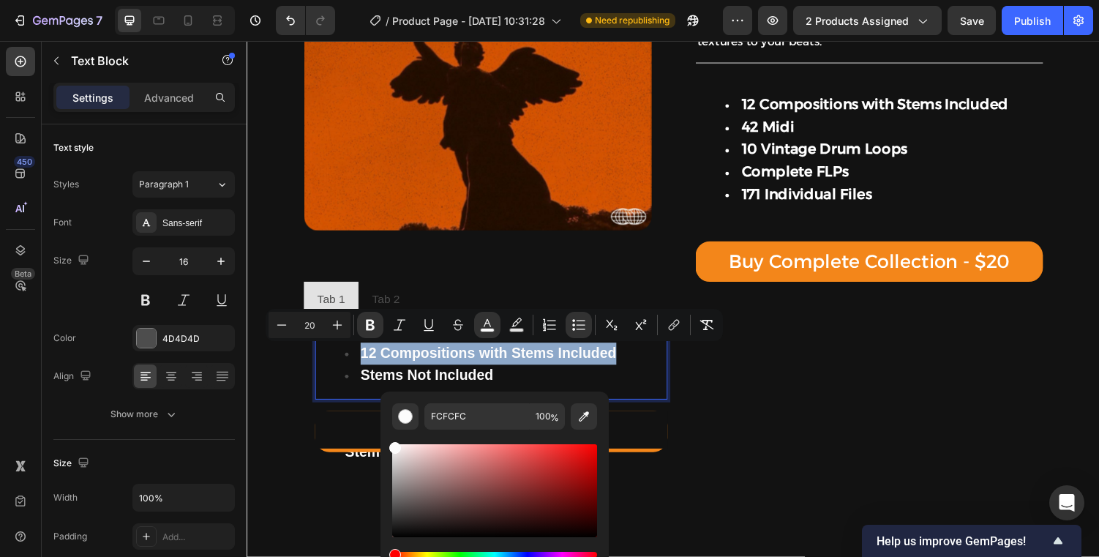
click at [574, 367] on strong "12 Compositions with Stems Included" at bounding box center [495, 362] width 263 height 16
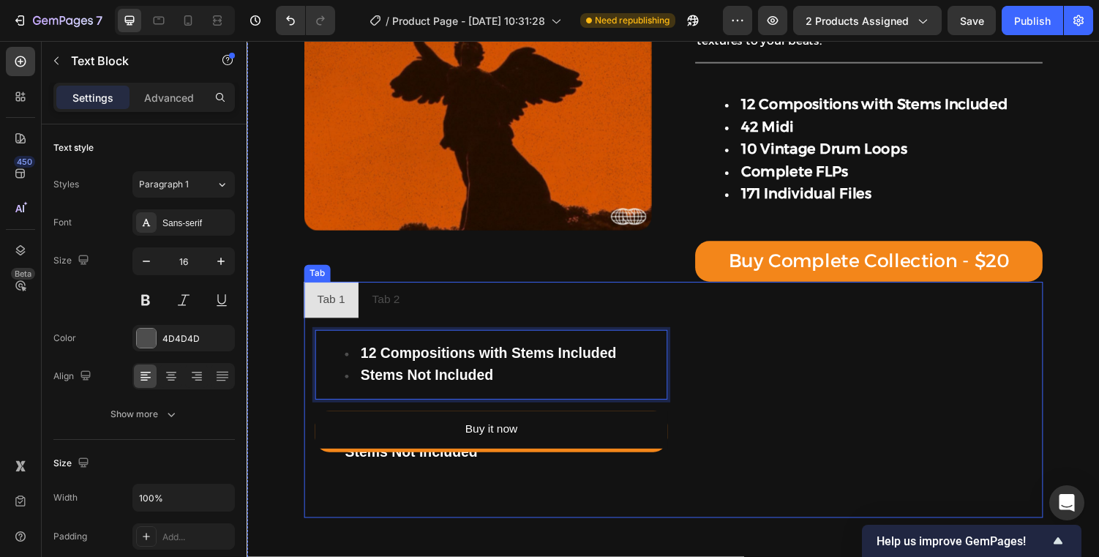
click at [332, 307] on p "Tab 1" at bounding box center [333, 307] width 29 height 21
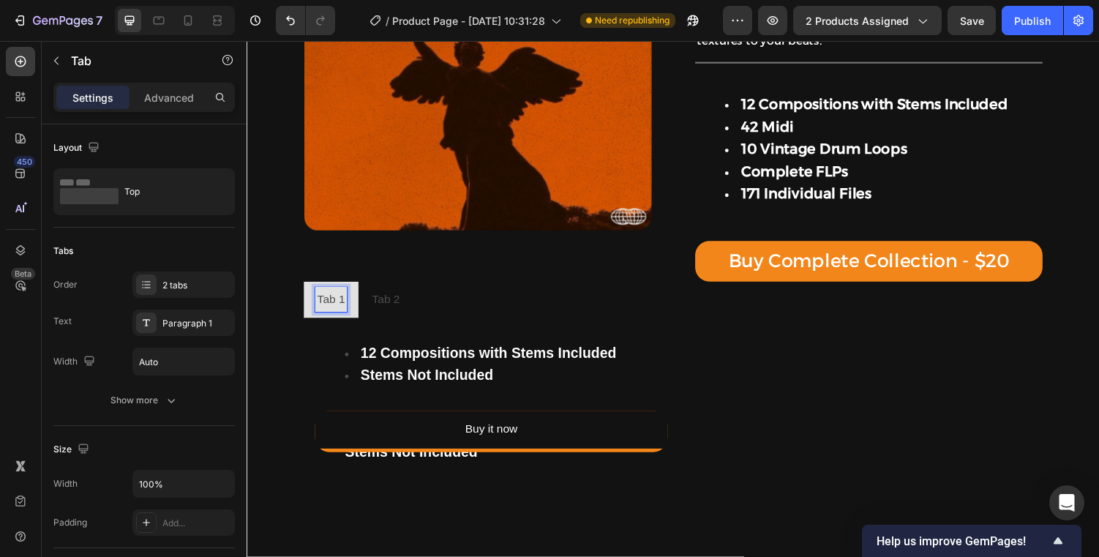
click at [336, 306] on p "Tab 1" at bounding box center [333, 307] width 29 height 21
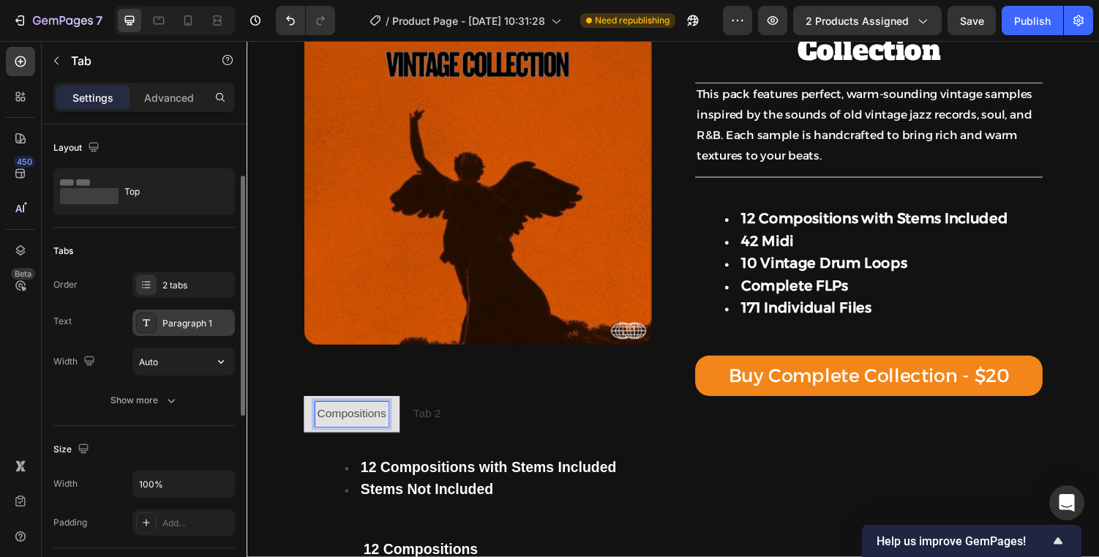
scroll to position [135, 0]
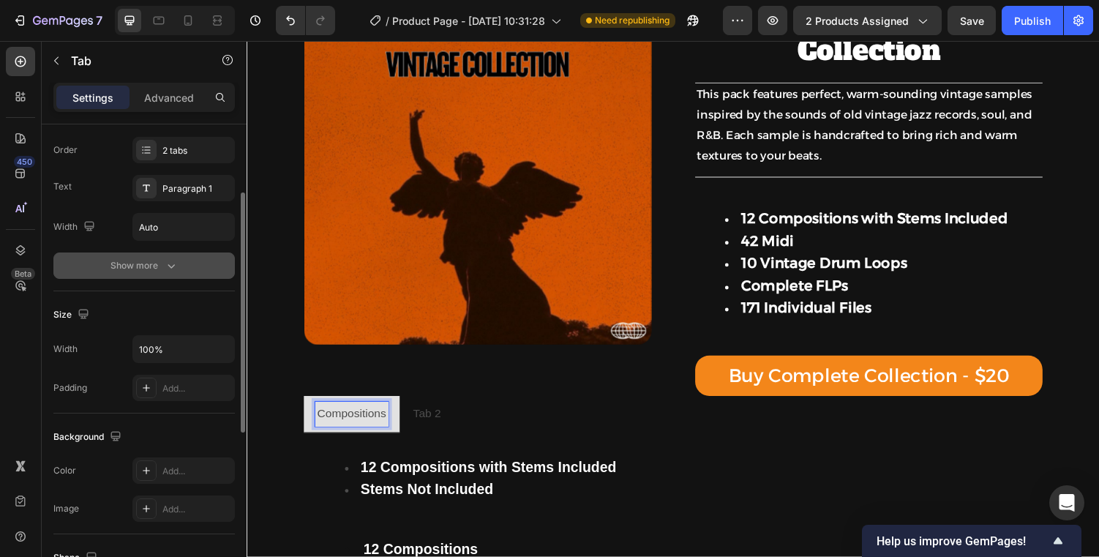
click at [164, 265] on icon "button" at bounding box center [171, 265] width 15 height 15
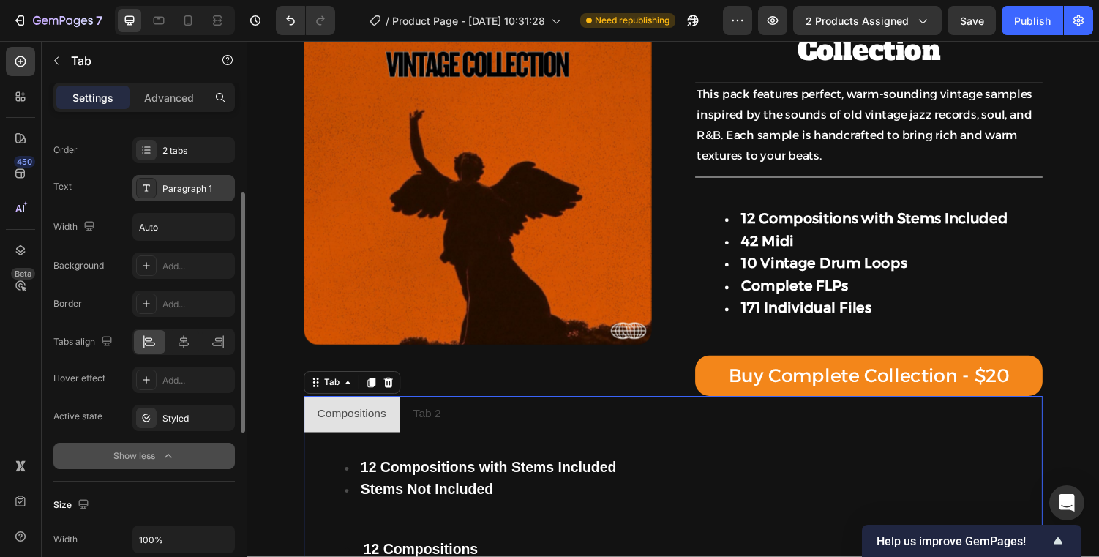
click at [202, 178] on div "Paragraph 1" at bounding box center [183, 188] width 102 height 26
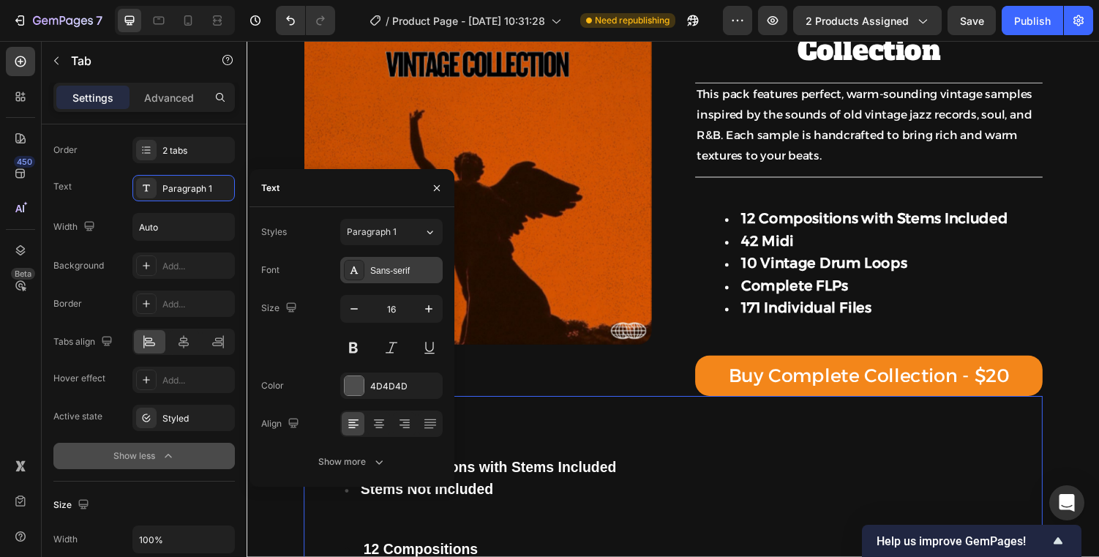
click at [407, 264] on div "Sans-serif" at bounding box center [404, 270] width 69 height 13
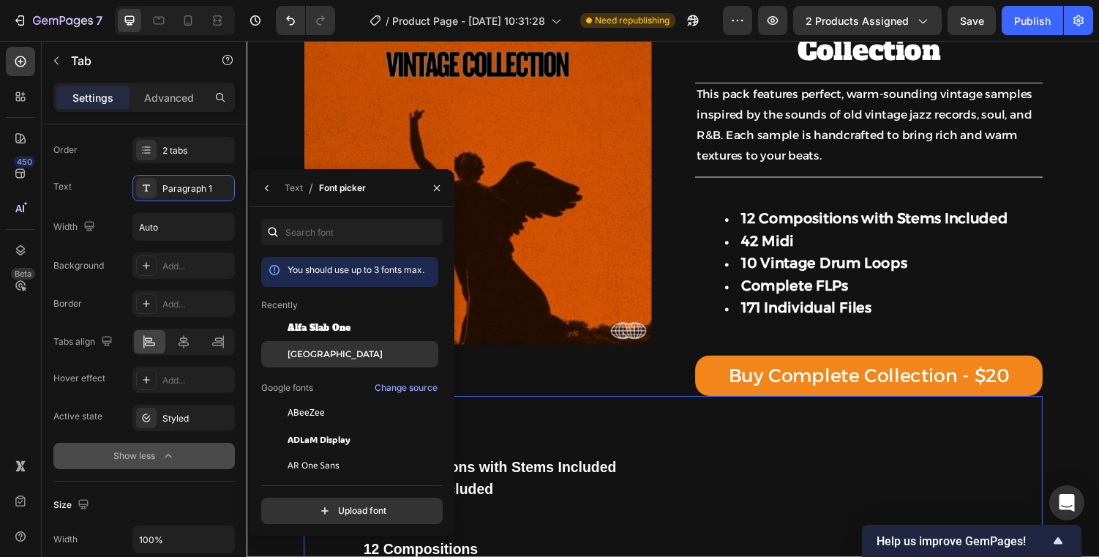
click at [312, 350] on span "[GEOGRAPHIC_DATA]" at bounding box center [334, 353] width 95 height 13
click at [437, 191] on icon "button" at bounding box center [437, 188] width 12 height 12
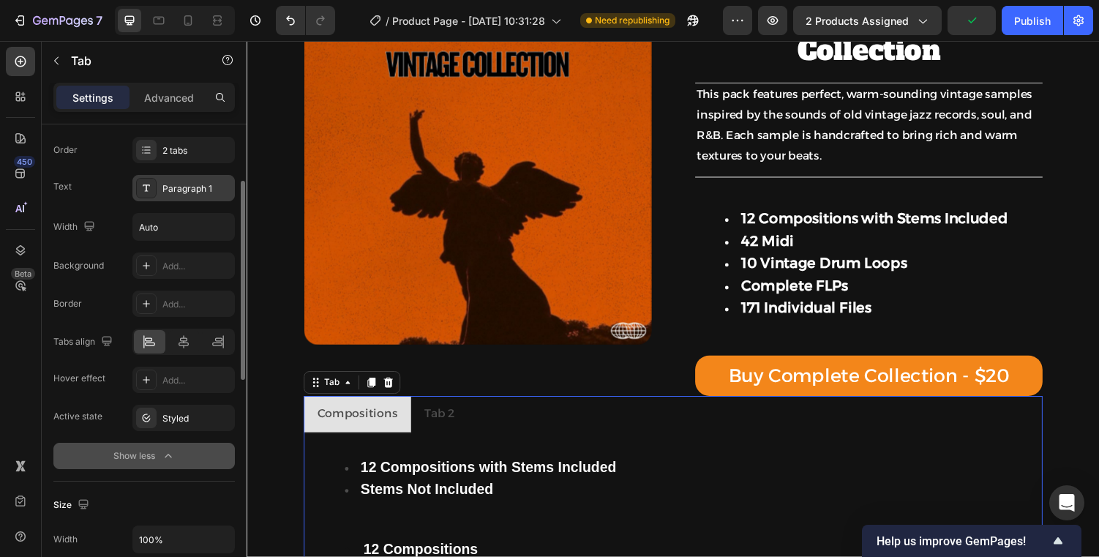
click at [169, 187] on div "Paragraph 1" at bounding box center [196, 188] width 69 height 13
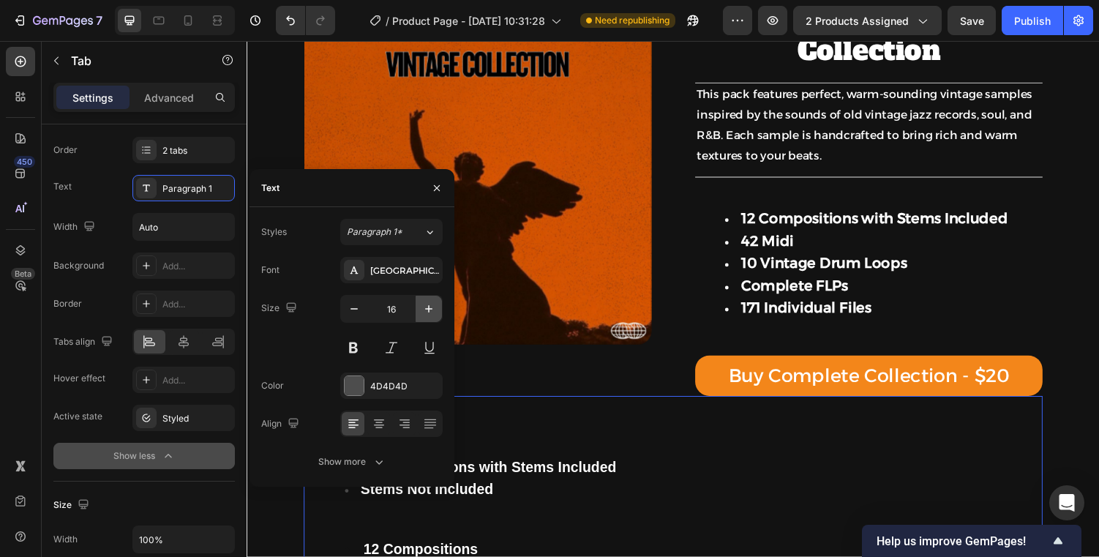
click at [426, 310] on icon "button" at bounding box center [428, 308] width 15 height 15
type input "18"
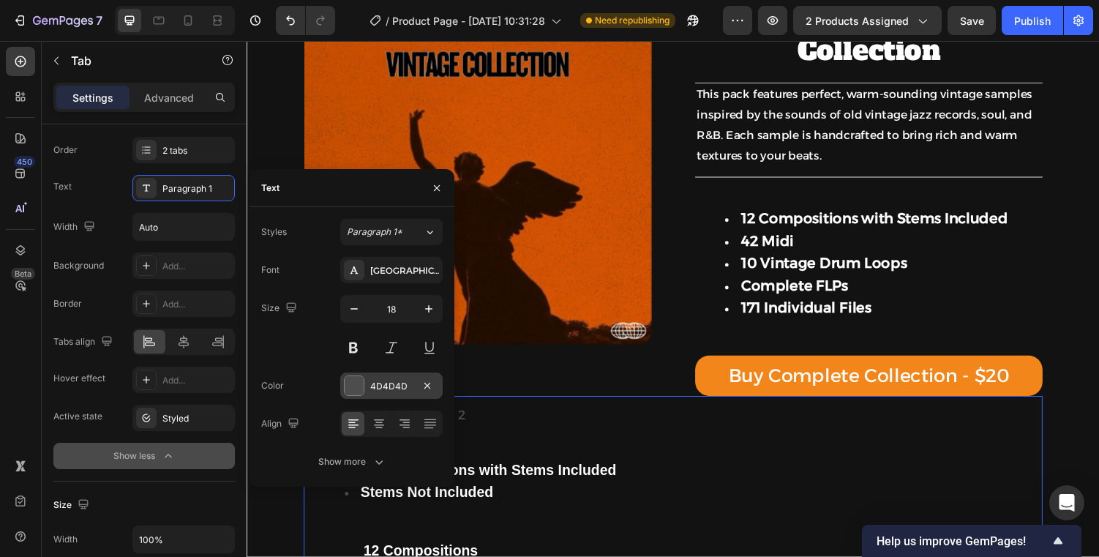
click at [356, 391] on div at bounding box center [354, 385] width 19 height 19
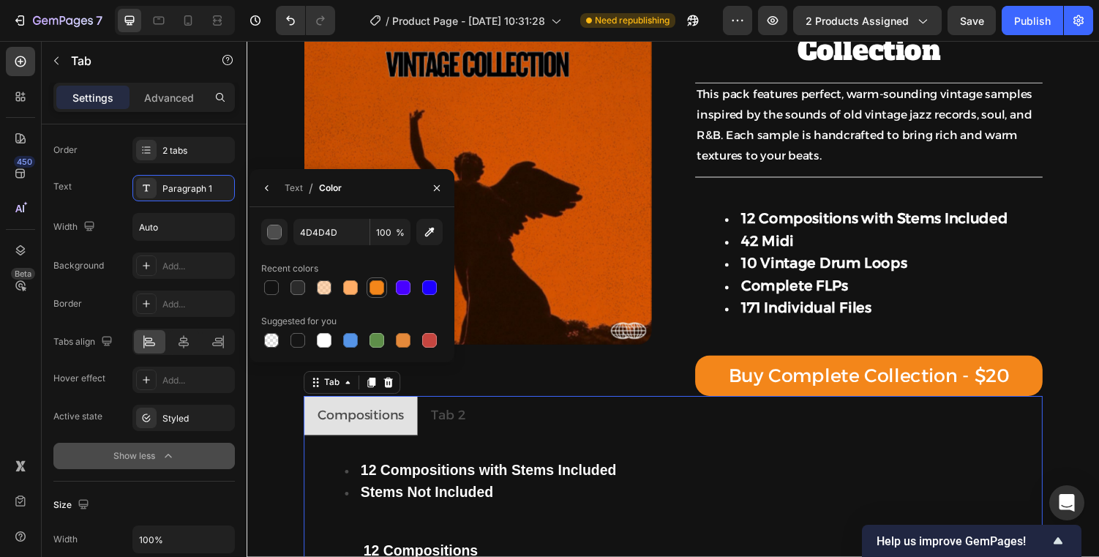
click at [372, 290] on div at bounding box center [376, 287] width 15 height 15
click at [319, 349] on div at bounding box center [324, 340] width 20 height 20
type input "FFFFFF"
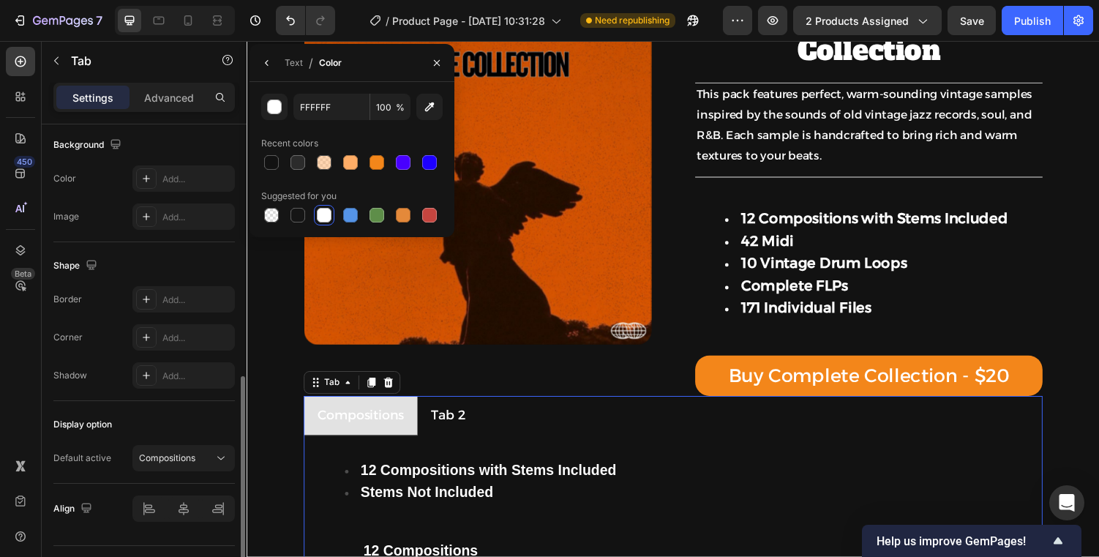
scroll to position [652, 0]
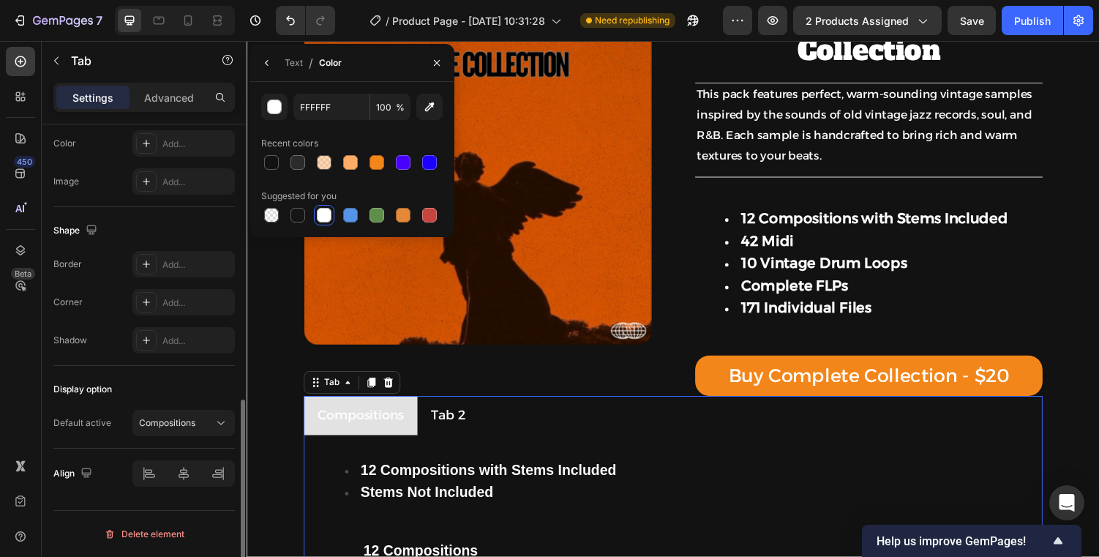
click at [185, 385] on div "Display option" at bounding box center [143, 388] width 181 height 23
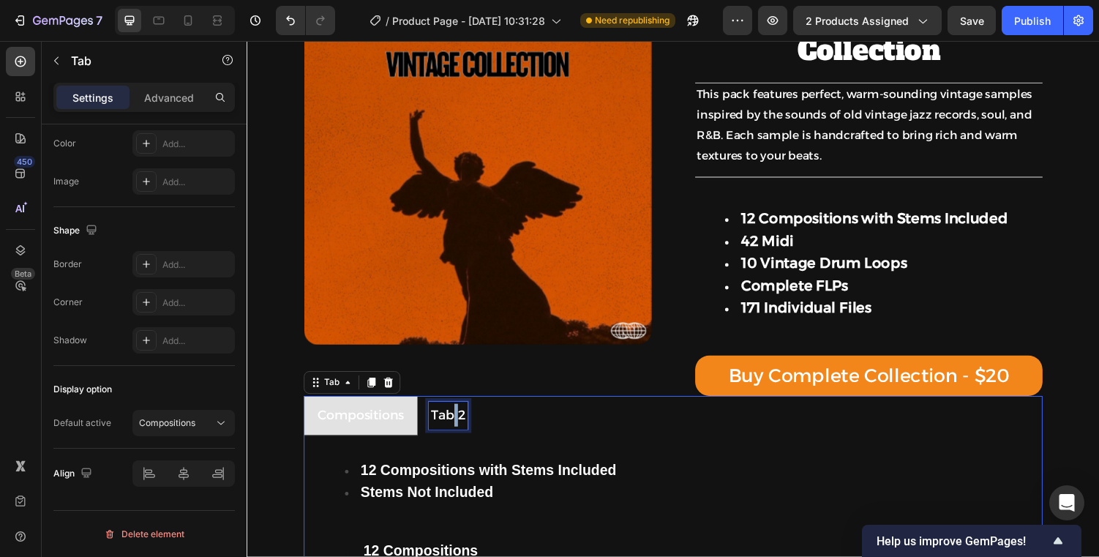
click at [459, 432] on p "Tab 2" at bounding box center [454, 426] width 36 height 23
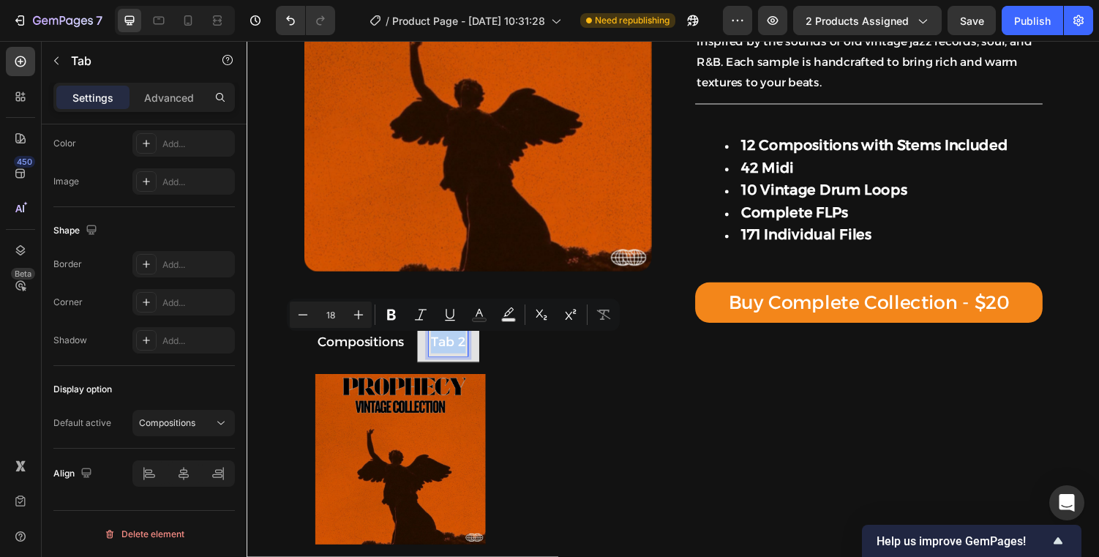
scroll to position [204, 0]
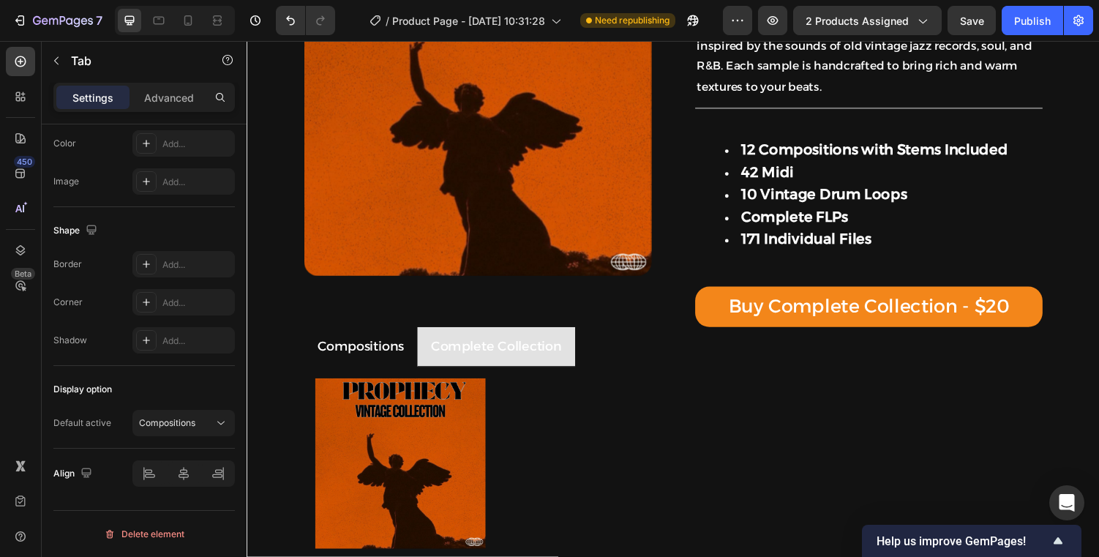
click at [582, 342] on li "Complete Collection" at bounding box center [503, 356] width 162 height 40
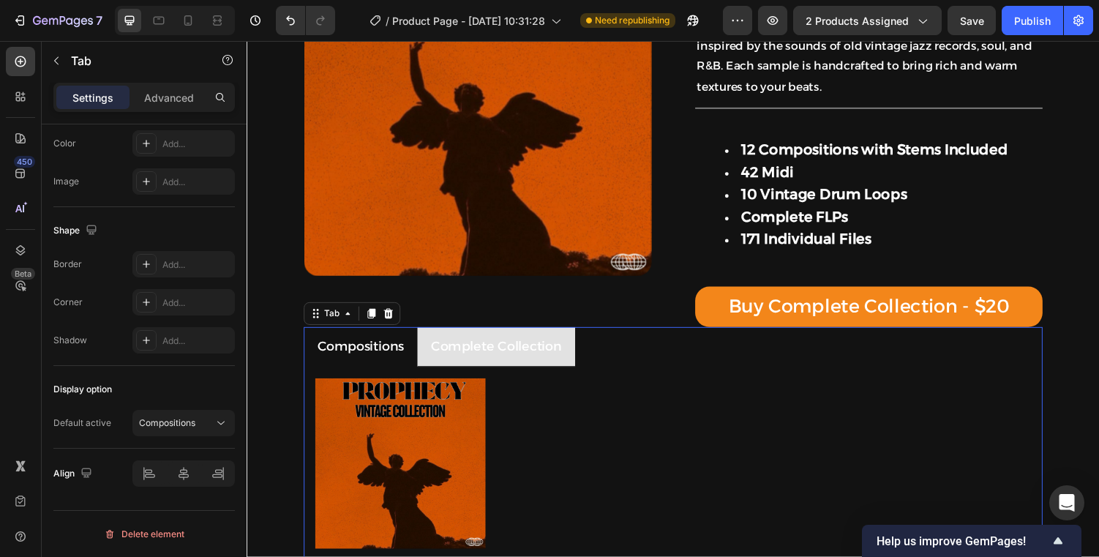
click at [581, 342] on li "Complete Collection" at bounding box center [503, 356] width 162 height 40
click at [427, 347] on li "Complete Collection" at bounding box center [503, 356] width 162 height 40
click at [431, 364] on li "Complete Collection" at bounding box center [503, 356] width 162 height 40
click at [435, 364] on div "Complete Collection" at bounding box center [503, 356] width 139 height 28
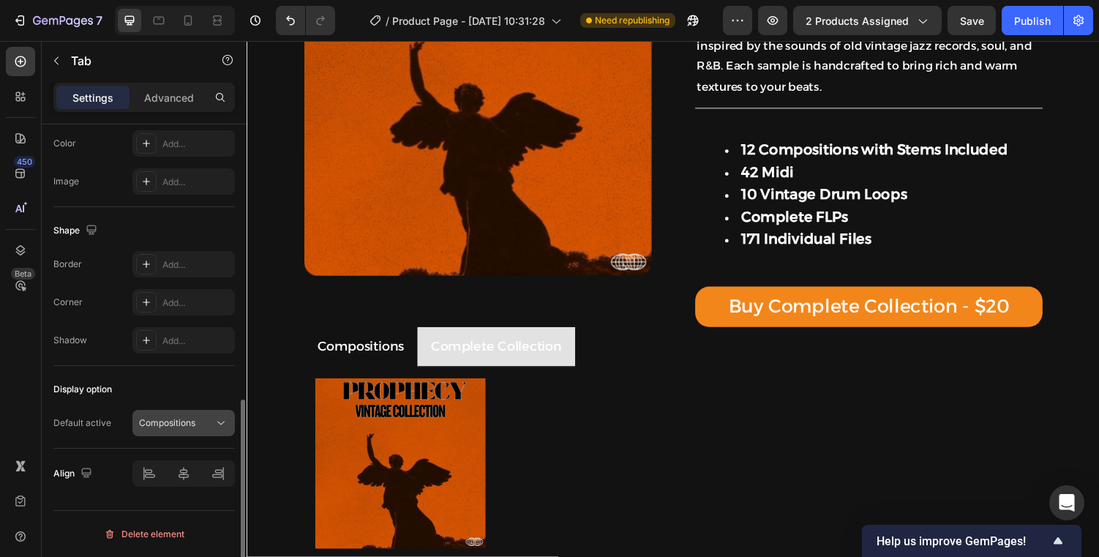
click at [175, 429] on div "Compositions" at bounding box center [183, 422] width 89 height 15
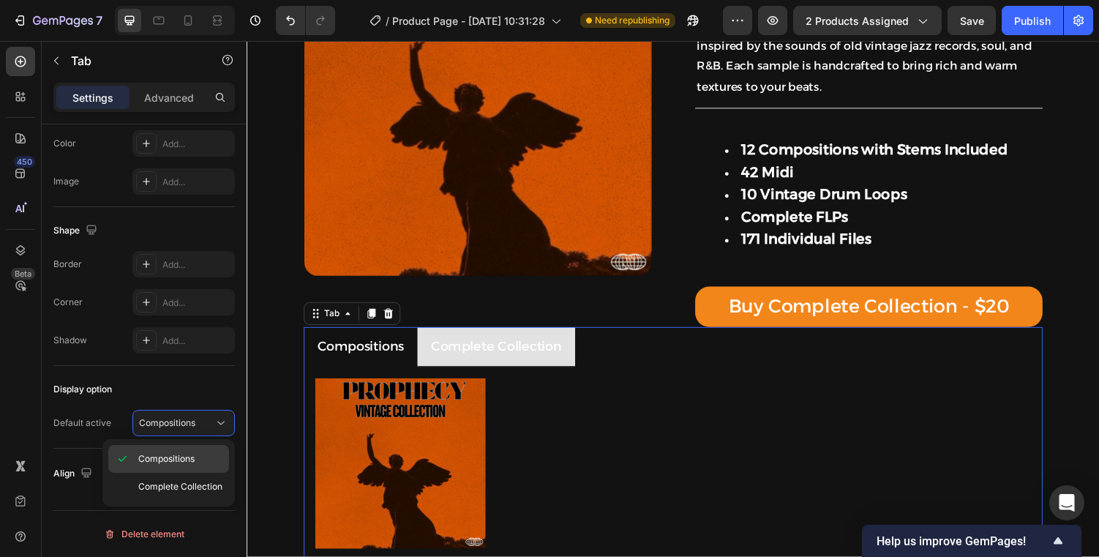
click at [189, 459] on p "Compositions" at bounding box center [166, 458] width 56 height 13
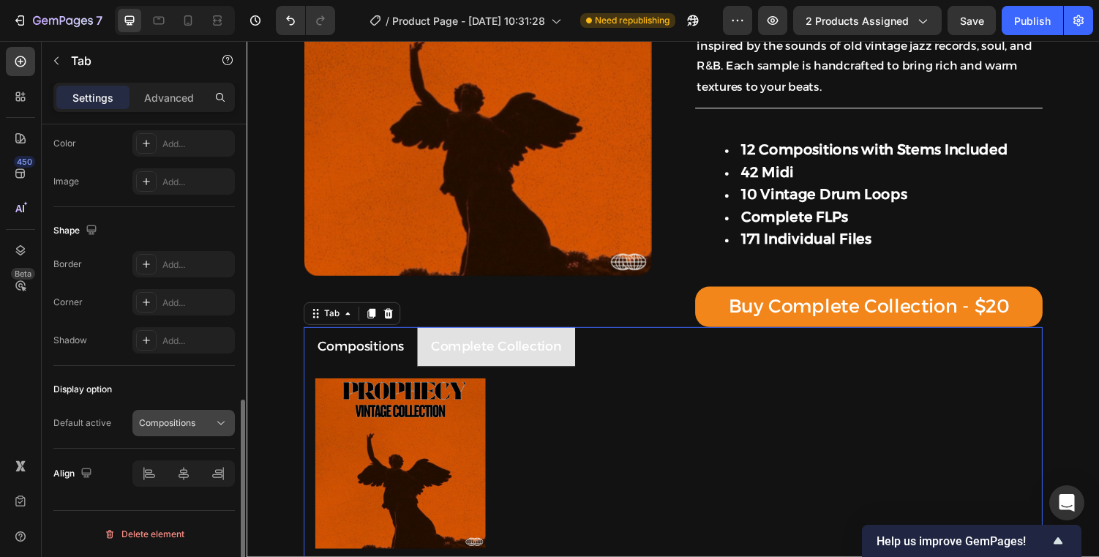
click at [191, 431] on button "Compositions" at bounding box center [183, 423] width 102 height 26
click at [135, 366] on div "Display option Default active Compositions" at bounding box center [143, 407] width 181 height 83
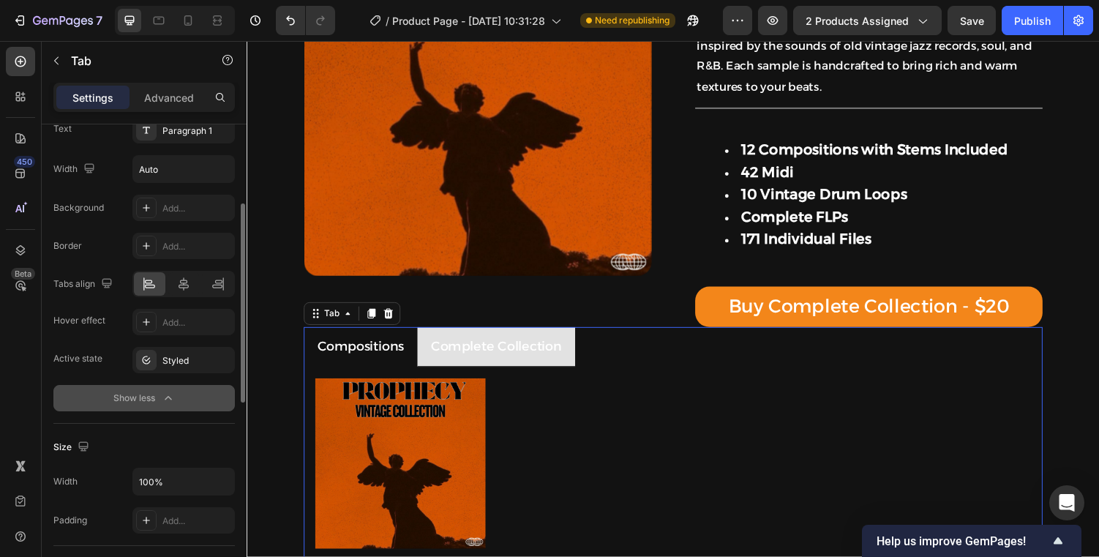
scroll to position [191, 0]
click at [168, 360] on div "Styled" at bounding box center [183, 362] width 42 height 13
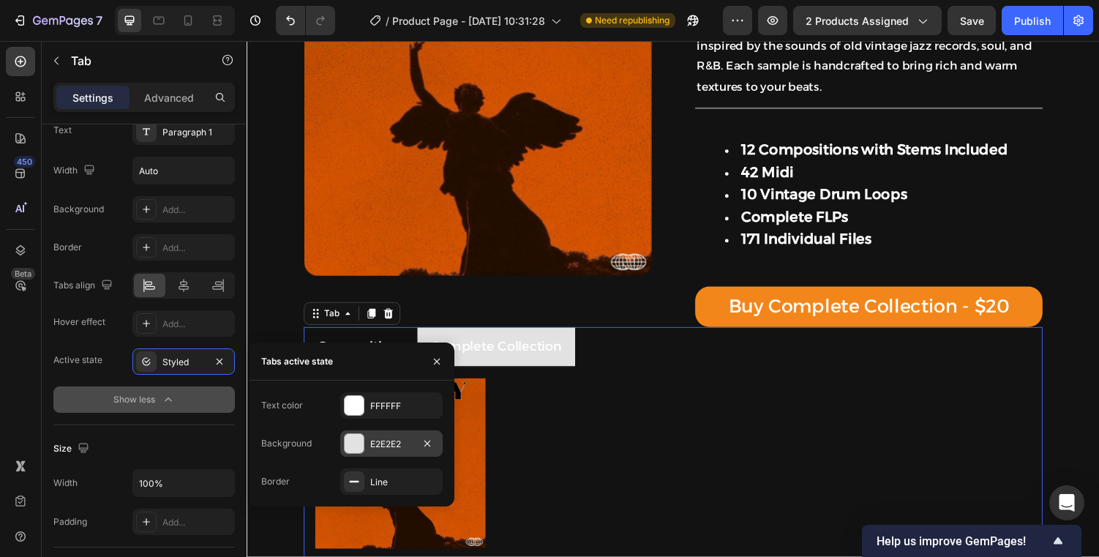
click at [376, 449] on div "E2E2E2" at bounding box center [391, 443] width 42 height 13
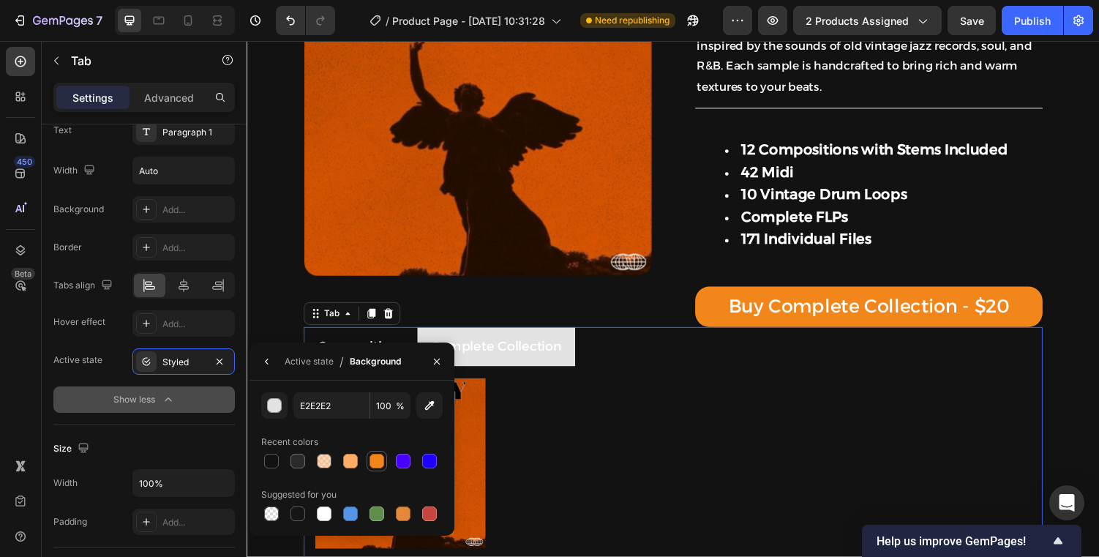
click at [374, 460] on div at bounding box center [376, 461] width 15 height 15
type input "F3861A"
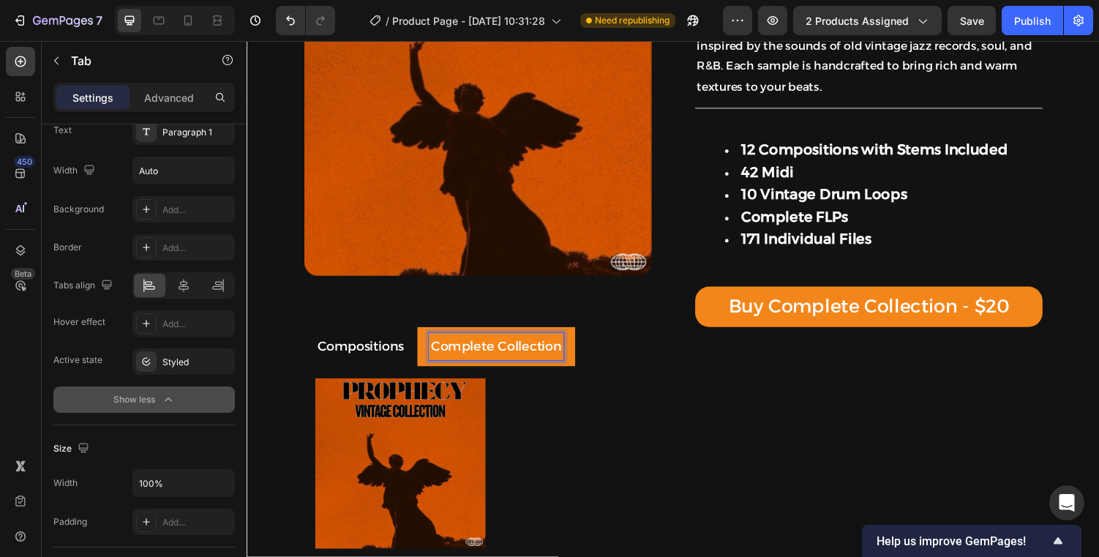
click at [381, 353] on p "Compositions" at bounding box center [363, 355] width 89 height 23
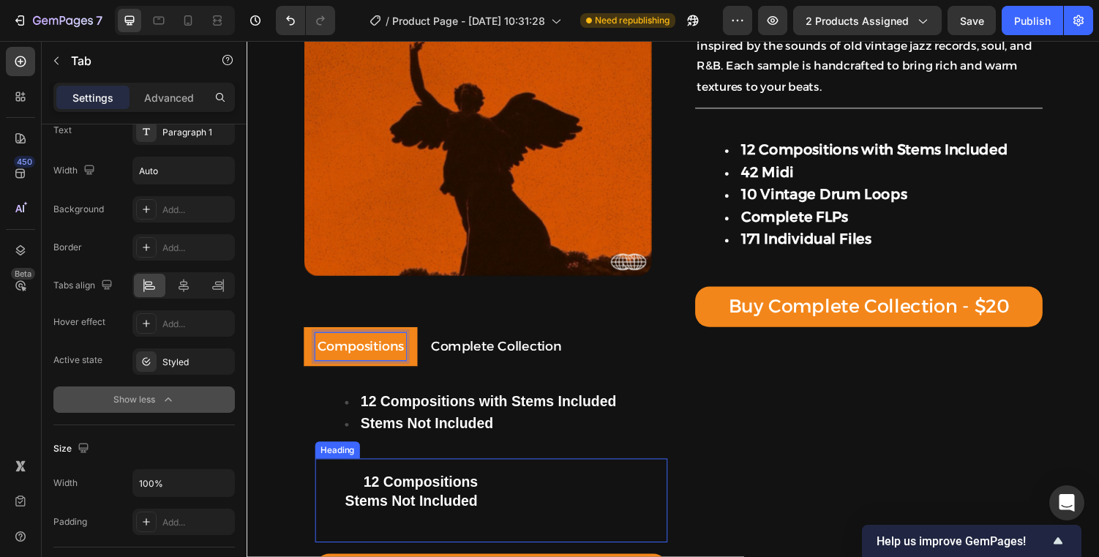
click at [508, 489] on li "⁠⁠⁠⁠⁠⁠⁠ 12 Compositions Stems Not Included" at bounding box center [512, 514] width 331 height 56
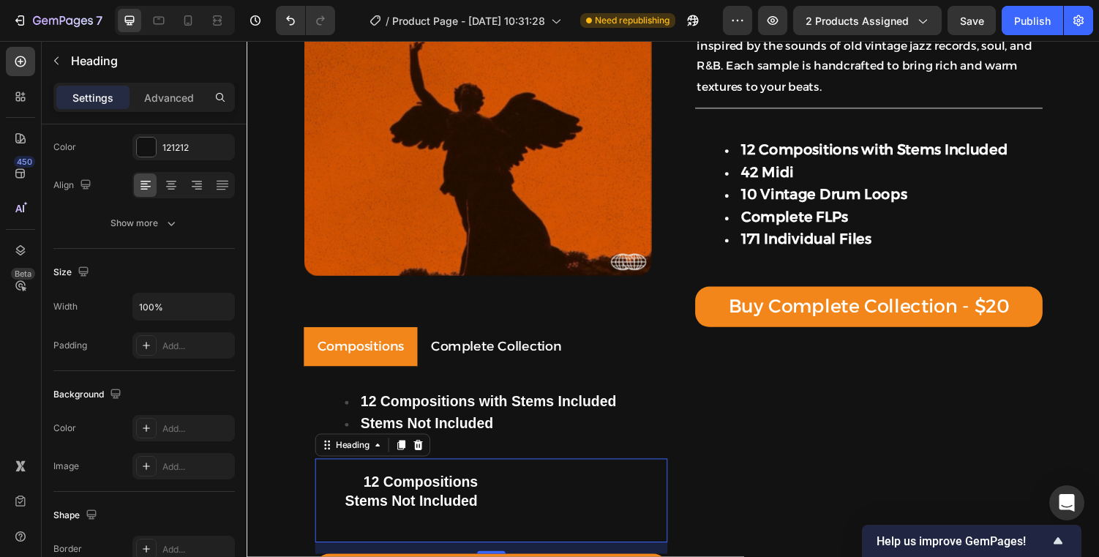
scroll to position [0, 0]
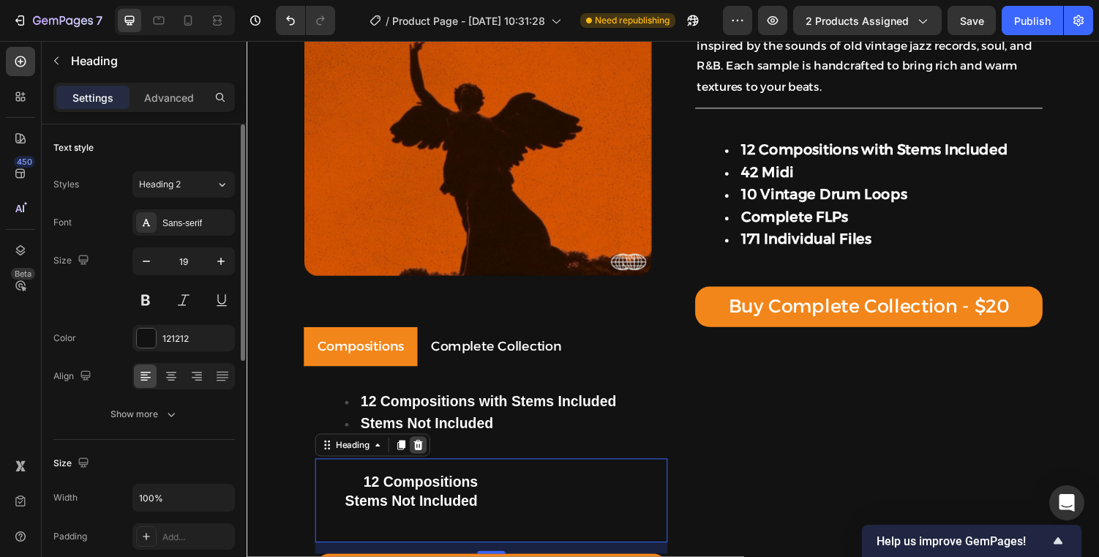
click at [419, 459] on icon at bounding box center [423, 457] width 12 height 12
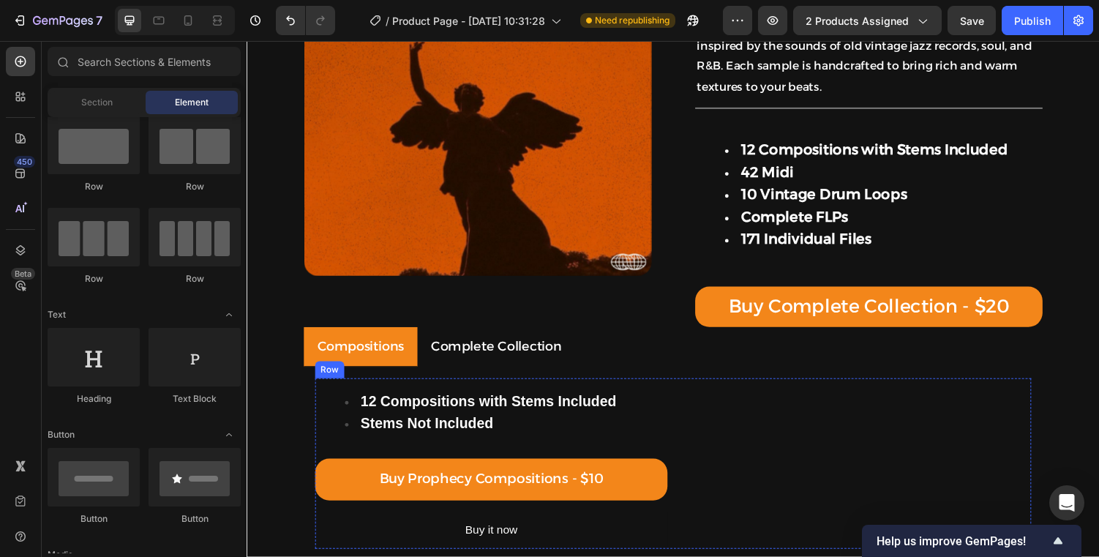
click at [486, 462] on div "12 Compositions with Stems Included Stems Not Included Text Block Buy Prophecy …" at bounding box center [498, 476] width 363 height 176
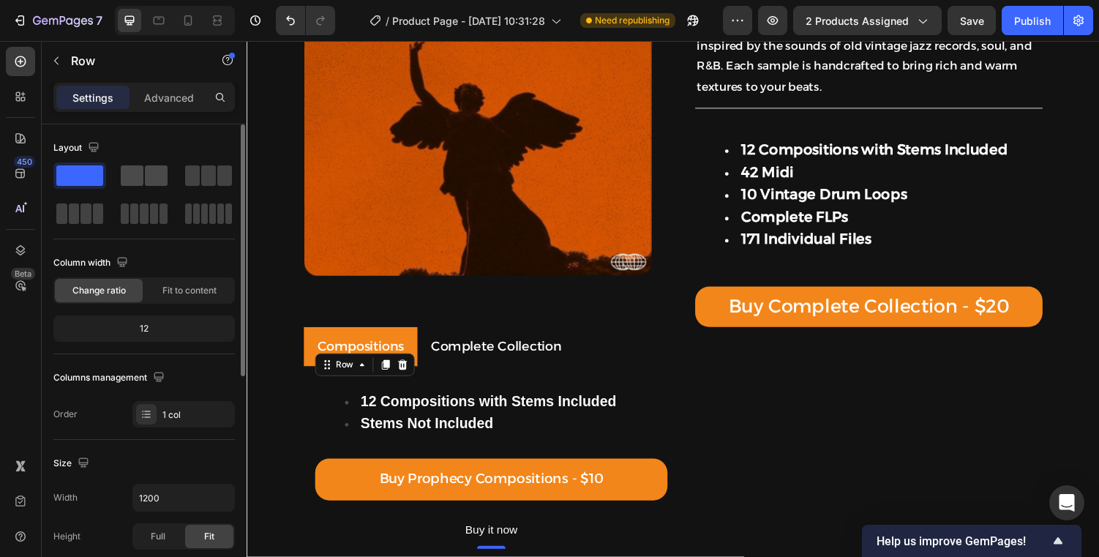
click at [161, 179] on span at bounding box center [156, 175] width 23 height 20
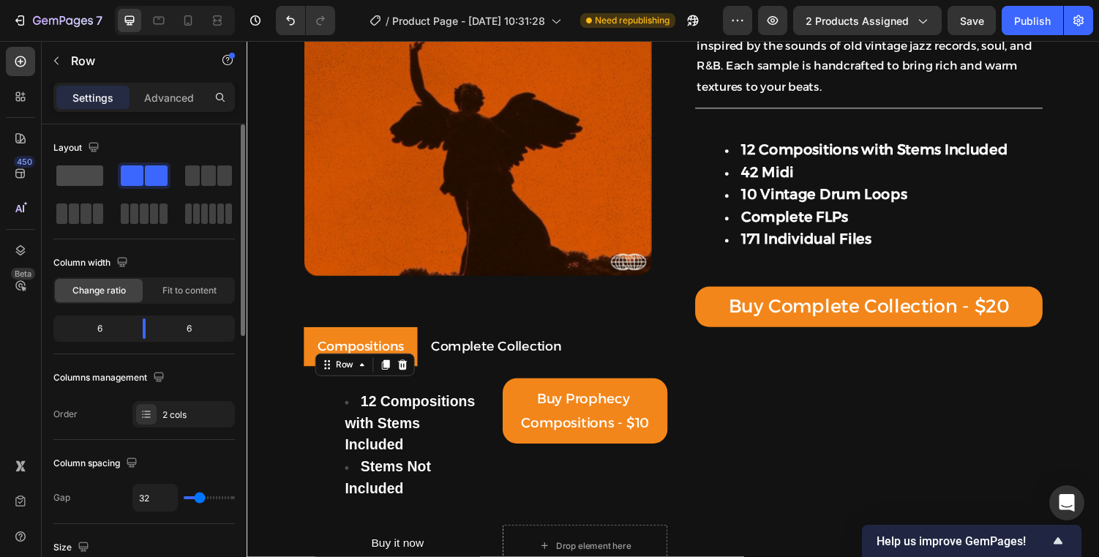
click at [90, 178] on span at bounding box center [79, 175] width 47 height 20
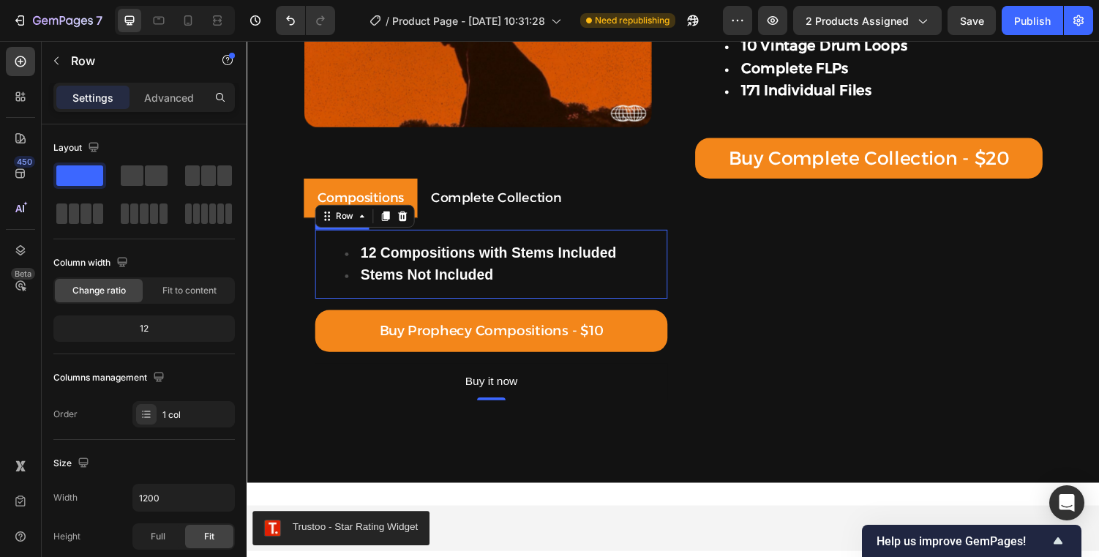
scroll to position [309, 0]
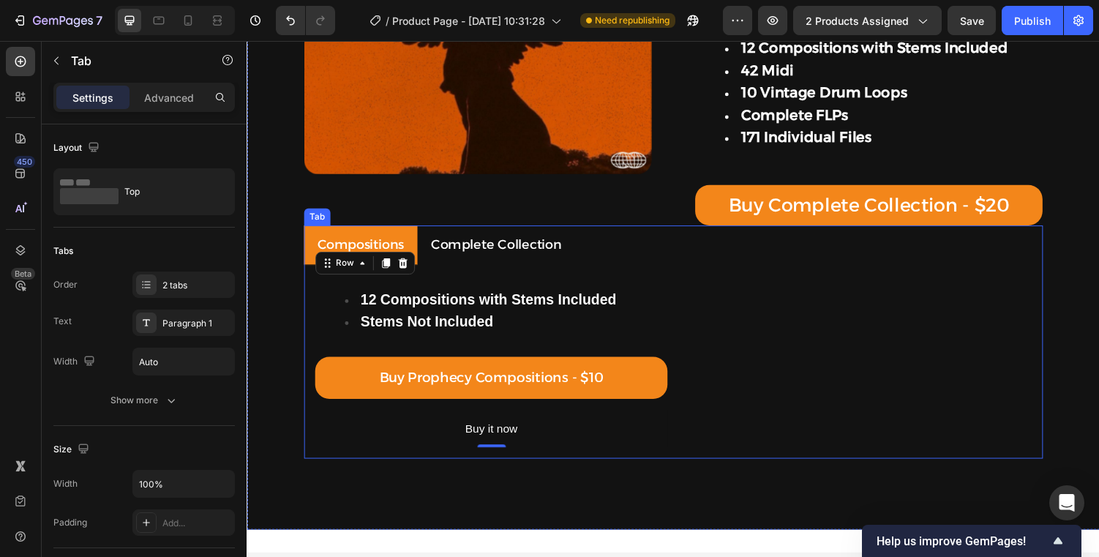
click at [463, 253] on p "Complete Collection" at bounding box center [503, 250] width 135 height 23
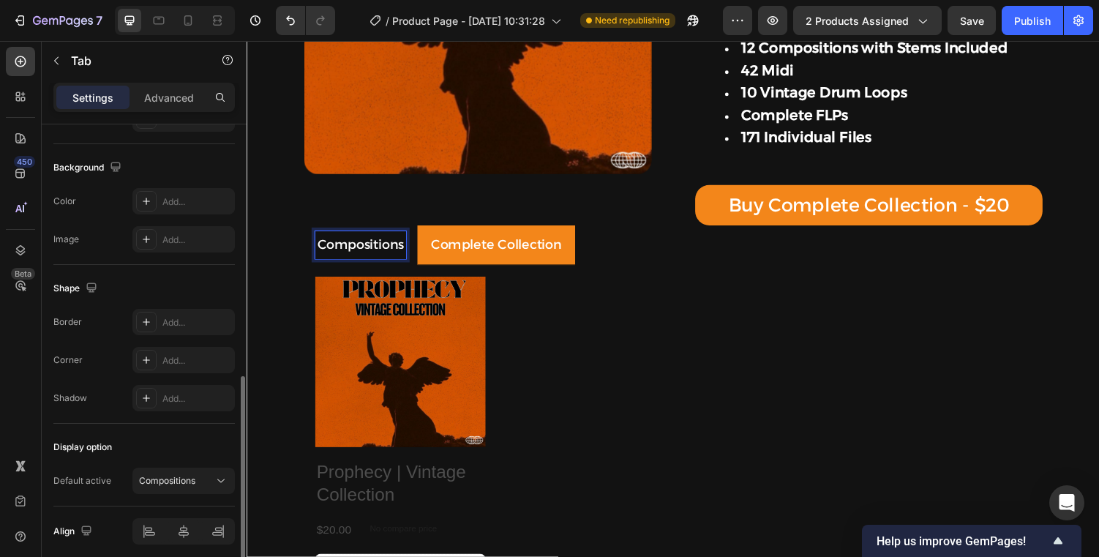
scroll to position [462, 0]
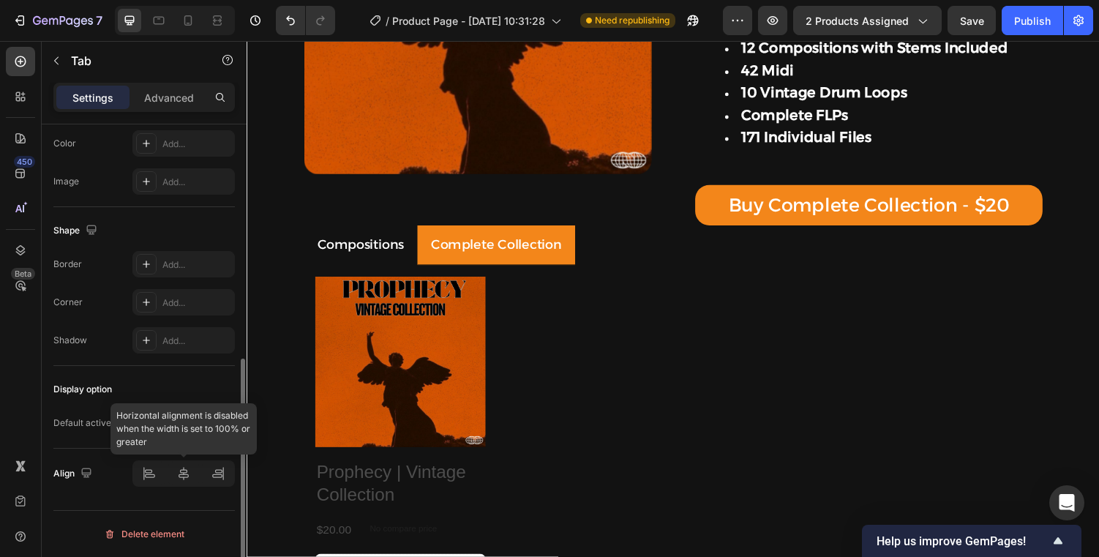
click at [182, 471] on div at bounding box center [183, 473] width 102 height 26
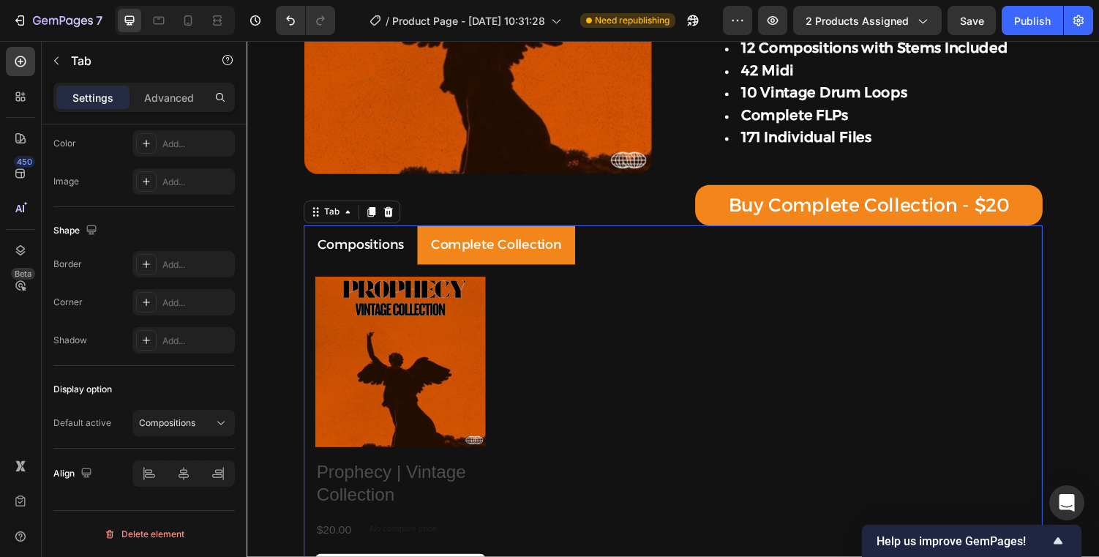
click at [642, 257] on ul "Compositions Complete Collection" at bounding box center [685, 251] width 761 height 40
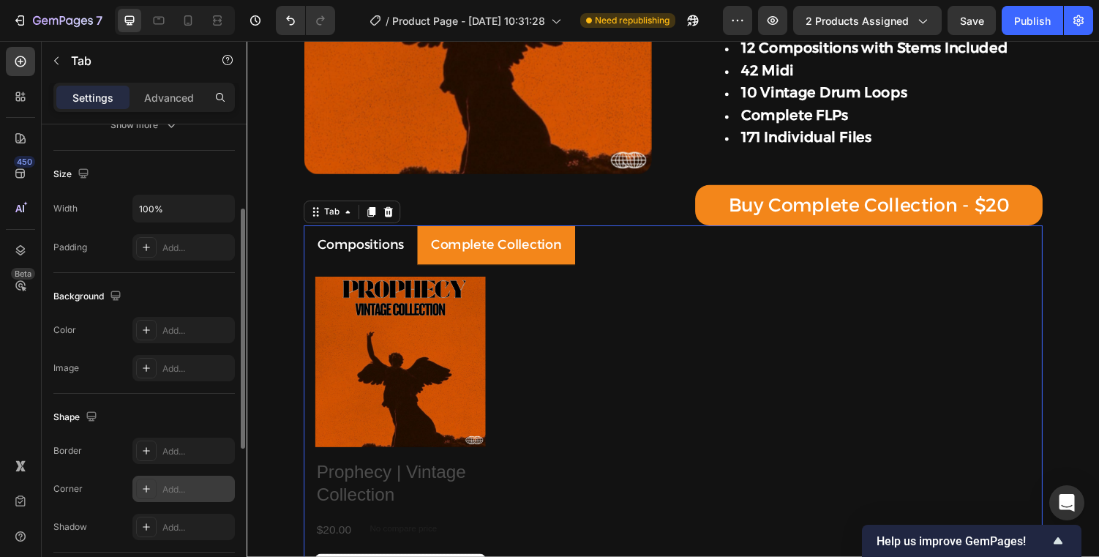
scroll to position [55, 0]
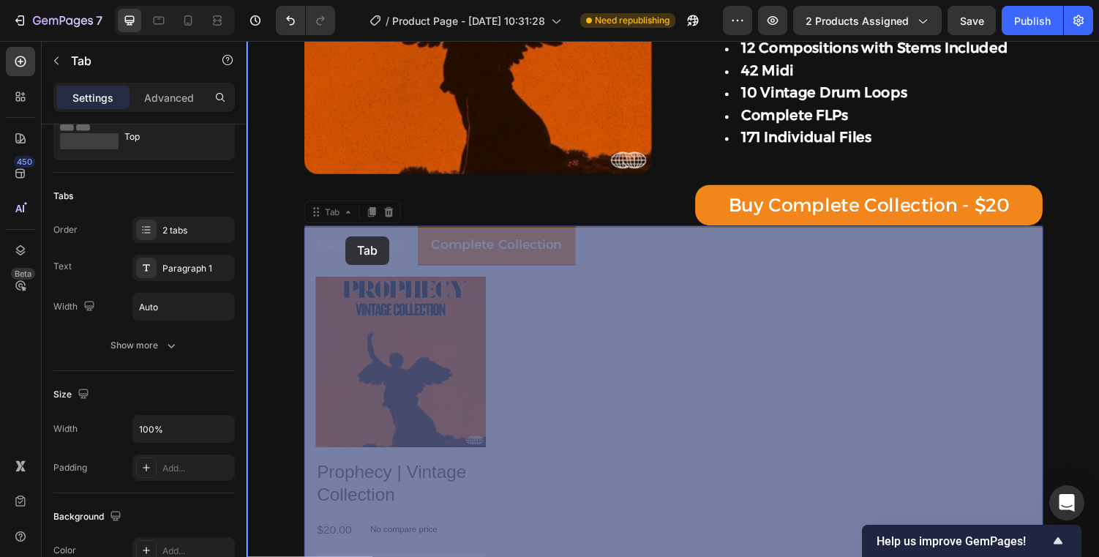
drag, startPoint x: 334, startPoint y: 225, endPoint x: 348, endPoint y: 241, distance: 21.7
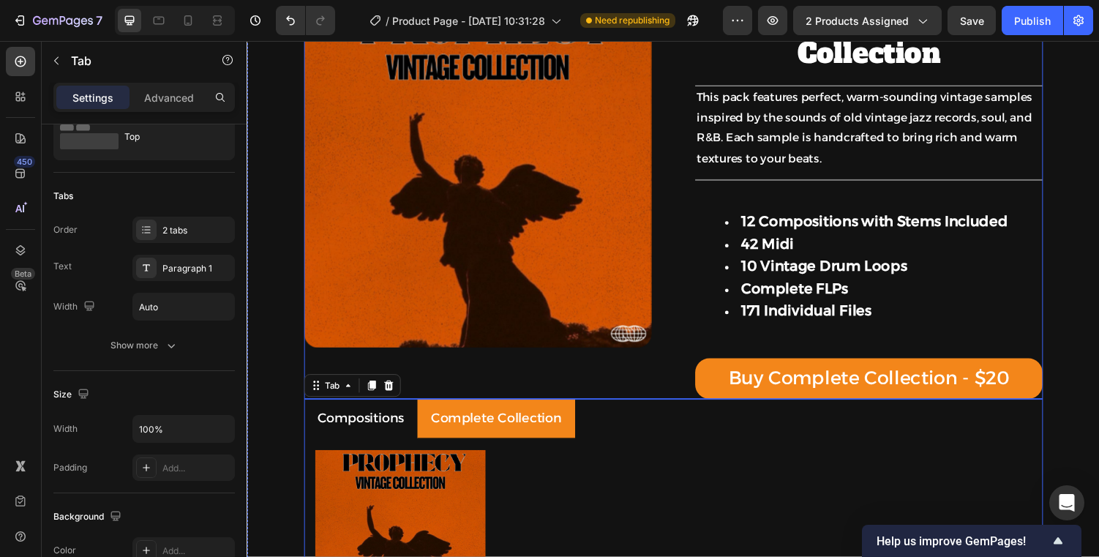
scroll to position [0, 0]
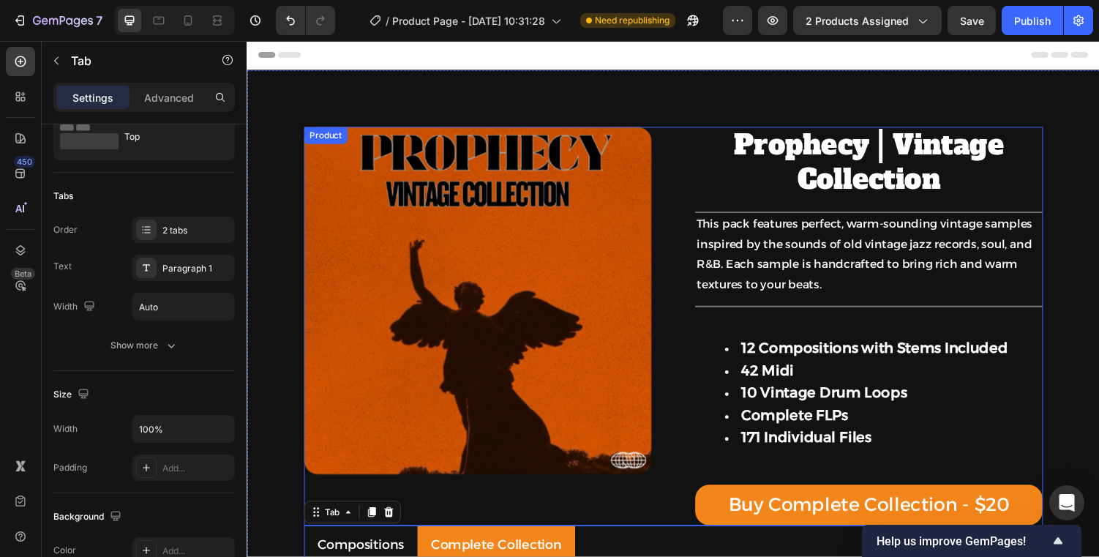
click at [729, 143] on h1 "Prophecy | Vintage Collection" at bounding box center [887, 166] width 358 height 75
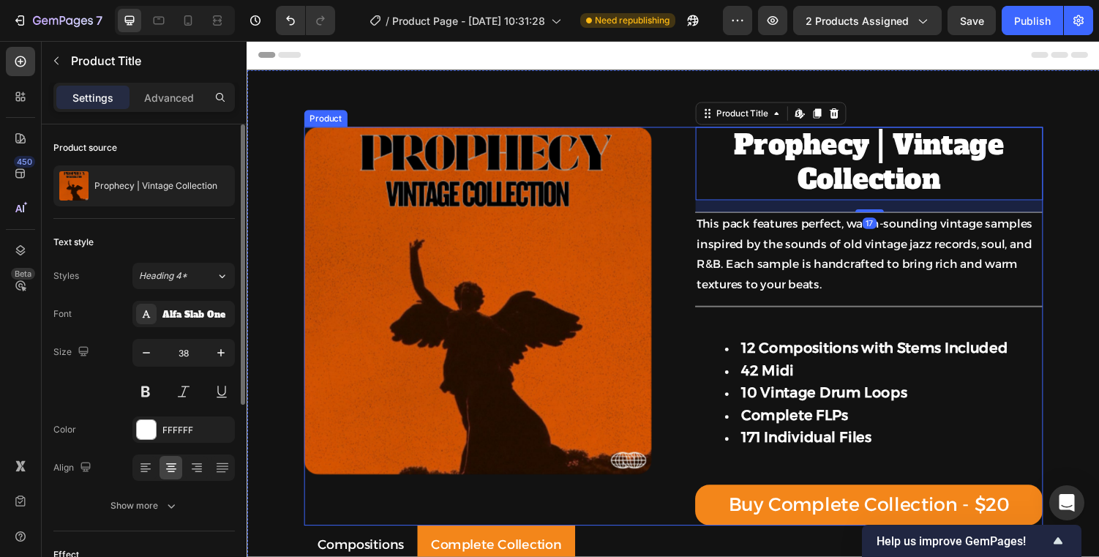
click at [698, 143] on div "Product Images Prophecy | Vintage Collection Product Title Edit content in Shop…" at bounding box center [685, 334] width 761 height 410
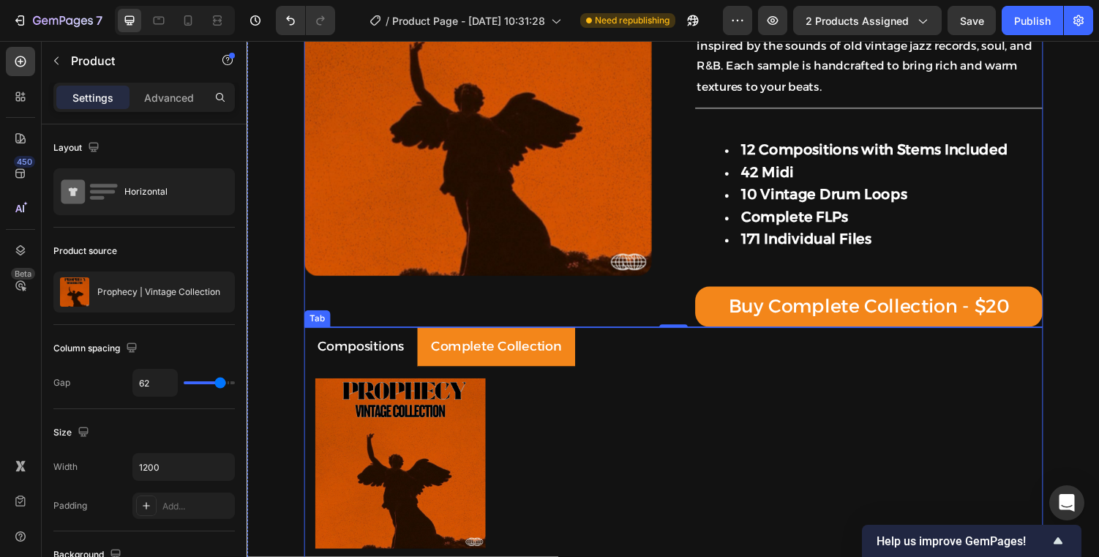
scroll to position [260, 0]
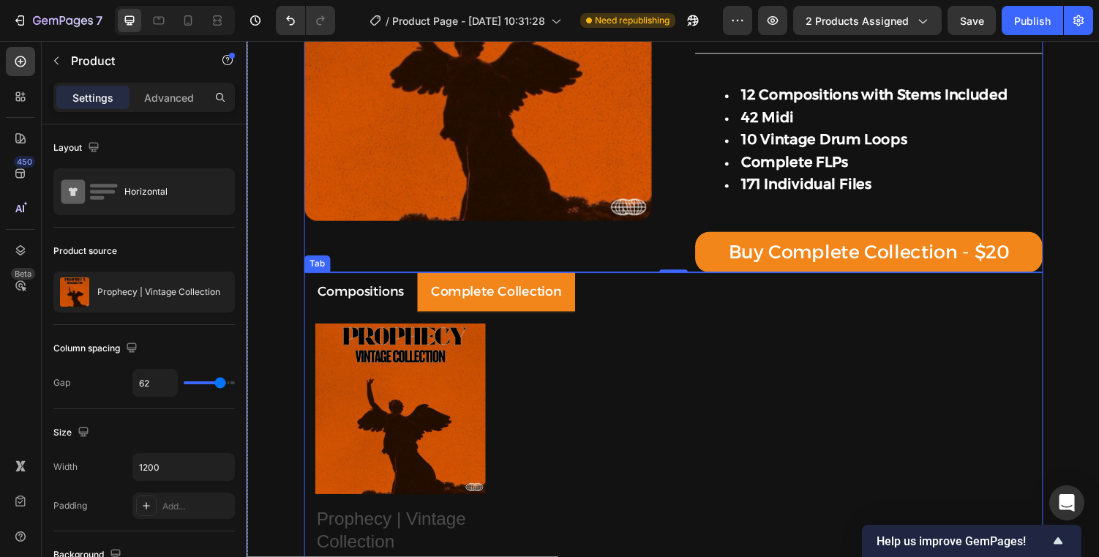
click at [350, 308] on p "Compositions" at bounding box center [363, 298] width 89 height 23
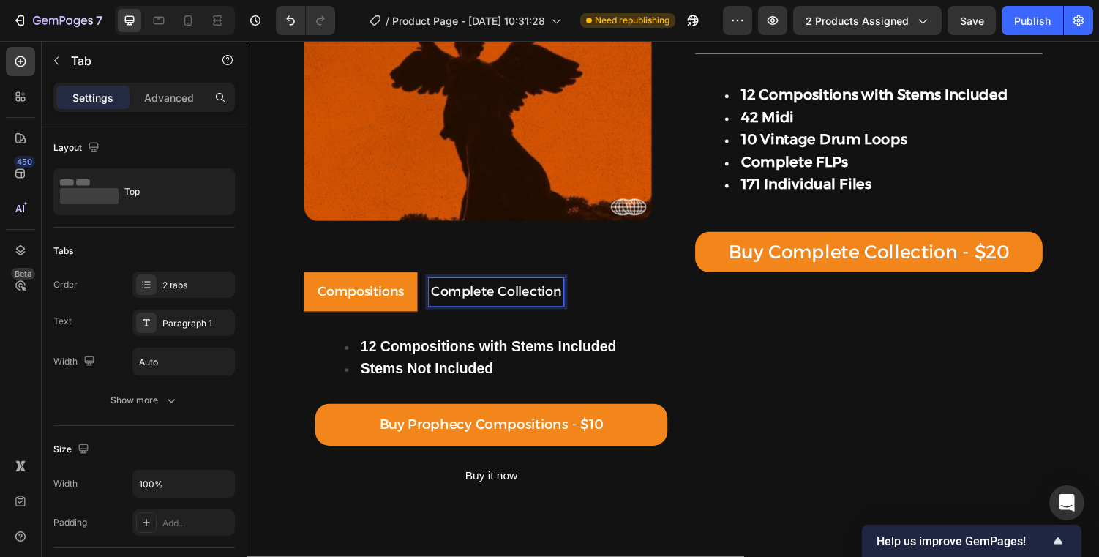
click at [505, 258] on div "Product Images" at bounding box center [484, 74] width 358 height 410
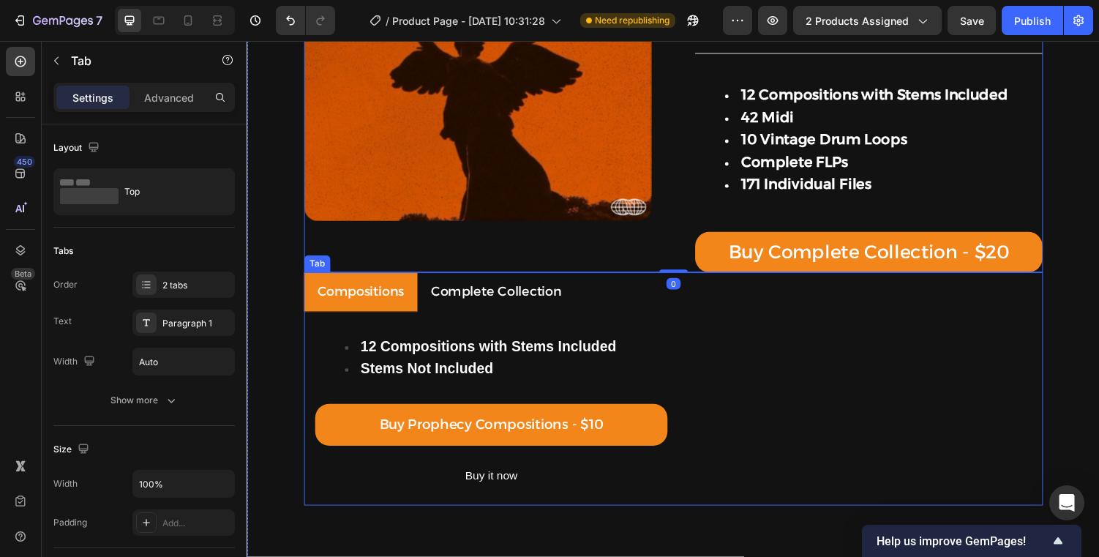
click at [500, 290] on div "Complete Collection" at bounding box center [503, 299] width 139 height 28
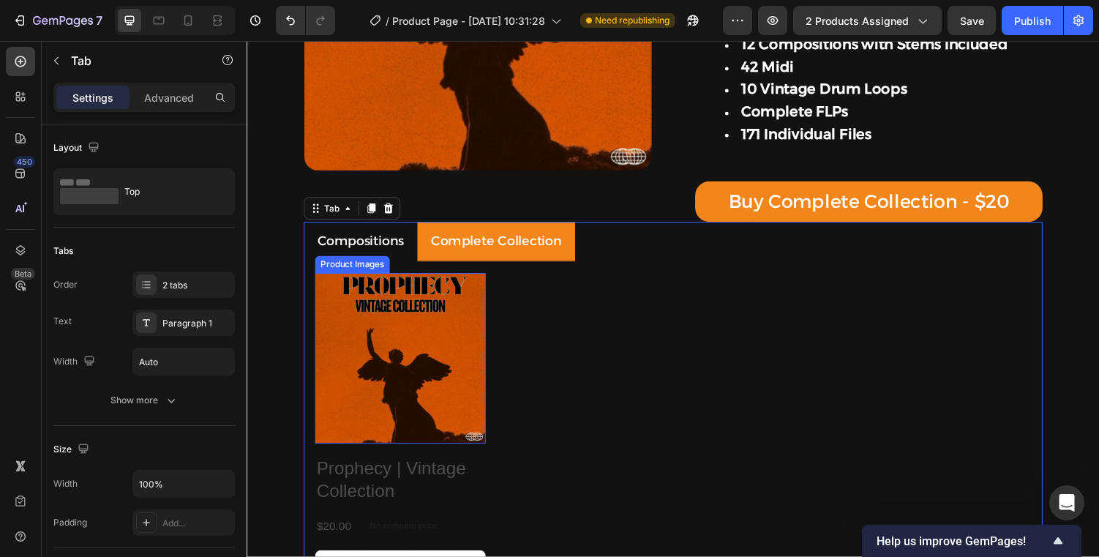
scroll to position [350, 0]
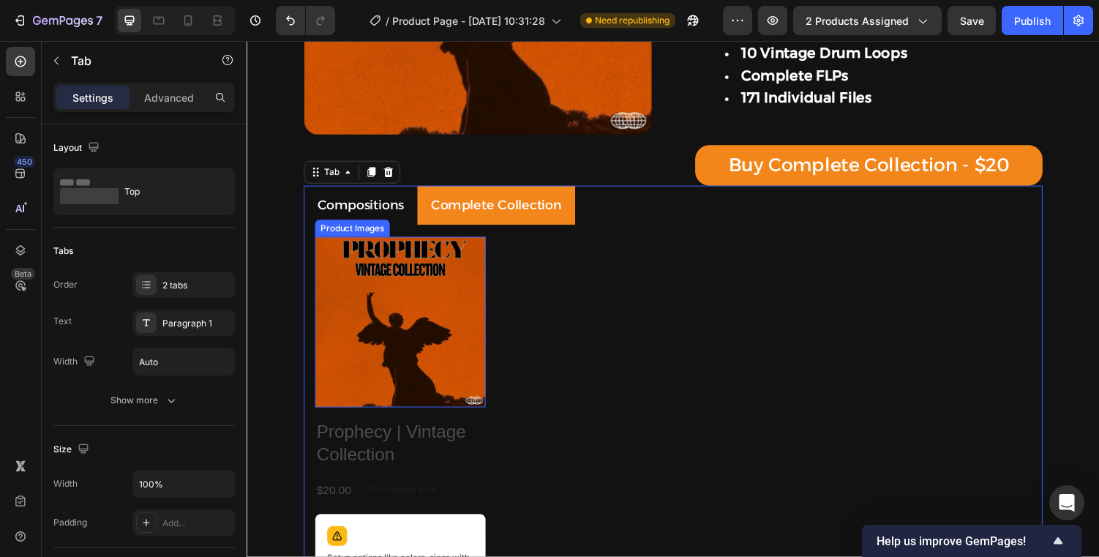
click at [428, 347] on img at bounding box center [405, 331] width 176 height 176
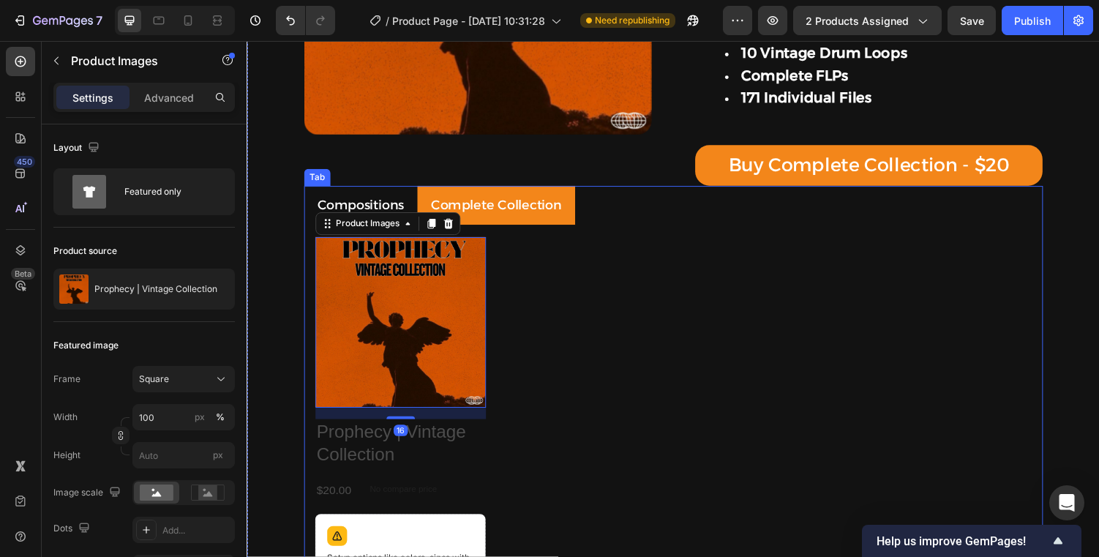
click at [457, 221] on div "Product Images" at bounding box center [391, 228] width 149 height 23
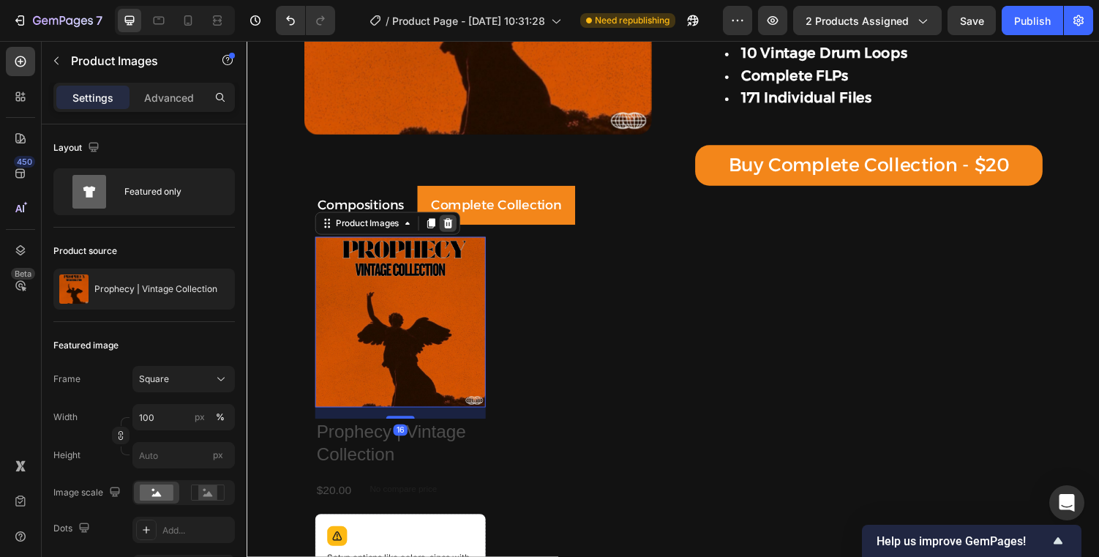
click at [454, 232] on icon at bounding box center [454, 229] width 10 height 10
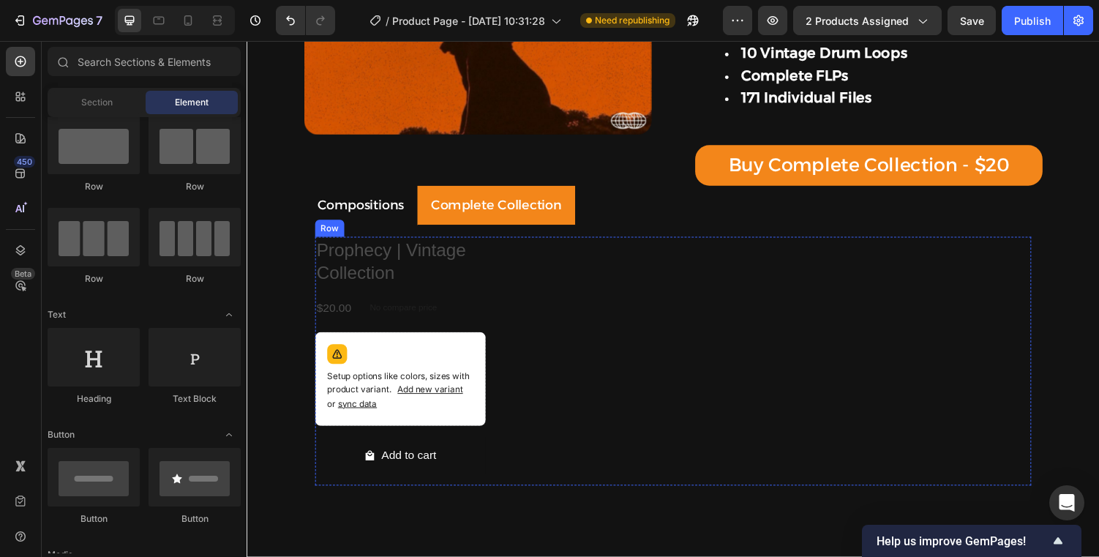
click at [435, 287] on h2 "Prophecy | Vintage Collection" at bounding box center [405, 268] width 176 height 50
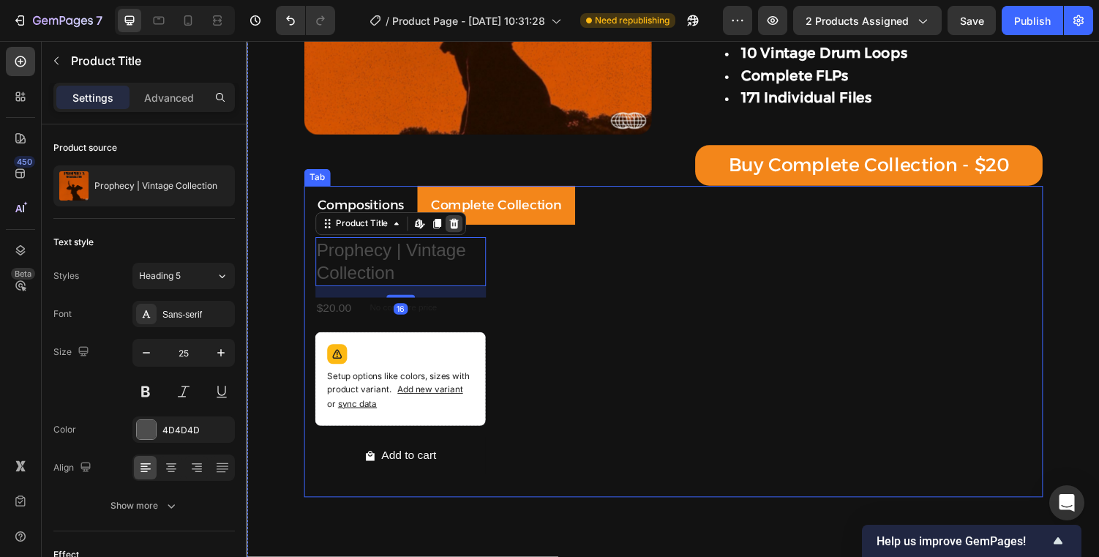
click at [454, 233] on icon at bounding box center [460, 229] width 12 height 12
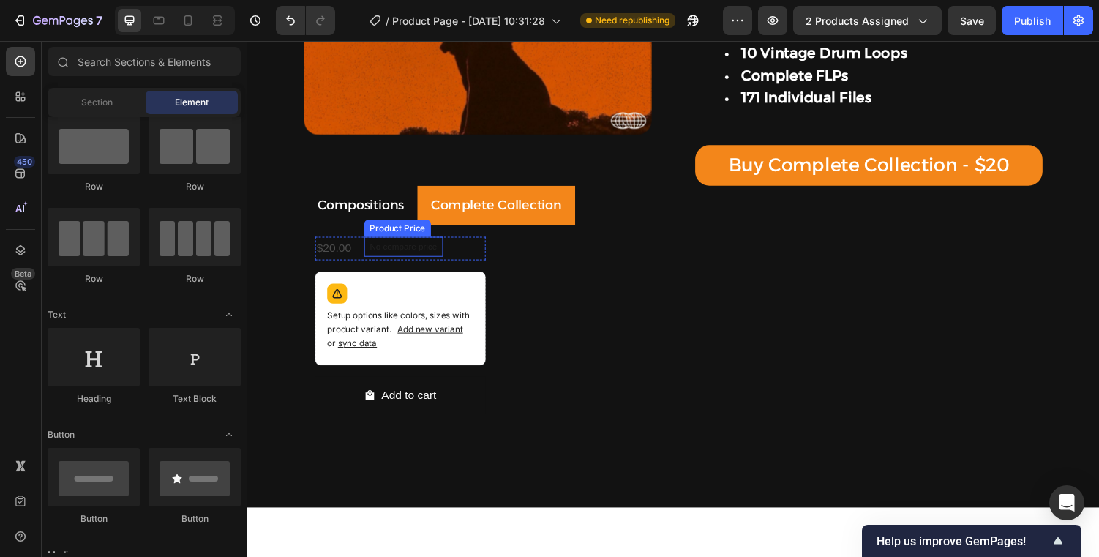
click at [415, 257] on p "No compare price" at bounding box center [407, 253] width 69 height 9
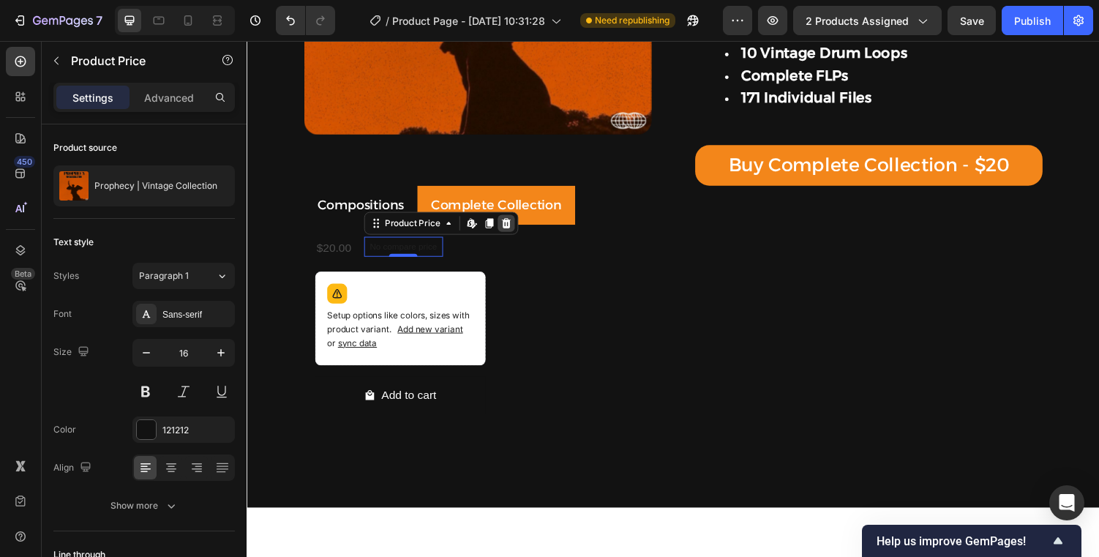
click at [508, 232] on icon at bounding box center [514, 229] width 12 height 12
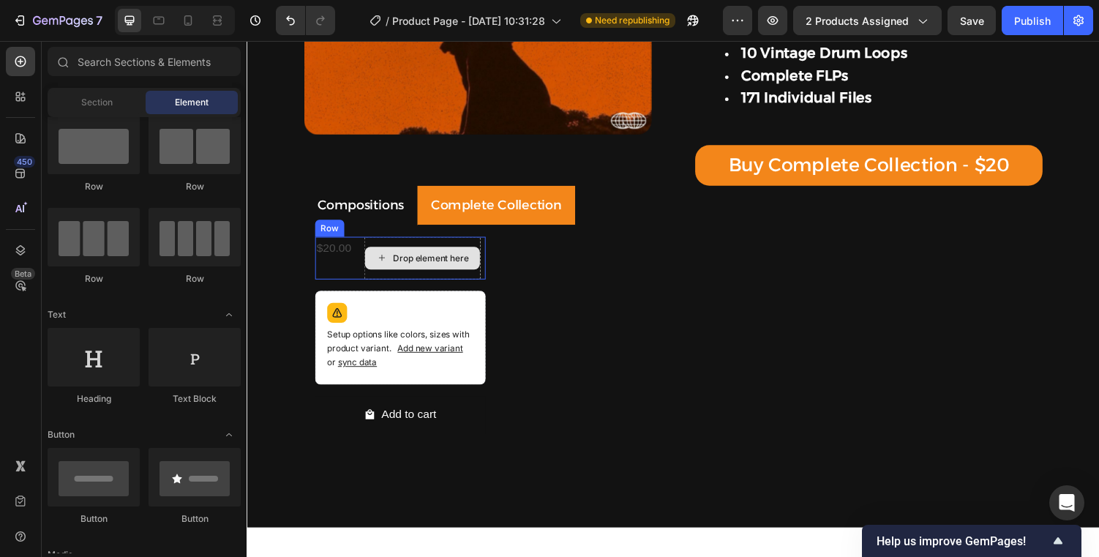
click at [432, 252] on div "Drop element here" at bounding box center [427, 265] width 120 height 44
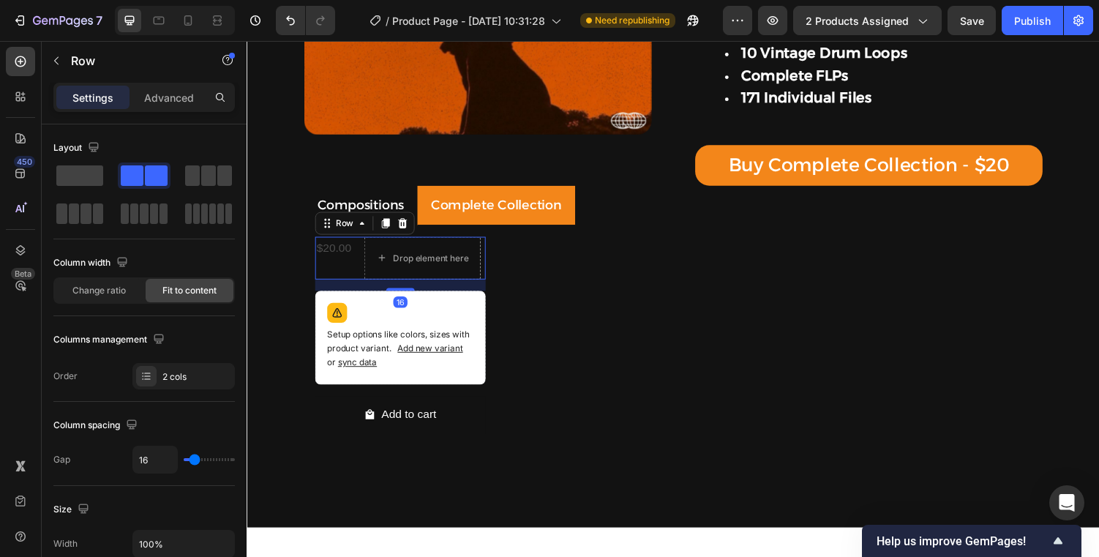
click at [416, 236] on div "Row" at bounding box center [368, 228] width 102 height 23
click at [407, 233] on icon at bounding box center [407, 229] width 12 height 12
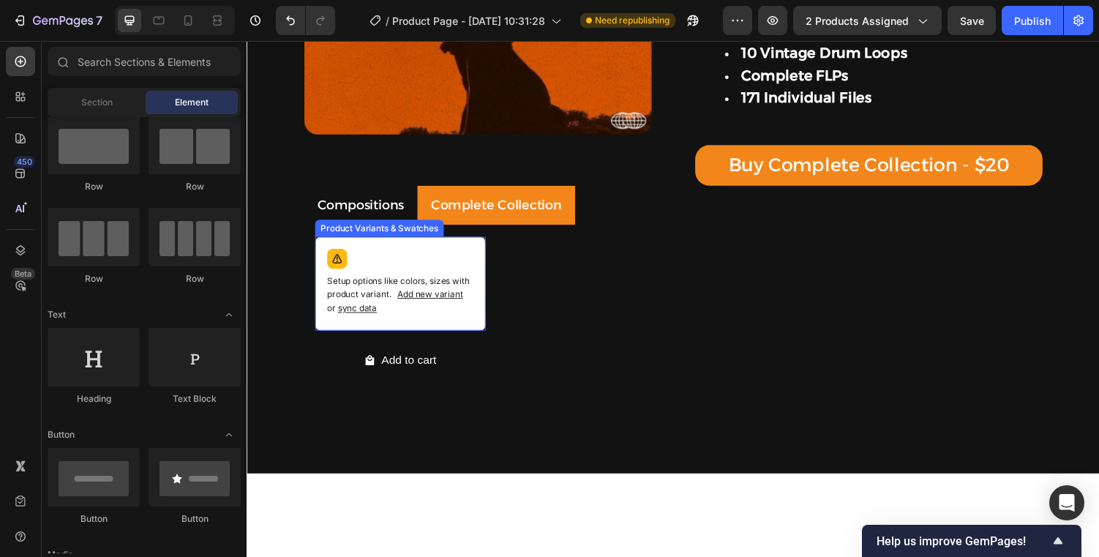
click at [413, 271] on div "Setup options like colors, sizes with product variant. Add new variant or sync …" at bounding box center [404, 290] width 162 height 83
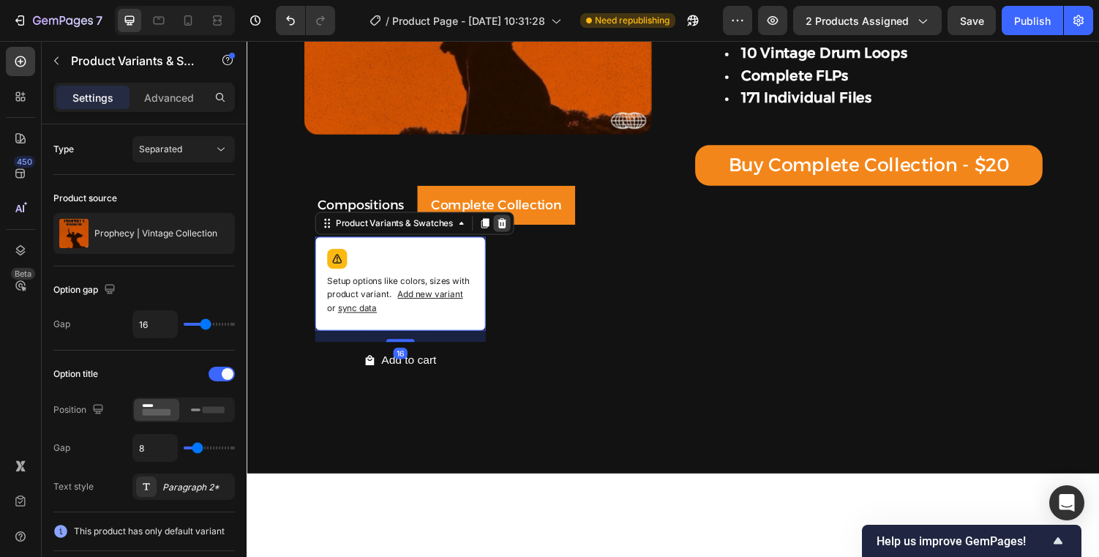
click at [512, 227] on icon at bounding box center [509, 229] width 12 height 12
